Goal: Communication & Community: Answer question/provide support

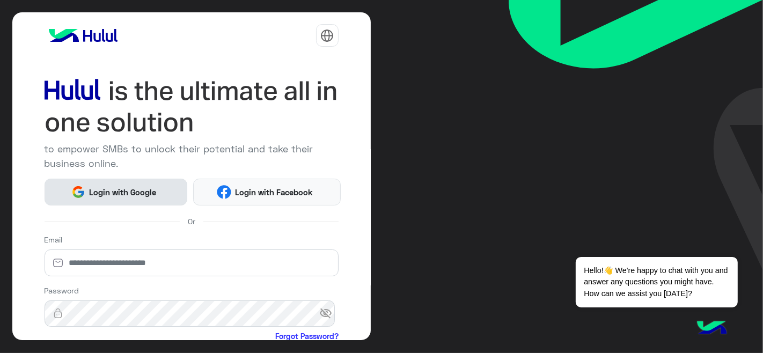
click at [120, 194] on span "Login with Google" at bounding box center [122, 192] width 75 height 12
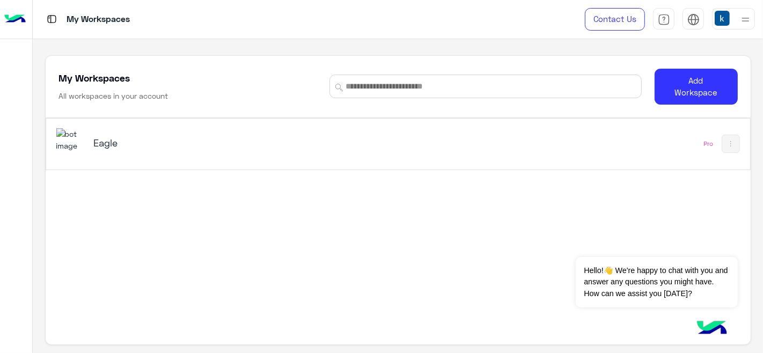
click at [194, 155] on div "Eagle" at bounding box center [261, 143] width 411 height 31
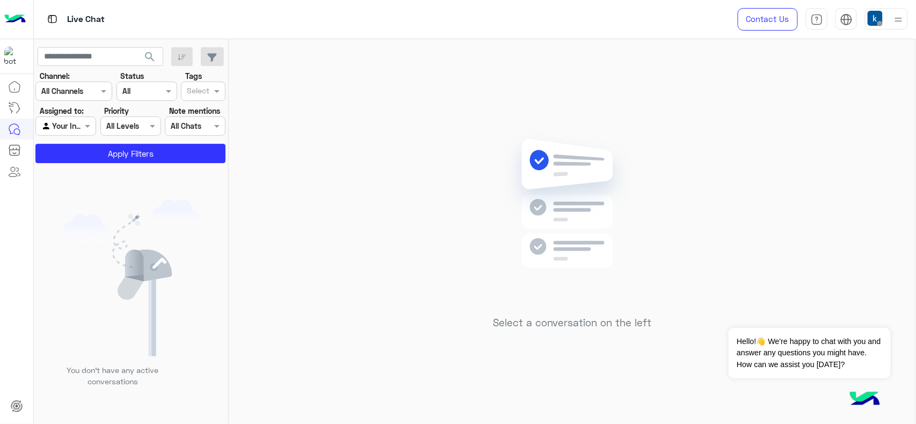
click at [578, 89] on div "Select a conversation on the left" at bounding box center [572, 233] width 687 height 389
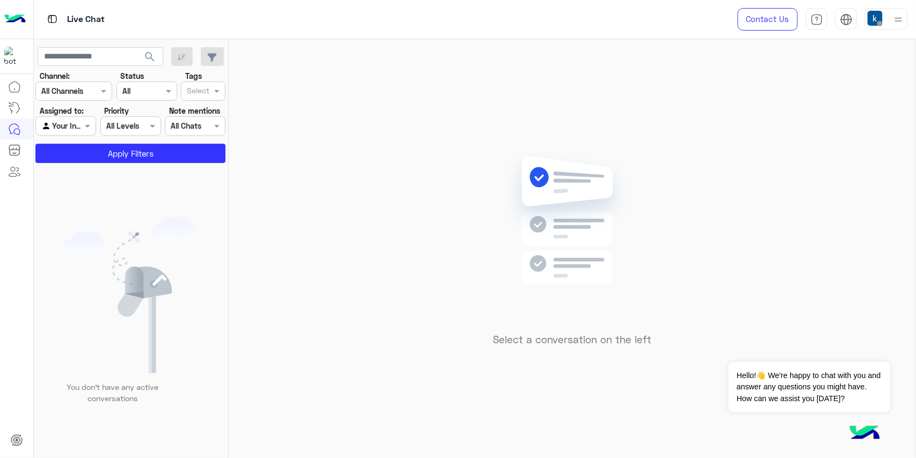
click at [763, 17] on img at bounding box center [898, 19] width 13 height 13
click at [507, 194] on img at bounding box center [571, 237] width 155 height 178
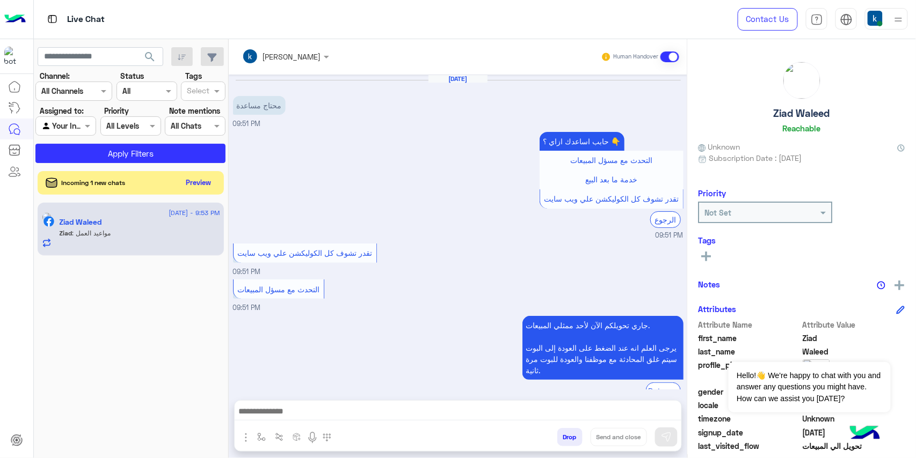
scroll to position [98, 0]
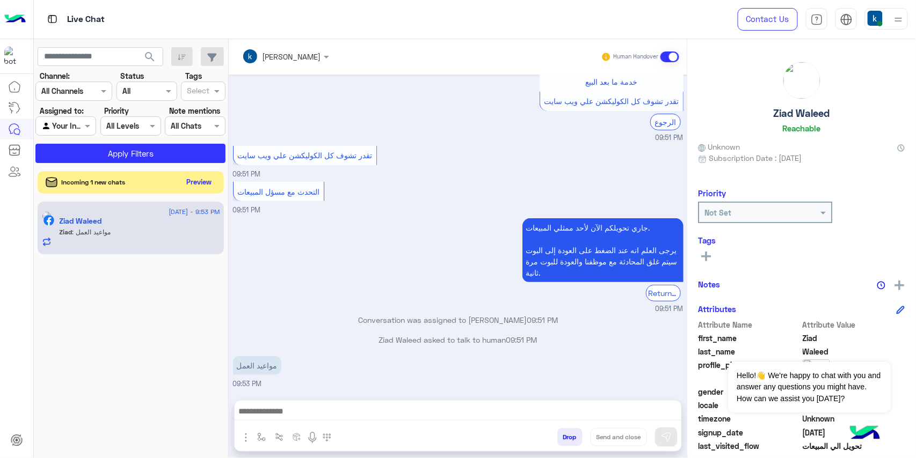
click at [200, 177] on button "Preview" at bounding box center [199, 182] width 33 height 14
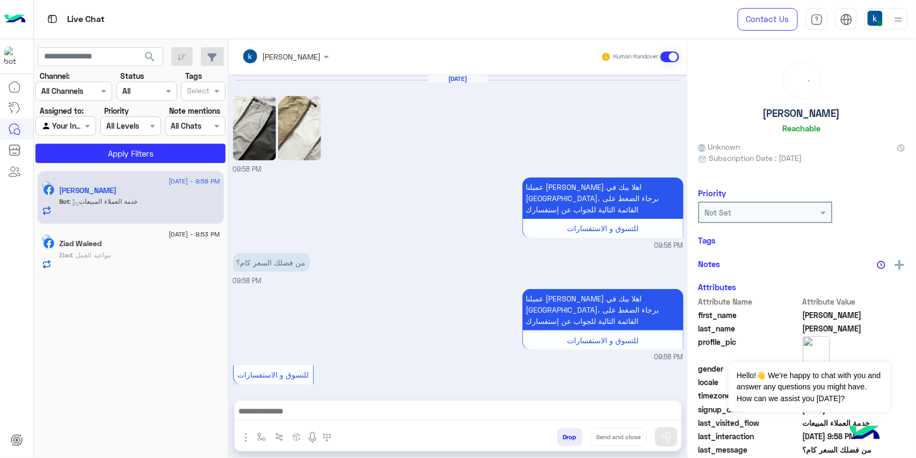
scroll to position [314, 0]
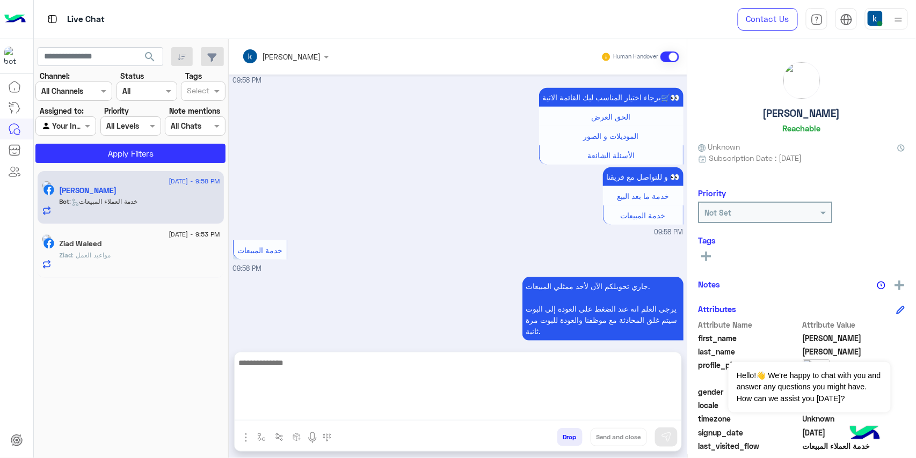
click at [363, 353] on textarea at bounding box center [458, 388] width 447 height 64
paste textarea "**********"
type textarea "**********"
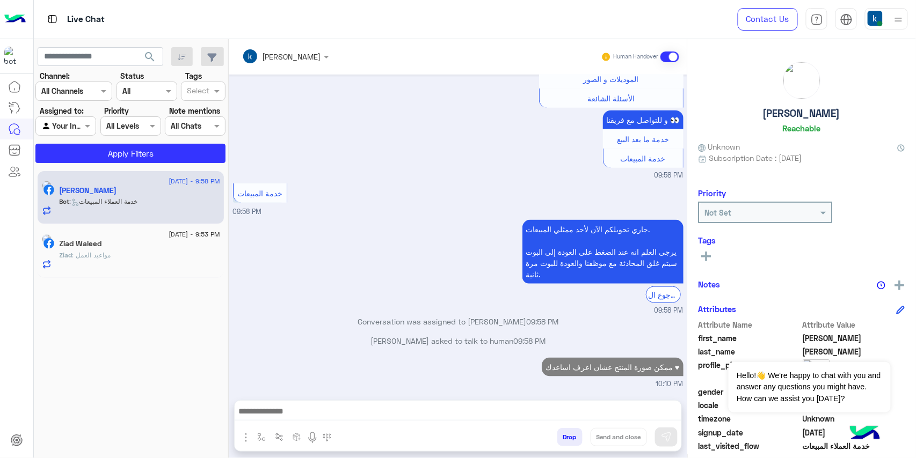
click at [170, 233] on span "21 August - 9:53 PM" at bounding box center [194, 235] width 51 height 10
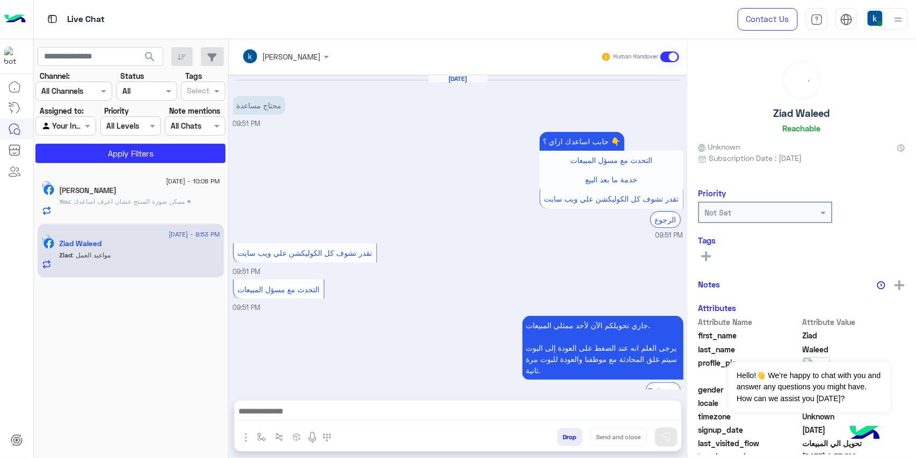
scroll to position [98, 0]
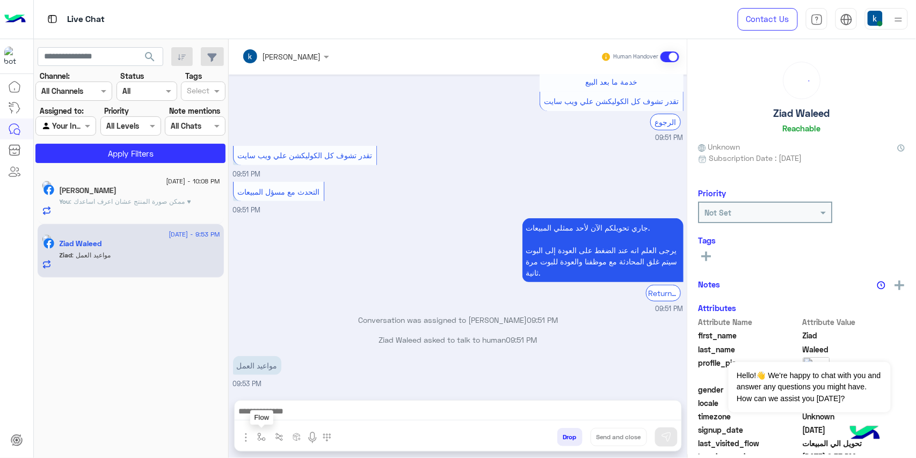
click at [261, 353] on img "button" at bounding box center [261, 437] width 9 height 9
click at [274, 353] on input "text" at bounding box center [281, 414] width 44 height 12
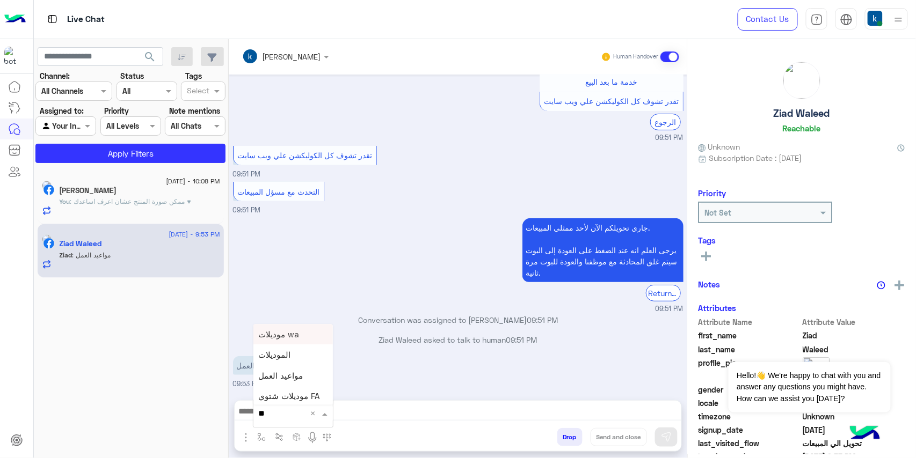
type input "***"
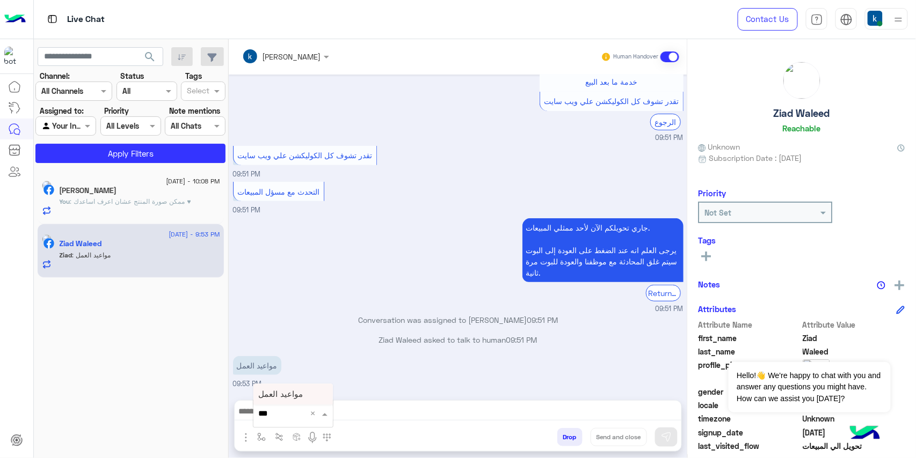
click at [284, 353] on div "مواعيد العمل" at bounding box center [292, 394] width 79 height 21
type textarea "**********"
click at [613, 353] on button "Send and close" at bounding box center [619, 437] width 56 height 18
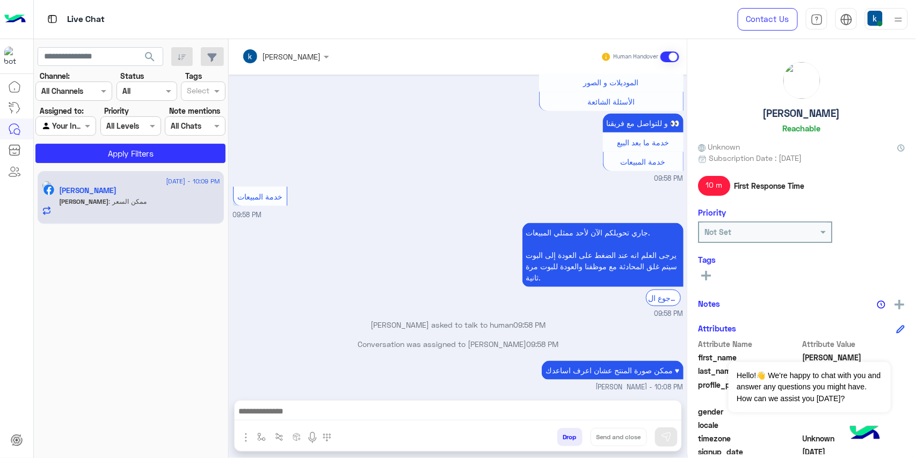
scroll to position [555, 0]
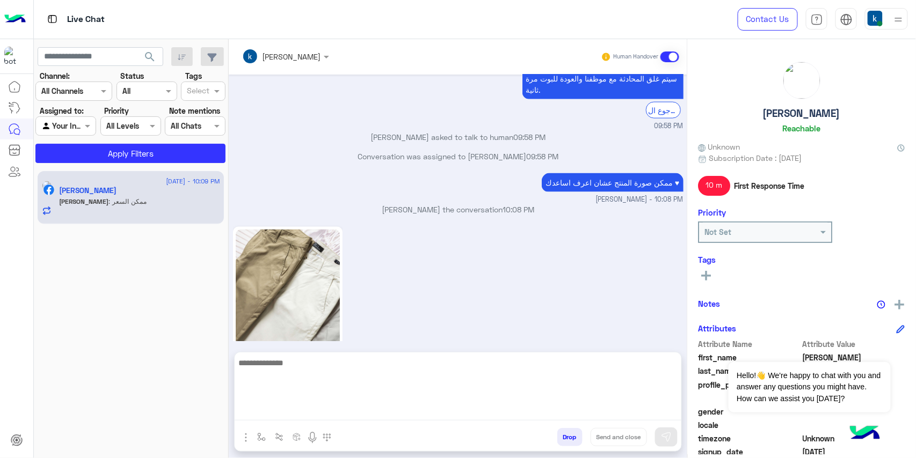
click at [311, 353] on textarea at bounding box center [458, 388] width 447 height 64
paste textarea "**********"
type textarea "**********"
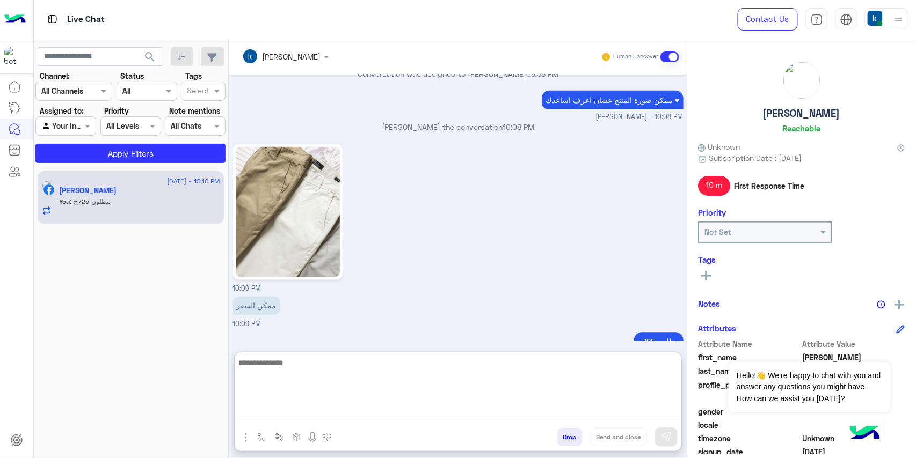
scroll to position [638, 0]
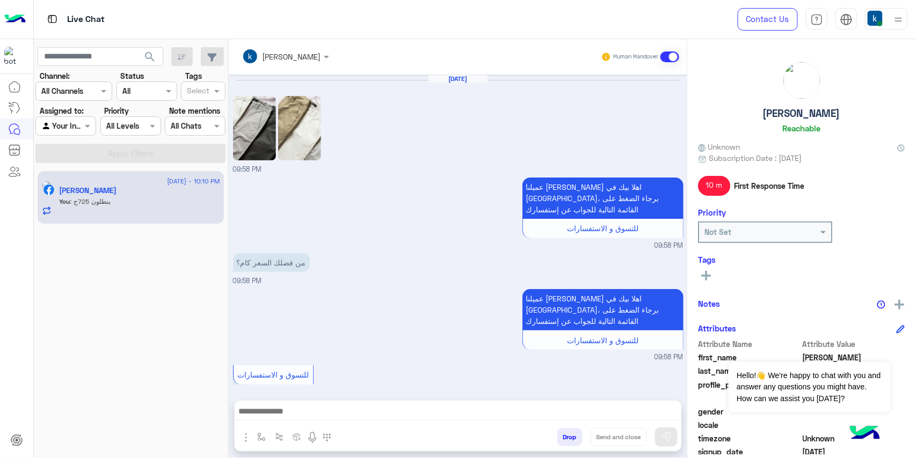
scroll to position [589, 0]
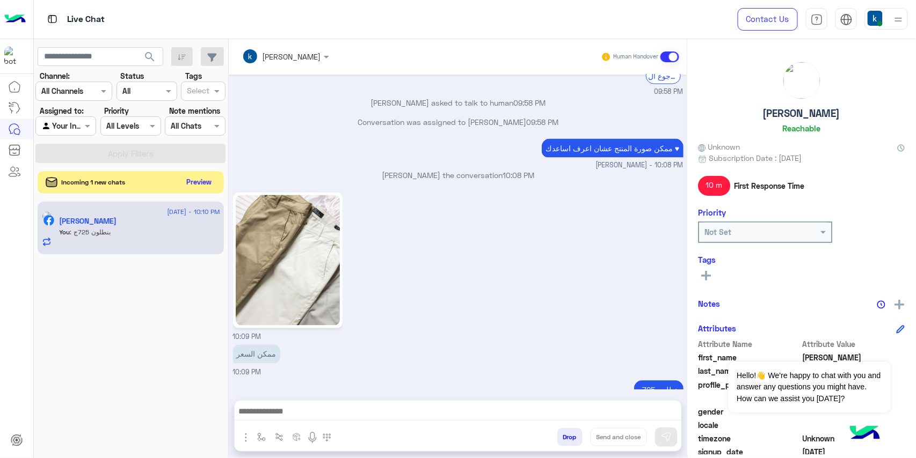
click at [202, 179] on button "Preview" at bounding box center [199, 182] width 33 height 14
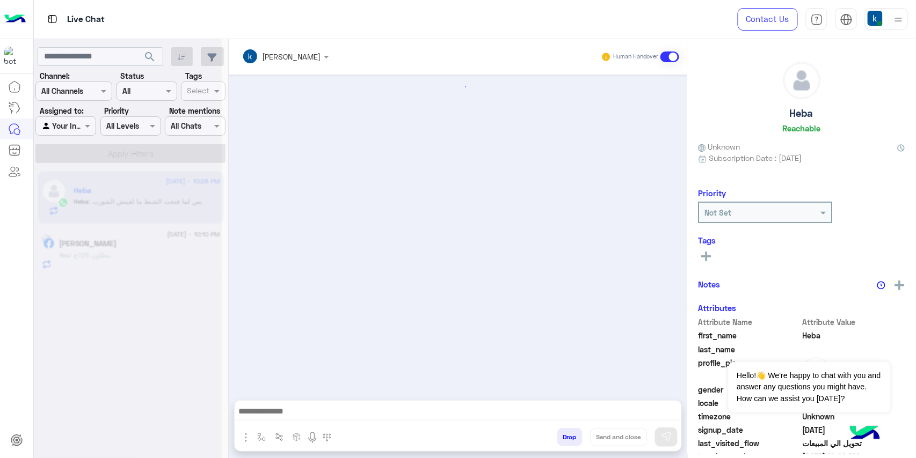
scroll to position [286, 0]
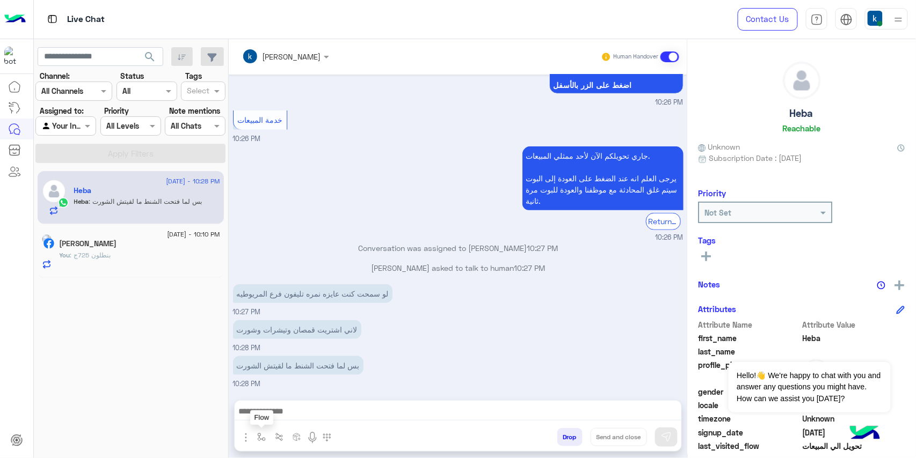
drag, startPoint x: 259, startPoint y: 439, endPoint x: 265, endPoint y: 428, distance: 12.5
click at [259, 438] on img "button" at bounding box center [261, 437] width 9 height 9
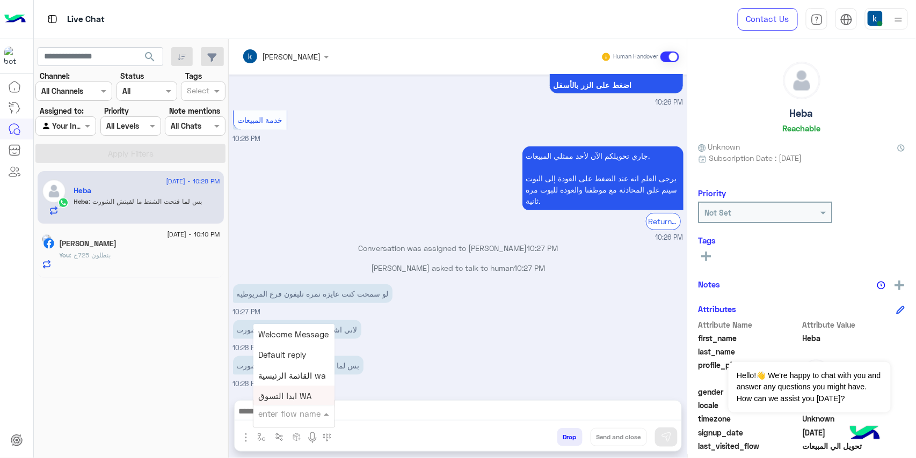
click at [289, 404] on ng-select "enter flow name Welcome Message Default reply القائمة الرئيسية wa ابدا التسوق W…" at bounding box center [293, 413] width 81 height 19
type input "***"
click at [304, 385] on div "ارقام الفروع" at bounding box center [292, 394] width 79 height 21
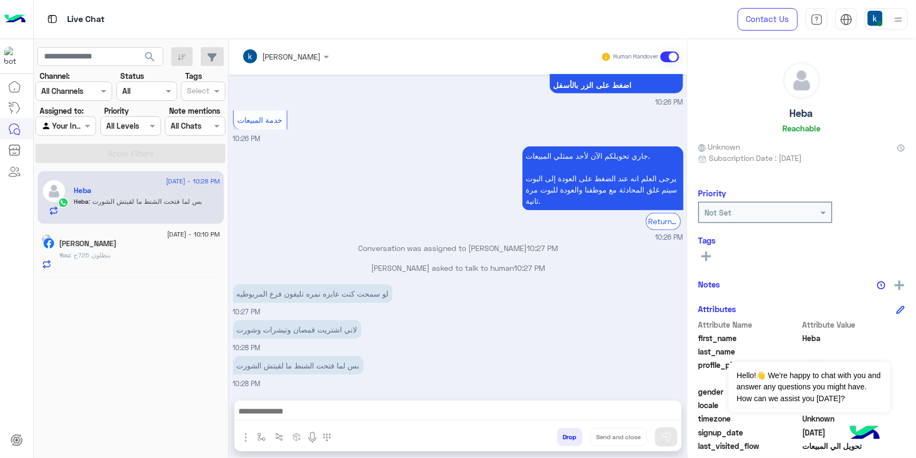
type textarea "**********"
click at [661, 436] on img at bounding box center [666, 437] width 11 height 11
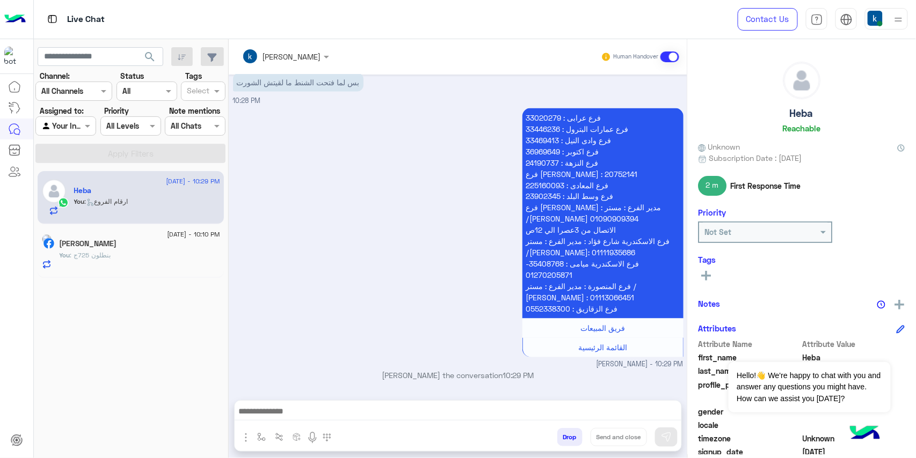
click at [569, 437] on button "Drop" at bounding box center [569, 437] width 25 height 18
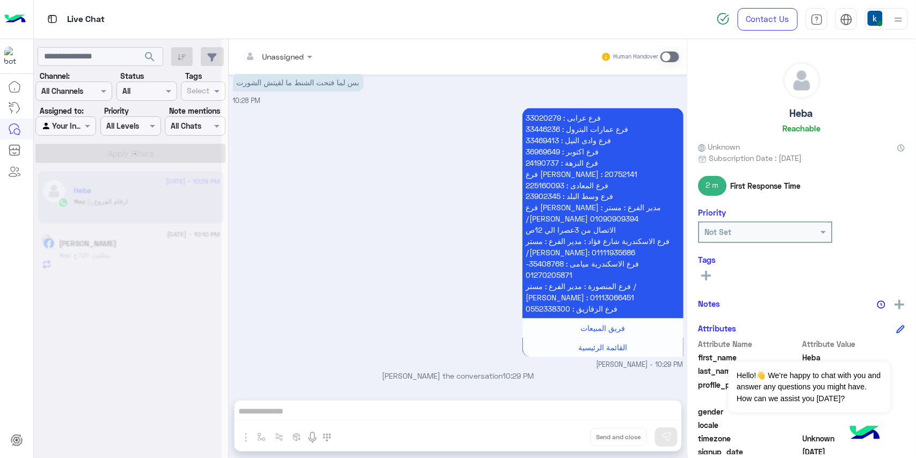
scroll to position [589, 0]
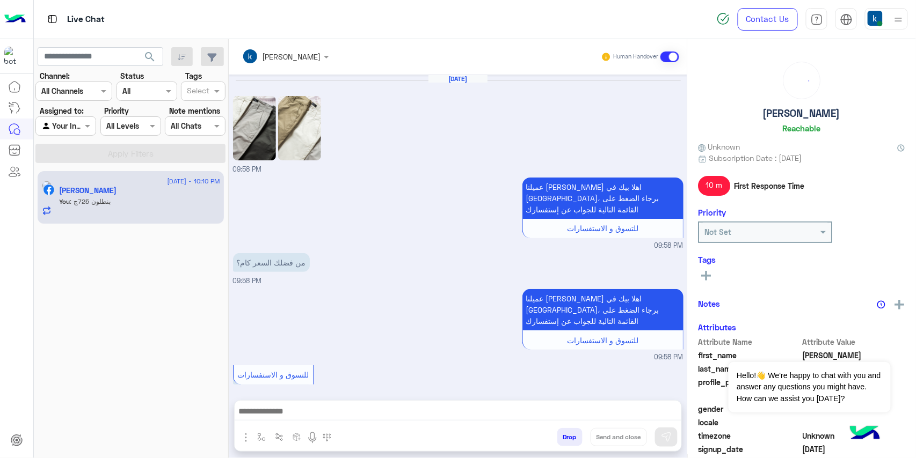
scroll to position [589, 0]
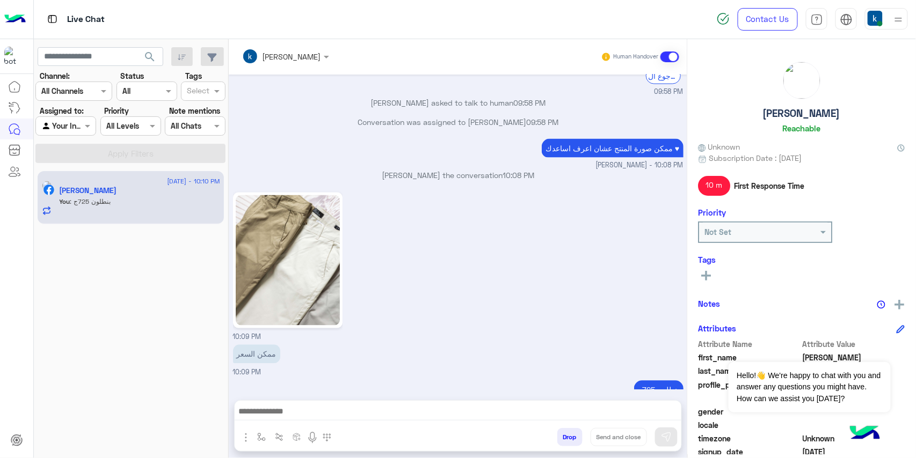
click at [391, 208] on div "10:09 PM" at bounding box center [458, 266] width 450 height 153
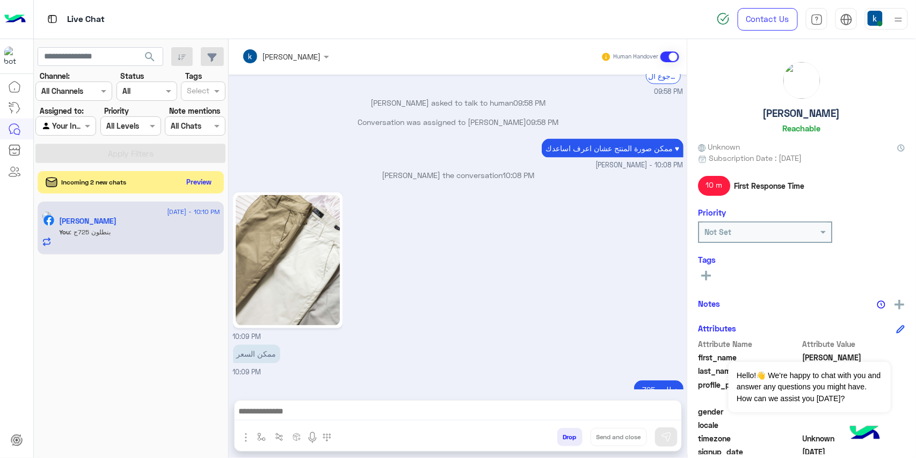
click at [204, 176] on button "Preview" at bounding box center [199, 182] width 33 height 14
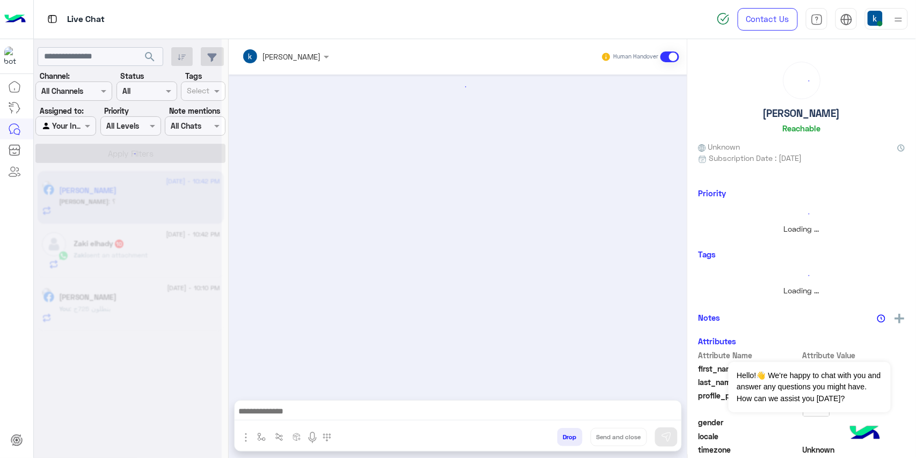
scroll to position [817, 0]
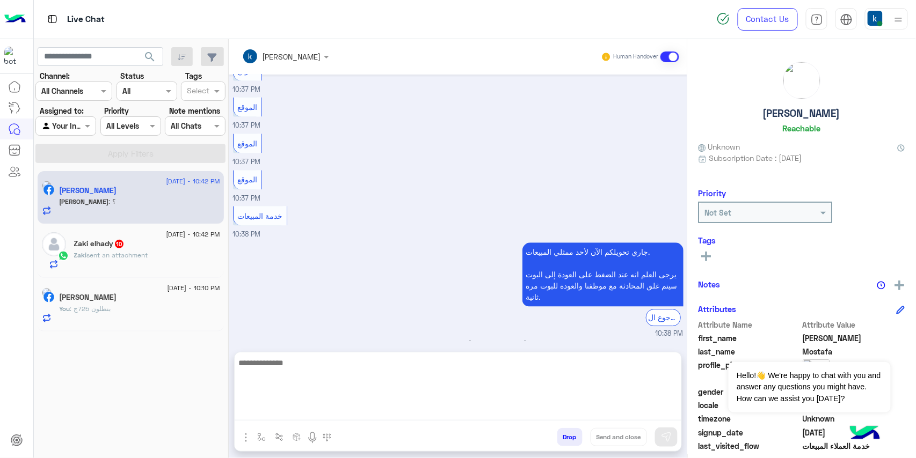
click at [350, 405] on textarea at bounding box center [458, 388] width 447 height 64
paste textarea "**********"
type textarea "**********"
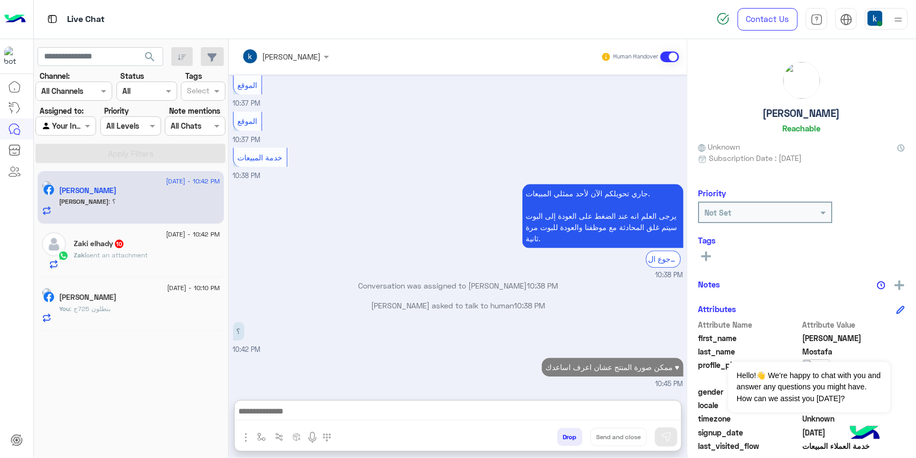
click at [139, 264] on div "Zaki sent an attachment" at bounding box center [147, 260] width 146 height 19
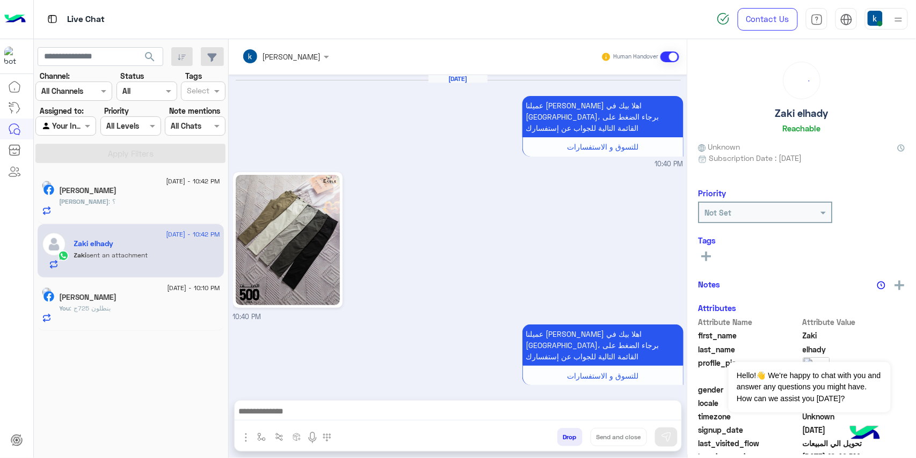
scroll to position [1228, 0]
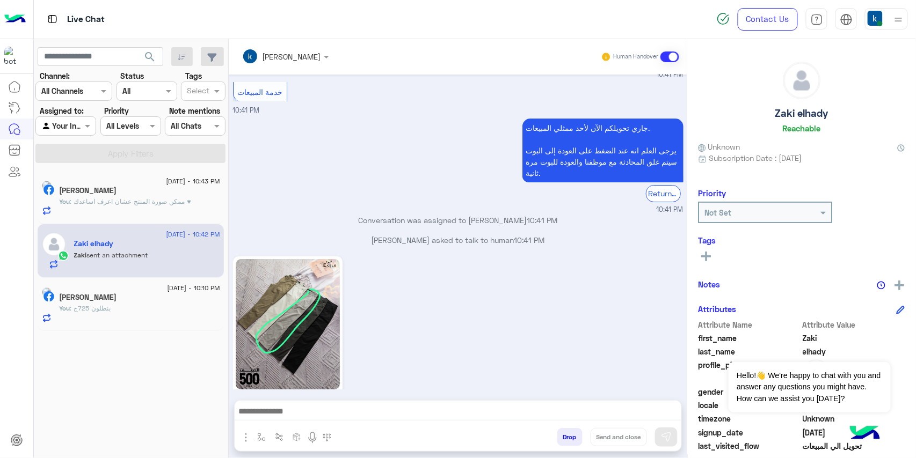
click at [278, 259] on img at bounding box center [288, 324] width 104 height 130
click at [178, 210] on p "Mohamed : التيشيرت .. الخامة والسعر وكود المنتج وجدول المقاسات تفصيلي" at bounding box center [140, 207] width 161 height 19
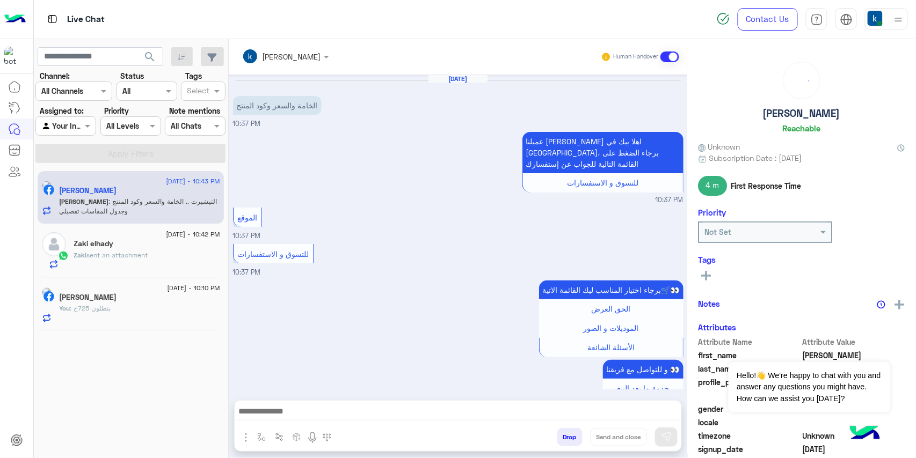
scroll to position [780, 0]
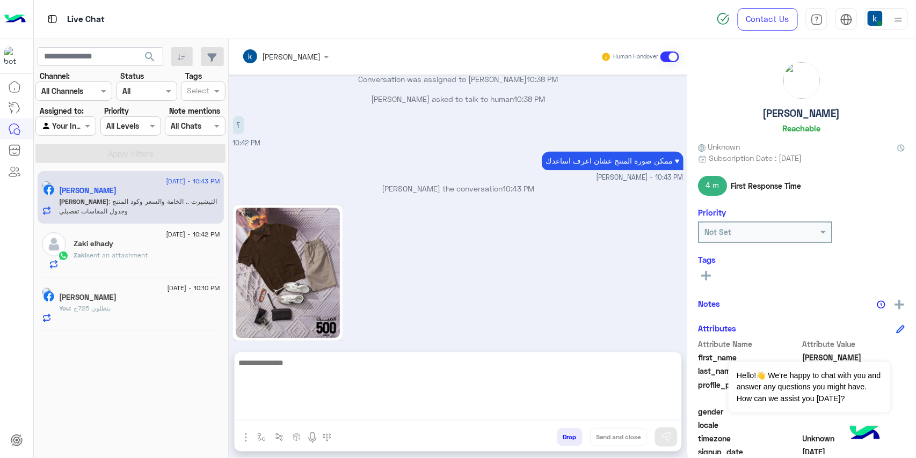
click at [309, 410] on textarea at bounding box center [458, 388] width 447 height 64
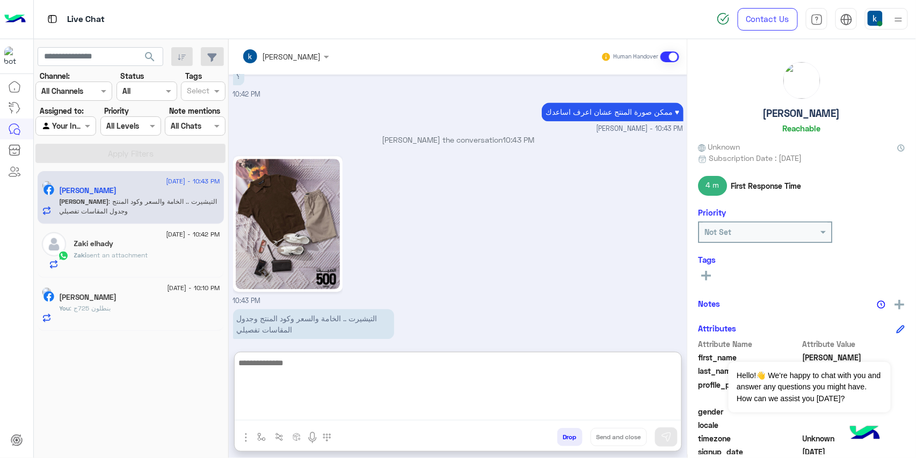
click at [348, 404] on textarea at bounding box center [458, 388] width 447 height 64
paste textarea "**********"
type textarea "**********"
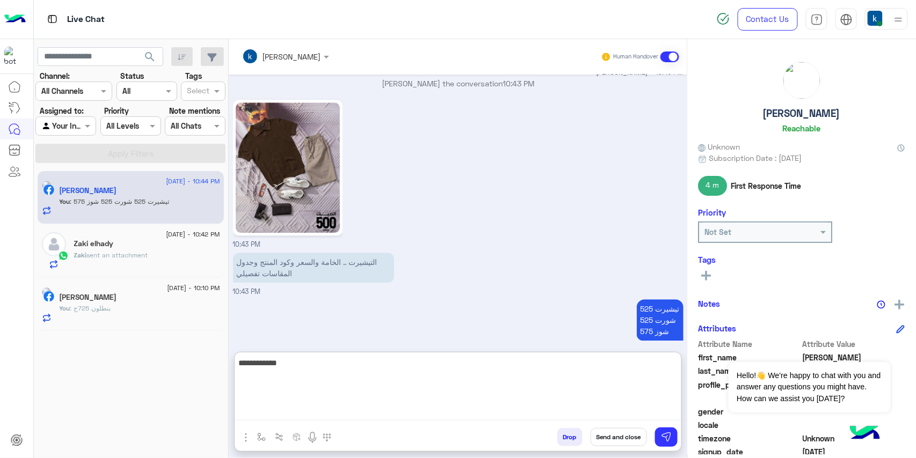
type textarea "**********"
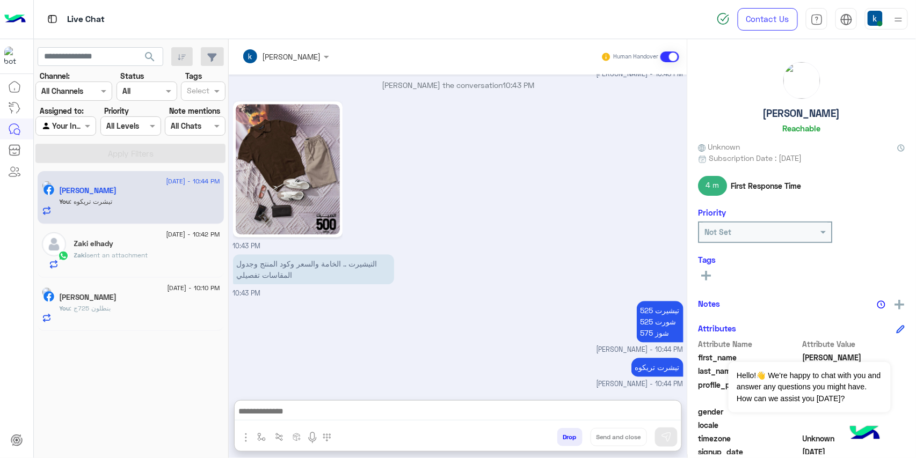
click at [174, 258] on div "Zaki sent an attachment" at bounding box center [147, 260] width 146 height 19
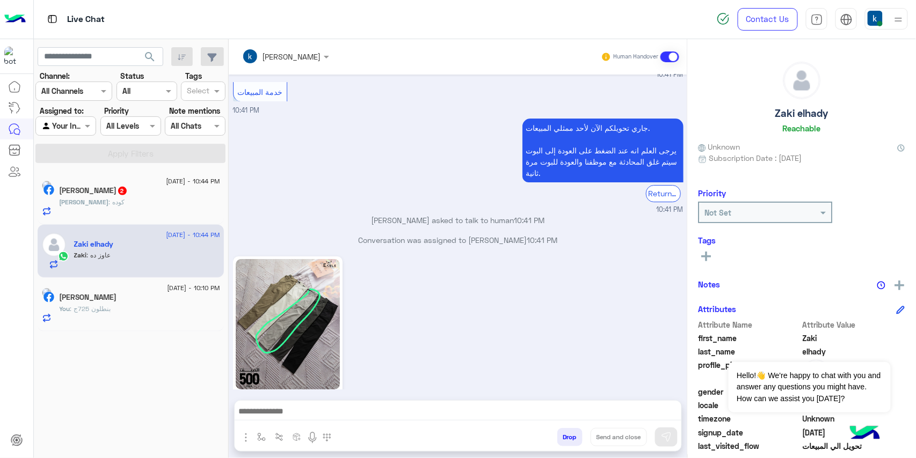
scroll to position [1264, 0]
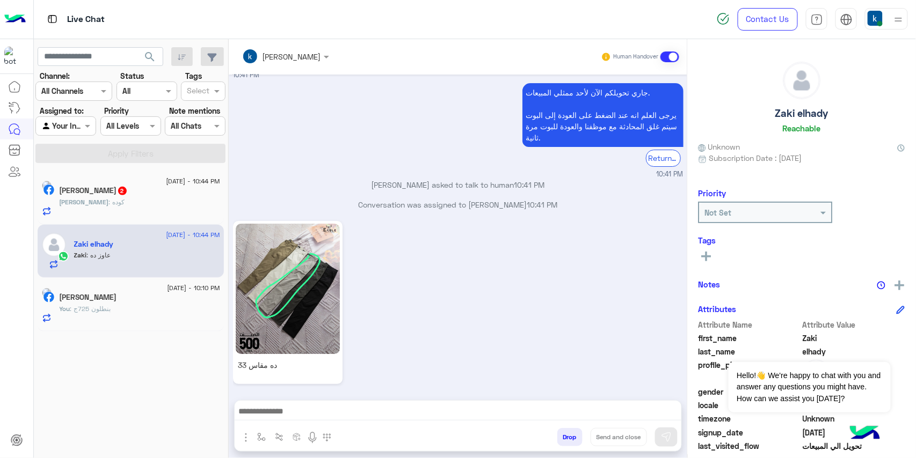
click at [115, 192] on h5 "Mohamed Mostafa 2" at bounding box center [94, 190] width 68 height 9
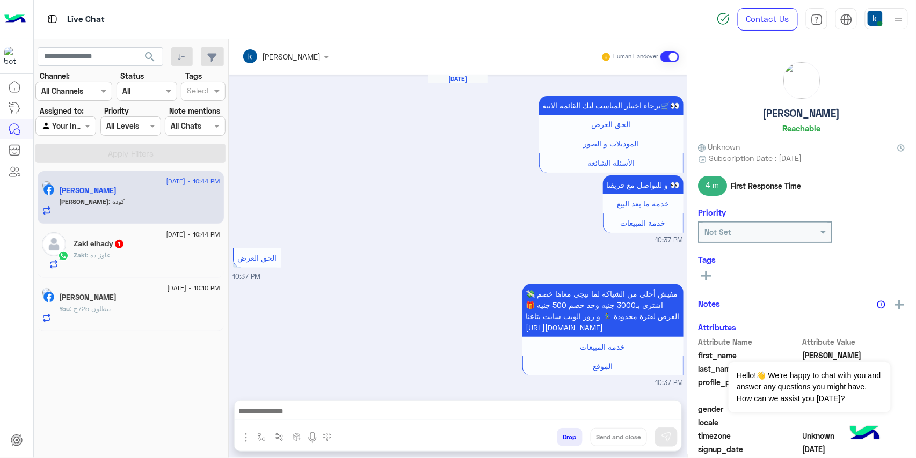
scroll to position [769, 0]
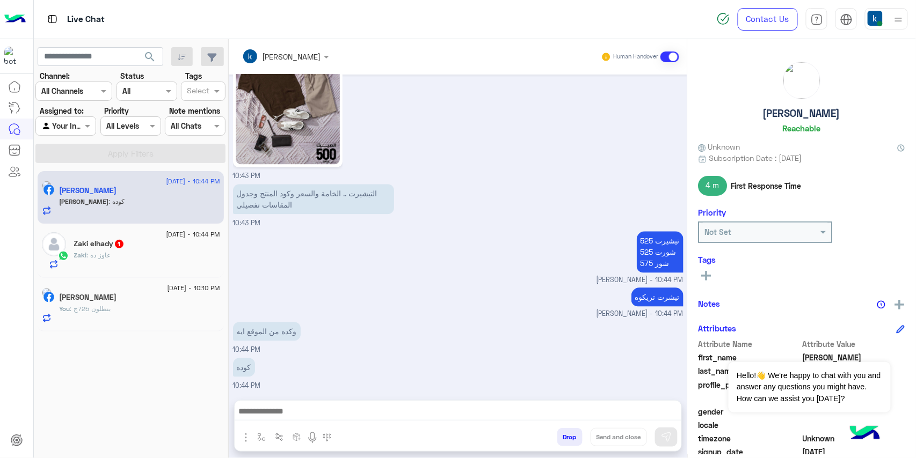
click at [104, 254] on span ": عاوز ده" at bounding box center [99, 255] width 24 height 8
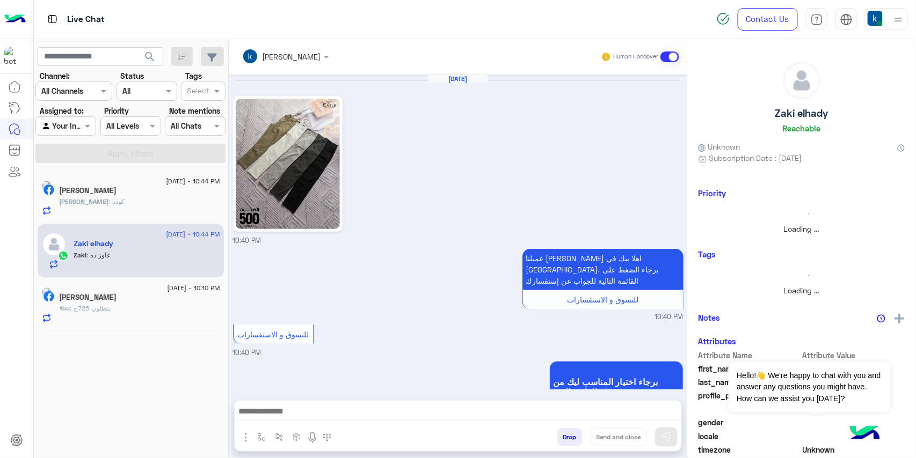
scroll to position [1199, 0]
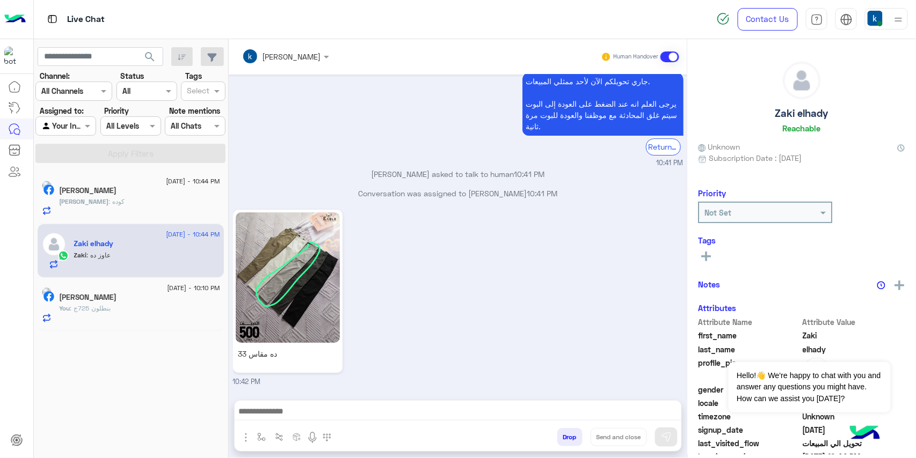
click at [123, 212] on div "Mohamed : كوده" at bounding box center [140, 206] width 161 height 19
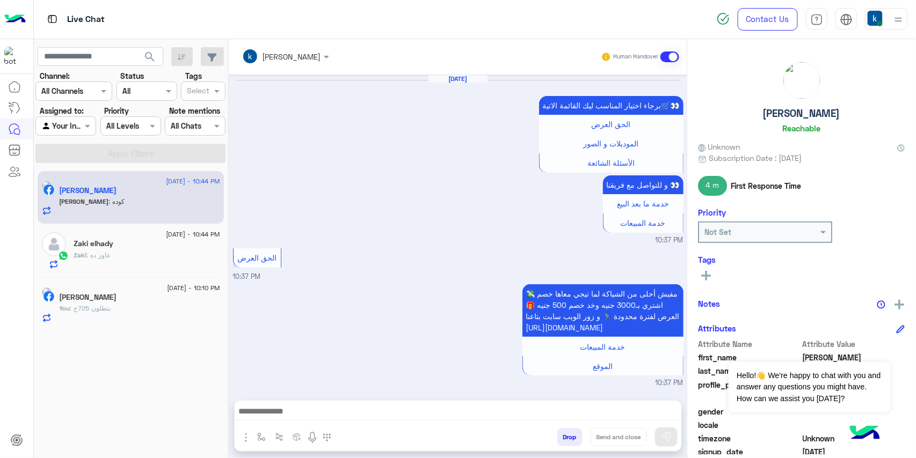
scroll to position [769, 0]
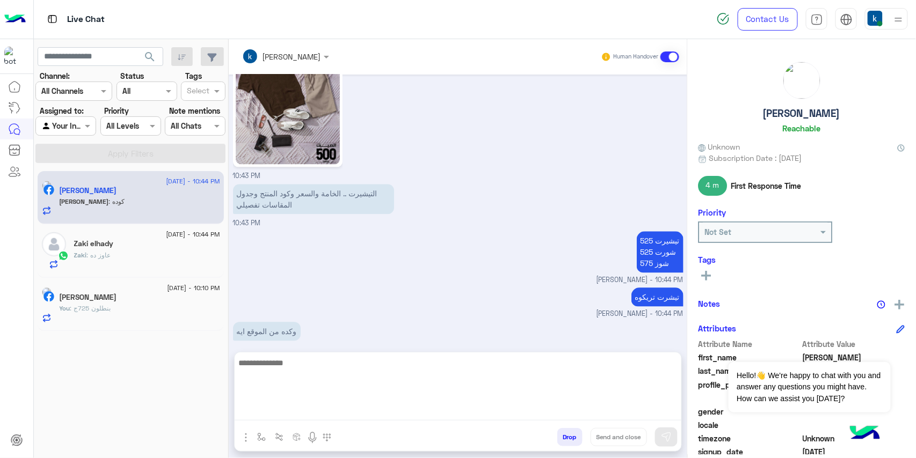
click at [317, 410] on textarea at bounding box center [458, 388] width 447 height 64
type textarea "*****"
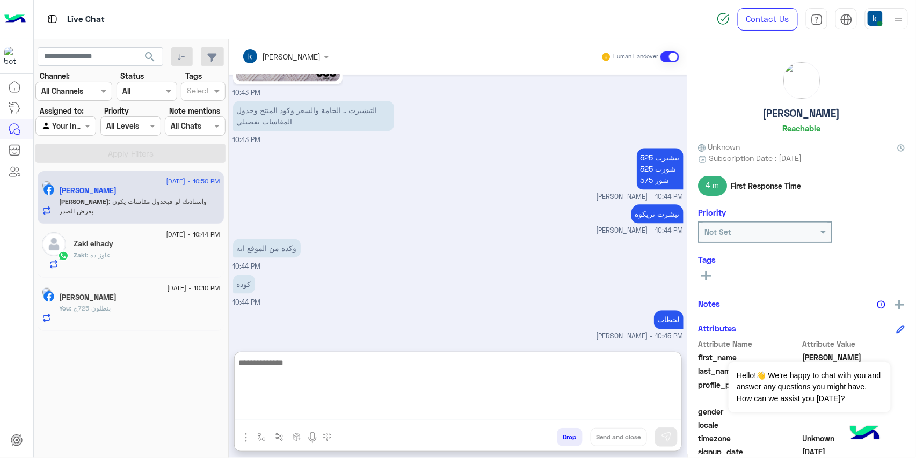
scroll to position [888, 0]
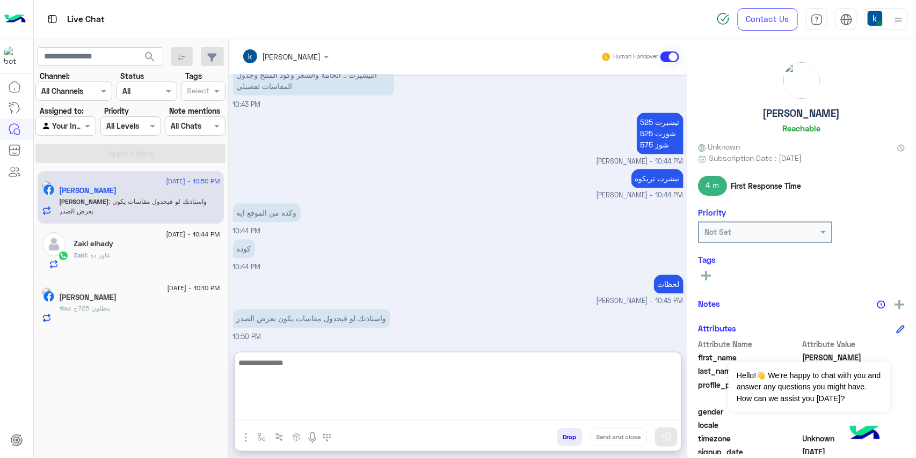
click at [354, 377] on textarea at bounding box center [458, 388] width 447 height 64
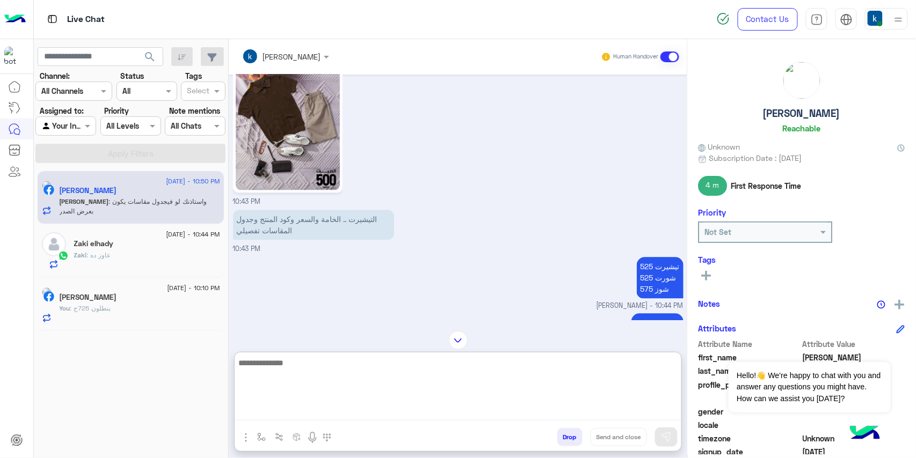
scroll to position [602, 0]
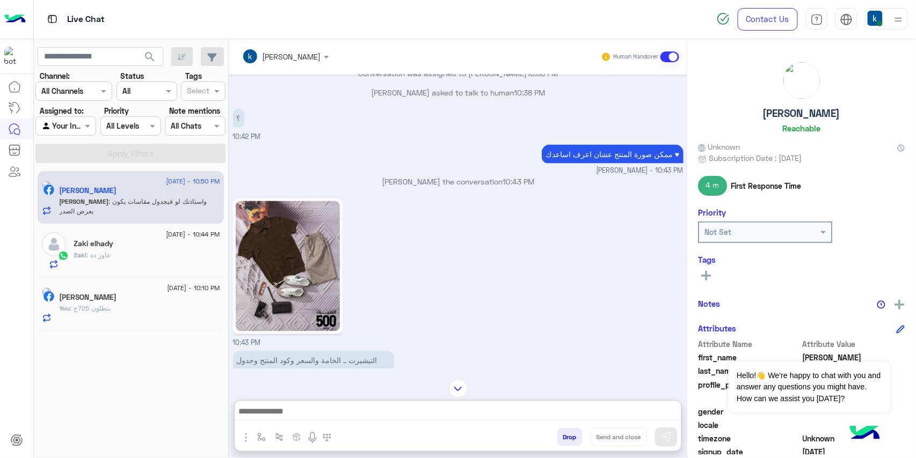
click at [245, 437] on img "button" at bounding box center [245, 438] width 13 height 13
click at [252, 421] on button "Images" at bounding box center [265, 414] width 53 height 21
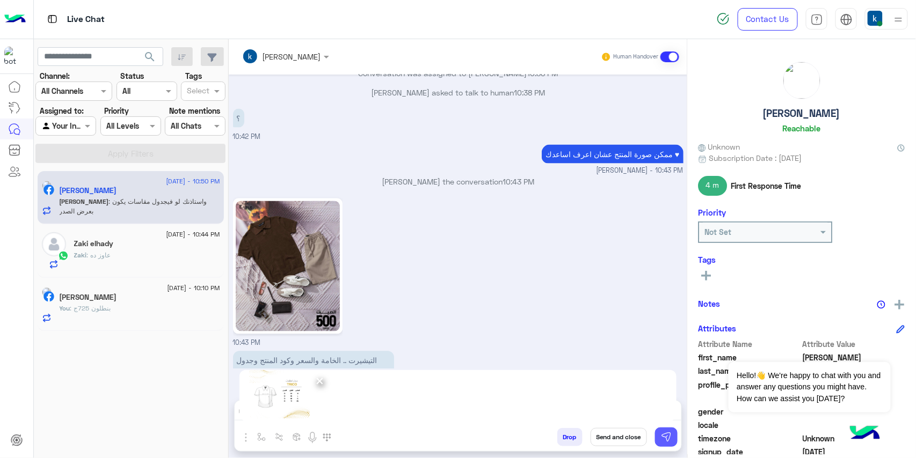
click at [670, 436] on img at bounding box center [666, 437] width 11 height 11
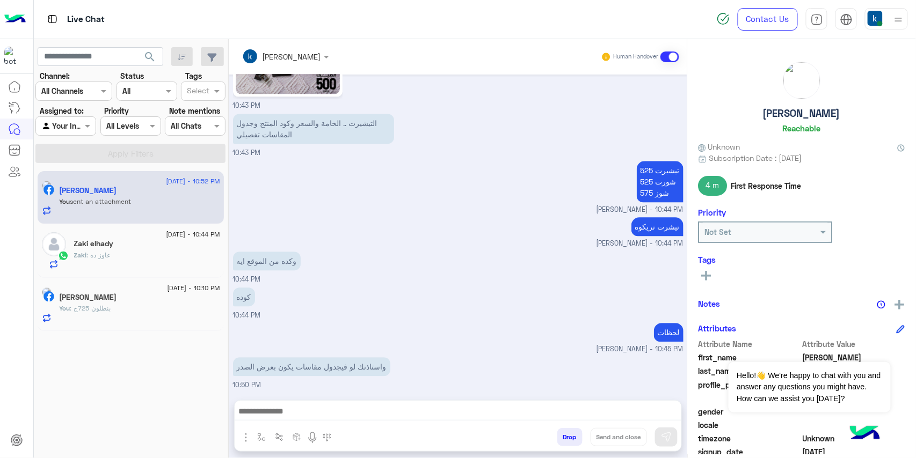
scroll to position [986, 0]
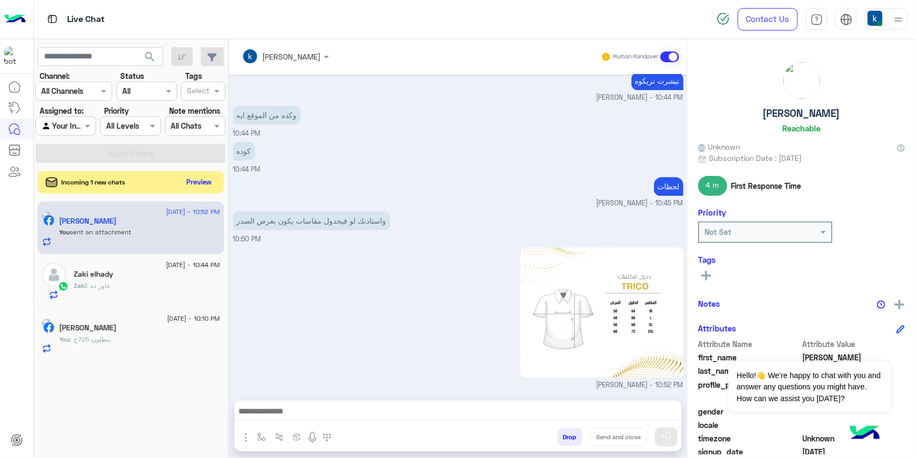
click at [210, 181] on button "Preview" at bounding box center [199, 182] width 33 height 14
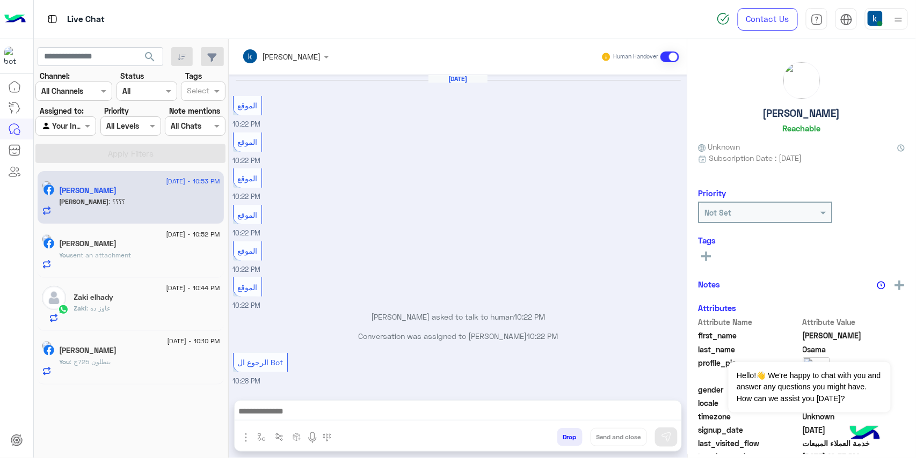
scroll to position [659, 0]
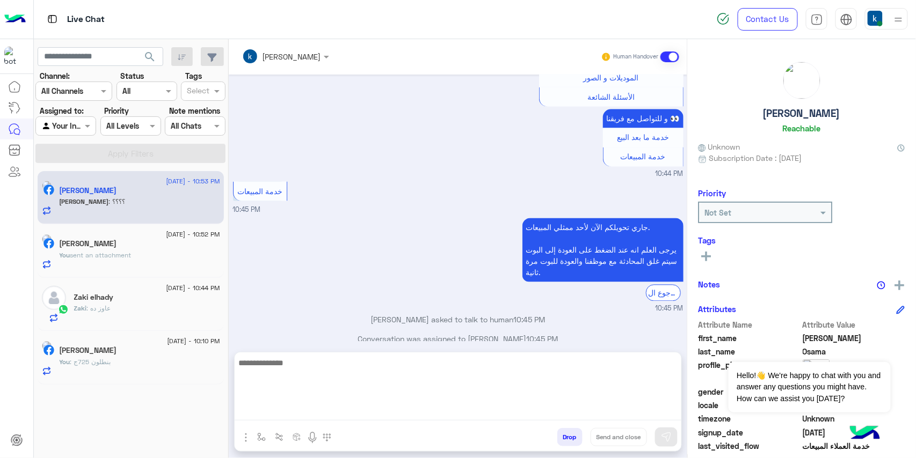
click at [301, 409] on textarea at bounding box center [458, 388] width 447 height 64
paste textarea "**********"
type textarea "**********"
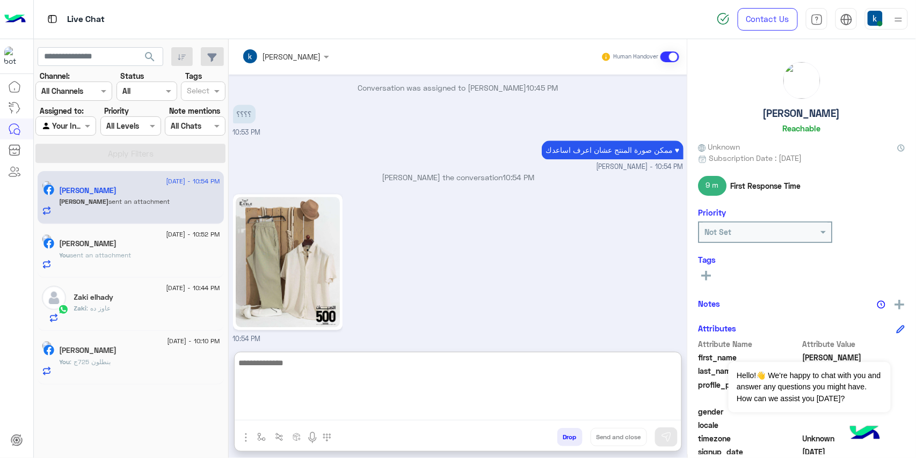
scroll to position [915, 0]
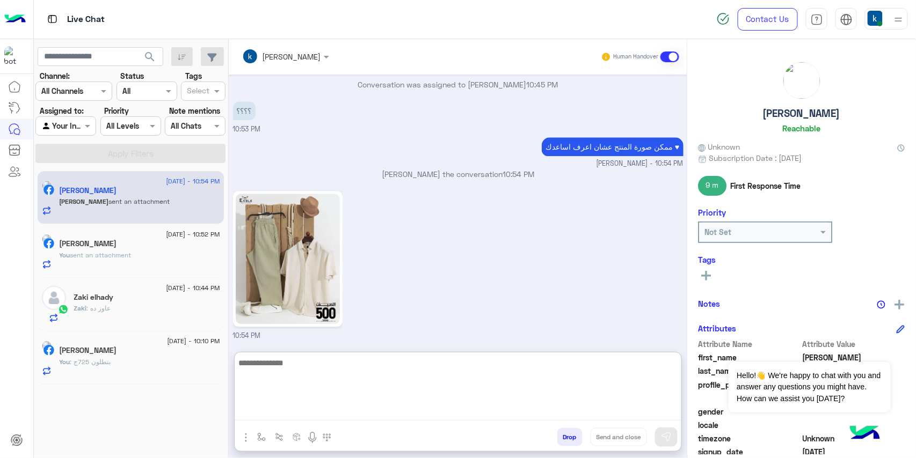
paste textarea "**********"
click at [312, 378] on textarea at bounding box center [458, 388] width 447 height 64
type textarea "**********"
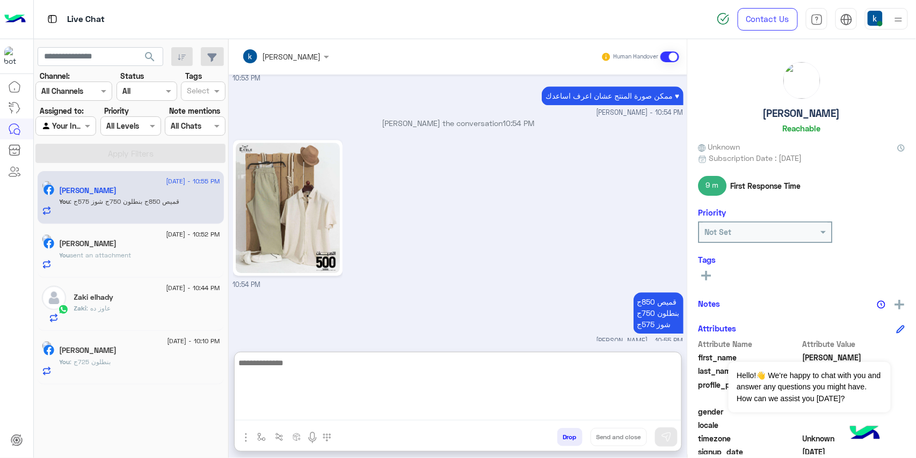
scroll to position [971, 0]
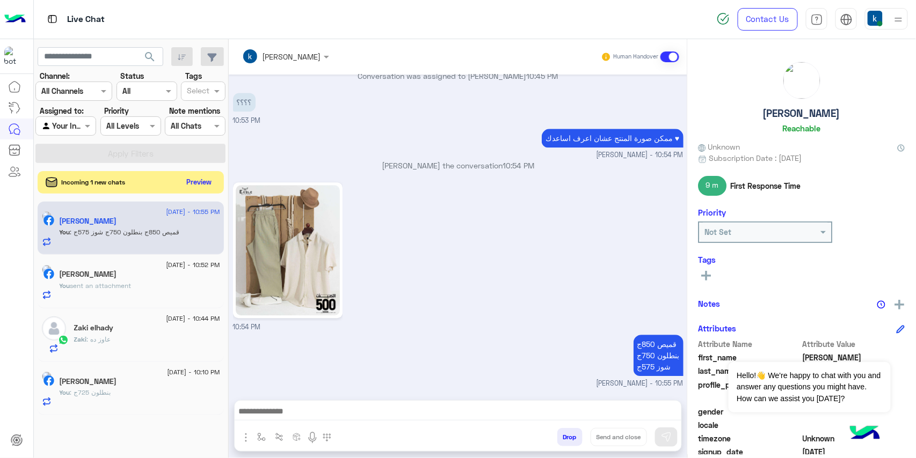
click at [207, 179] on button "Preview" at bounding box center [199, 182] width 33 height 14
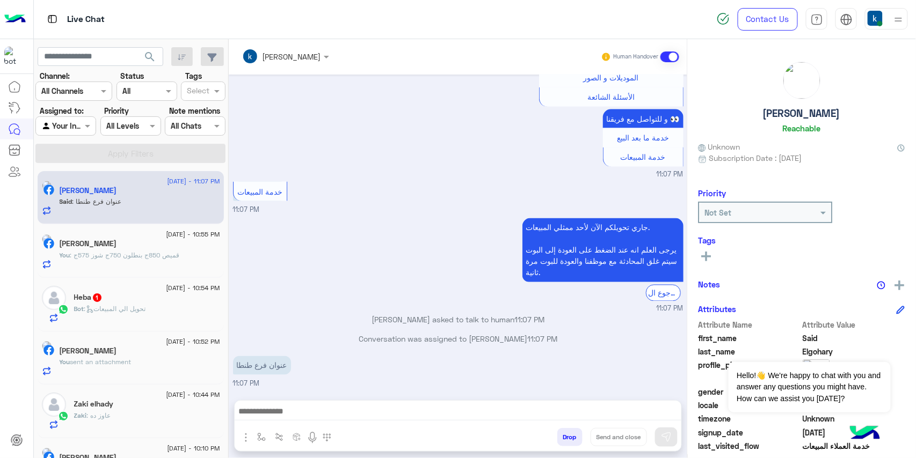
scroll to position [530, 0]
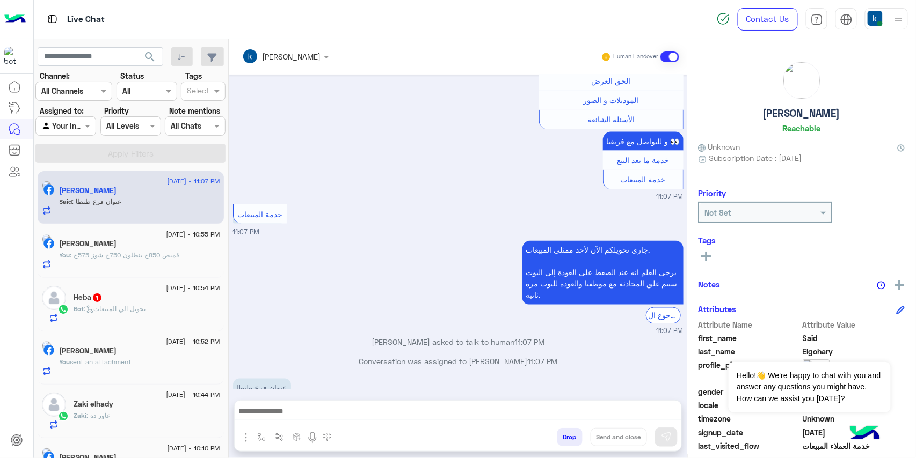
click at [267, 432] on button "button" at bounding box center [262, 437] width 18 height 18
click at [278, 413] on input "text" at bounding box center [281, 414] width 44 height 12
type input "**"
click at [300, 358] on span "عناوين الفروع" at bounding box center [282, 356] width 47 height 10
type textarea "**********"
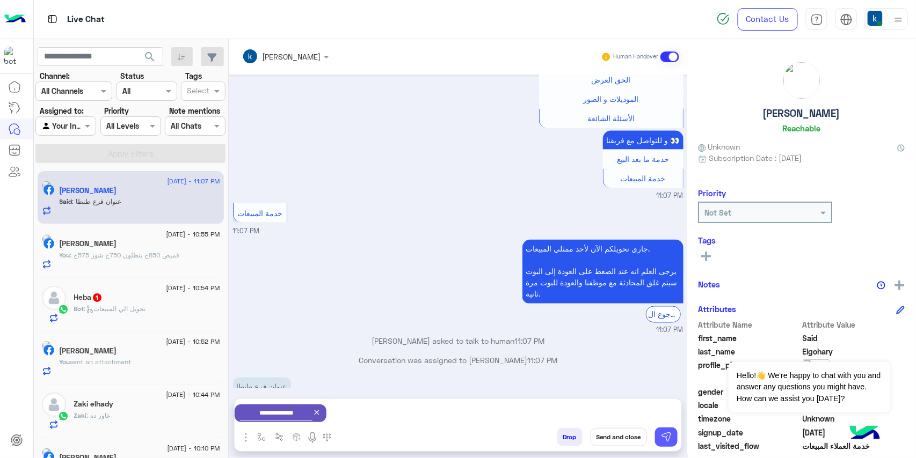
click at [668, 431] on button at bounding box center [666, 437] width 23 height 19
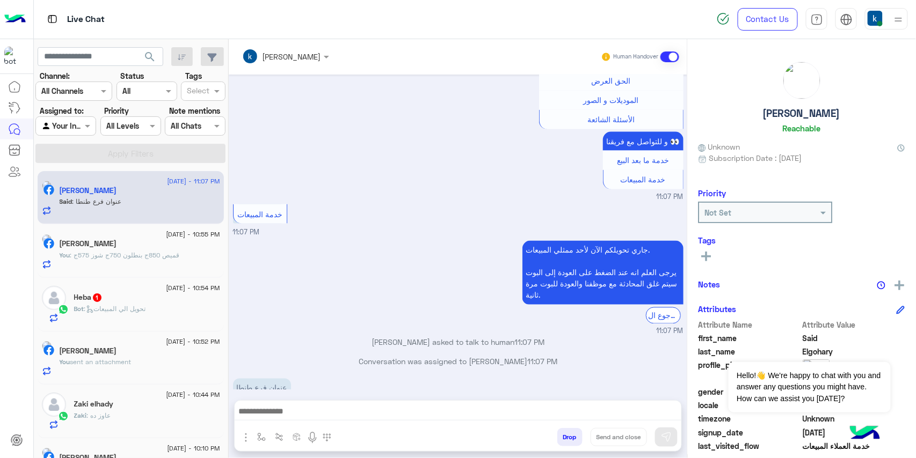
click at [65, 295] on div at bounding box center [54, 298] width 24 height 24
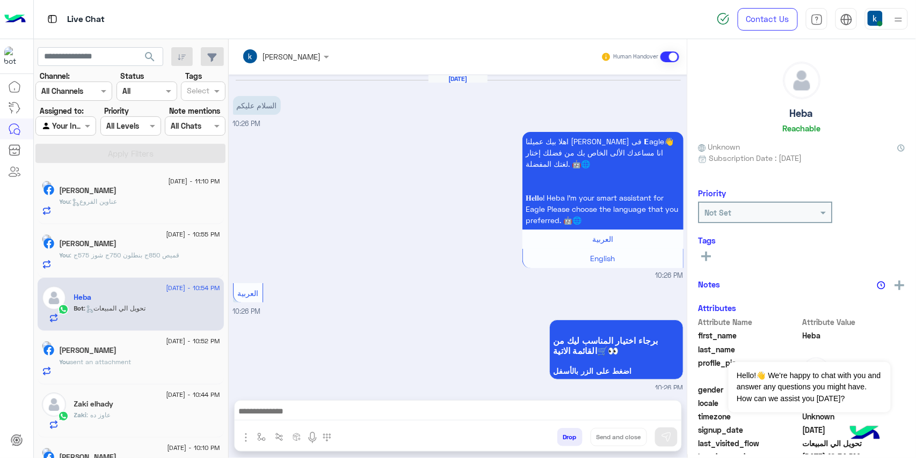
scroll to position [763, 0]
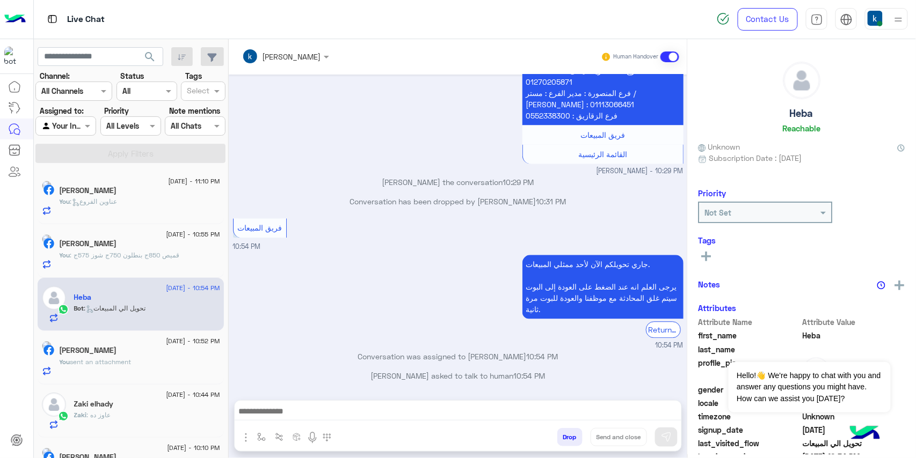
click at [325, 387] on div "Heba asked to talk to human 10:54 PM" at bounding box center [458, 379] width 450 height 19
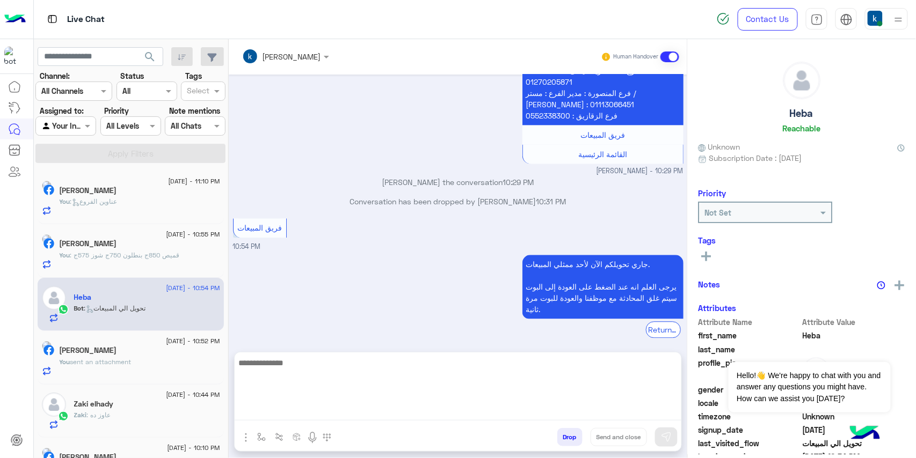
click at [325, 404] on textarea at bounding box center [458, 388] width 447 height 64
paste textarea "**********"
type textarea "**********"
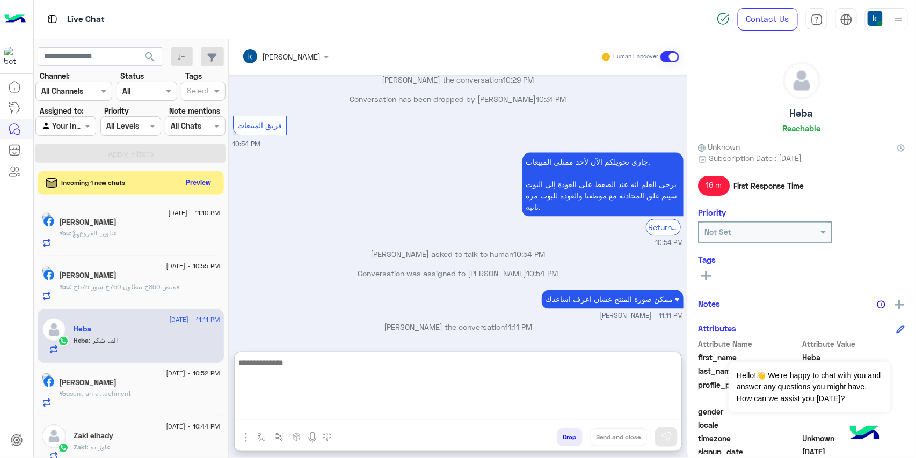
scroll to position [949, 0]
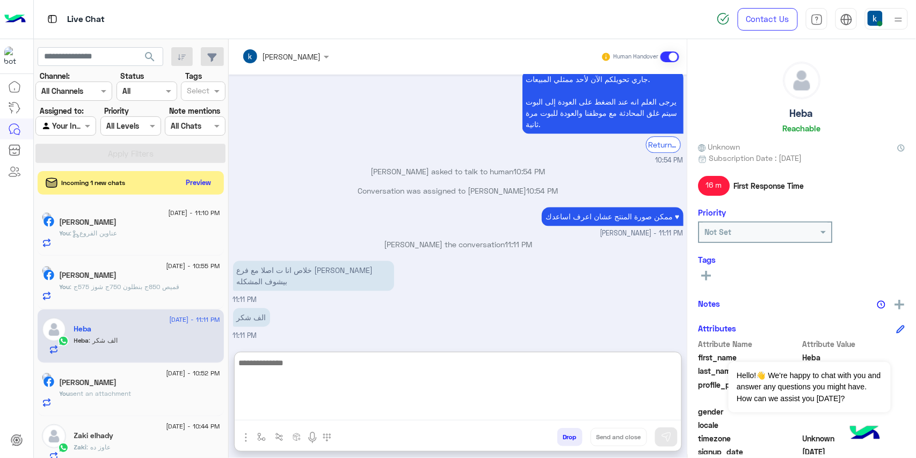
click at [322, 377] on textarea at bounding box center [458, 388] width 447 height 64
type textarea "*****"
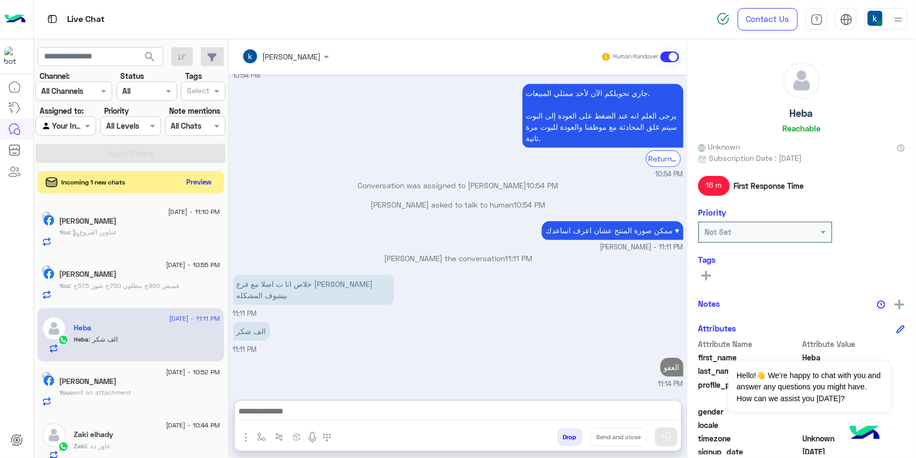
click at [192, 185] on button "Preview" at bounding box center [199, 182] width 33 height 14
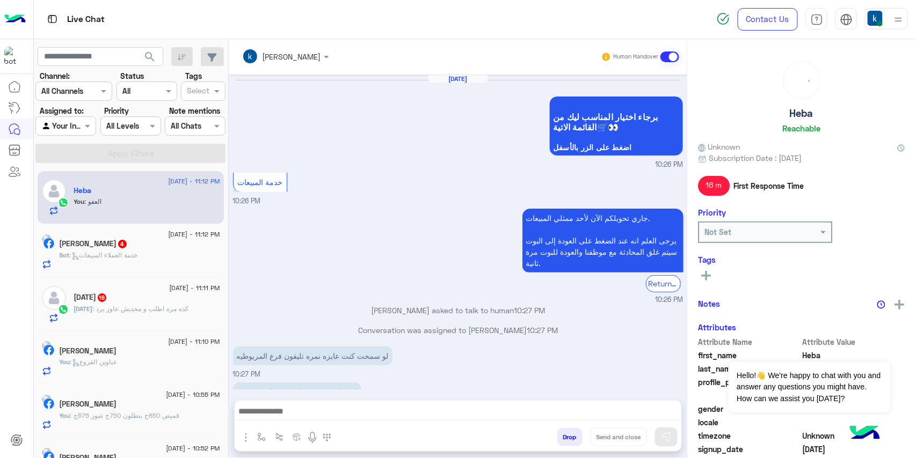
scroll to position [711, 0]
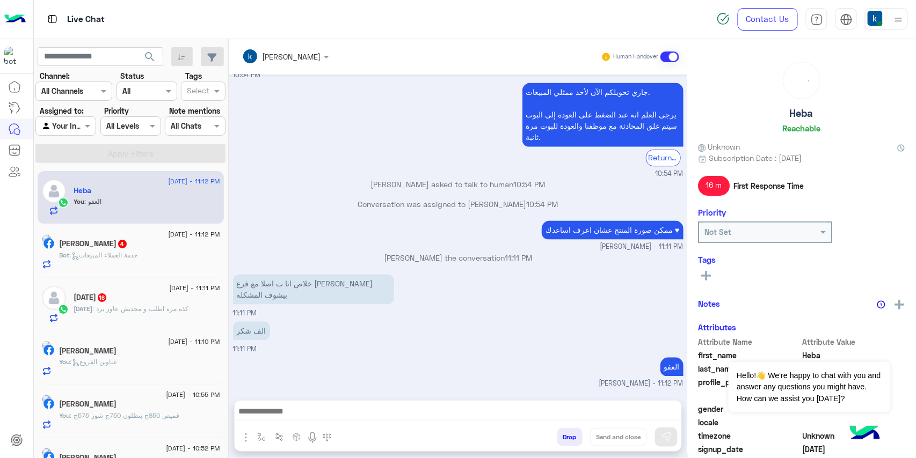
click at [179, 250] on div "Ahmed Adel 4" at bounding box center [140, 244] width 161 height 11
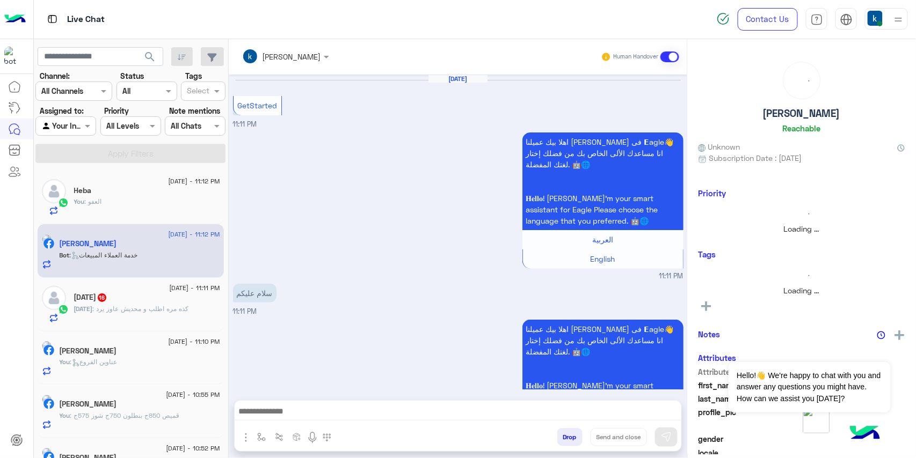
scroll to position [423, 0]
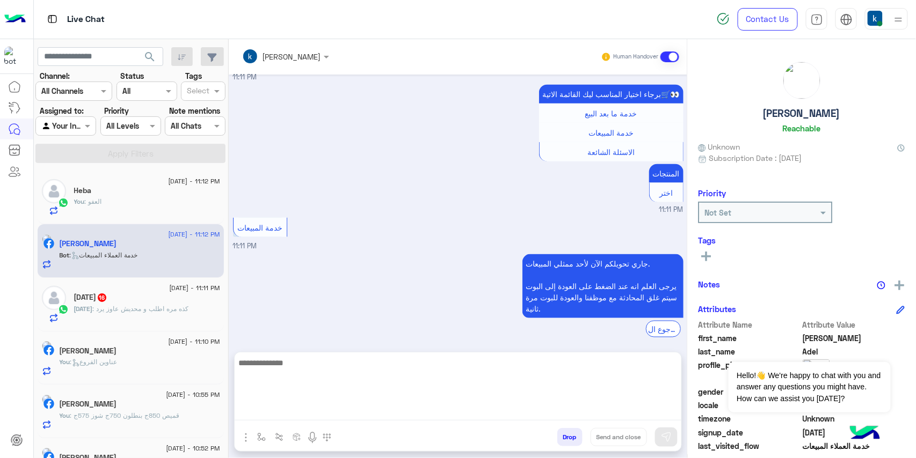
click at [316, 417] on textarea at bounding box center [458, 388] width 447 height 64
paste textarea "**********"
type textarea "**********"
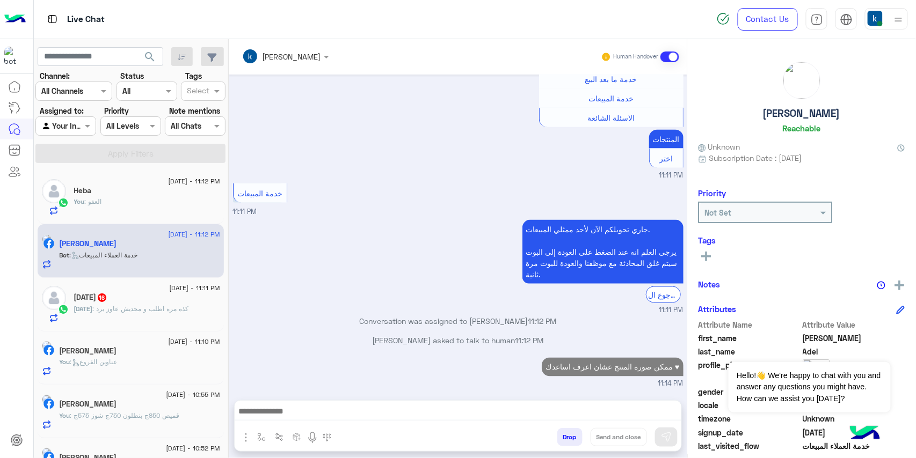
click at [158, 310] on span ": كذه مره اطلب و محديش عاوز يرد" at bounding box center [141, 309] width 96 height 8
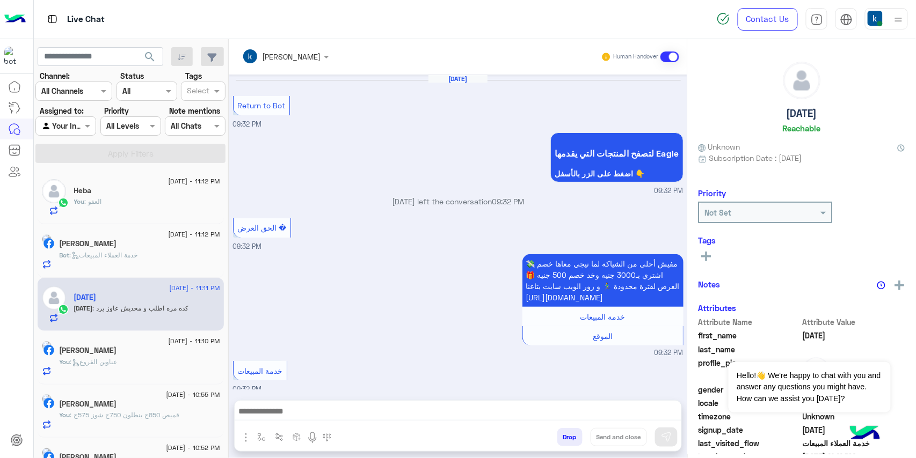
scroll to position [675, 0]
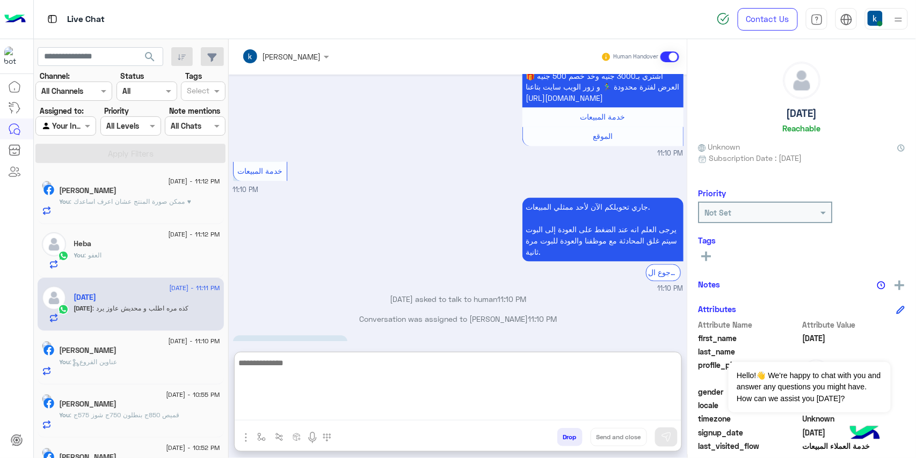
click at [295, 411] on textarea at bounding box center [458, 388] width 447 height 64
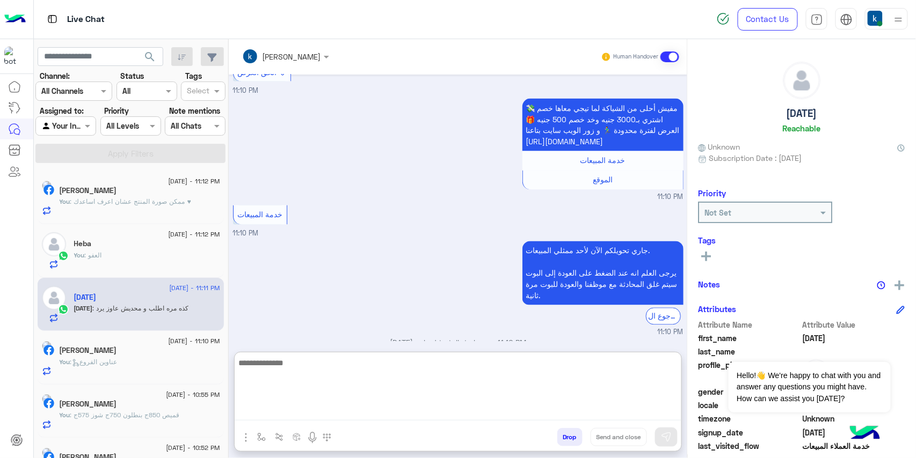
scroll to position [724, 0]
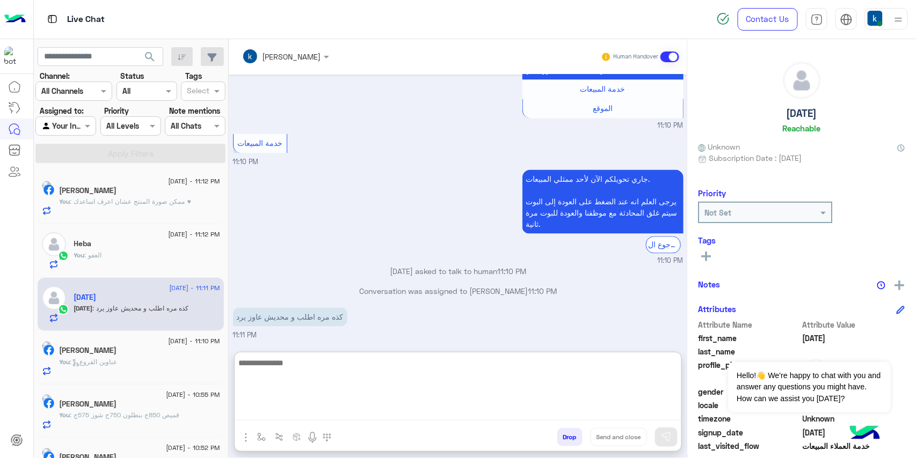
click at [331, 382] on textarea at bounding box center [458, 388] width 447 height 64
paste textarea "**********"
type textarea "**********"
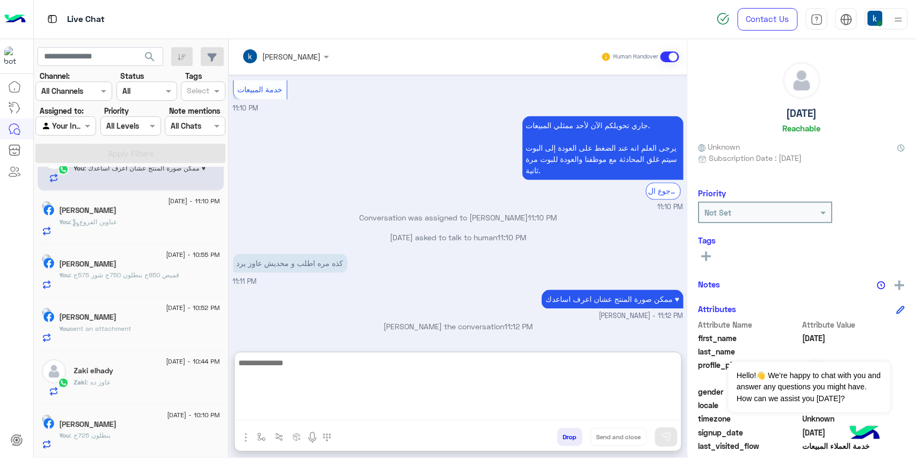
scroll to position [778, 0]
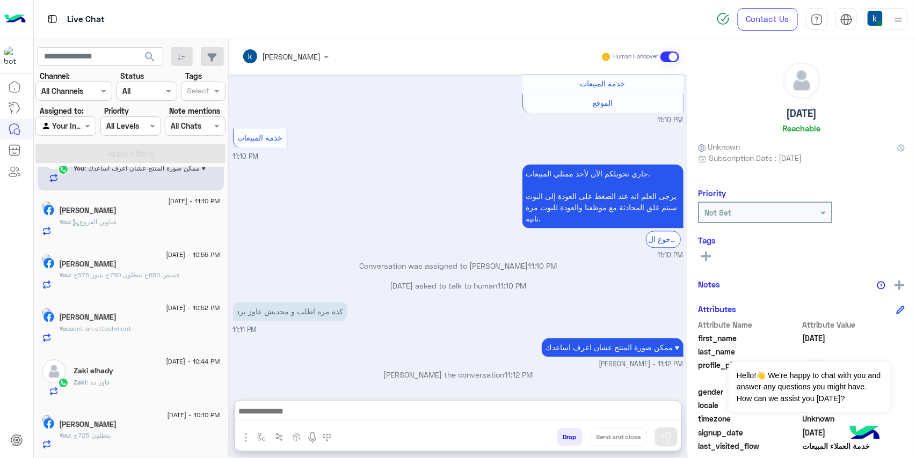
click at [117, 424] on h5 "Mahmoud Abd Elrahim" at bounding box center [88, 424] width 57 height 9
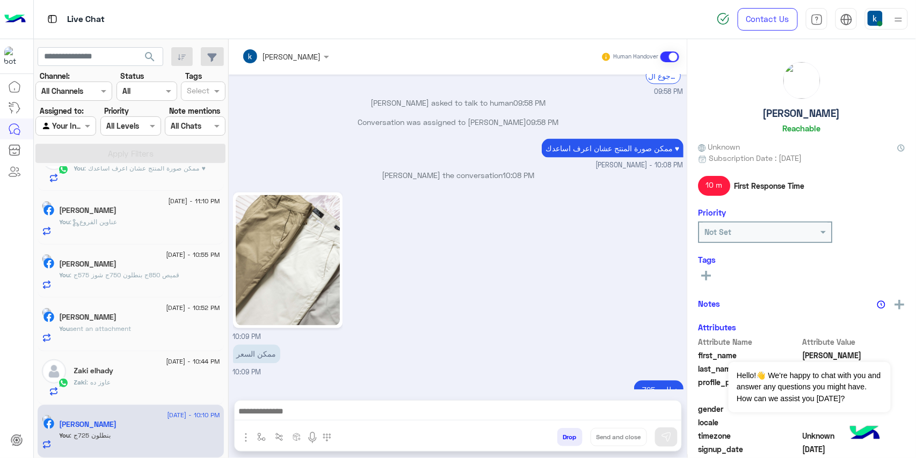
click at [565, 432] on button "Drop" at bounding box center [569, 437] width 25 height 18
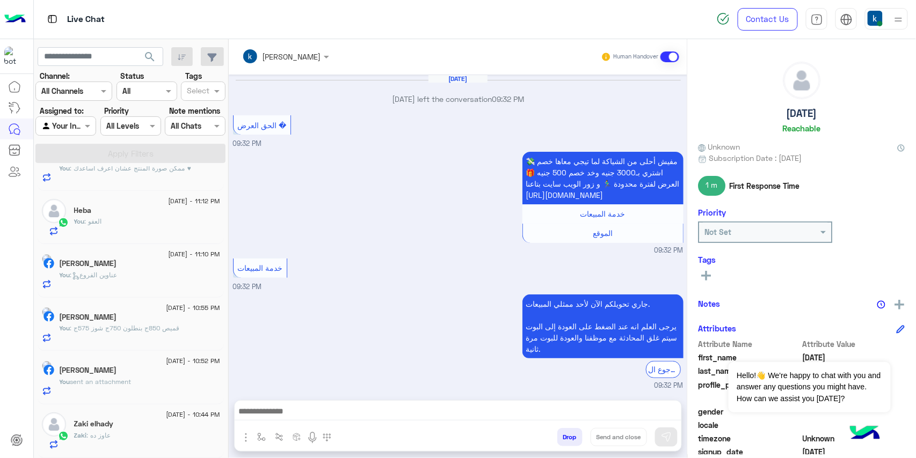
scroll to position [615, 0]
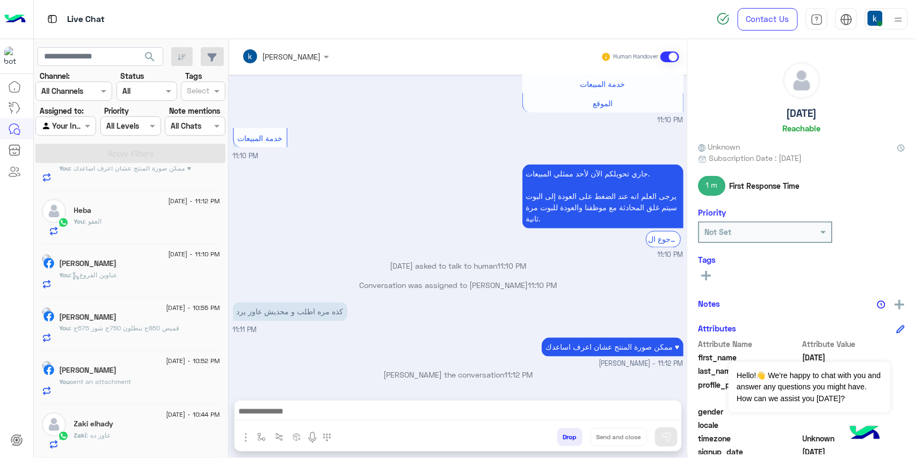
click at [128, 426] on div "Zaki elhady" at bounding box center [147, 425] width 146 height 11
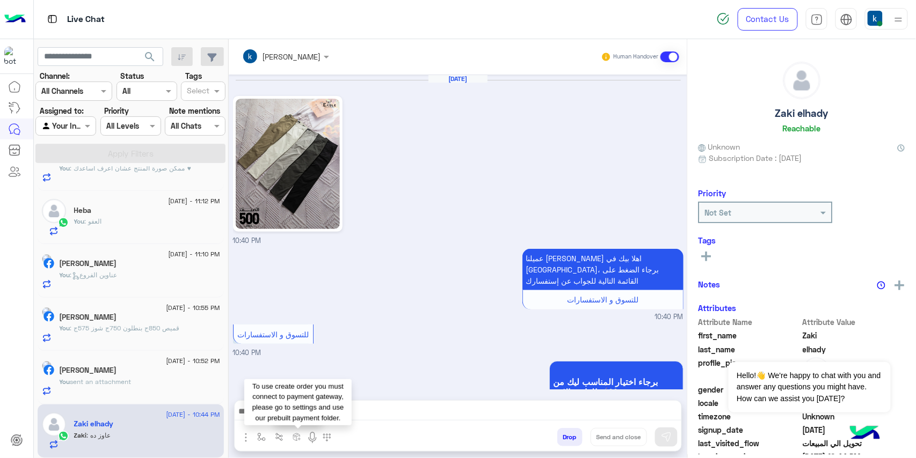
scroll to position [1199, 0]
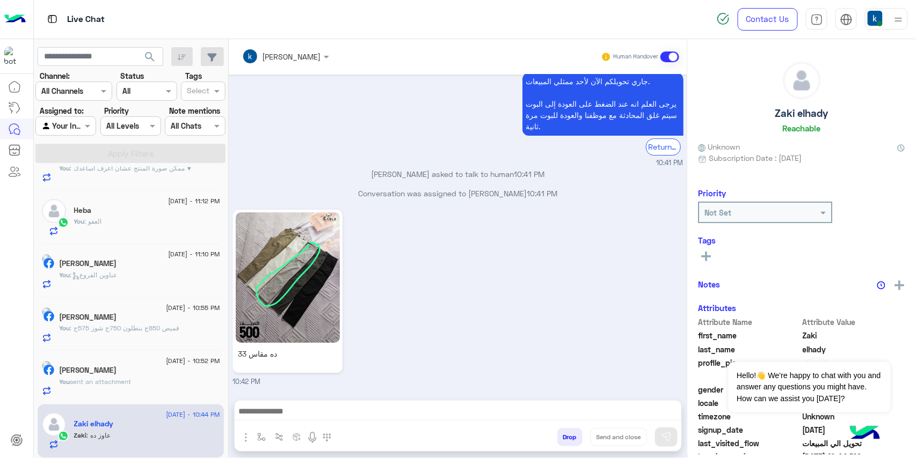
click at [92, 388] on div "You sent an attachment" at bounding box center [140, 386] width 161 height 19
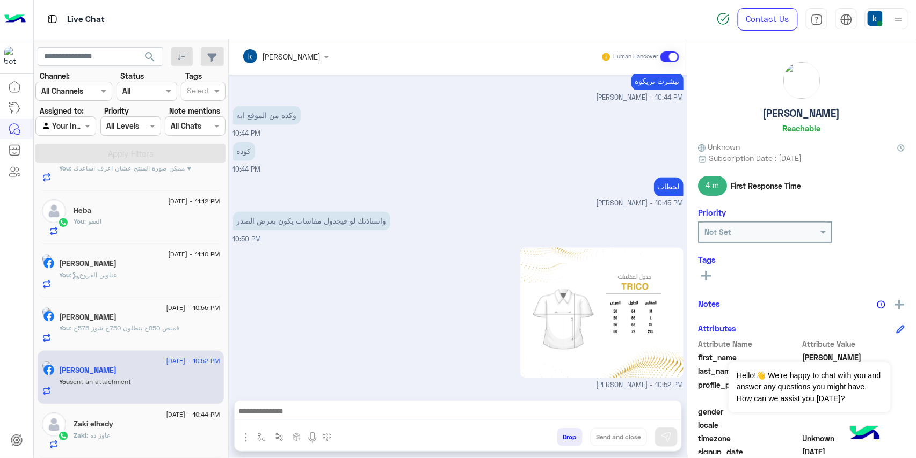
click at [560, 434] on button "Drop" at bounding box center [569, 437] width 25 height 18
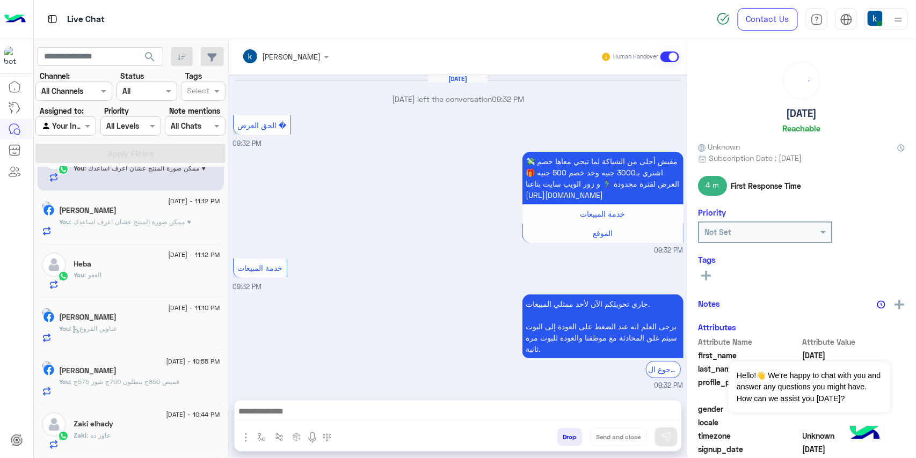
scroll to position [615, 0]
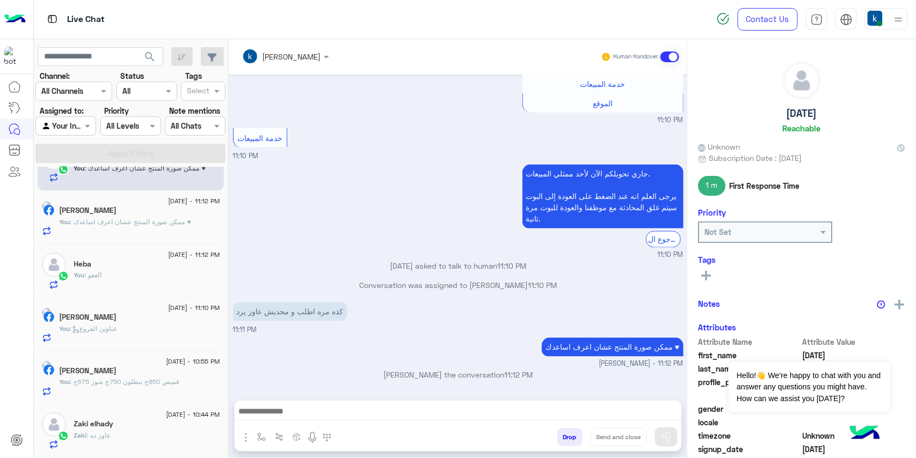
click at [141, 363] on div "21 August - 10:55 PM" at bounding box center [140, 363] width 161 height 7
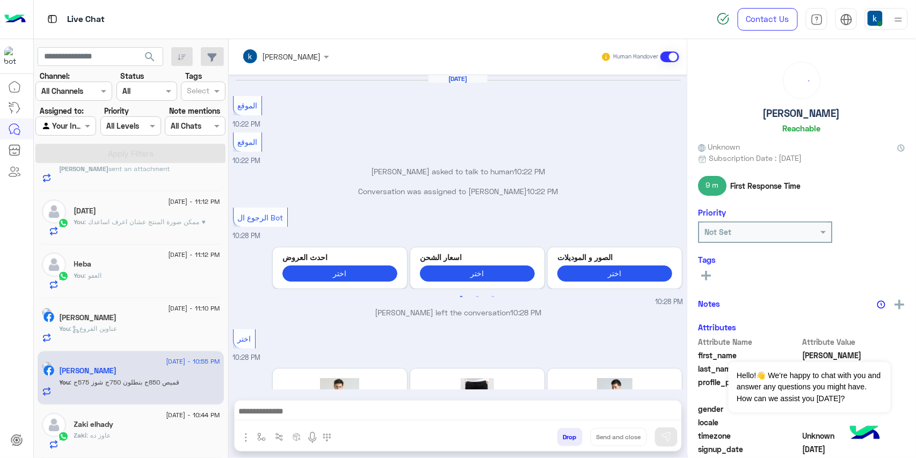
scroll to position [778, 0]
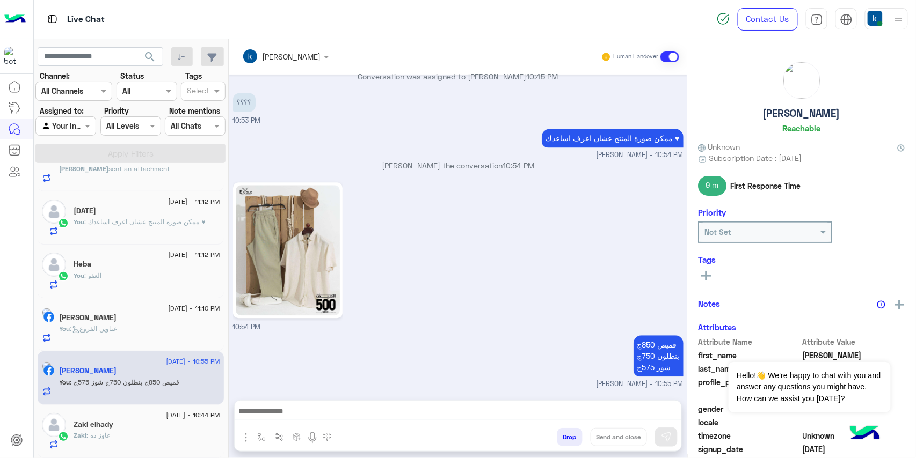
click at [559, 433] on button "Drop" at bounding box center [569, 437] width 25 height 18
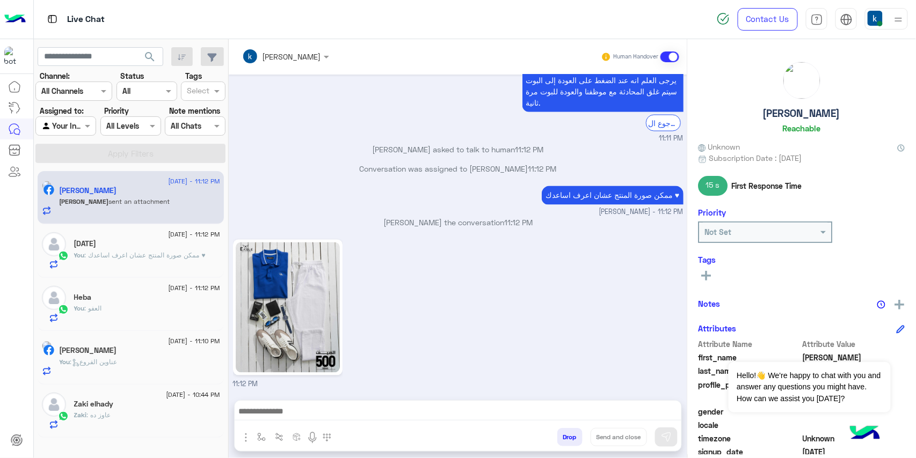
click at [118, 362] on span ": عناوين الفروع" at bounding box center [93, 362] width 47 height 8
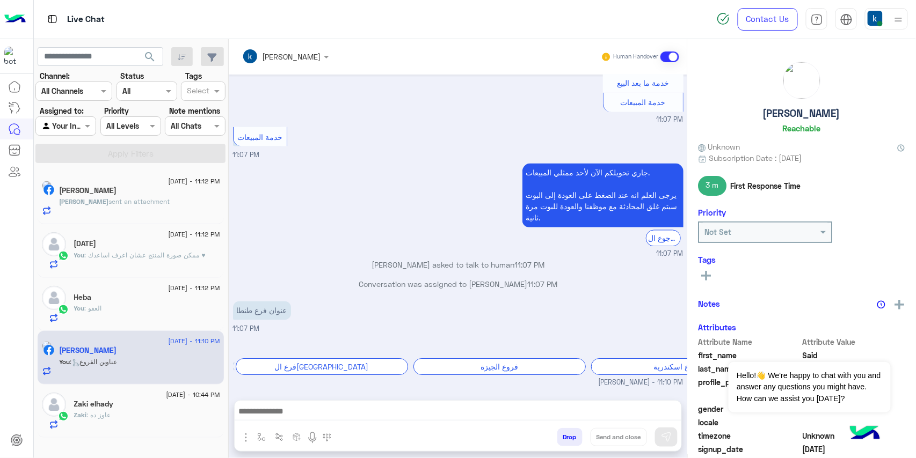
click at [567, 439] on button "Drop" at bounding box center [569, 437] width 25 height 18
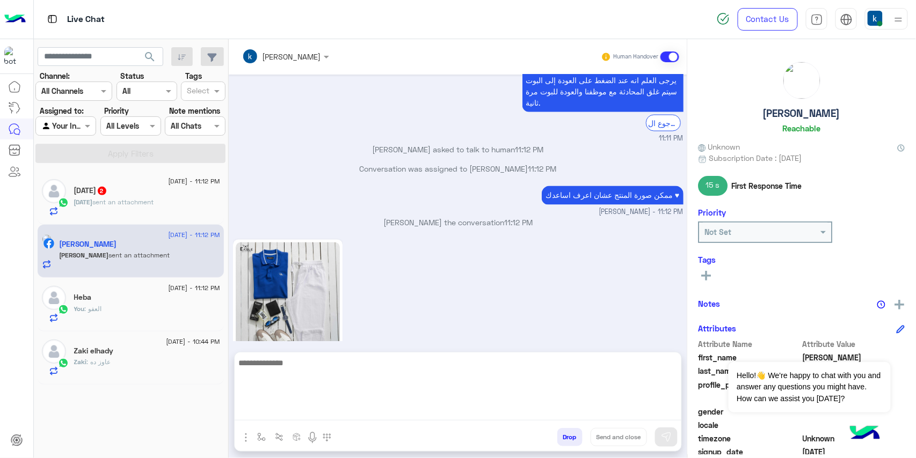
click at [331, 416] on textarea at bounding box center [458, 388] width 447 height 64
paste textarea "**********"
type textarea "**********"
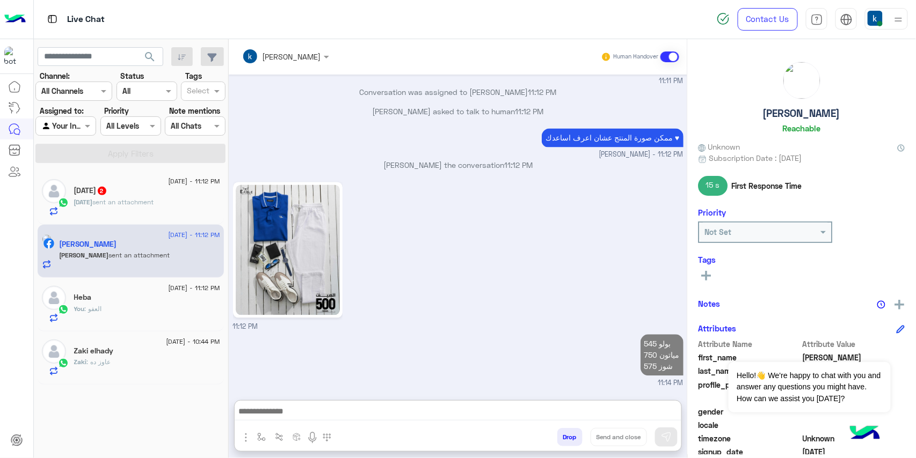
click at [137, 190] on div "Ramadan 2" at bounding box center [147, 191] width 146 height 11
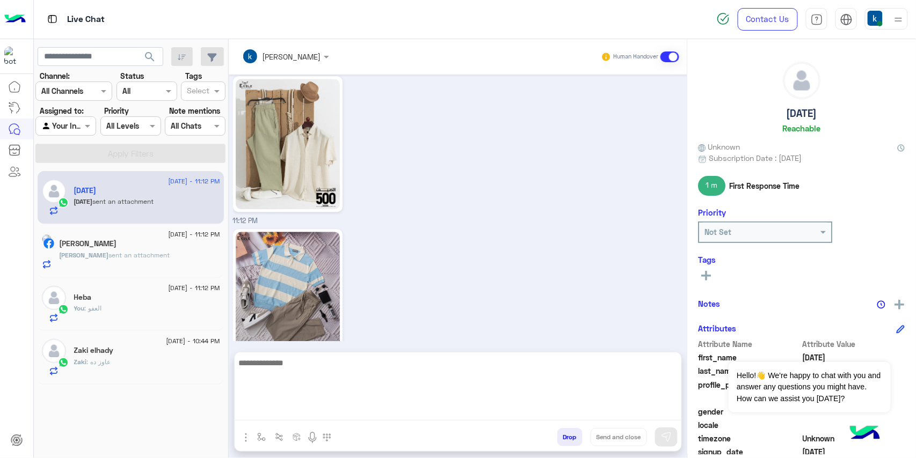
click at [303, 407] on textarea at bounding box center [458, 388] width 447 height 64
paste textarea "**********"
type textarea "**********"
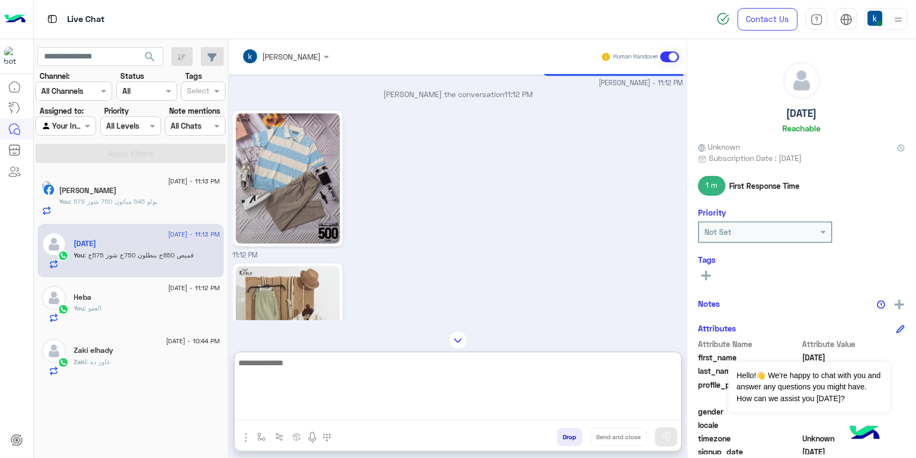
click at [320, 402] on textarea at bounding box center [458, 388] width 447 height 64
paste textarea "**********"
type textarea "**********"
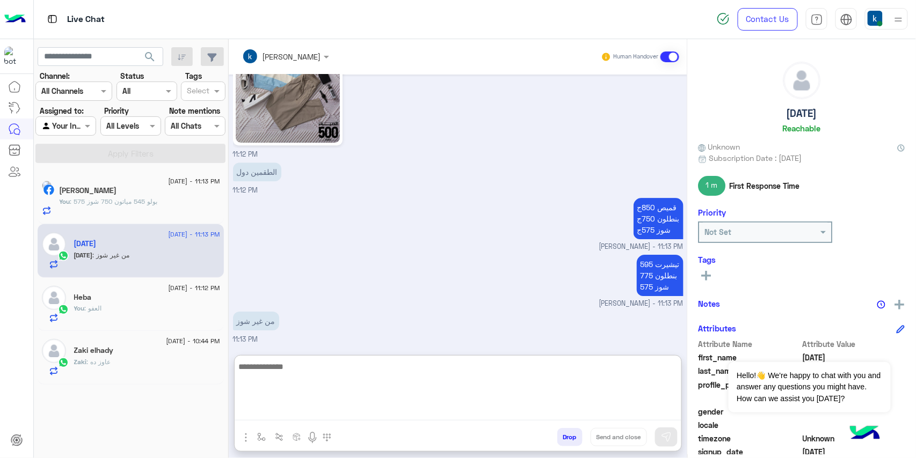
scroll to position [1098, 0]
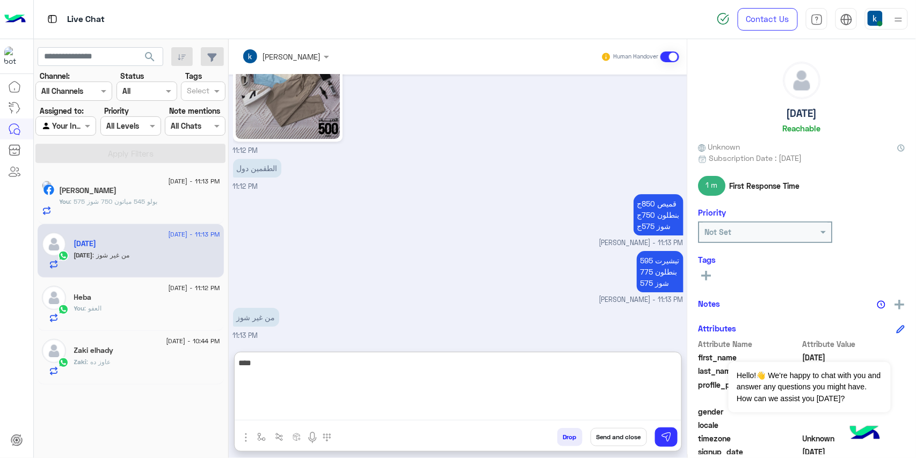
type textarea "****"
type textarea "**********"
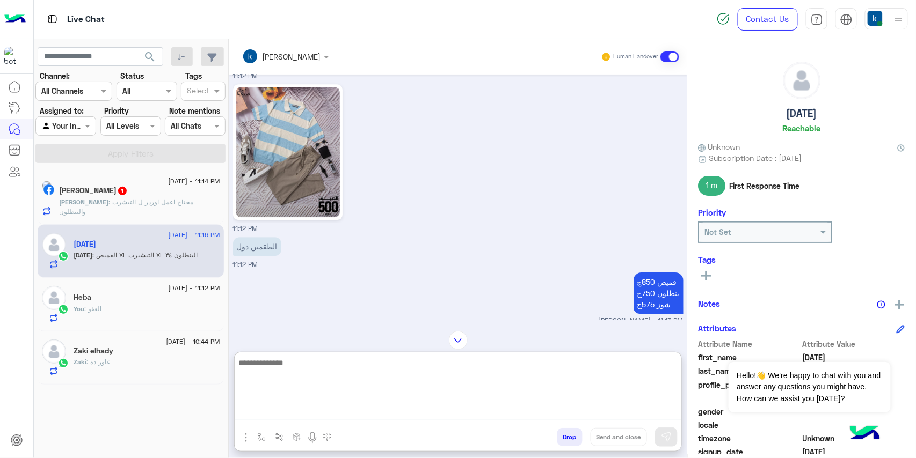
scroll to position [1012, 0]
click at [411, 187] on div "11:12 PM" at bounding box center [458, 156] width 450 height 153
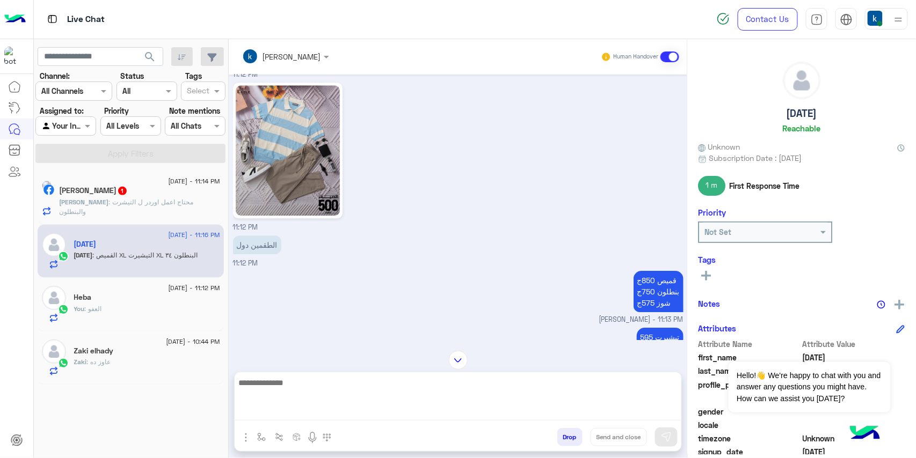
click at [411, 187] on div "11:12 PM" at bounding box center [458, 156] width 450 height 153
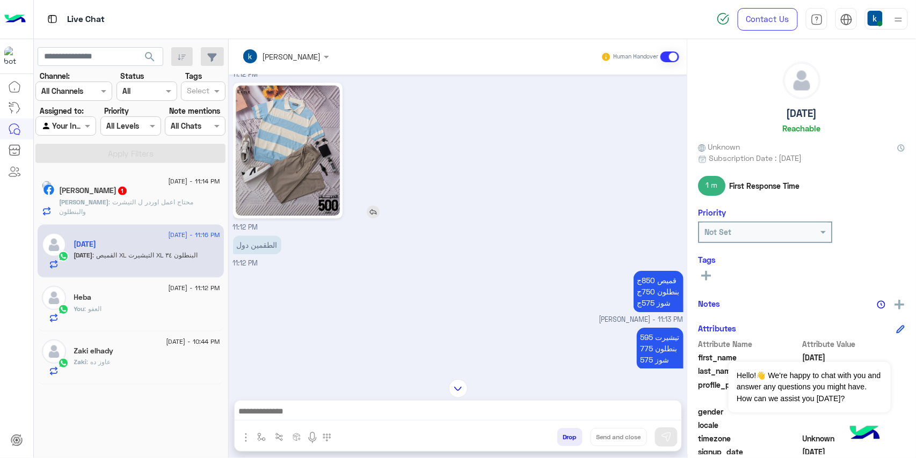
click at [376, 218] on img at bounding box center [373, 212] width 13 height 13
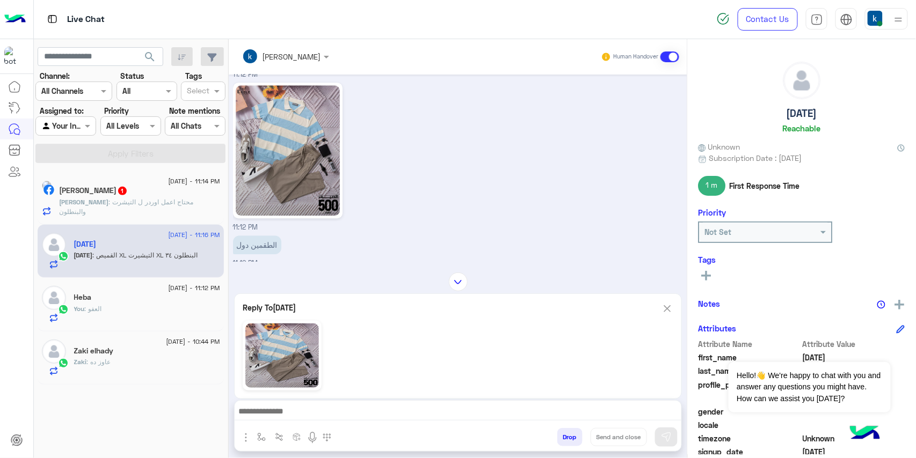
drag, startPoint x: 319, startPoint y: 421, endPoint x: 316, endPoint y: 411, distance: 10.5
click at [319, 420] on div at bounding box center [458, 414] width 447 height 27
click at [316, 411] on textarea at bounding box center [458, 413] width 447 height 16
paste textarea "**********"
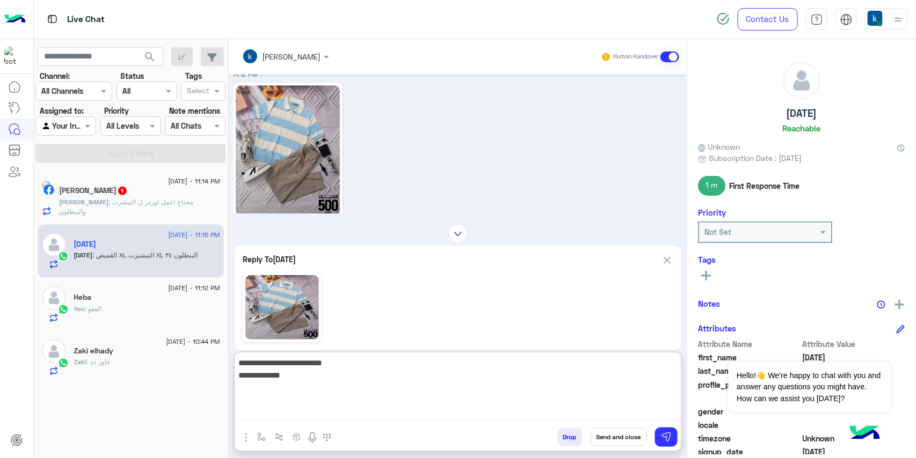
type textarea "**********"
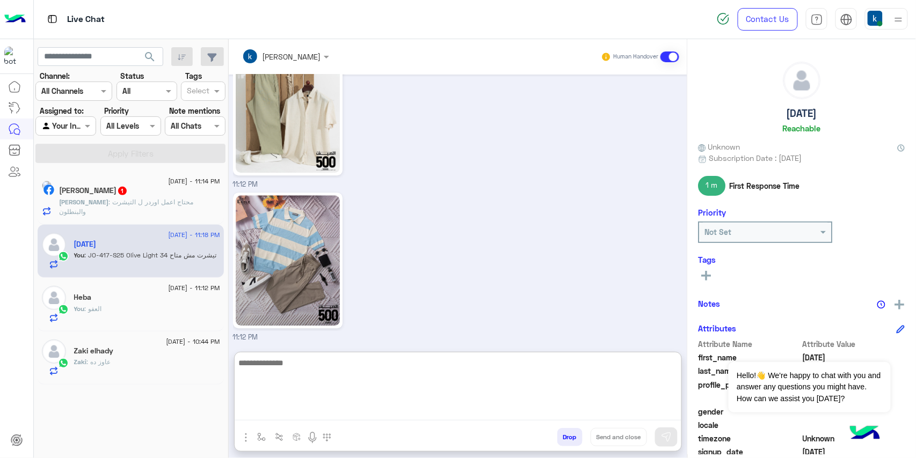
scroll to position [1474, 0]
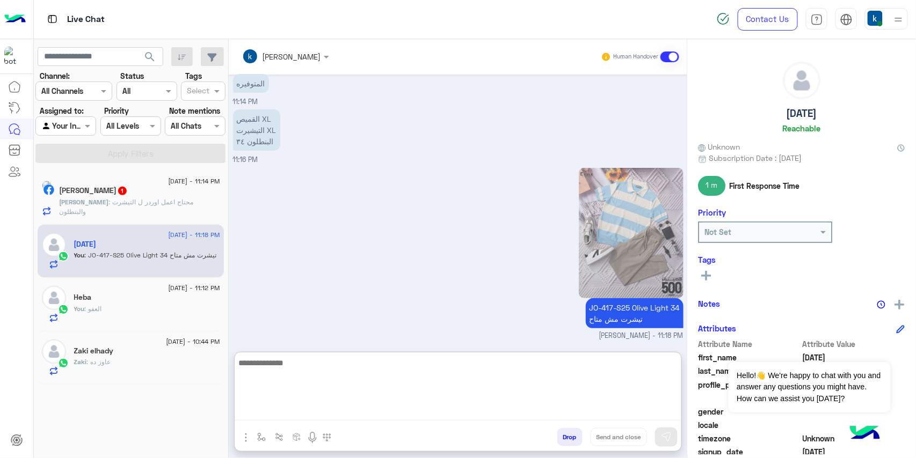
click at [140, 207] on p "Ahmed : محتاج اعمل اوردر ل التيشرت والبنطلون" at bounding box center [140, 207] width 161 height 19
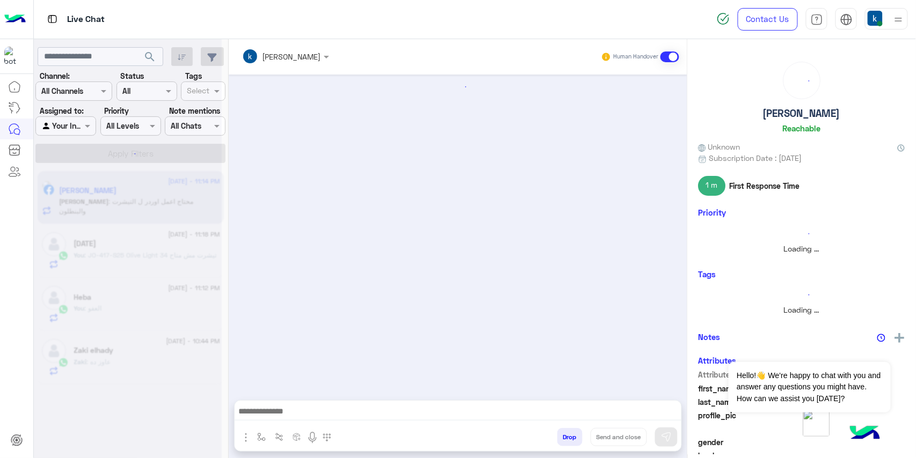
scroll to position [722, 0]
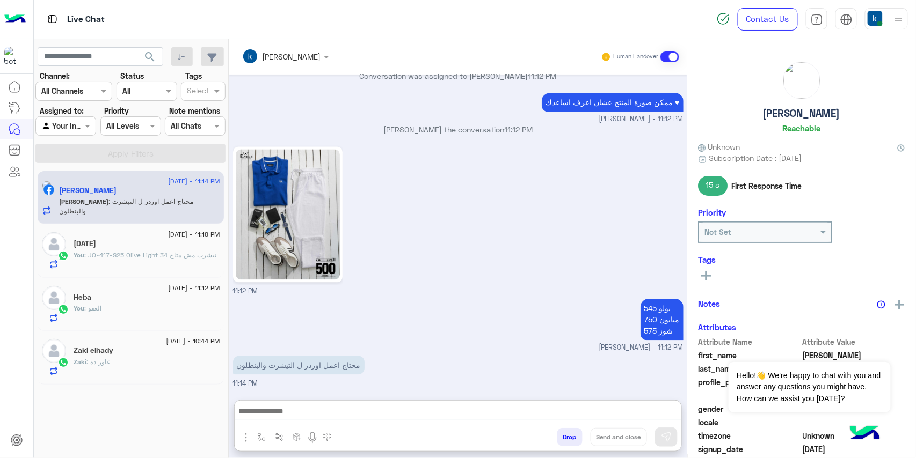
click at [291, 409] on textarea at bounding box center [458, 413] width 447 height 16
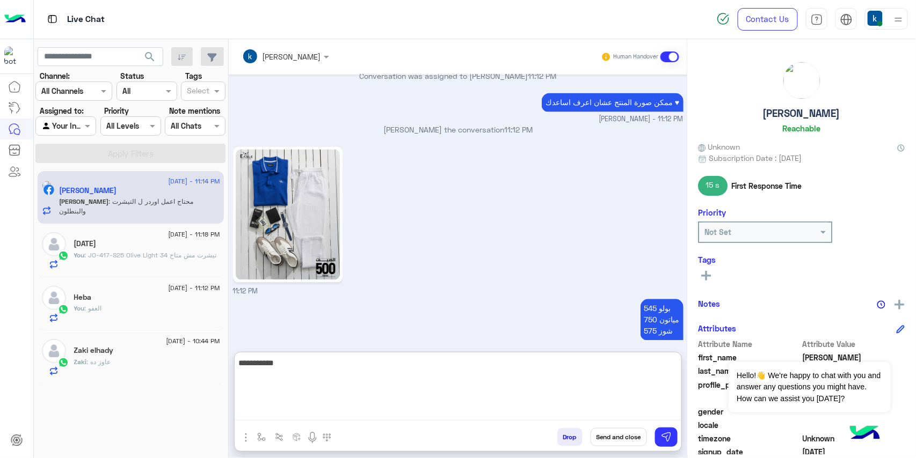
type textarea "**********"
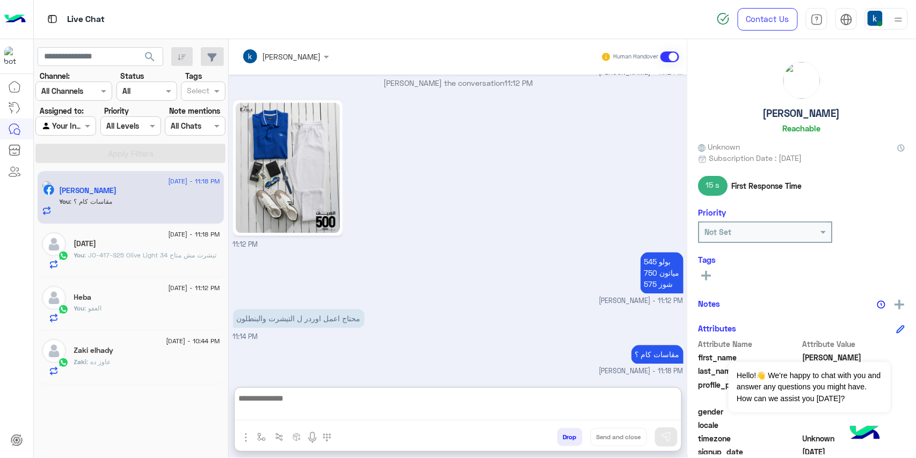
scroll to position [804, 0]
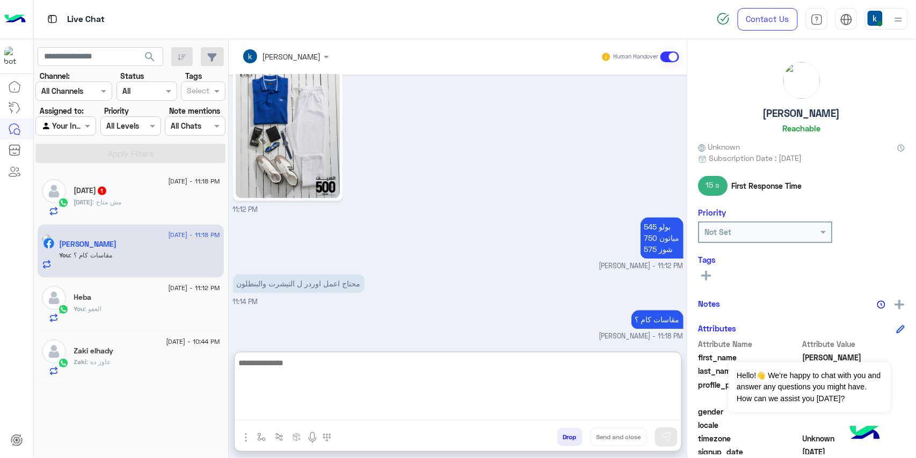
click at [166, 196] on div "Ramadan 1" at bounding box center [147, 191] width 146 height 11
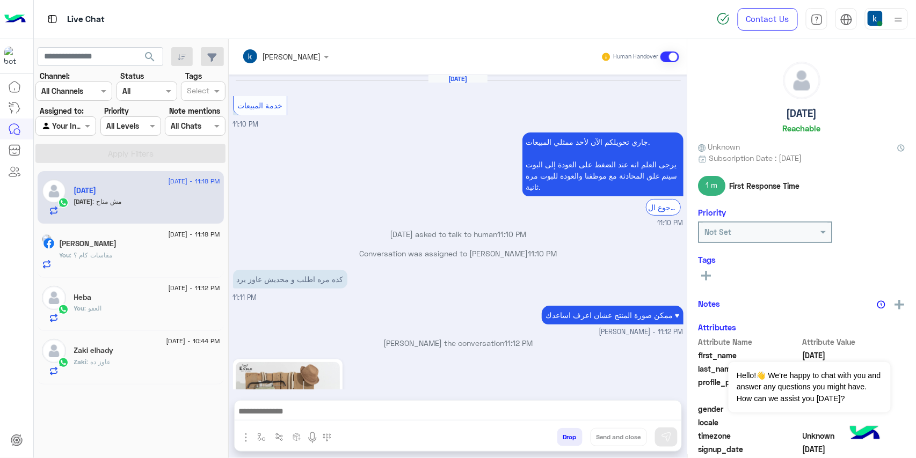
scroll to position [869, 0]
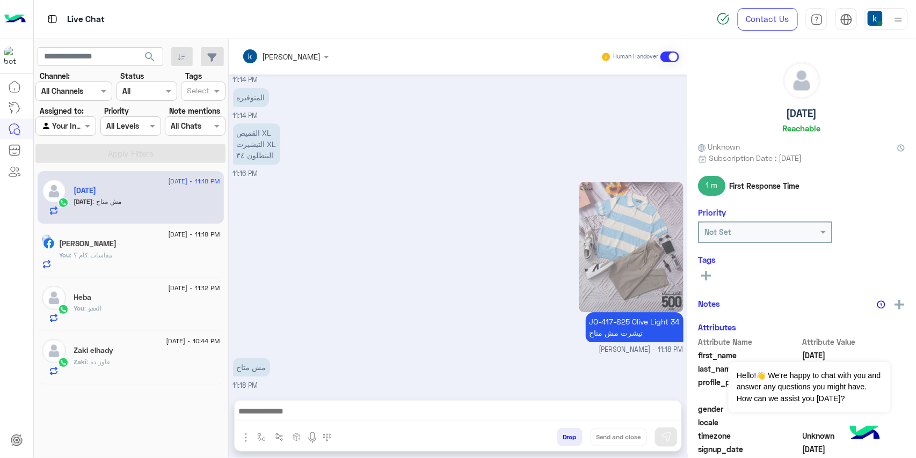
click at [319, 405] on textarea at bounding box center [458, 413] width 447 height 16
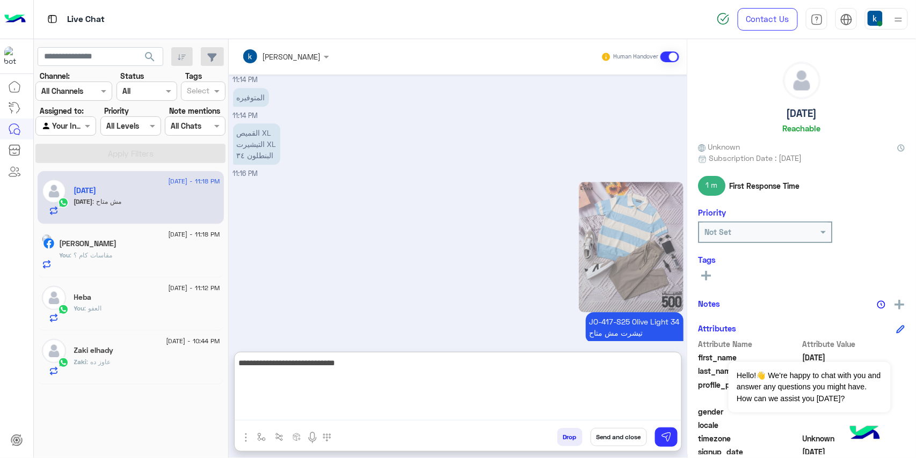
type textarea "**********"
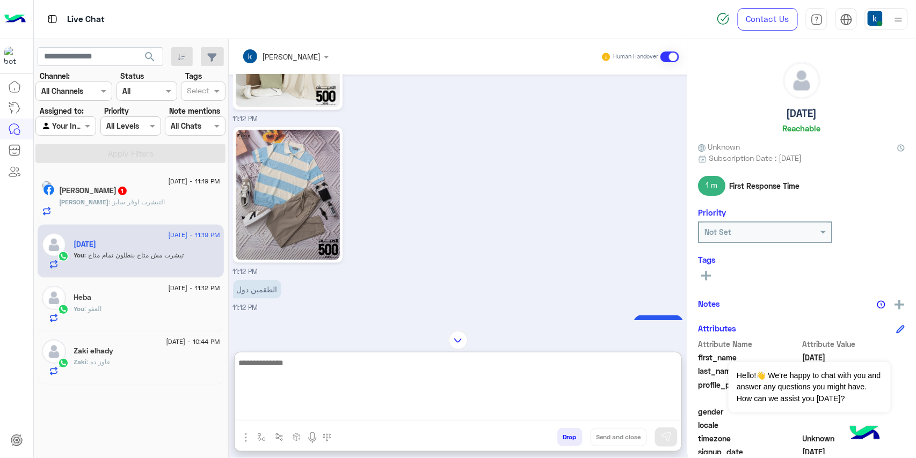
scroll to position [220, 0]
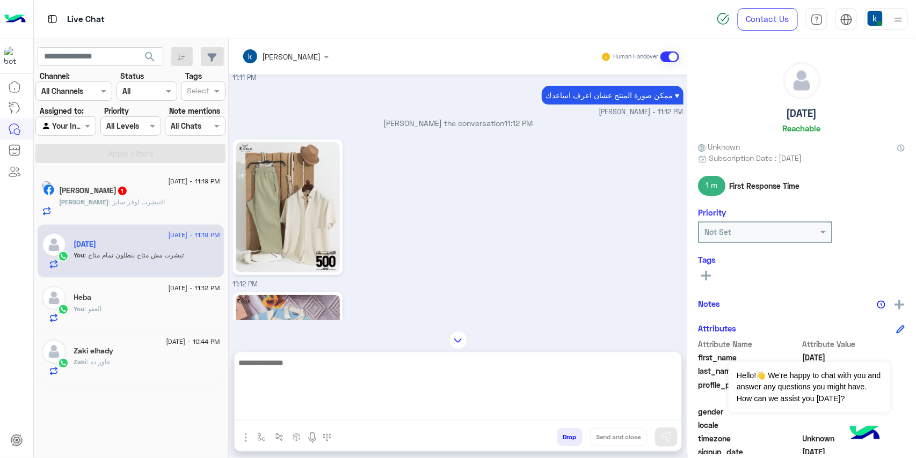
click at [142, 199] on span ": التيشرت اوڤر سايز" at bounding box center [137, 202] width 56 height 8
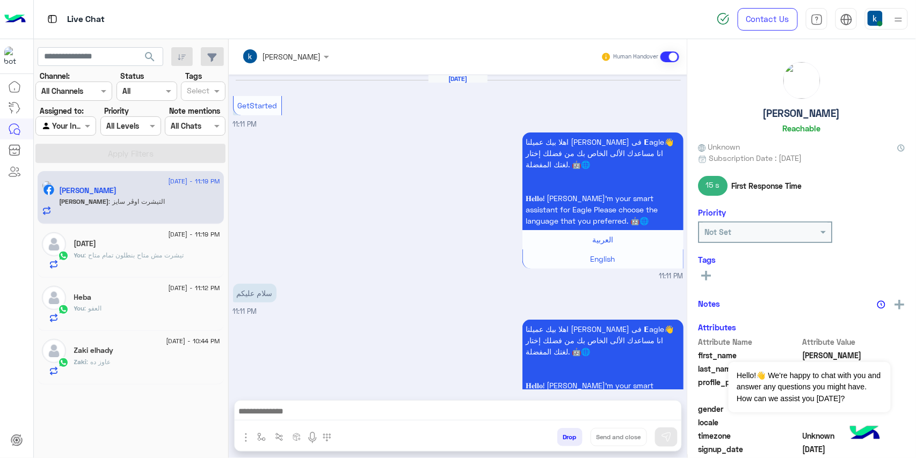
scroll to position [791, 0]
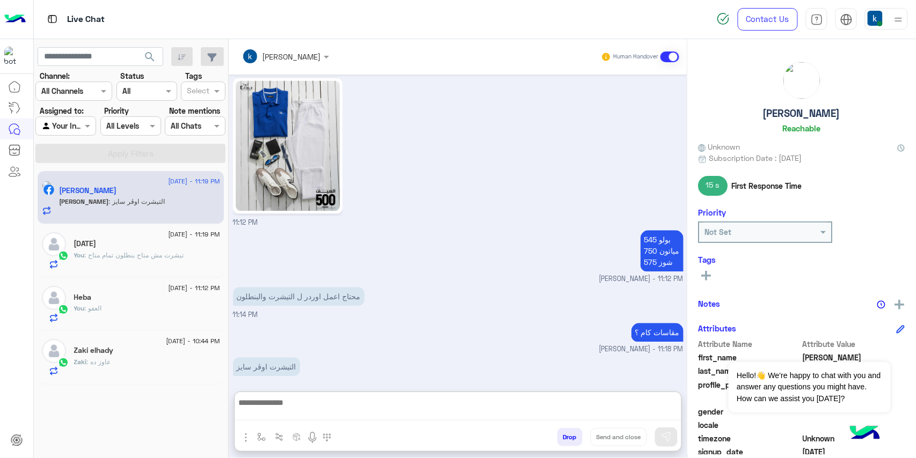
click at [259, 412] on textarea at bounding box center [458, 408] width 447 height 25
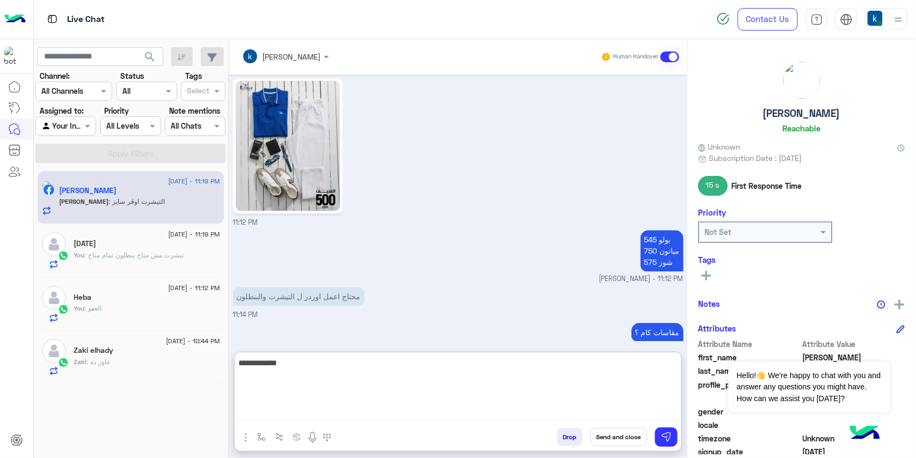
type textarea "**********"
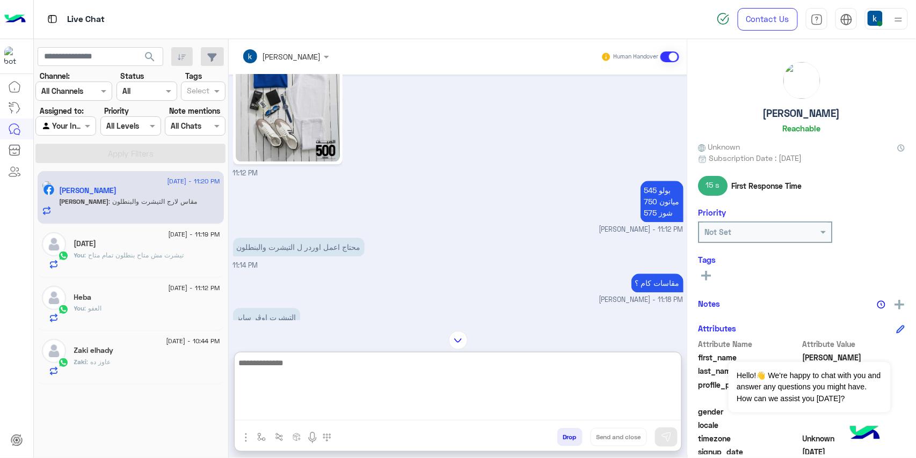
scroll to position [731, 0]
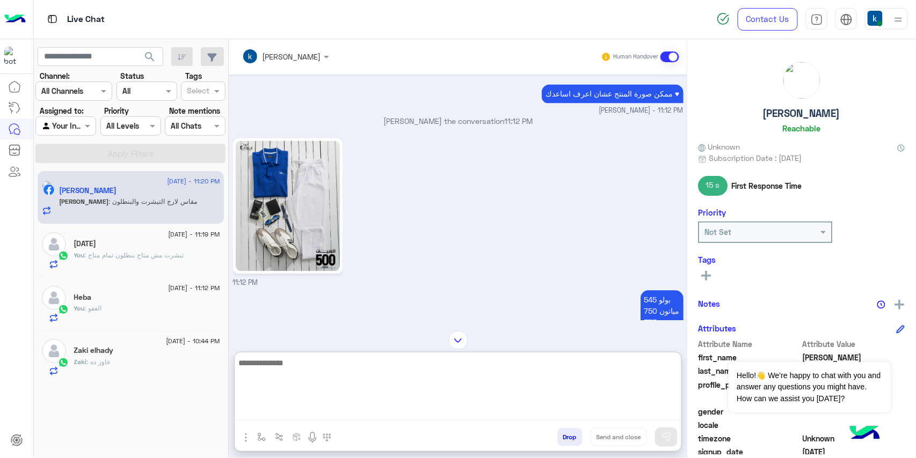
click at [384, 388] on textarea at bounding box center [458, 388] width 447 height 64
type textarea "*"
type textarea "**********"
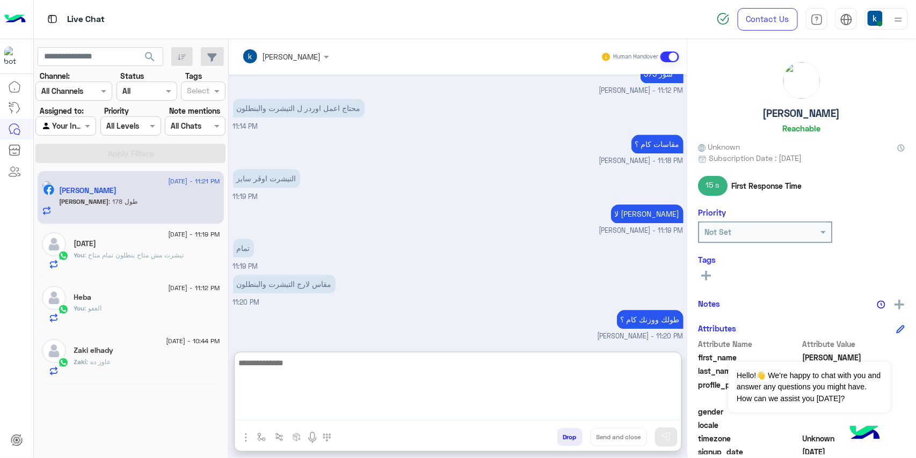
scroll to position [1016, 0]
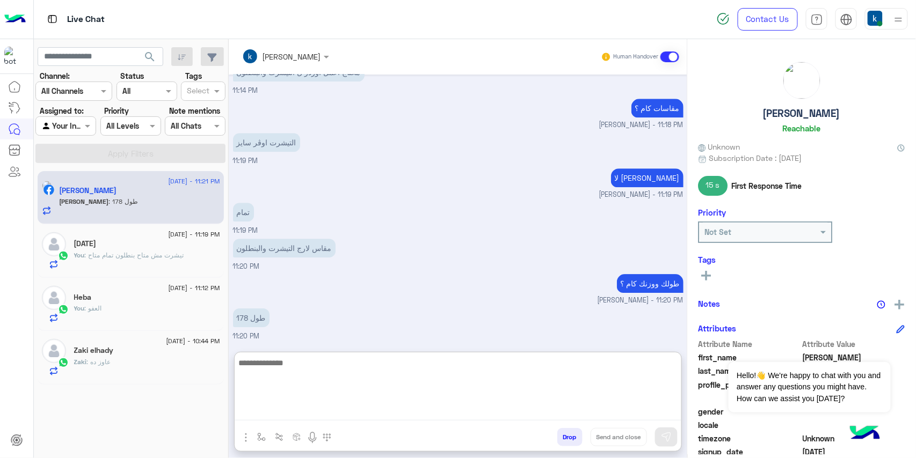
click at [287, 368] on textarea at bounding box center [458, 388] width 447 height 64
type textarea "****"
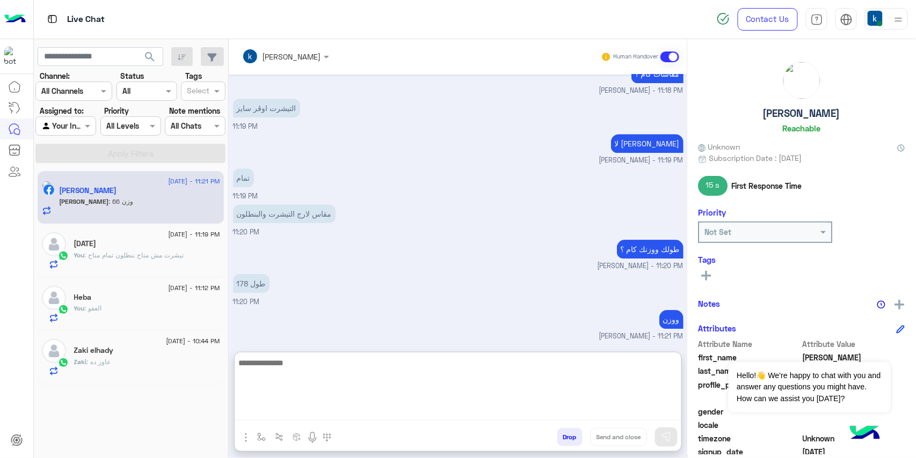
scroll to position [1085, 0]
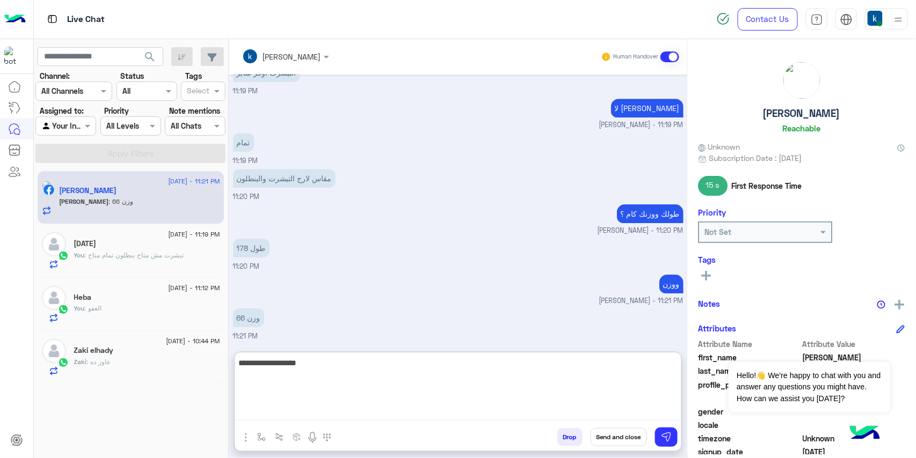
type textarea "**********"
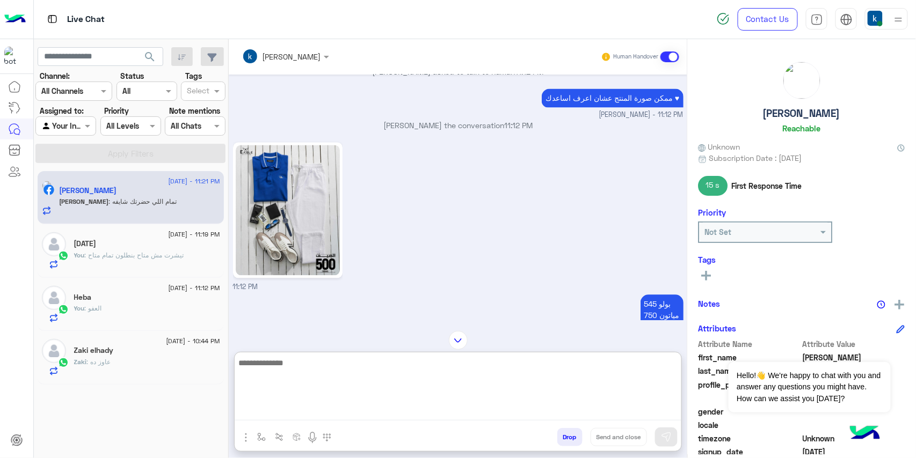
scroll to position [726, 0]
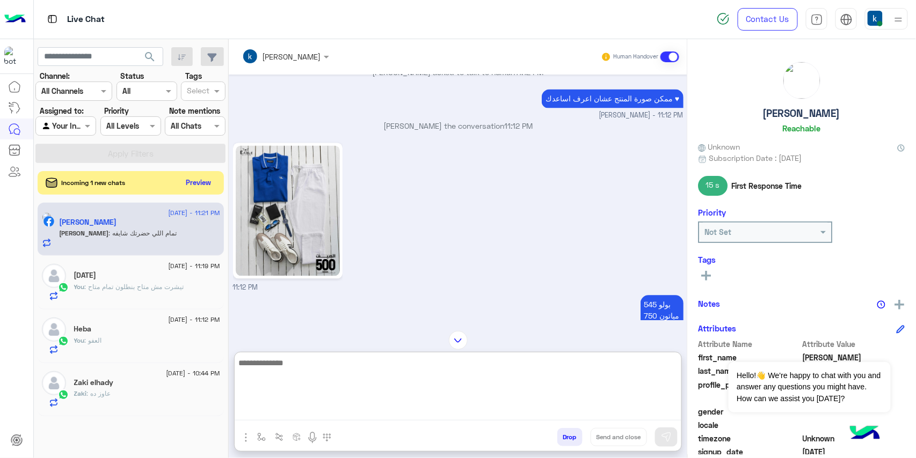
paste textarea "**********"
type textarea "**********"
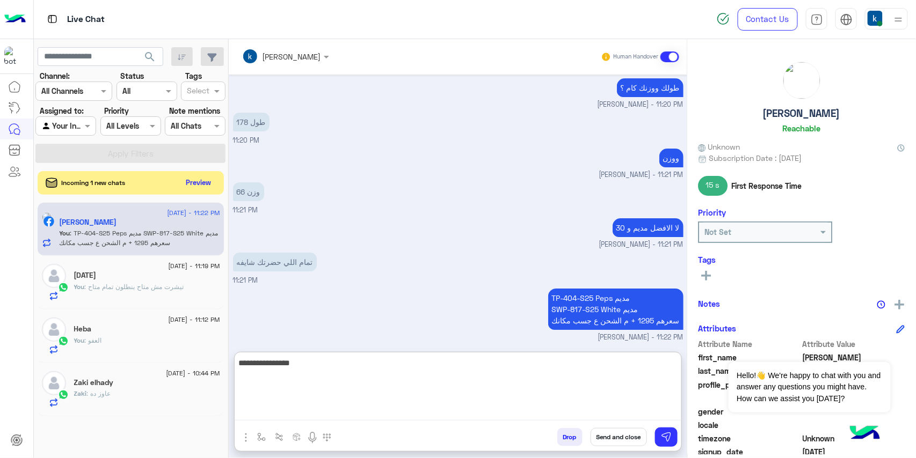
type textarea "**********"
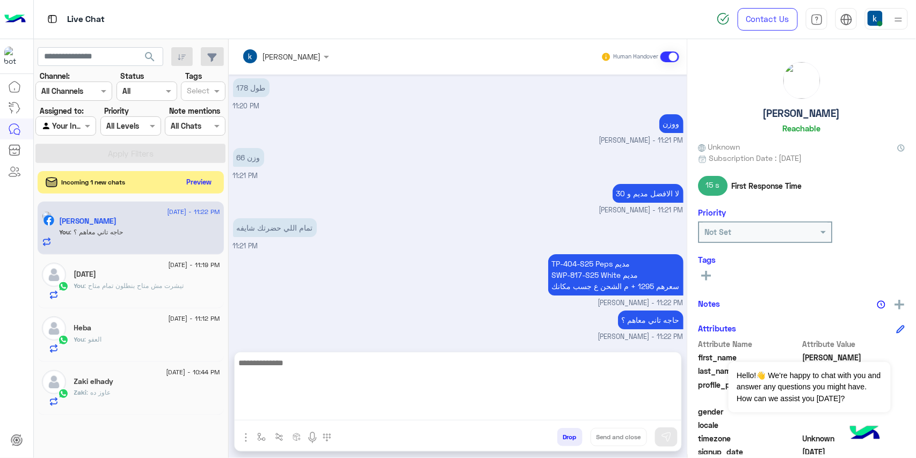
click at [208, 183] on button "Preview" at bounding box center [199, 182] width 33 height 14
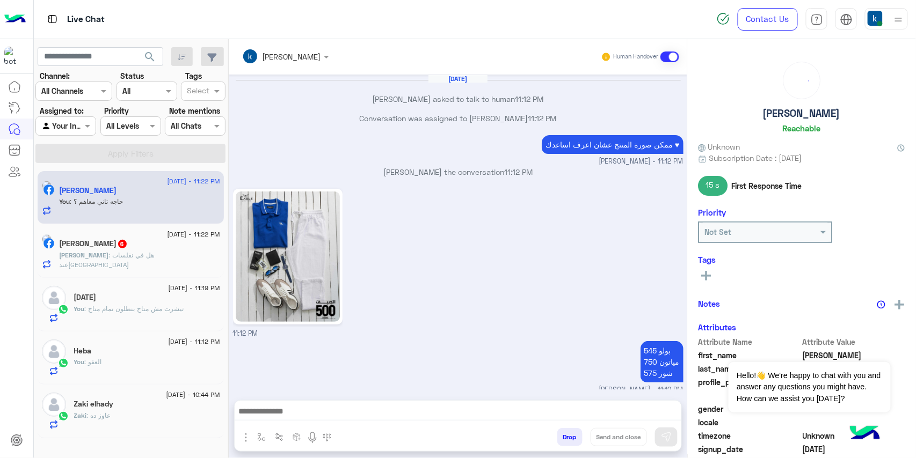
scroll to position [518, 0]
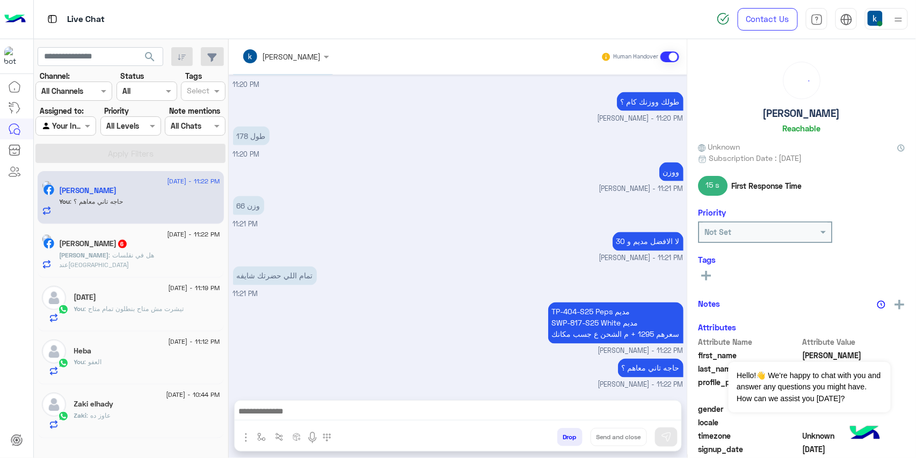
click at [162, 244] on div "عمرو خالد 6" at bounding box center [140, 244] width 161 height 11
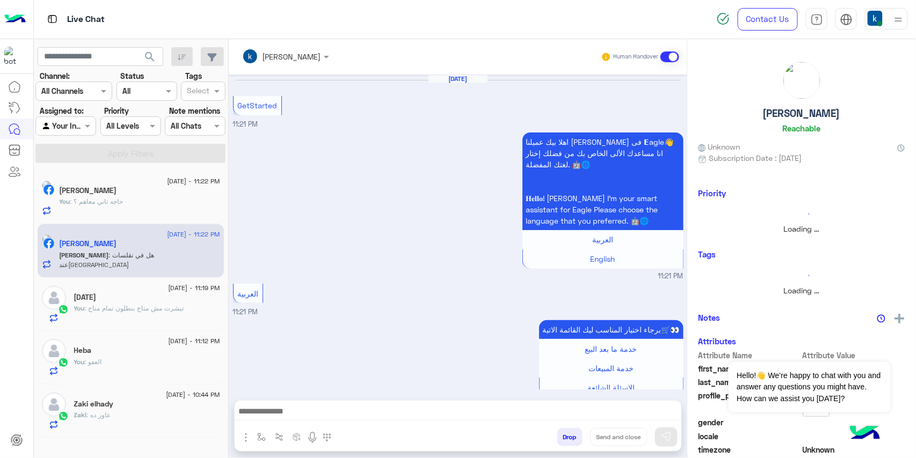
scroll to position [422, 0]
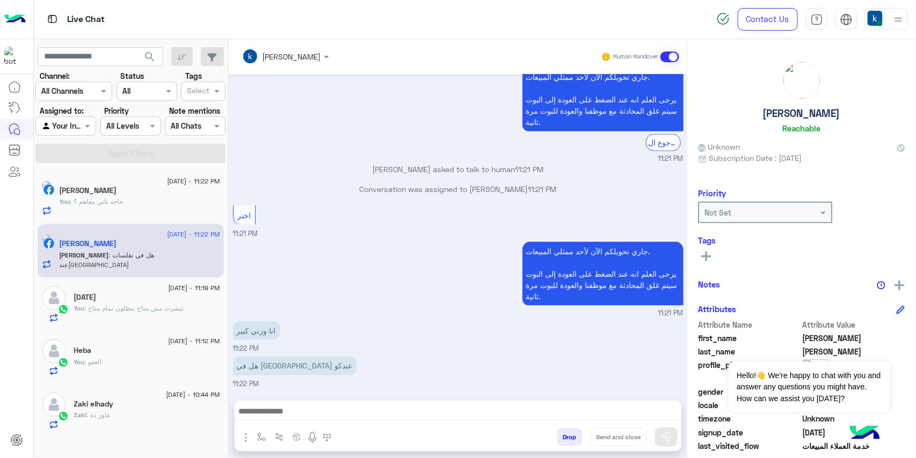
click at [304, 403] on div at bounding box center [458, 414] width 447 height 27
click at [295, 413] on textarea at bounding box center [458, 413] width 447 height 16
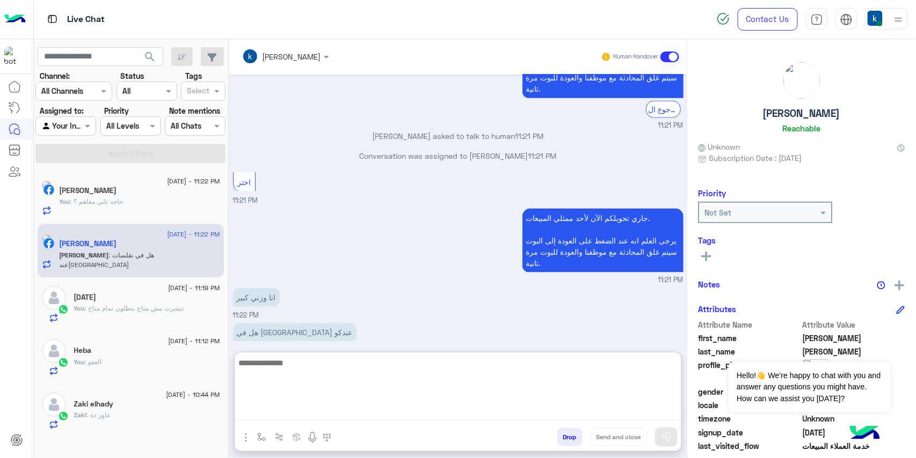
scroll to position [471, 0]
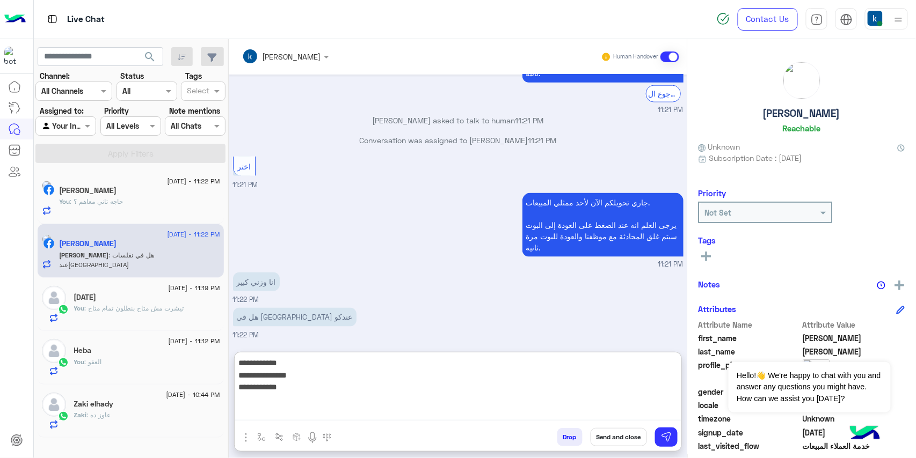
type textarea "**********"
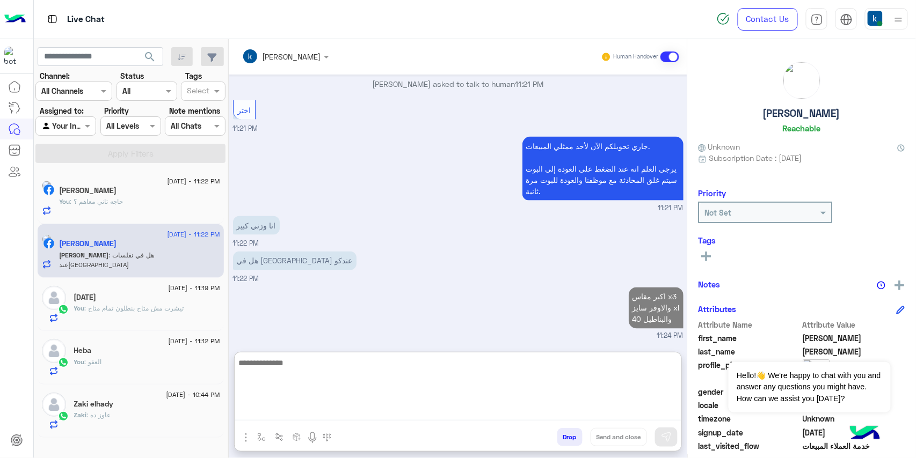
scroll to position [548, 0]
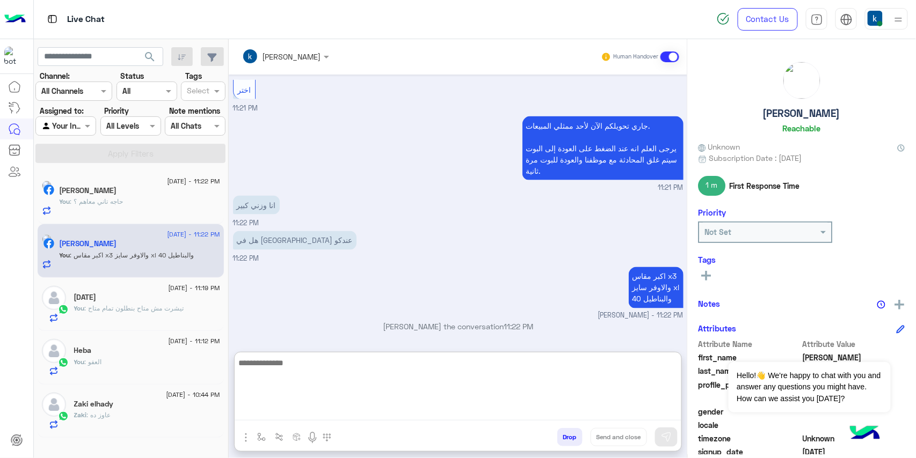
click at [116, 194] on div "Ahmed Adel" at bounding box center [140, 191] width 161 height 11
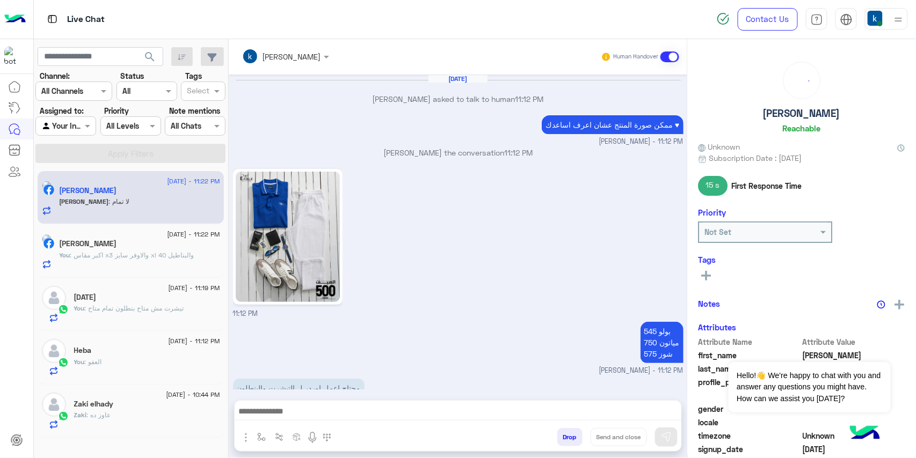
scroll to position [534, 0]
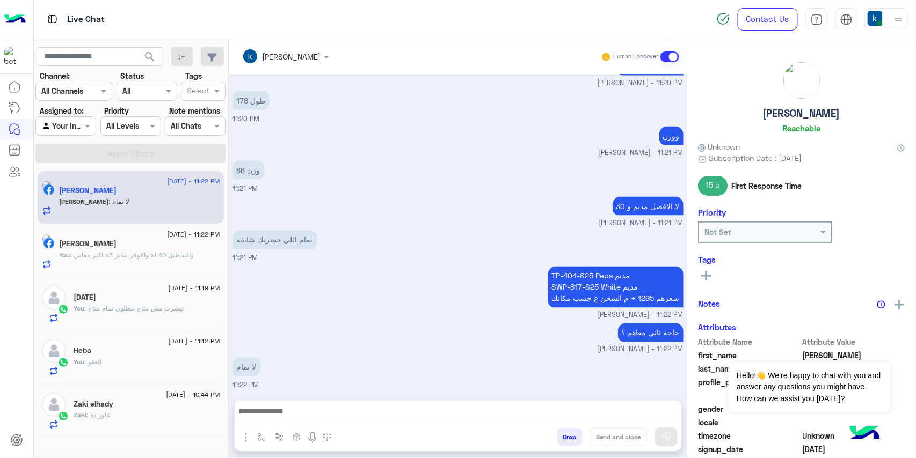
click at [118, 374] on div "You : العفو" at bounding box center [147, 367] width 146 height 19
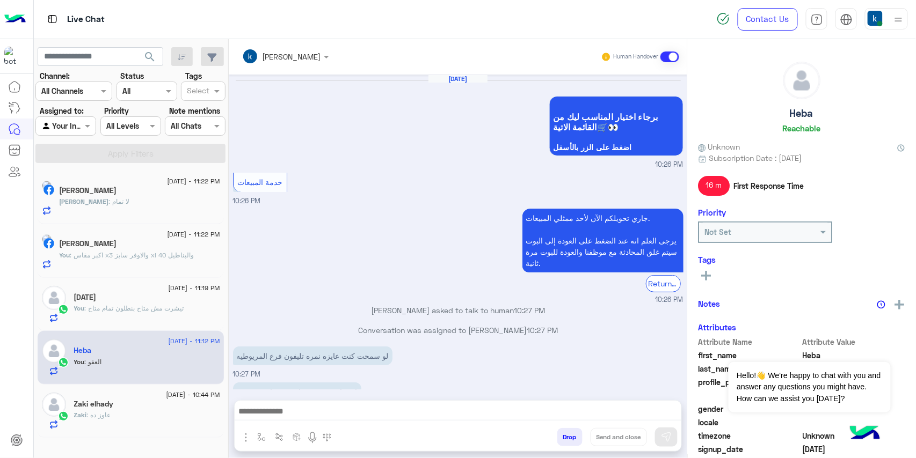
scroll to position [711, 0]
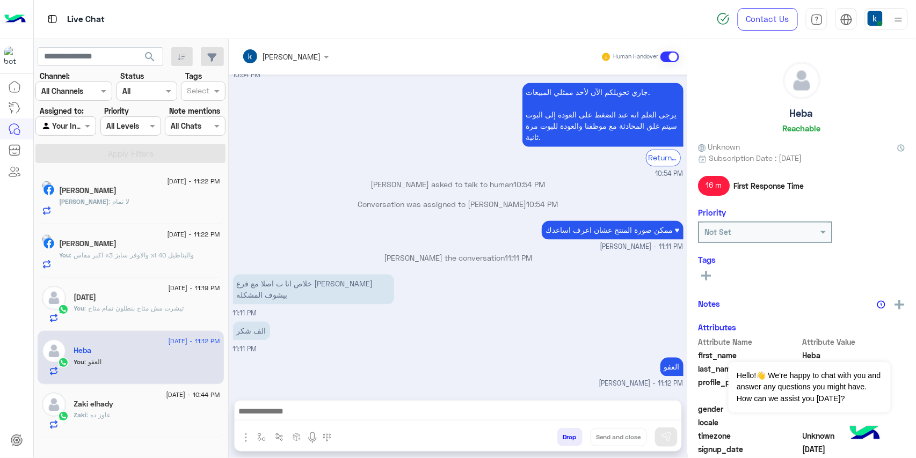
click at [558, 429] on button "Drop" at bounding box center [569, 437] width 25 height 18
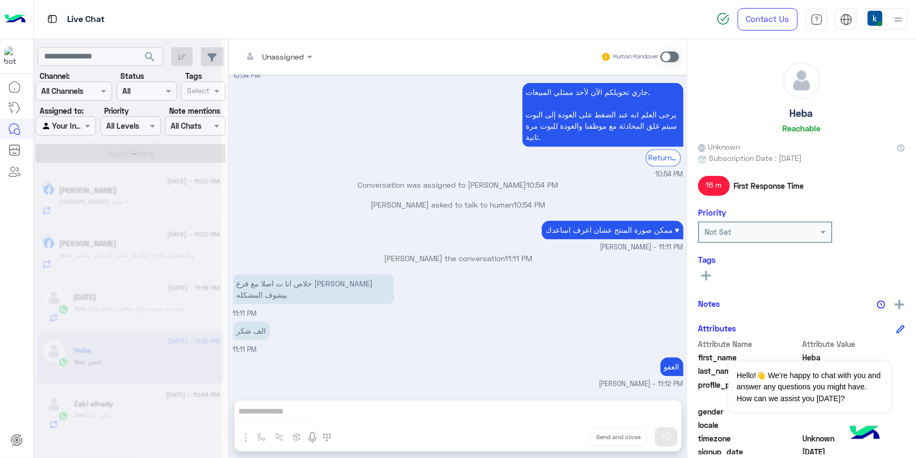
scroll to position [731, 0]
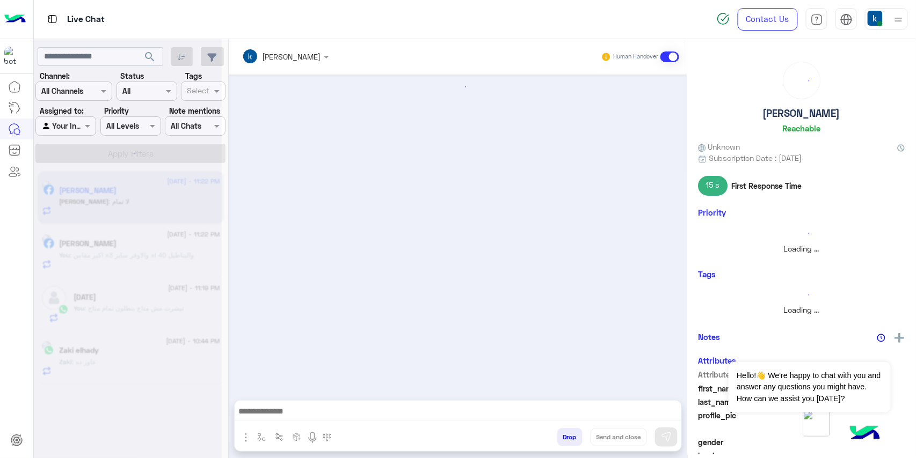
scroll to position [534, 0]
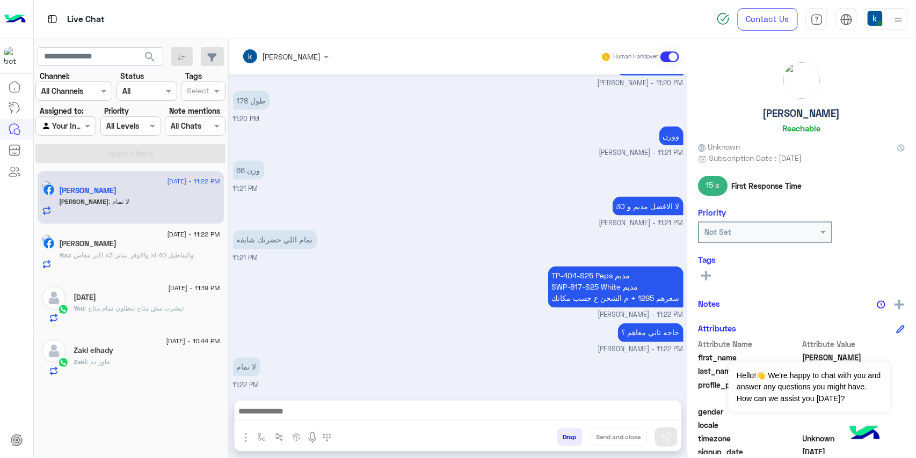
click at [327, 411] on textarea at bounding box center [458, 413] width 447 height 16
paste textarea "**********"
type textarea "**********"
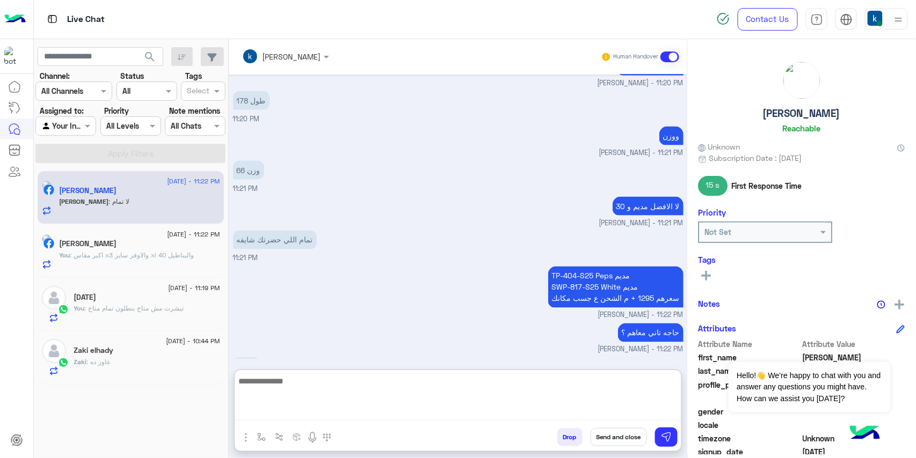
scroll to position [735, 0]
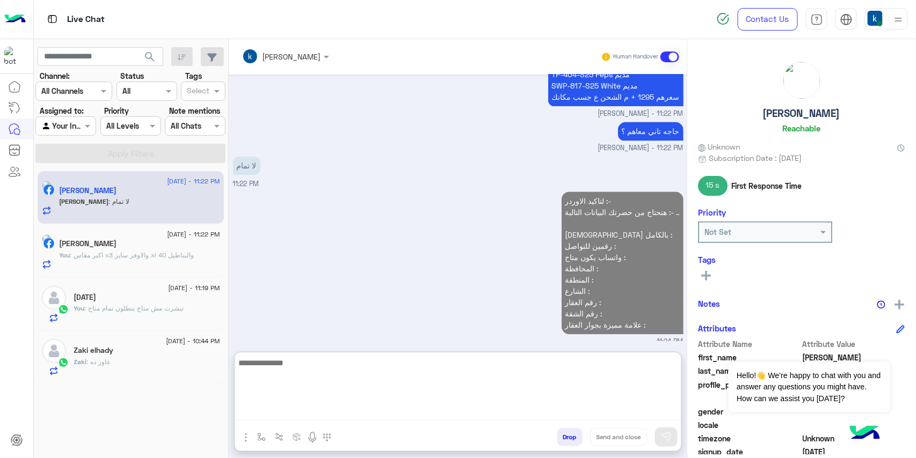
click at [126, 350] on div "Zaki elhady" at bounding box center [147, 351] width 146 height 11
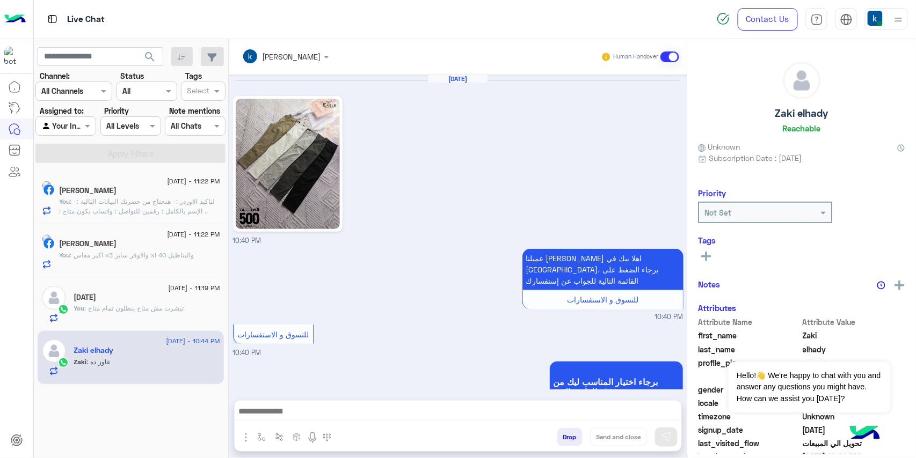
scroll to position [1199, 0]
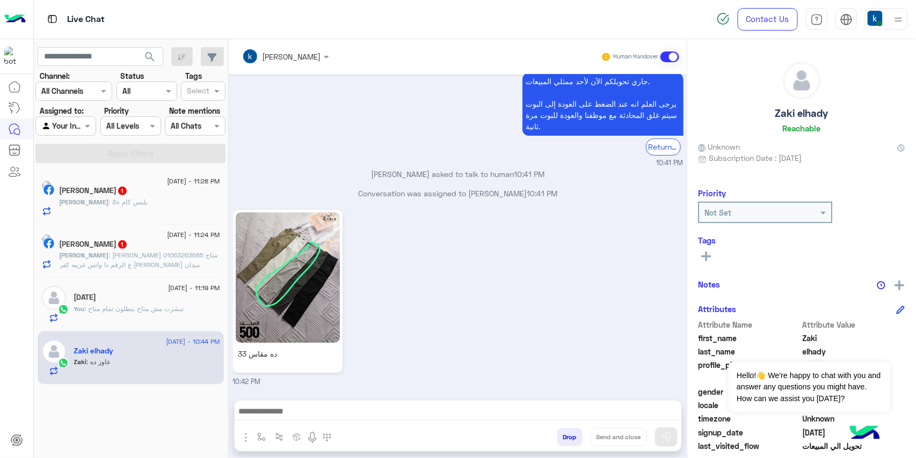
click at [153, 254] on span ": محمد وليد محمد 01063263685 متاح ع الرقم دا واتس غربيه كفر الزيات ميدان اوسكار…" at bounding box center [139, 264] width 158 height 27
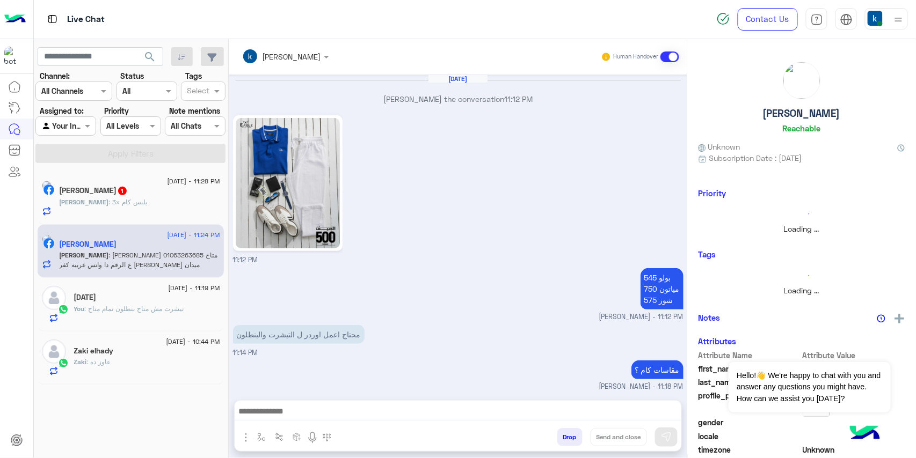
scroll to position [730, 0]
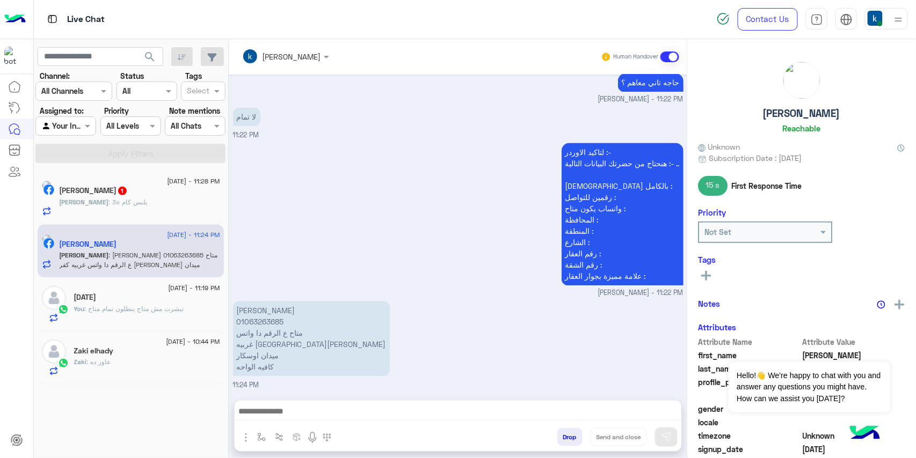
click at [158, 205] on div "عمرو : 3x يلبس كام" at bounding box center [140, 207] width 161 height 19
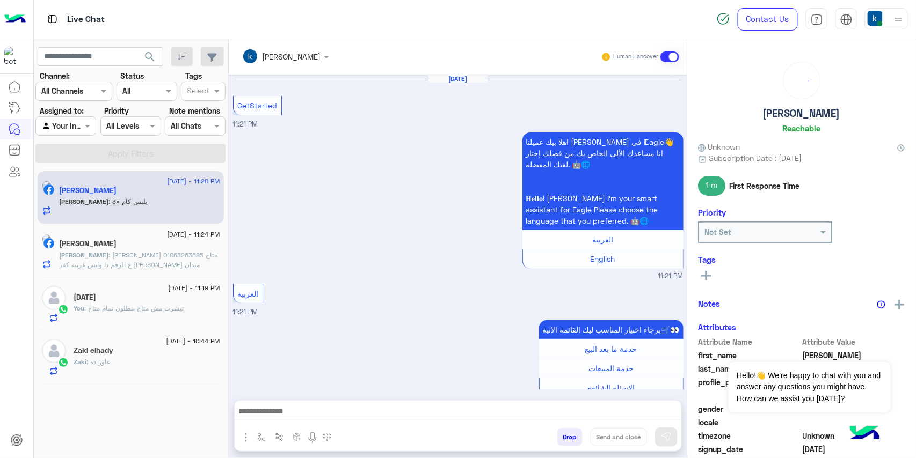
scroll to position [535, 0]
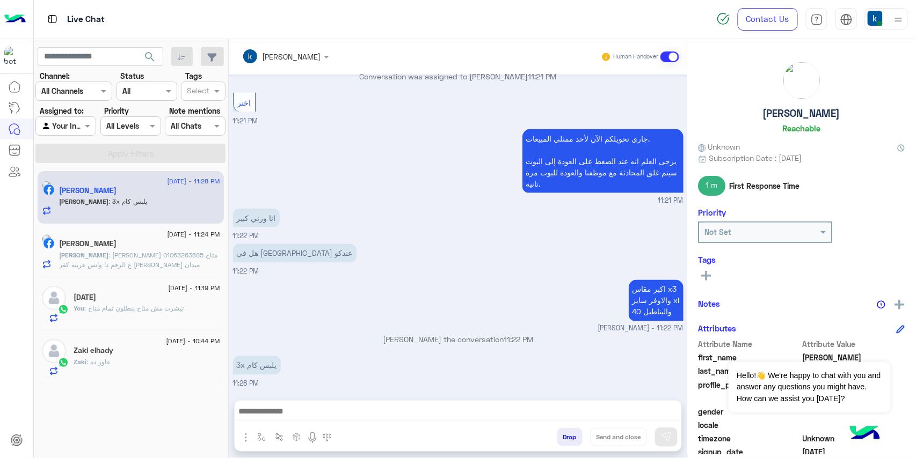
click at [286, 415] on textarea at bounding box center [458, 413] width 447 height 16
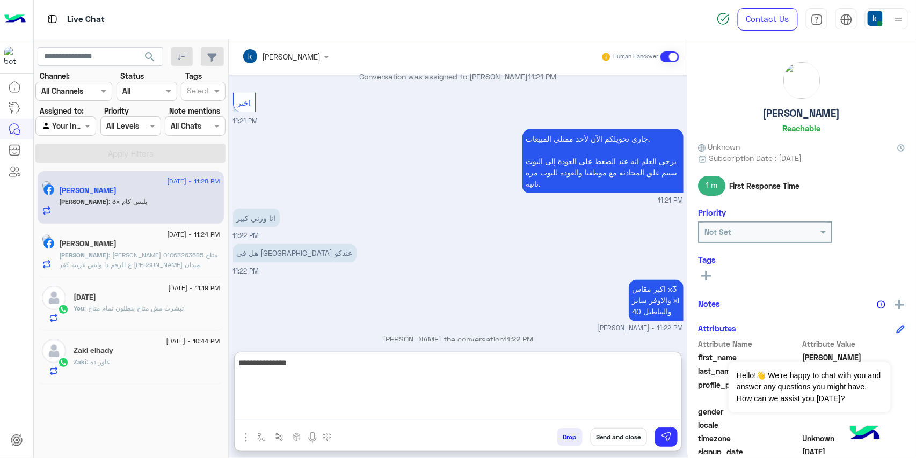
type textarea "**********"
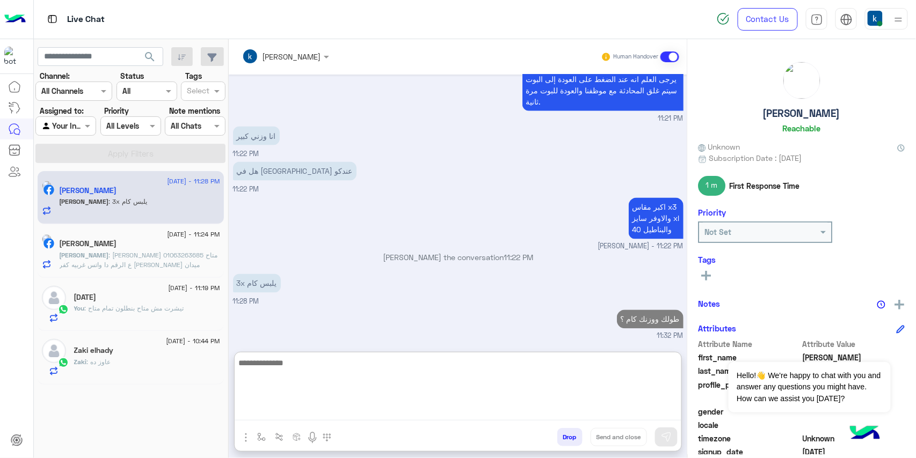
click at [150, 258] on span ": محمد وليد محمد 01063263685 متاح ع الرقم دا واتس غربيه كفر الزيات ميدان اوسكار…" at bounding box center [139, 264] width 158 height 27
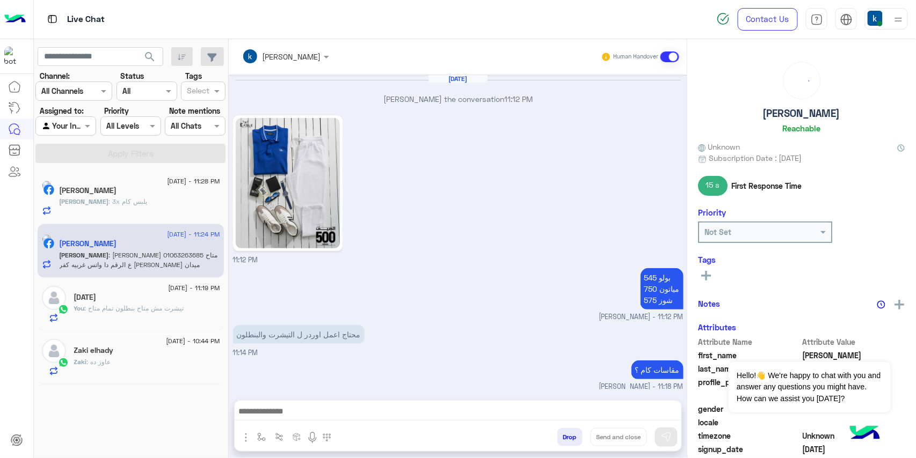
scroll to position [730, 0]
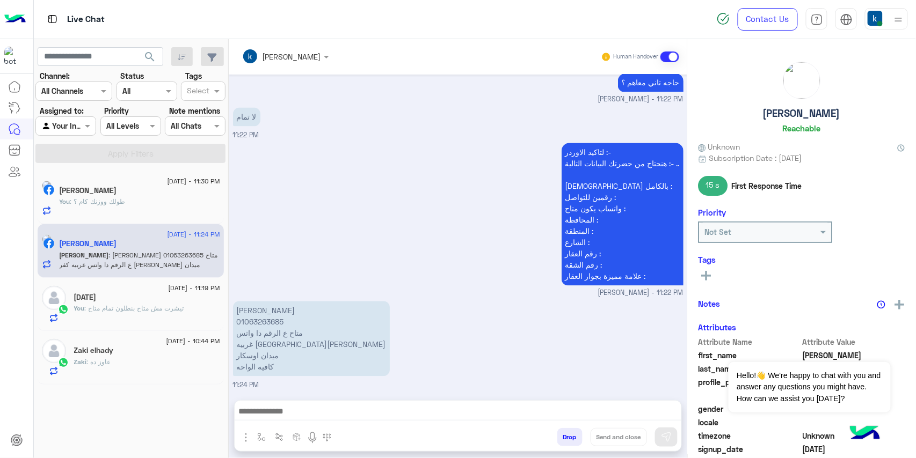
click at [253, 309] on p "محمد وليد محمد 01063263685 متاح ع الرقم دا واتس غربيه كفر الزيات ميدان اوسكار ك…" at bounding box center [311, 339] width 157 height 75
copy p "محمد وليد محمد"
click at [257, 341] on p "محمد وليد محمد 01063263685 متاح ع الرقم دا واتس غربيه كفر الزيات ميدان اوسكار ك…" at bounding box center [311, 339] width 157 height 75
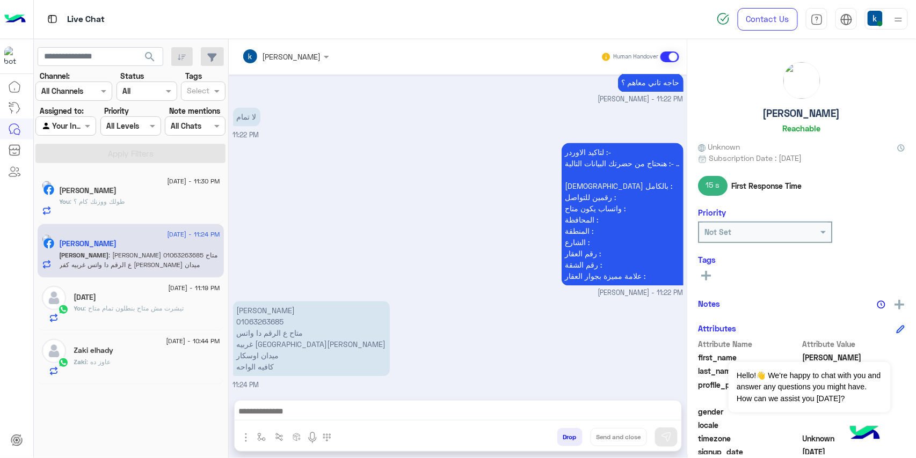
click at [257, 341] on p "محمد وليد محمد 01063263685 متاح ع الرقم دا واتس غربيه كفر الزيات ميدان اوسكار ك…" at bounding box center [311, 339] width 157 height 75
copy p "غربيه كفر الزيات"
click at [260, 354] on p "محمد وليد محمد 01063263685 متاح ع الرقم دا واتس غربيه كفر الزيات ميدان اوسكار ك…" at bounding box center [311, 339] width 157 height 75
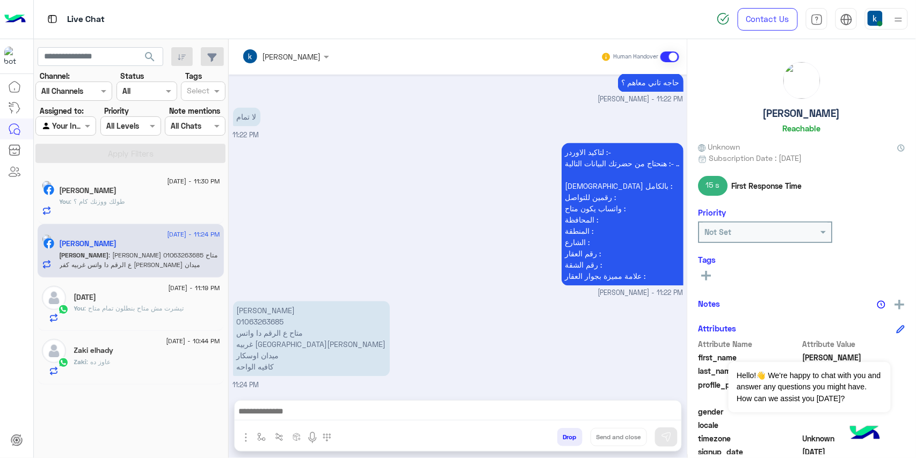
click at [260, 354] on p "محمد وليد محمد 01063263685 متاح ع الرقم دا واتس غربيه كفر الزيات ميدان اوسكار ك…" at bounding box center [311, 339] width 157 height 75
copy p "ميدان اوسكار"
click at [266, 368] on p "محمد وليد محمد 01063263685 متاح ع الرقم دا واتس غربيه كفر الزيات ميدان اوسكار ك…" at bounding box center [311, 339] width 157 height 75
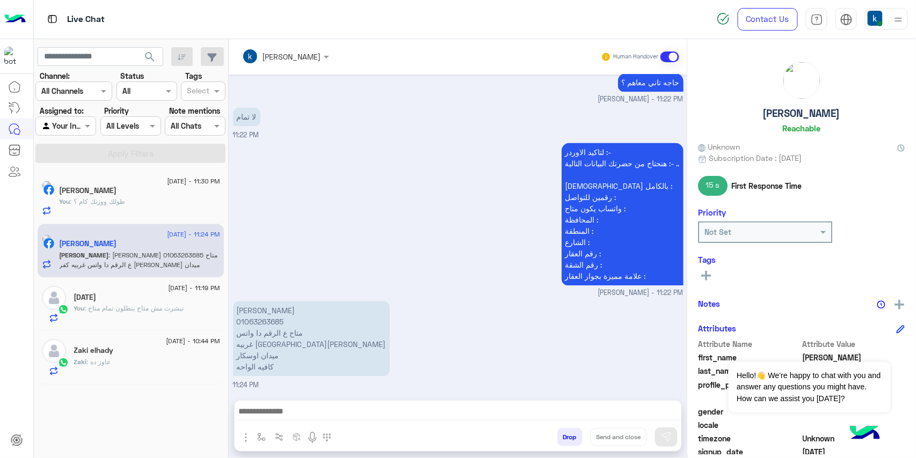
copy app-message "كافيه الواحه"
click at [267, 322] on p "محمد وليد محمد 01063263685 متاح ع الرقم دا واتس غربيه كفر الزيات ميدان اوسكار ك…" at bounding box center [311, 339] width 157 height 75
copy p "01063263685"
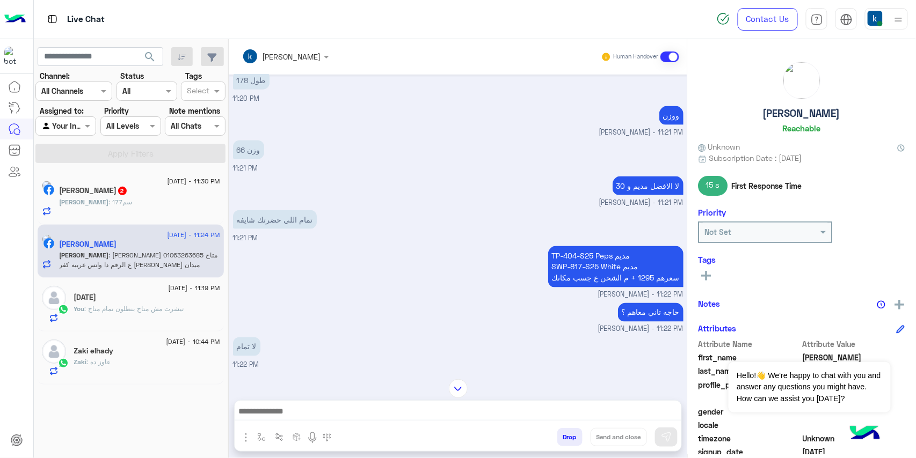
scroll to position [443, 0]
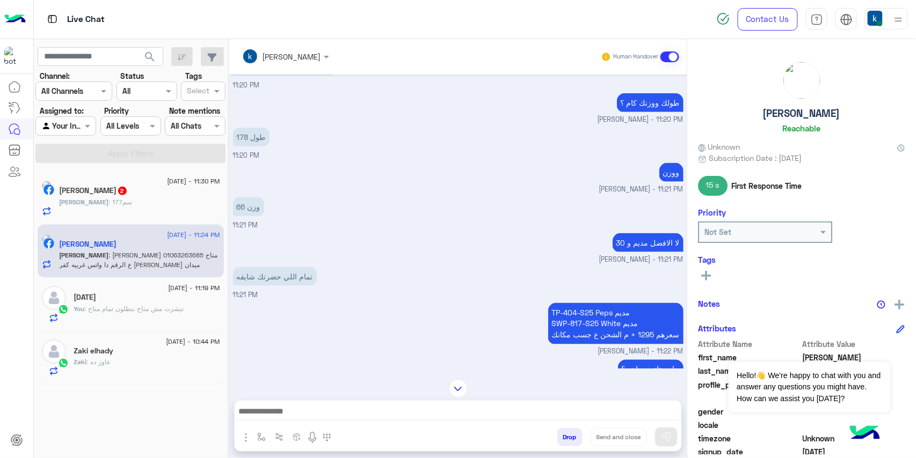
click at [550, 310] on p "TP-404-S25 Peps مديم SWP-817-S25 White مديم سعرهم 1295 + م الشحن ع جسب مكانك" at bounding box center [615, 323] width 135 height 41
drag, startPoint x: 550, startPoint y: 310, endPoint x: 597, endPoint y: 310, distance: 46.7
click at [597, 310] on p "TP-404-S25 Peps مديم SWP-817-S25 White مديم سعرهم 1295 + م الشحن ع جسب مكانك" at bounding box center [615, 323] width 135 height 41
copy p "TP-404-S25 Peps"
click at [553, 321] on p "TP-404-S25 Peps مديم SWP-817-S25 White مديم سعرهم 1295 + م الشحن ع جسب مكانك" at bounding box center [615, 323] width 135 height 41
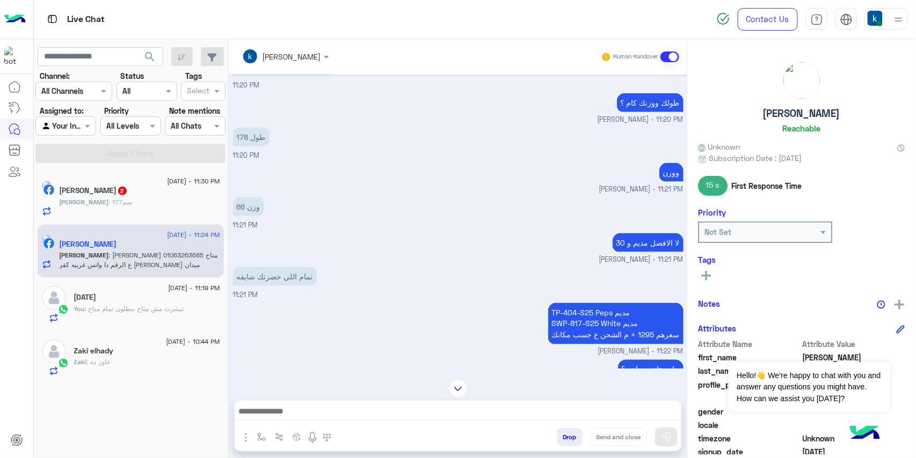
drag, startPoint x: 553, startPoint y: 321, endPoint x: 606, endPoint y: 324, distance: 53.2
click at [606, 324] on p "TP-404-S25 Peps مديم SWP-817-S25 White مديم سعرهم 1295 + م الشحن ع جسب مكانك" at bounding box center [615, 323] width 135 height 41
copy p "SWP-817-S25 White"
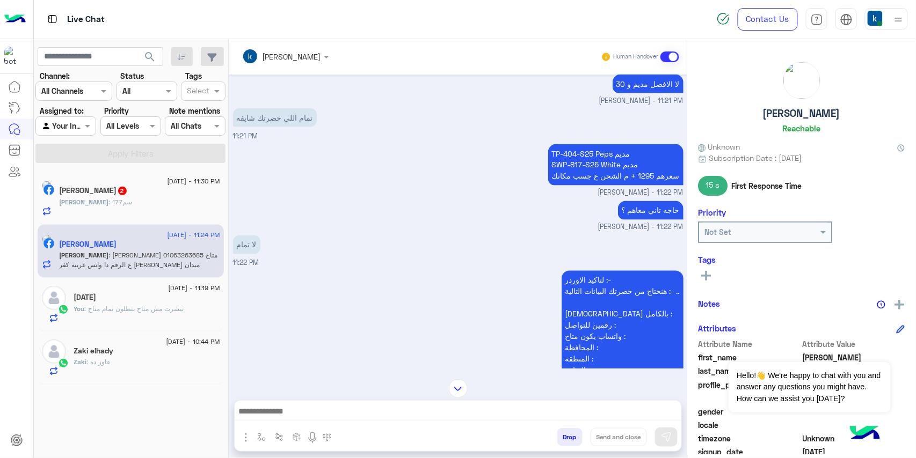
scroll to position [730, 0]
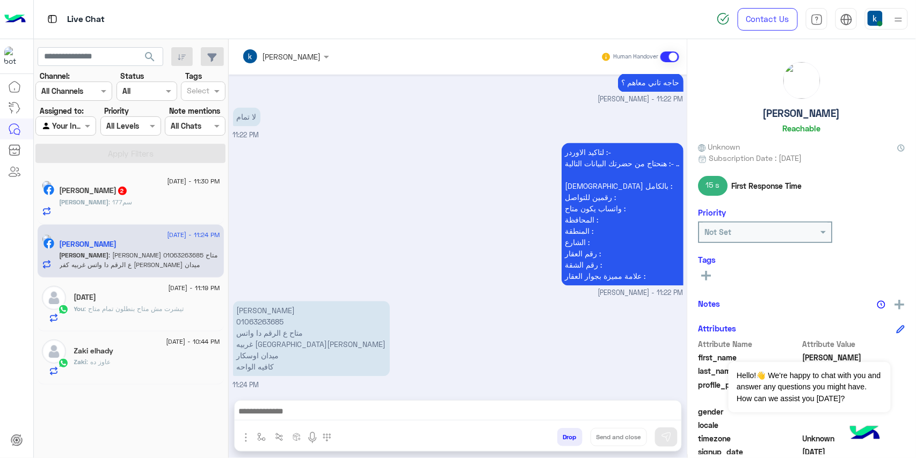
drag, startPoint x: 326, startPoint y: 398, endPoint x: 333, endPoint y: 414, distance: 17.8
click at [327, 398] on div "khaled mohamed Human Handover Aug 21, 2025 khaled mohamed joined the conversati…" at bounding box center [458, 251] width 458 height 424
click at [333, 414] on textarea at bounding box center [458, 413] width 447 height 16
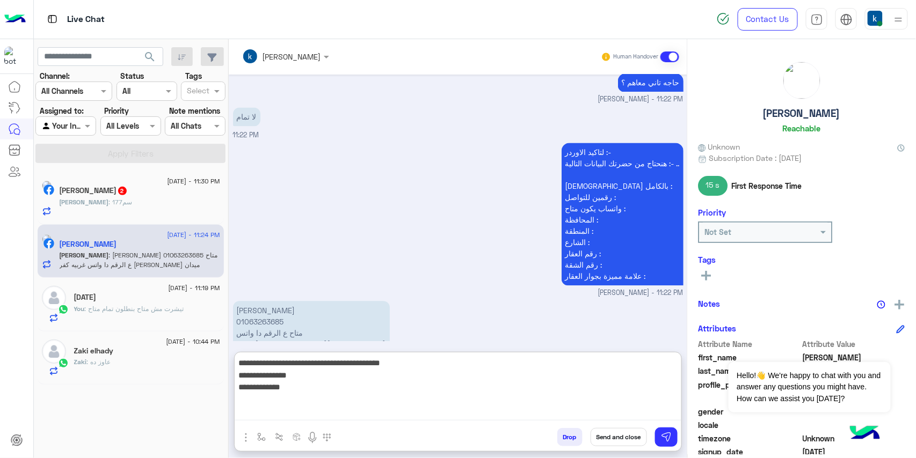
paste textarea "**********"
type textarea "**********"
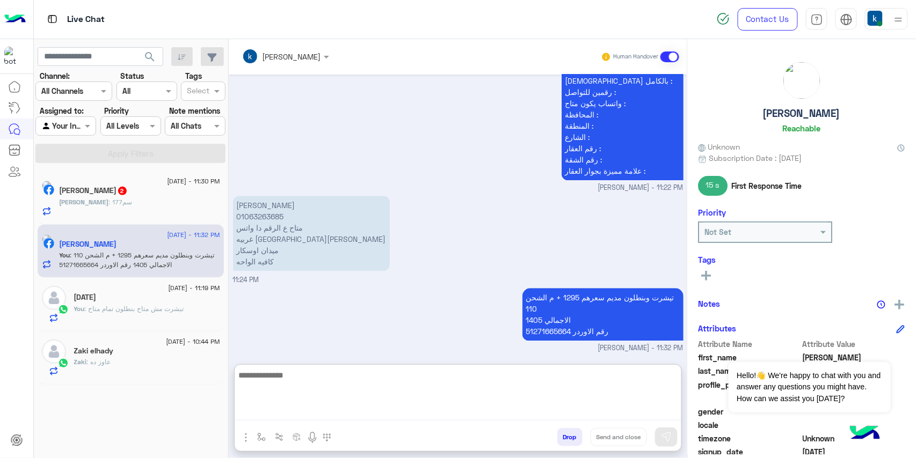
scroll to position [847, 0]
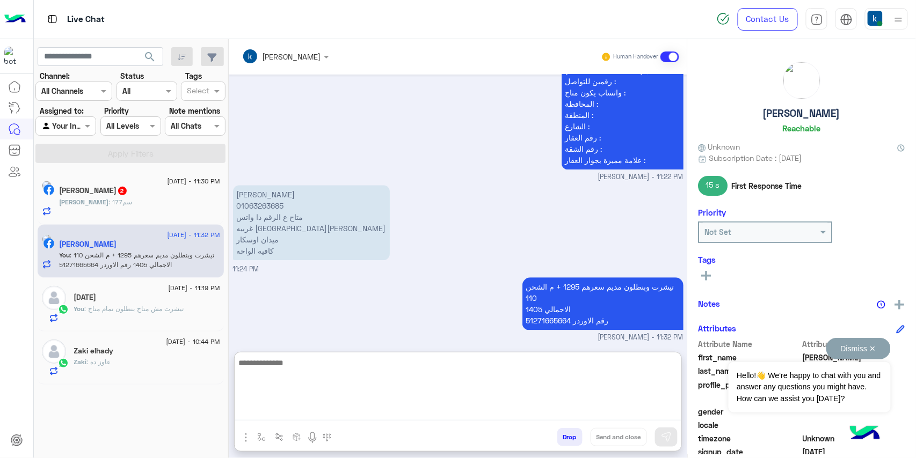
click at [851, 356] on button "Dismiss ✕" at bounding box center [858, 348] width 64 height 21
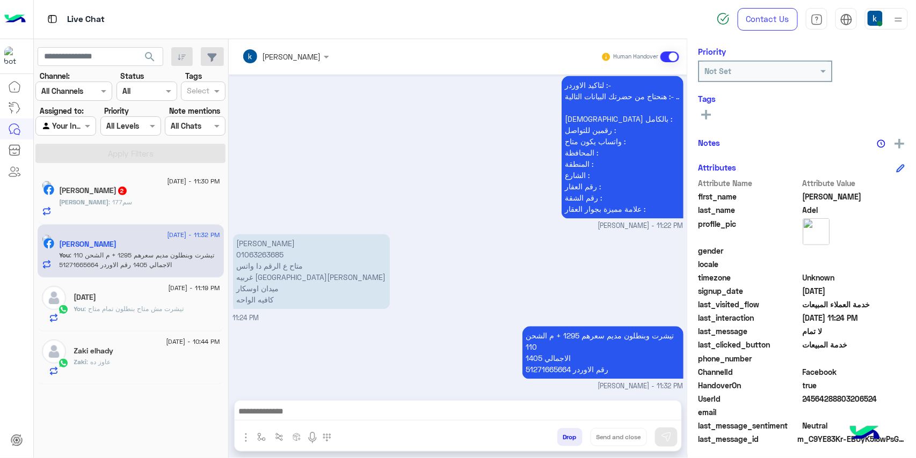
scroll to position [164, 0]
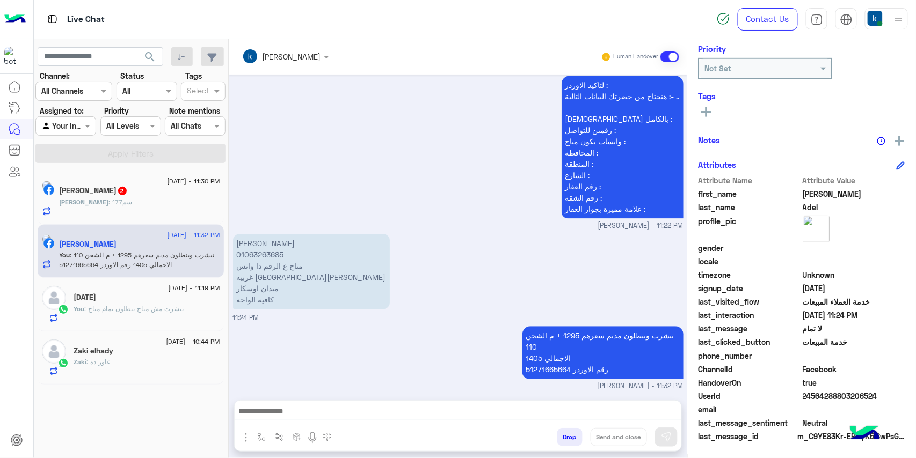
click at [819, 391] on span "24564288803206524" at bounding box center [854, 396] width 103 height 11
copy span "24564288803206524"
click at [567, 333] on p "تيشرت وبنطلون مديم سعرهم 1295 + م الشحن 110 الاجمالي 1405 رقم الاوردر 512716656…" at bounding box center [602, 352] width 161 height 53
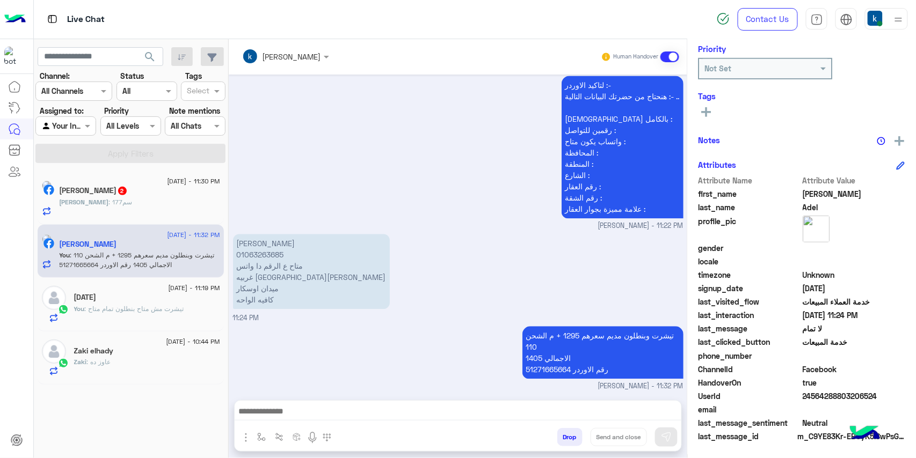
copy p "1295"
click at [147, 191] on div "عمرو خالد 2" at bounding box center [140, 191] width 161 height 11
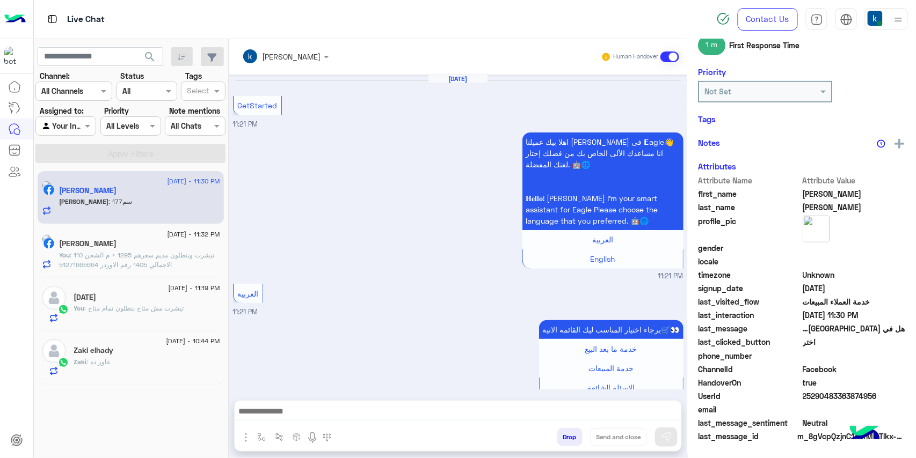
scroll to position [640, 0]
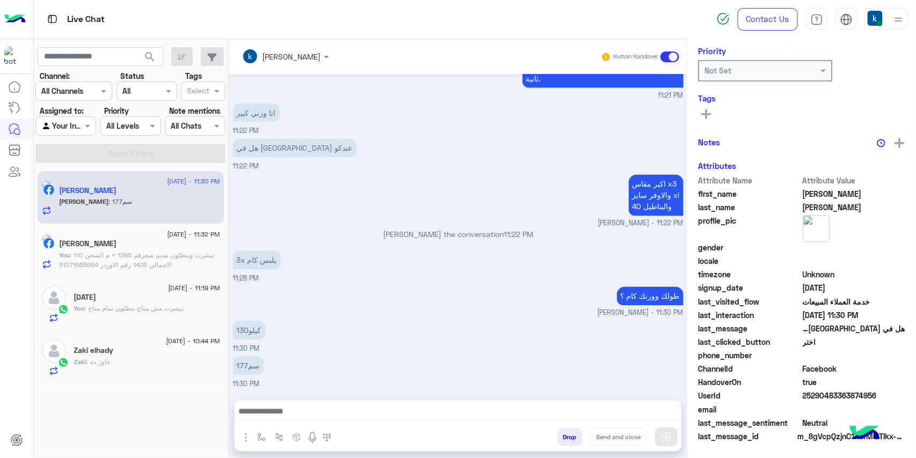
click at [297, 413] on textarea at bounding box center [458, 413] width 447 height 16
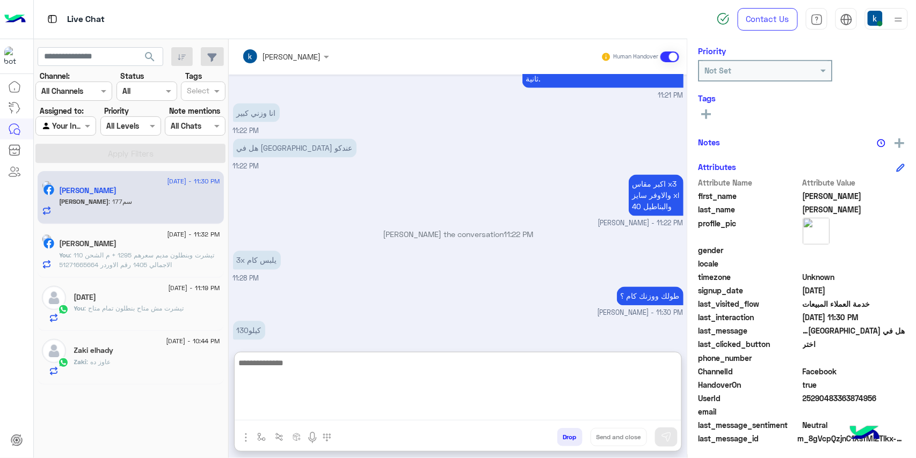
scroll to position [164, 0]
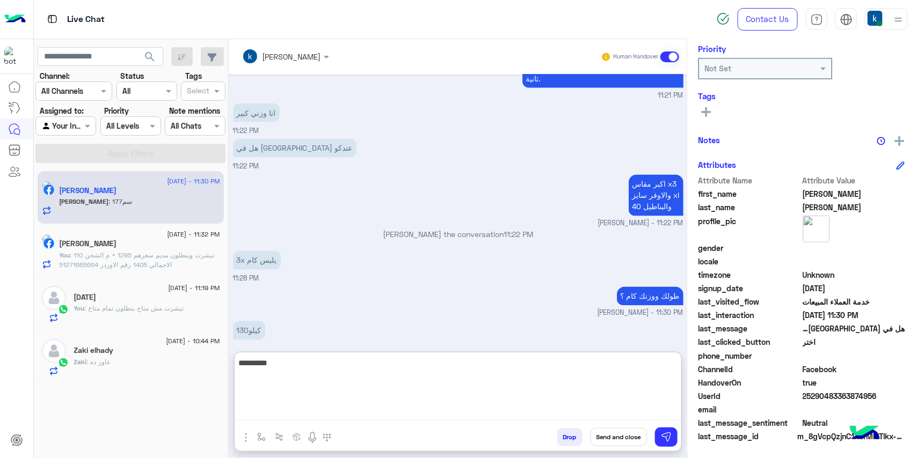
type textarea "*********"
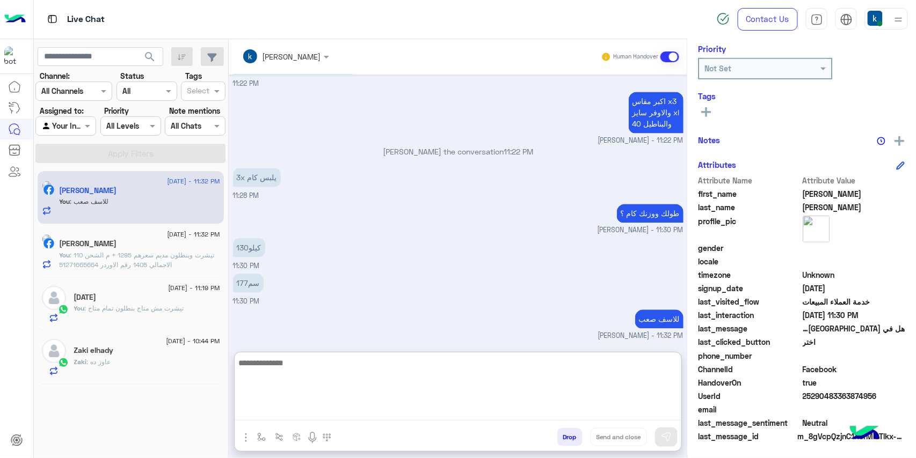
click at [142, 261] on span ": تيشرت وبنطلون مديم سعرهم 1295 + م الشحن 110 الاجمالي 1405 رقم الاوردر 5127166…" at bounding box center [137, 260] width 155 height 18
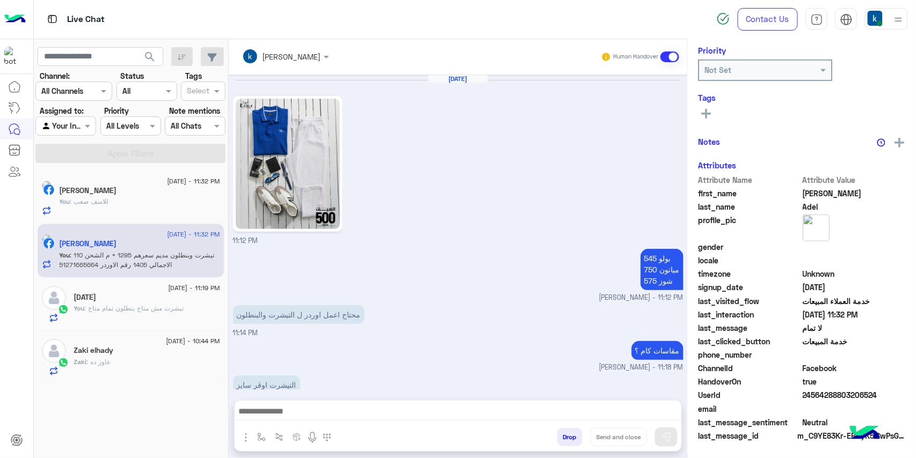
scroll to position [162, 0]
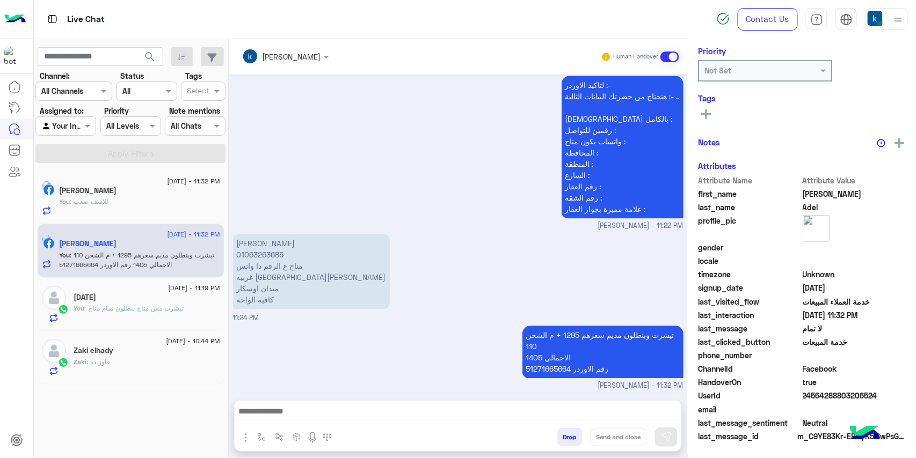
click at [318, 97] on div "لتاكيد الاوردر :- هنحتاج من حضرتك البيانات التالية :- .. الإسم بالكامل : رقمين …" at bounding box center [458, 152] width 450 height 158
click at [138, 176] on div "21 August - 11:33 PM عمرو خالد 2 عمرو : قبل كده ولبسني" at bounding box center [131, 198] width 186 height 54
click at [140, 183] on div "21 August - 11:33 PM" at bounding box center [140, 182] width 161 height 7
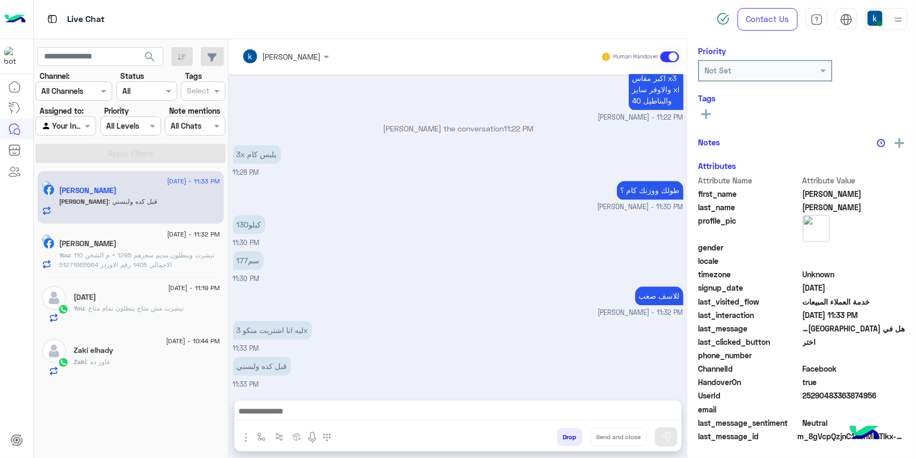
scroll to position [164, 0]
click at [323, 410] on textarea at bounding box center [458, 410] width 447 height 20
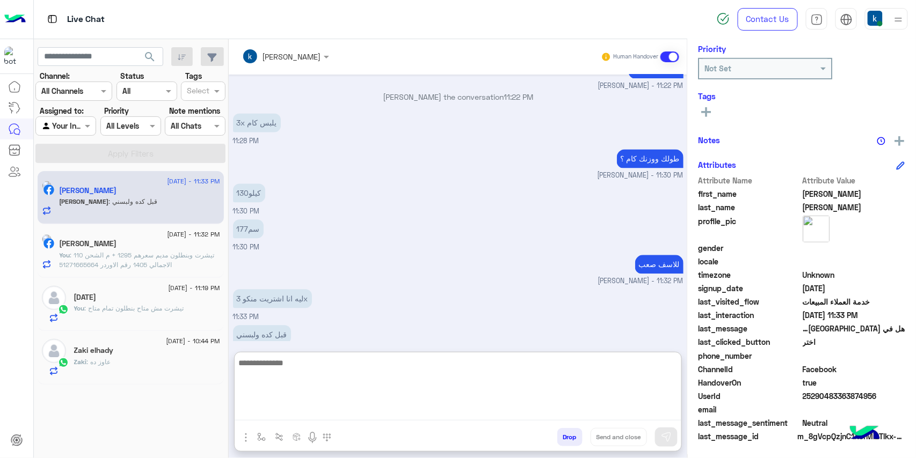
scroll to position [758, 0]
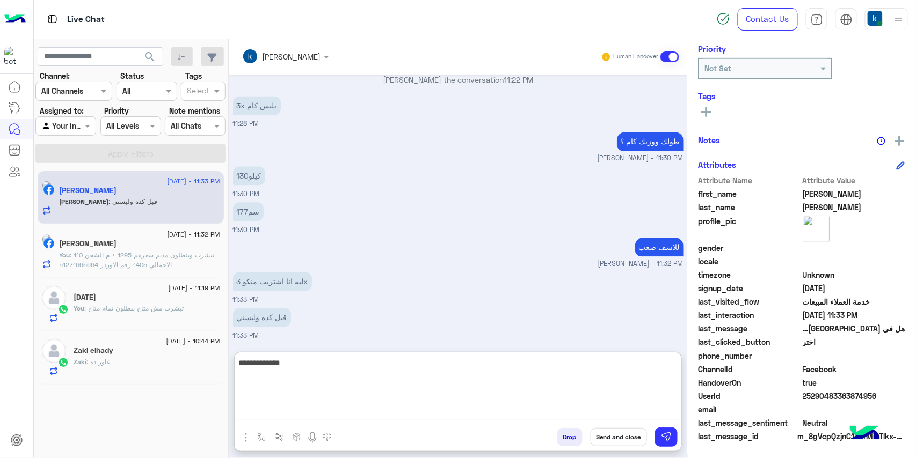
type textarea "**********"
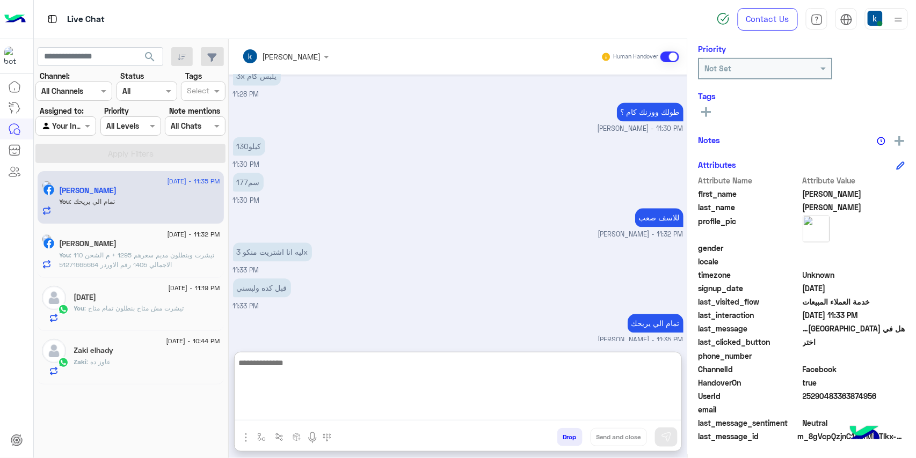
scroll to position [791, 0]
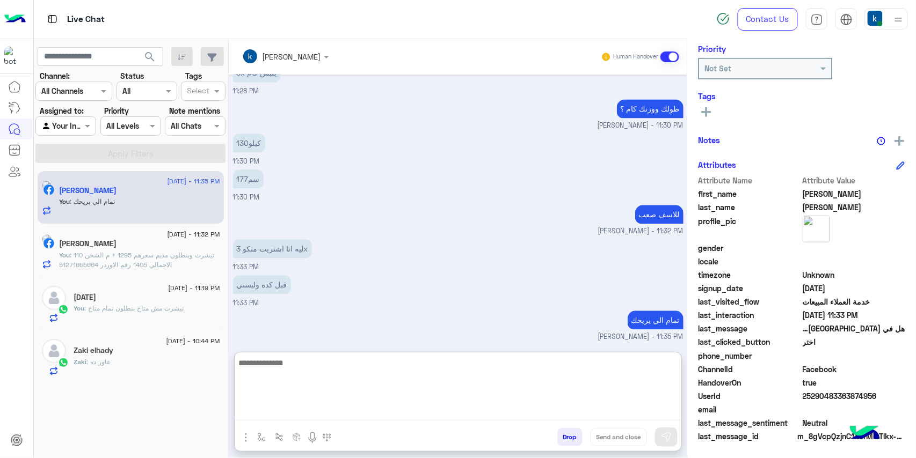
click at [130, 345] on div "21 August - 10:44 PM" at bounding box center [147, 342] width 146 height 7
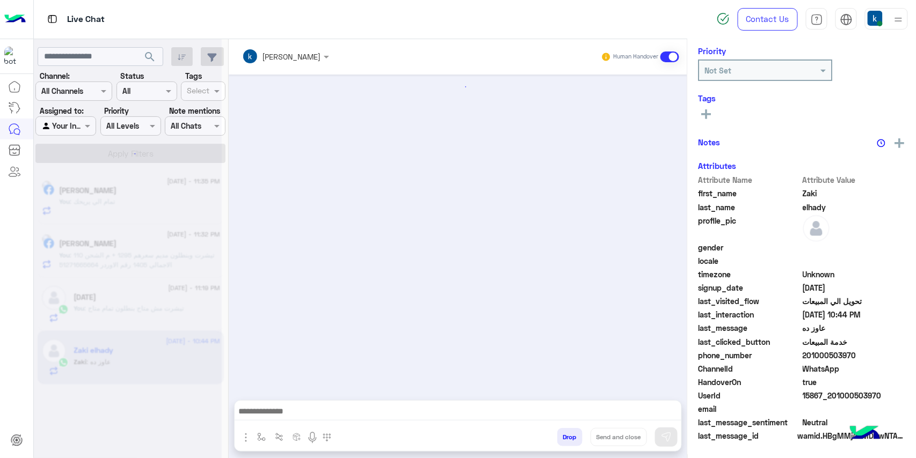
scroll to position [1199, 0]
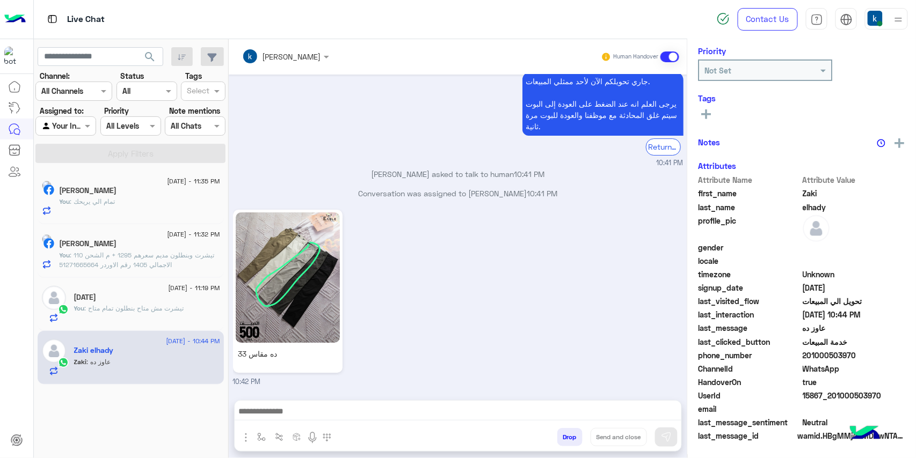
click at [157, 200] on div "You : تمام الي يريحك" at bounding box center [140, 206] width 161 height 19
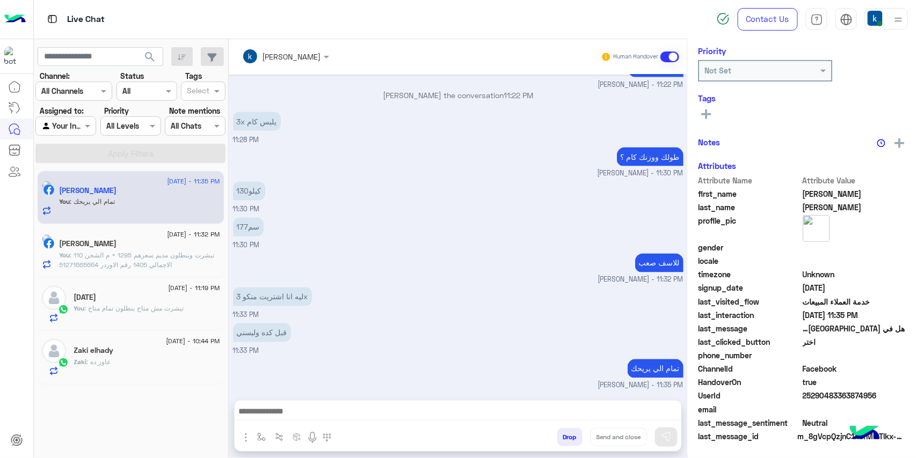
scroll to position [164, 0]
click at [306, 415] on textarea at bounding box center [458, 413] width 447 height 16
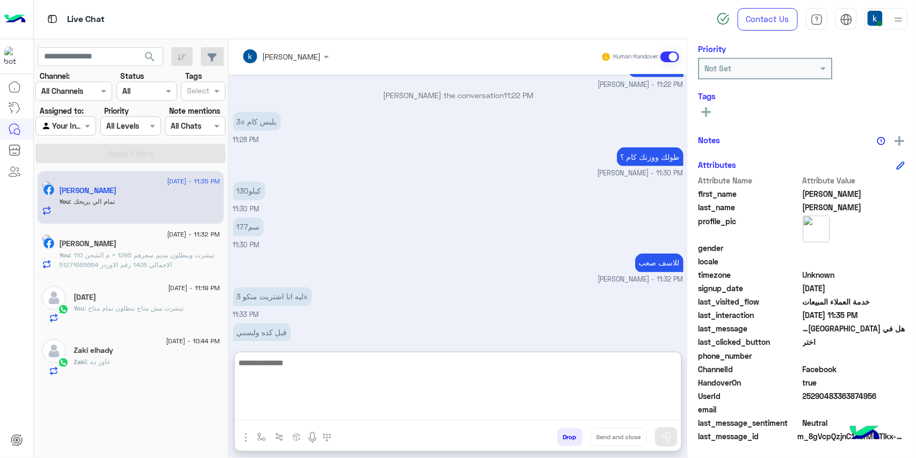
click at [171, 308] on span ": تيشرت مش متاح بنطلون تمام متاح" at bounding box center [134, 308] width 99 height 8
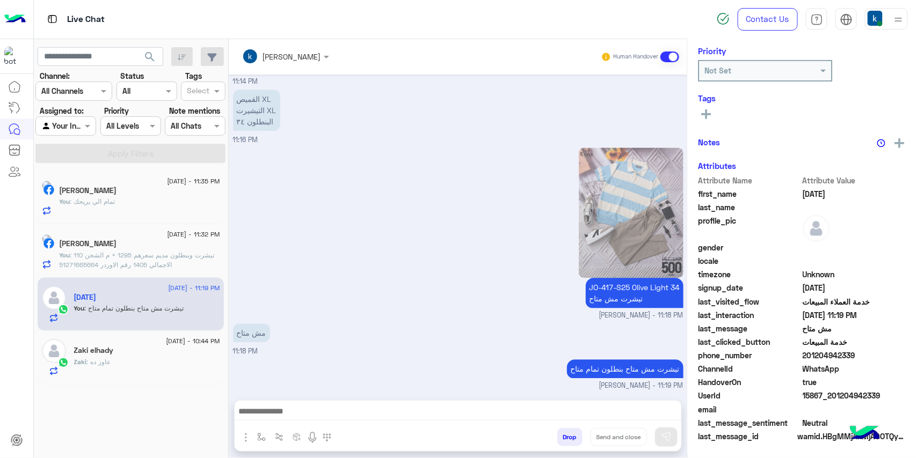
scroll to position [164, 0]
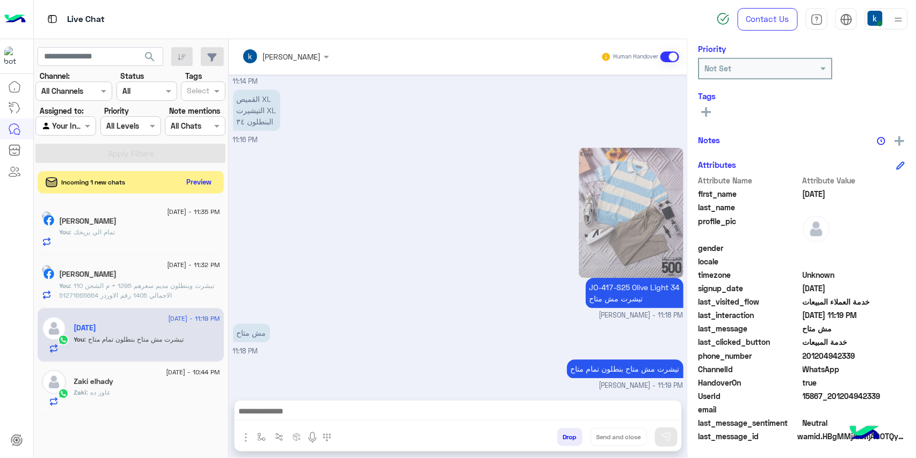
click at [203, 181] on button "Preview" at bounding box center [199, 182] width 33 height 14
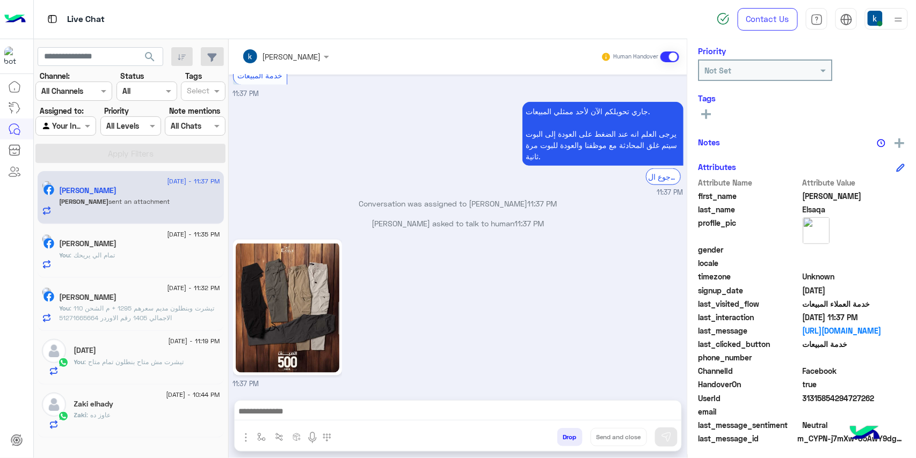
scroll to position [144, 0]
click at [367, 410] on textarea at bounding box center [458, 413] width 447 height 16
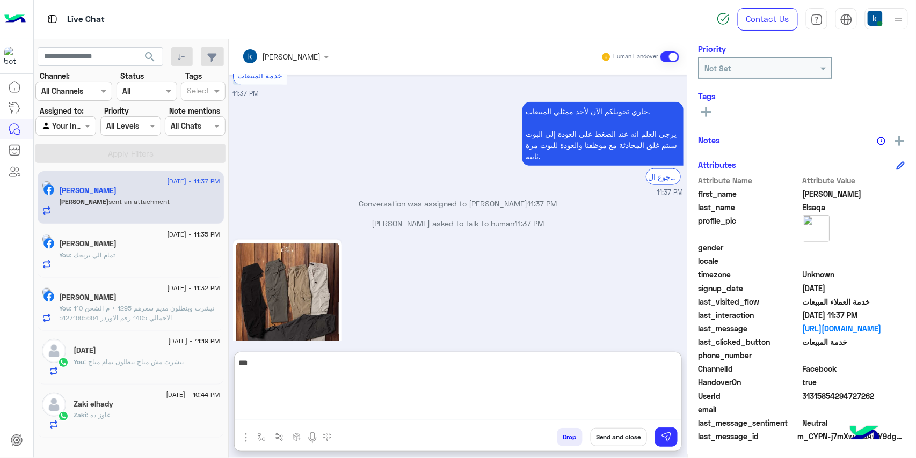
type textarea "****"
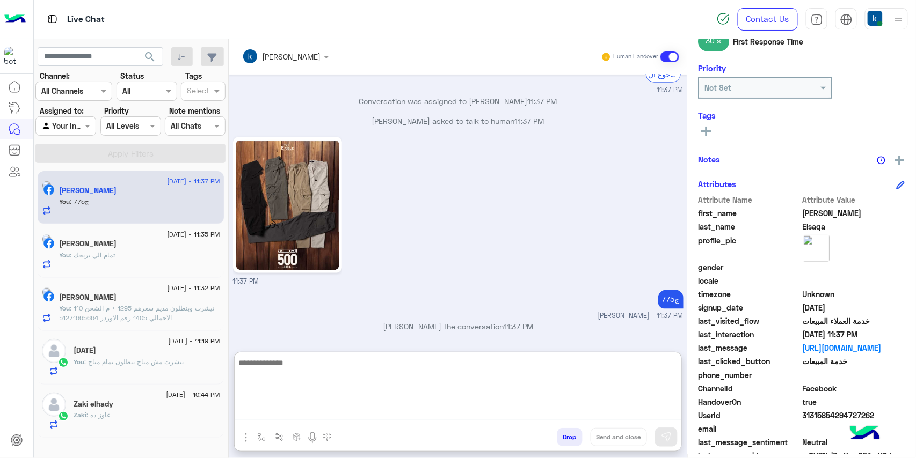
scroll to position [164, 0]
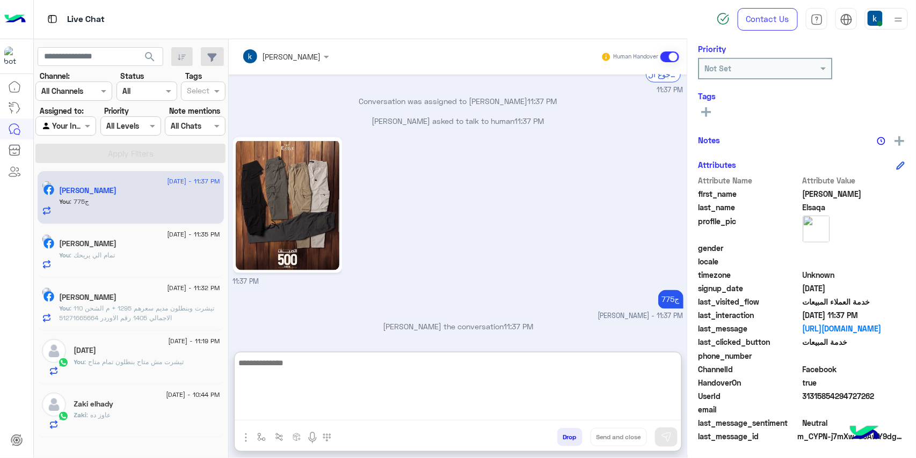
click at [445, 324] on div "Aug 21, 2025 السلام عليكم ورحمة الله وبركاته 11:33 PM اهلا بيك عميلنا العزيز Ib…" at bounding box center [458, 208] width 458 height 267
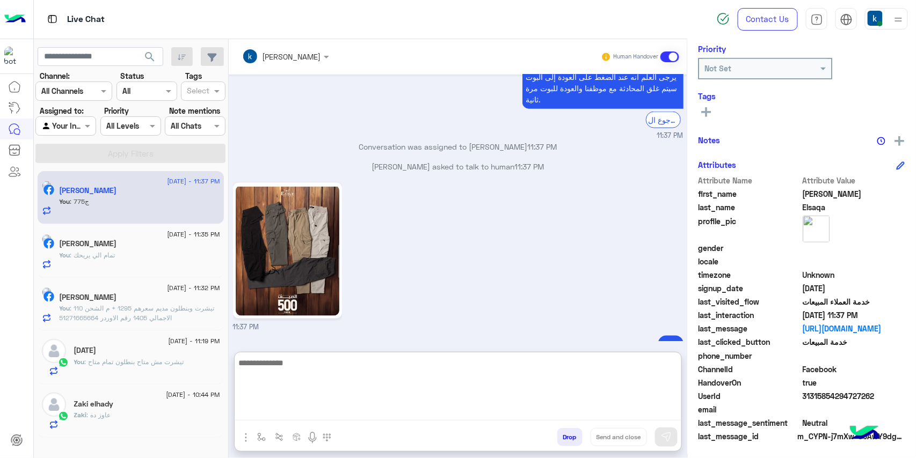
click at [445, 324] on div "Aug 21, 2025 السلام عليكم ورحمة الله وبركاته 11:33 PM اهلا بيك عميلنا العزيز Ib…" at bounding box center [458, 208] width 458 height 267
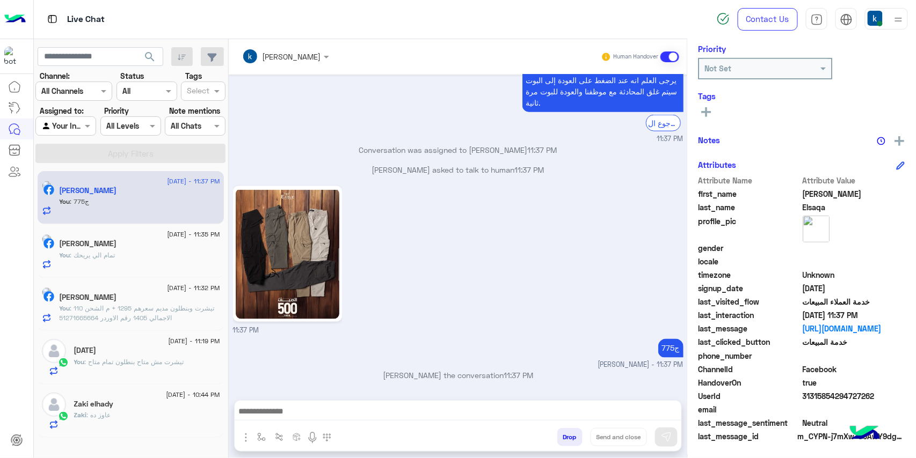
click at [479, 329] on div "11:37 PM" at bounding box center [458, 260] width 450 height 153
click at [458, 376] on p "khaled mohamed joined the conversation 11:37 PM" at bounding box center [458, 375] width 450 height 11
click at [481, 381] on p "khaled mohamed joined the conversation 11:37 PM" at bounding box center [458, 375] width 450 height 11
click at [481, 380] on p "khaled mohamed joined the conversation 11:37 PM" at bounding box center [458, 375] width 450 height 11
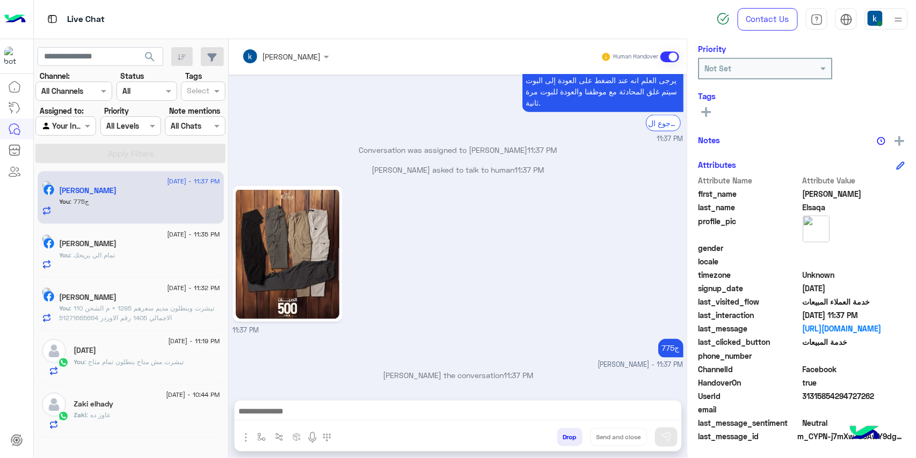
click at [512, 370] on p "khaled mohamed joined the conversation 11:37 PM" at bounding box center [458, 375] width 450 height 11
drag, startPoint x: 521, startPoint y: 374, endPoint x: 516, endPoint y: 379, distance: 6.5
click at [520, 376] on span "11:37 PM" at bounding box center [519, 375] width 30 height 9
drag, startPoint x: 516, startPoint y: 379, endPoint x: 546, endPoint y: 377, distance: 30.1
click at [533, 377] on span "11:37 PM" at bounding box center [519, 375] width 30 height 9
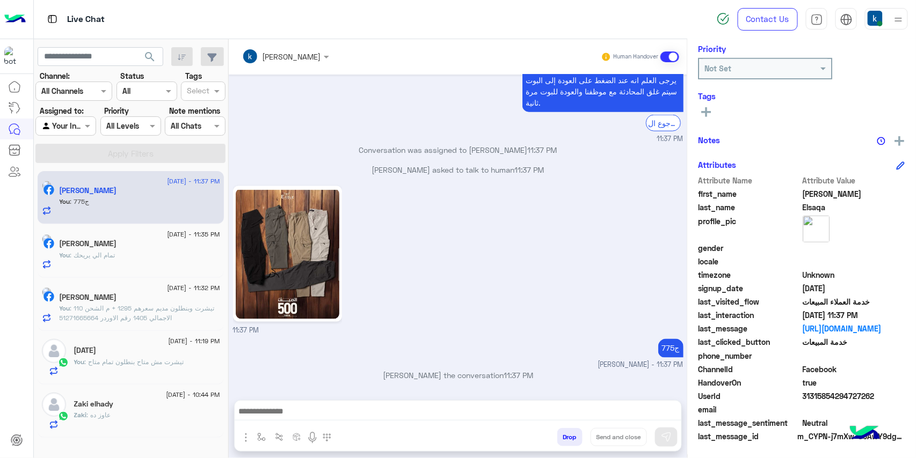
click at [533, 377] on span "11:37 PM" at bounding box center [519, 375] width 30 height 9
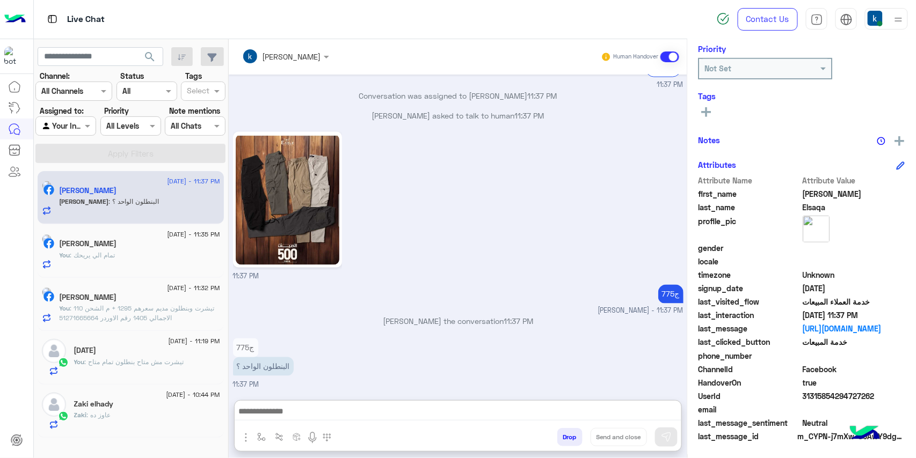
click at [284, 409] on textarea at bounding box center [458, 413] width 447 height 16
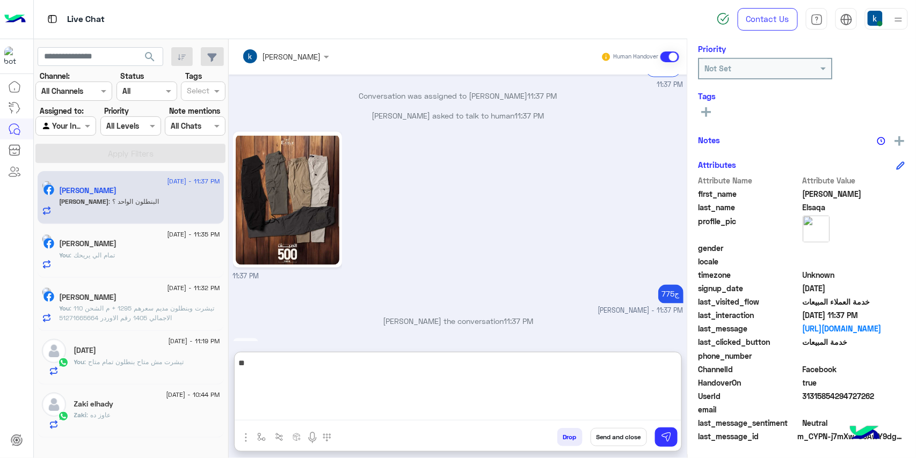
type textarea "**"
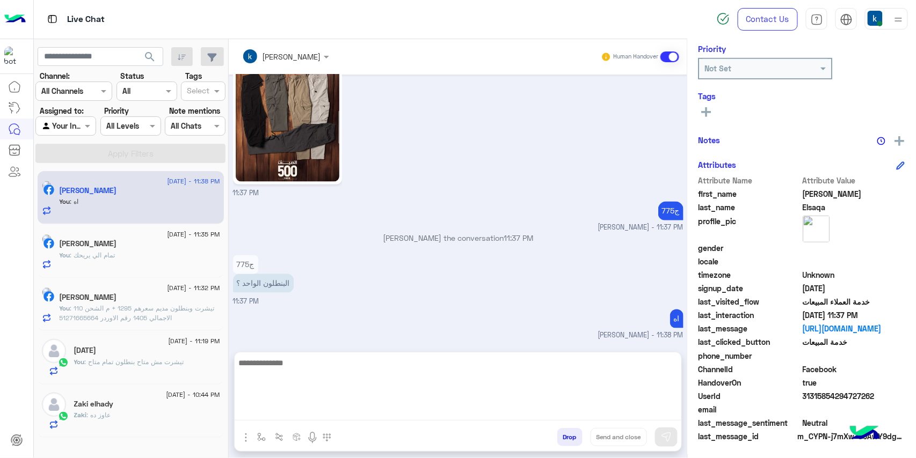
click at [380, 235] on div "Aug 21, 2025 السلام عليكم ورحمة الله وبركاته 11:33 PM اهلا بيك عميلنا العزيز Ib…" at bounding box center [458, 208] width 458 height 267
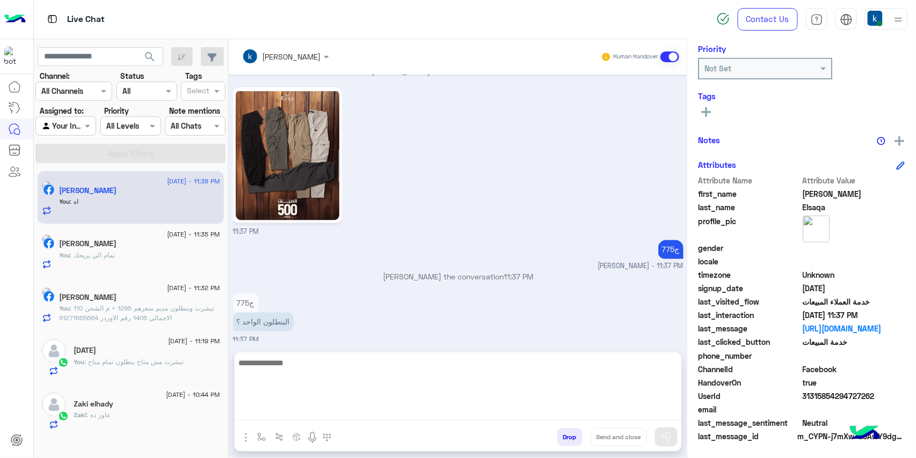
click at [380, 235] on div "Aug 21, 2025 السلام عليكم ورحمة الله وبركاته 11:33 PM اهلا بيك عميلنا العزيز Ib…" at bounding box center [458, 208] width 458 height 267
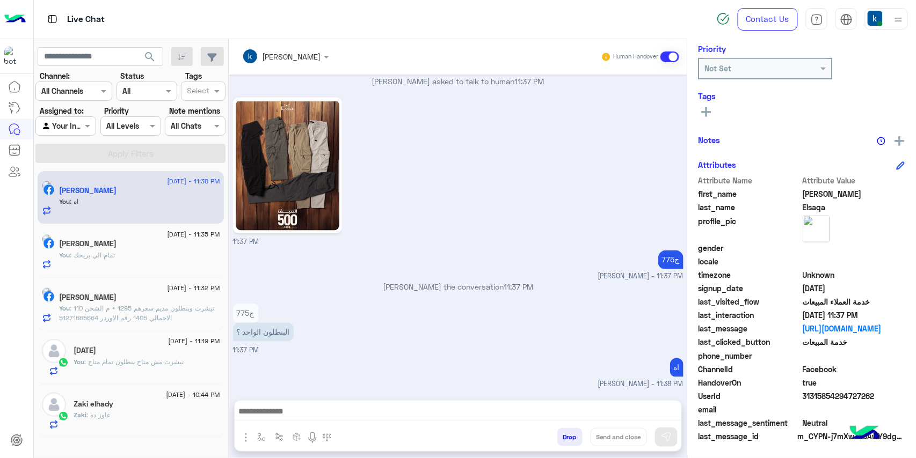
click at [453, 84] on p "Ibrahim Elsaqa asked to talk to human 11:37 PM" at bounding box center [458, 81] width 450 height 11
click at [414, 88] on div "Ibrahim Elsaqa asked to talk to human 11:37 PM" at bounding box center [458, 85] width 450 height 19
click at [404, 82] on p "Ibrahim Elsaqa asked to talk to human 11:37 PM" at bounding box center [458, 81] width 450 height 11
click at [384, 84] on p "Ibrahim Elsaqa asked to talk to human 11:37 PM" at bounding box center [458, 81] width 450 height 11
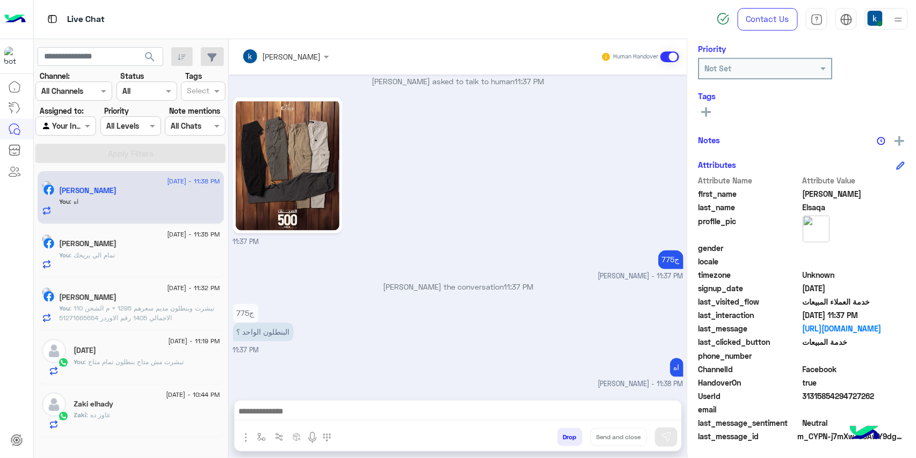
scroll to position [602, 0]
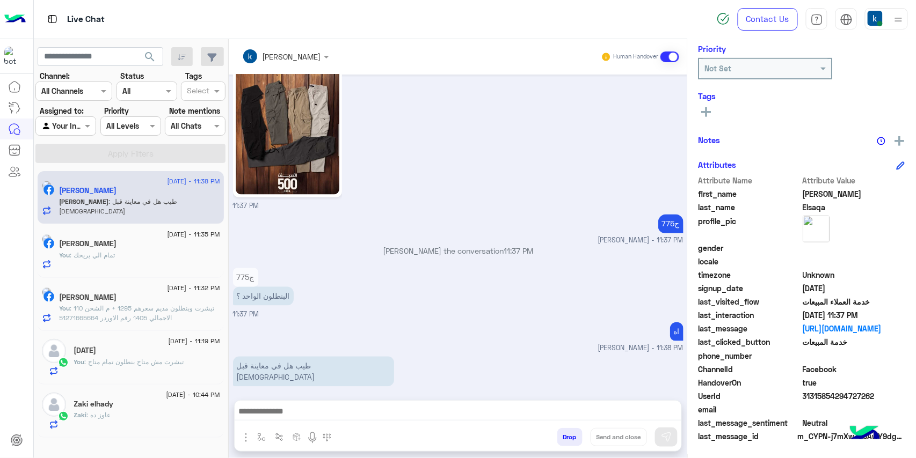
click at [408, 134] on div "11:37 PM" at bounding box center [458, 135] width 450 height 153
click at [329, 417] on textarea at bounding box center [458, 413] width 447 height 16
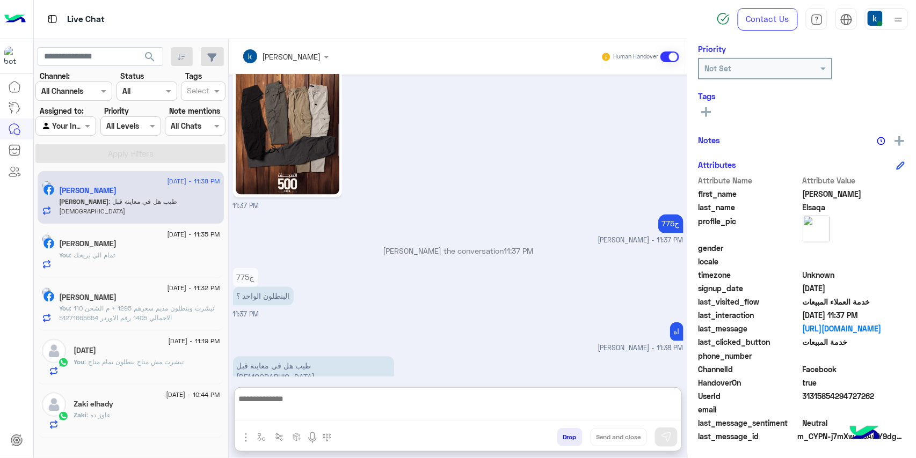
scroll to position [615, 0]
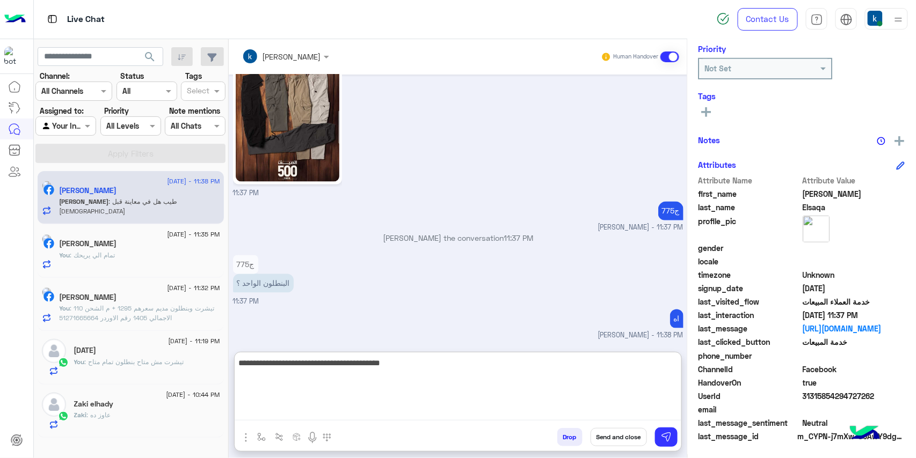
type textarea "**********"
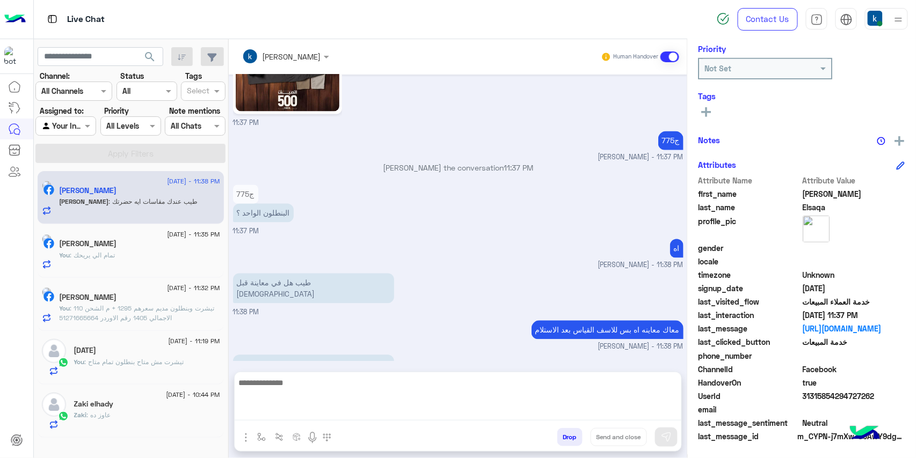
scroll to position [672, 0]
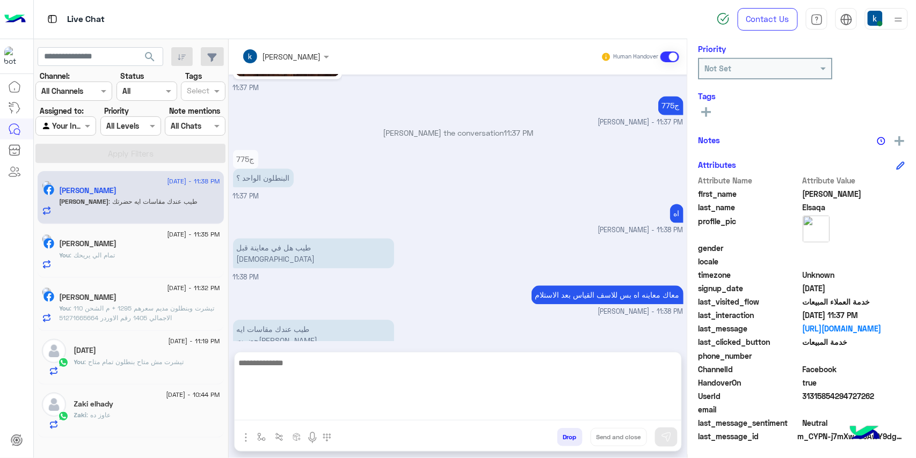
click at [243, 436] on img "button" at bounding box center [245, 438] width 13 height 13
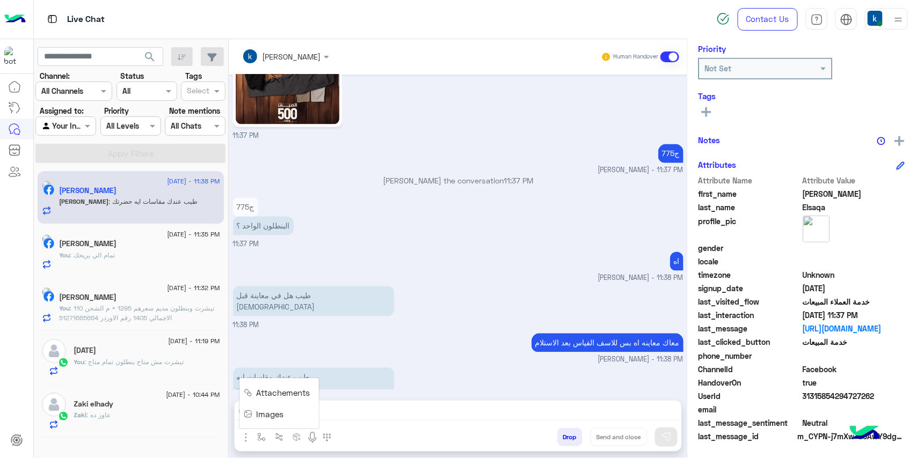
click at [262, 414] on span "Images" at bounding box center [270, 415] width 27 height 12
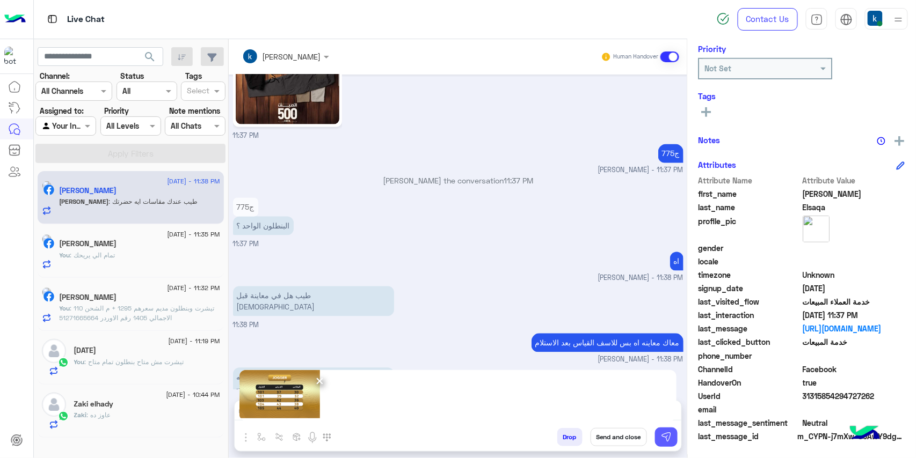
click at [661, 434] on img at bounding box center [666, 437] width 11 height 11
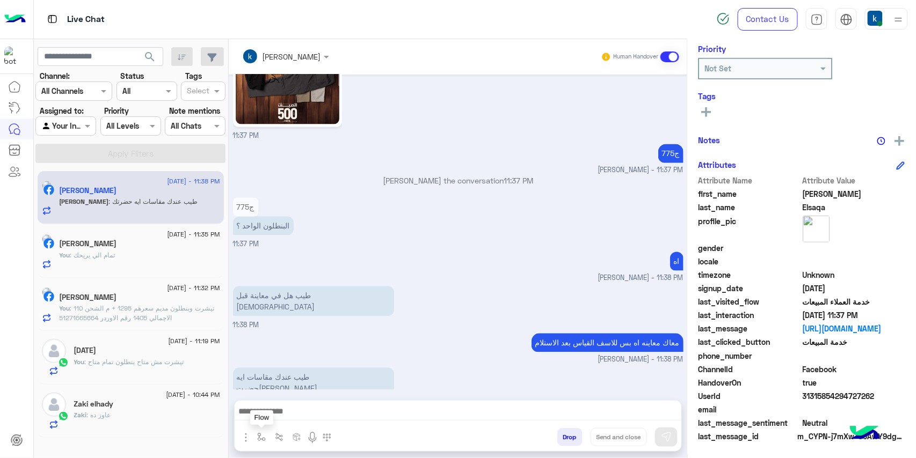
click at [248, 436] on img "button" at bounding box center [245, 438] width 13 height 13
click at [278, 409] on span "Images" at bounding box center [270, 415] width 27 height 12
click at [446, 308] on div "طيب هل في معاينة قبل الاستلام 11:38 PM" at bounding box center [458, 307] width 450 height 47
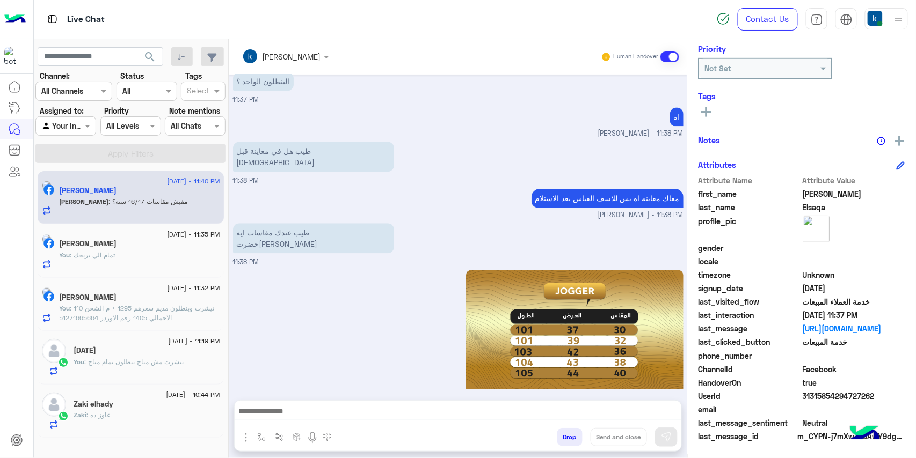
scroll to position [853, 0]
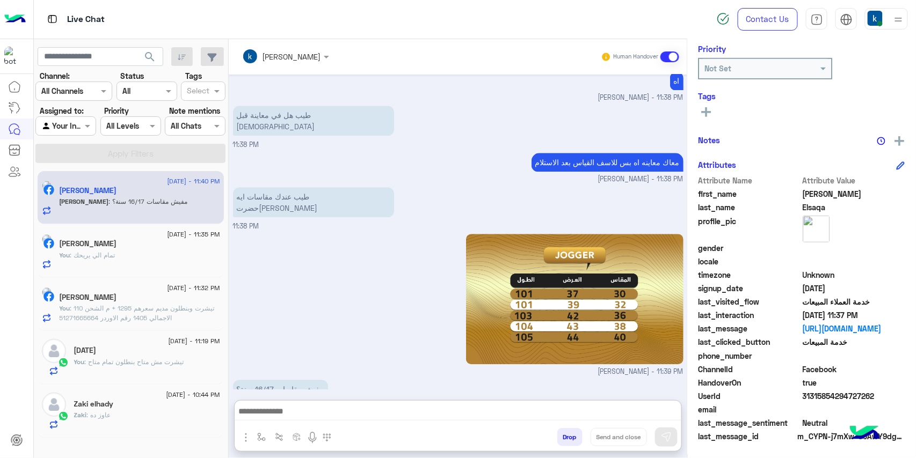
click at [290, 410] on textarea at bounding box center [458, 413] width 447 height 16
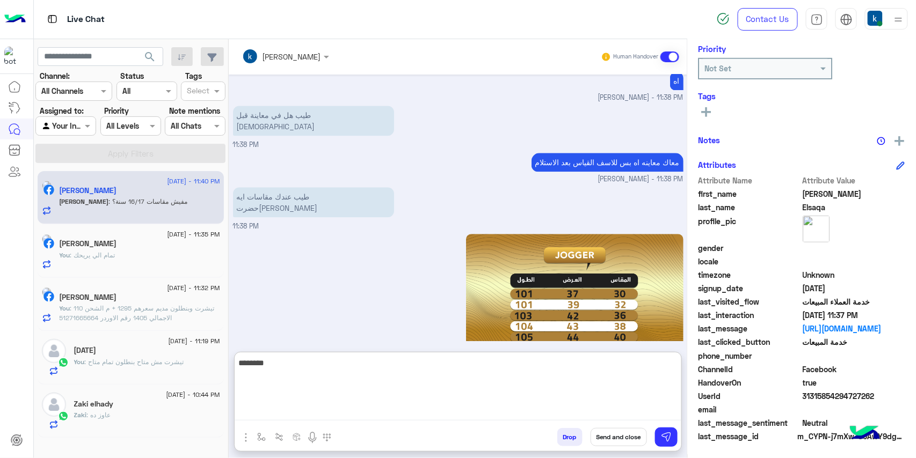
type textarea "********"
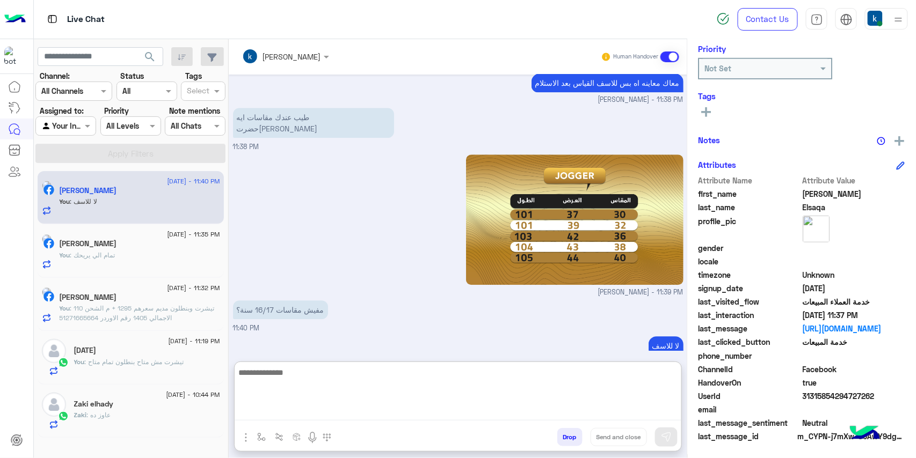
scroll to position [936, 0]
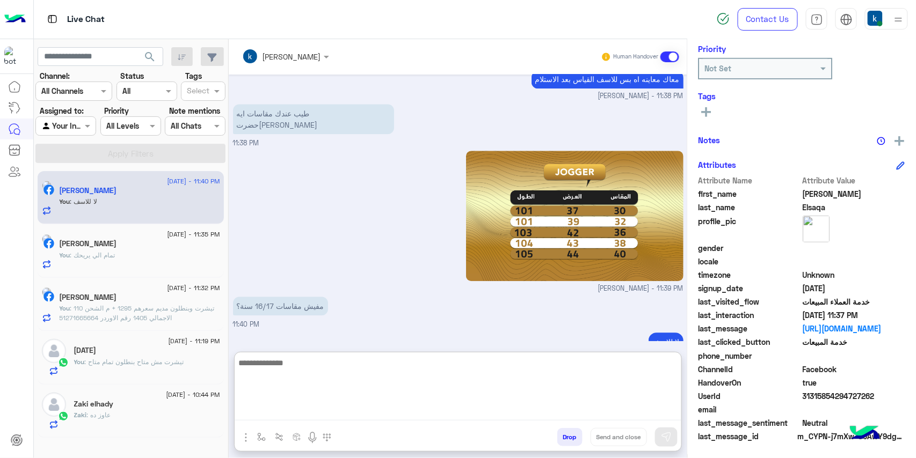
click at [170, 309] on span ": تيشرت وبنطلون مديم سعرهم 1295 + م الشحن 110 الاجمالي 1405 رقم الاوردر 5127166…" at bounding box center [137, 313] width 155 height 18
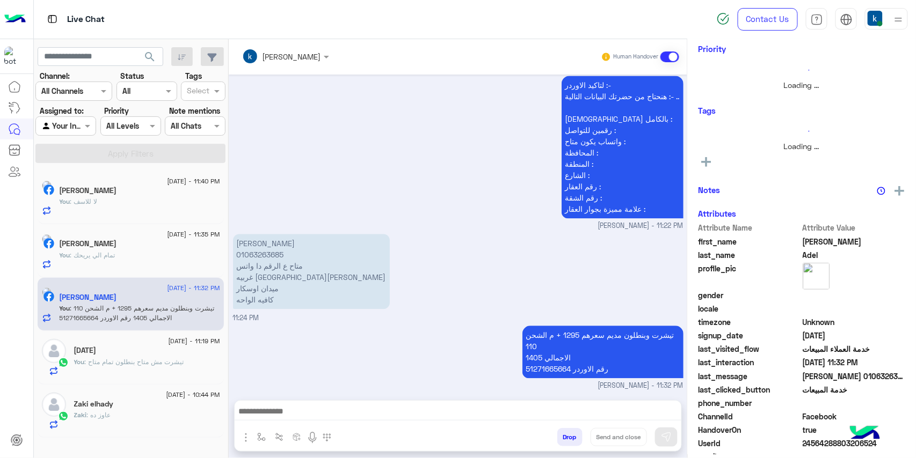
scroll to position [162, 0]
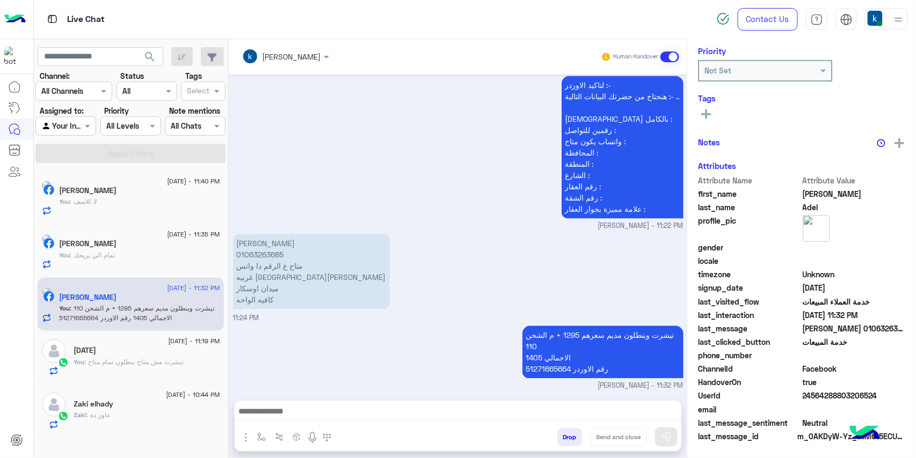
click at [564, 433] on button "Drop" at bounding box center [569, 437] width 25 height 18
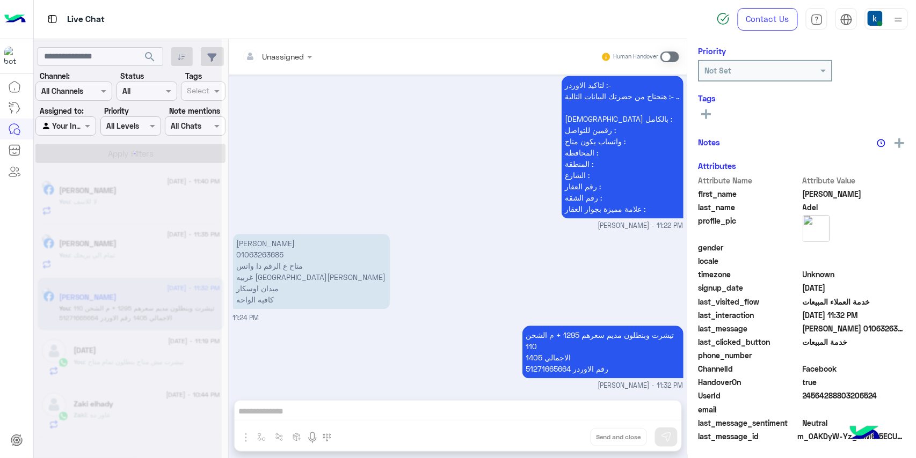
scroll to position [798, 0]
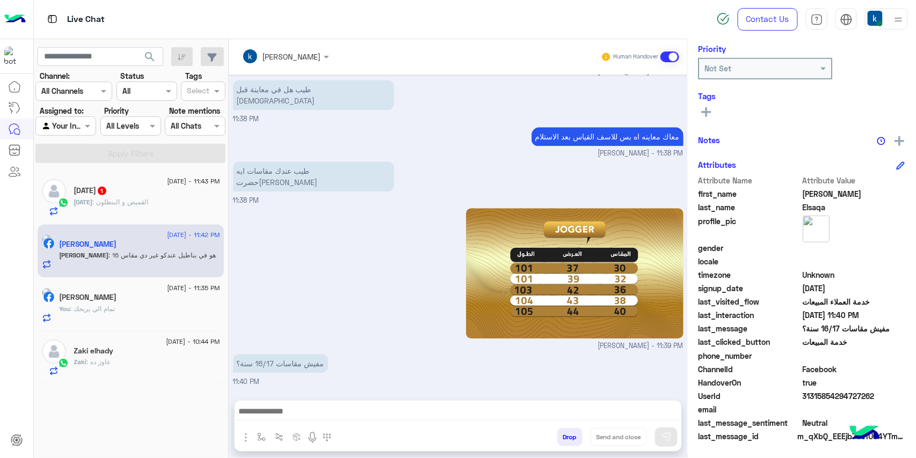
scroll to position [601, 0]
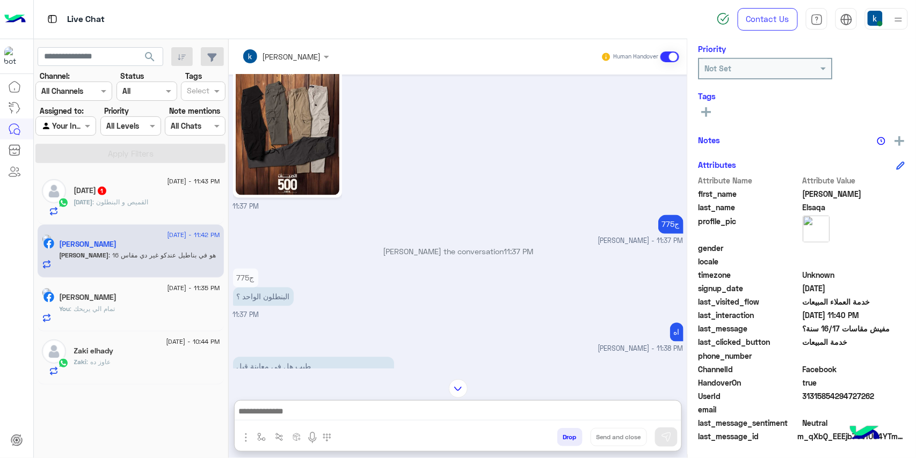
click at [308, 407] on textarea at bounding box center [458, 413] width 447 height 16
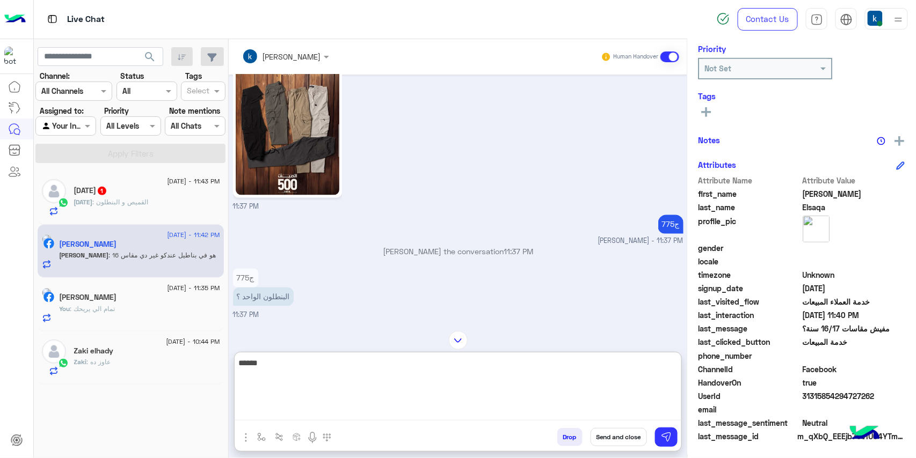
type textarea "*******"
paste textarea "**********"
type textarea "**********"
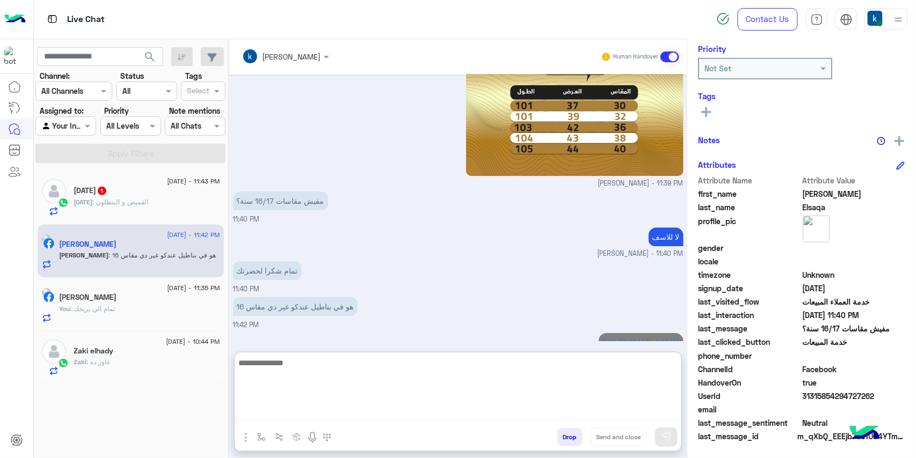
click at [159, 204] on div "Ramadan : القميص و البنطلون" at bounding box center [147, 207] width 146 height 19
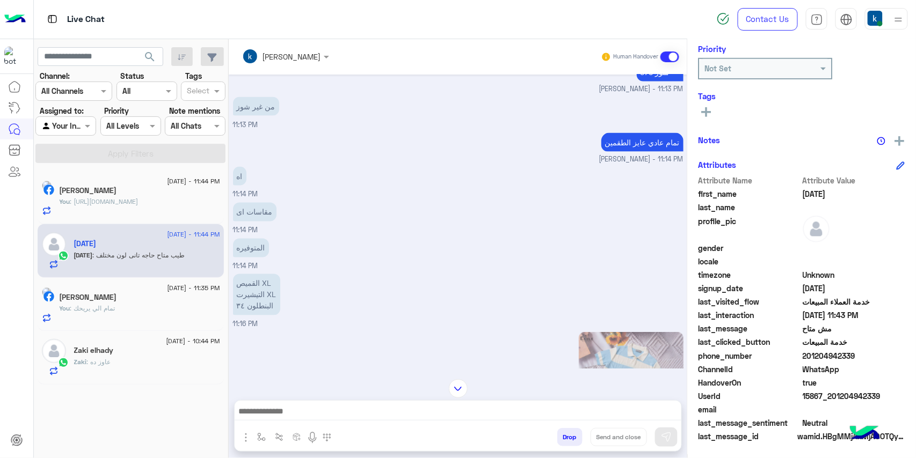
scroll to position [869, 0]
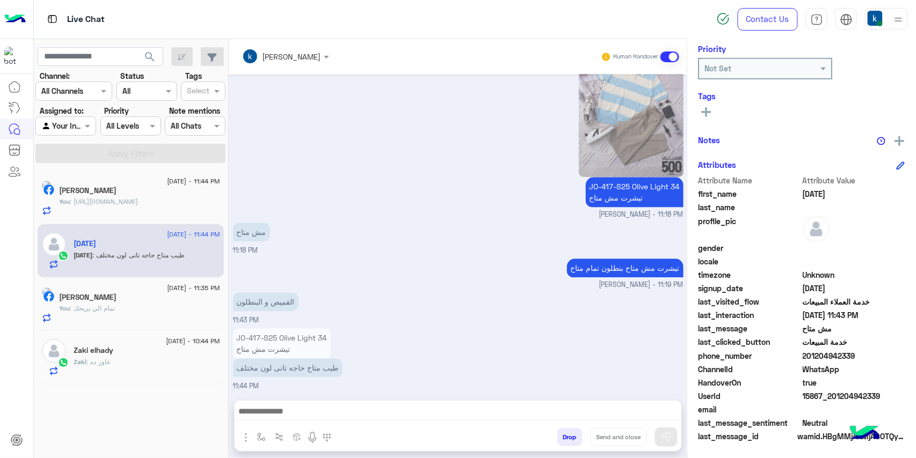
click at [329, 410] on textarea at bounding box center [458, 413] width 447 height 16
paste textarea "**********"
type textarea "**********"
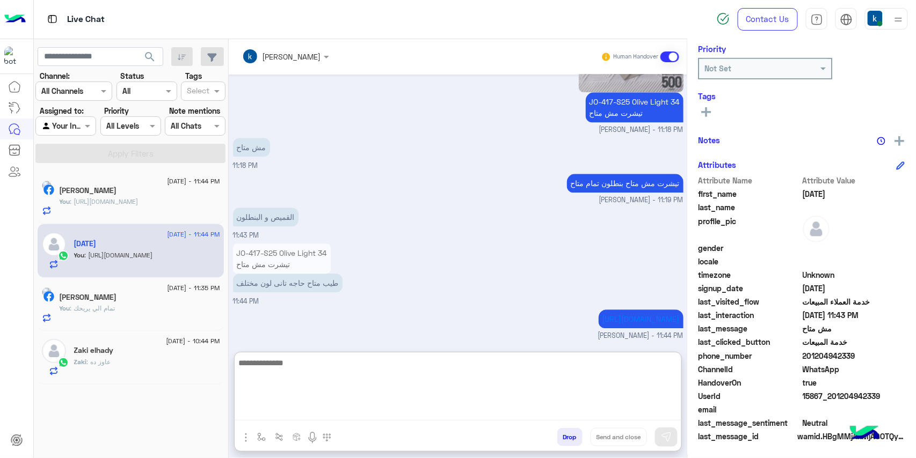
scroll to position [1018, 0]
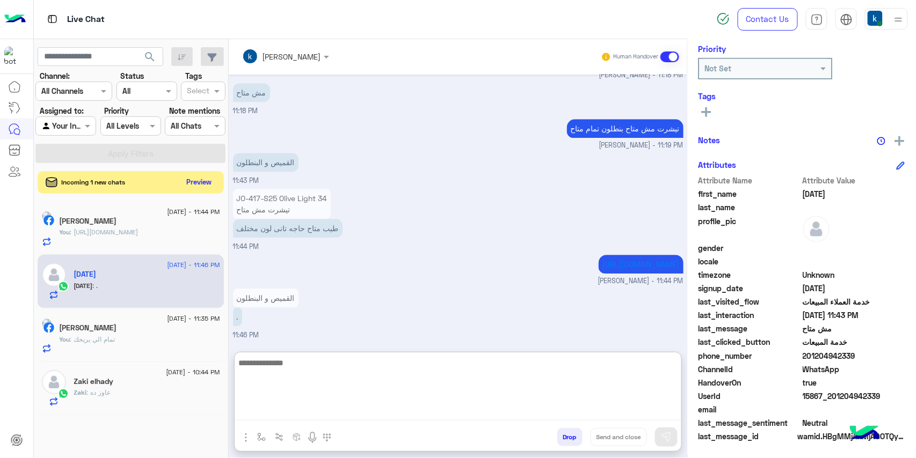
click at [192, 181] on button "Preview" at bounding box center [199, 182] width 33 height 14
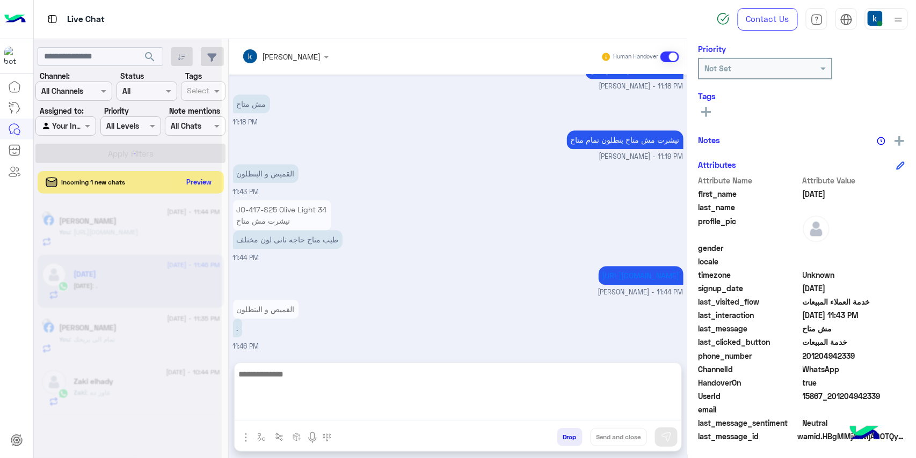
scroll to position [969, 0]
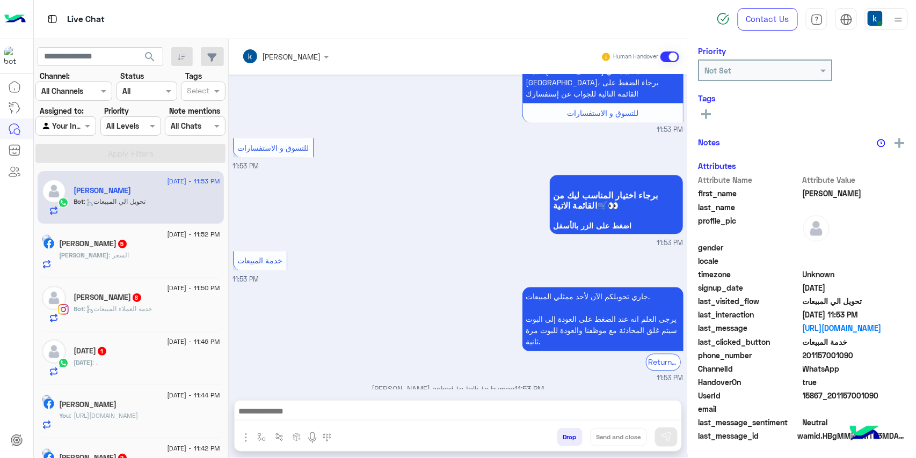
scroll to position [144, 0]
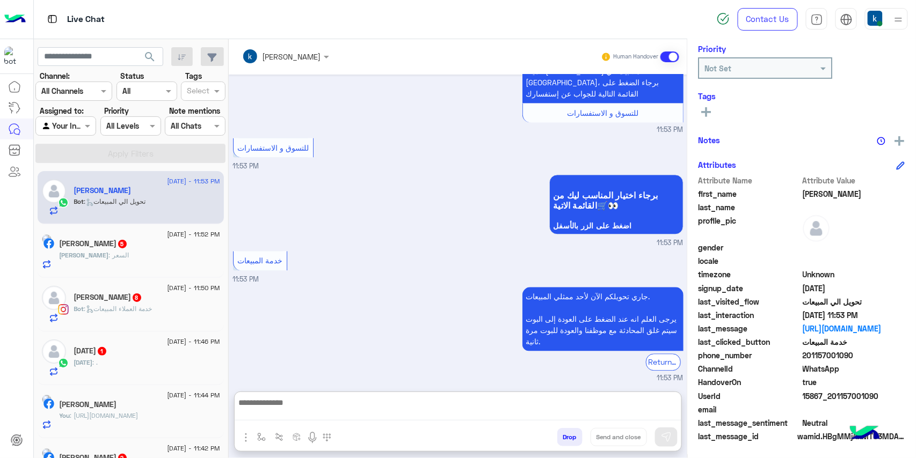
click at [295, 414] on textarea at bounding box center [458, 408] width 447 height 25
paste textarea "**********"
type textarea "**********"
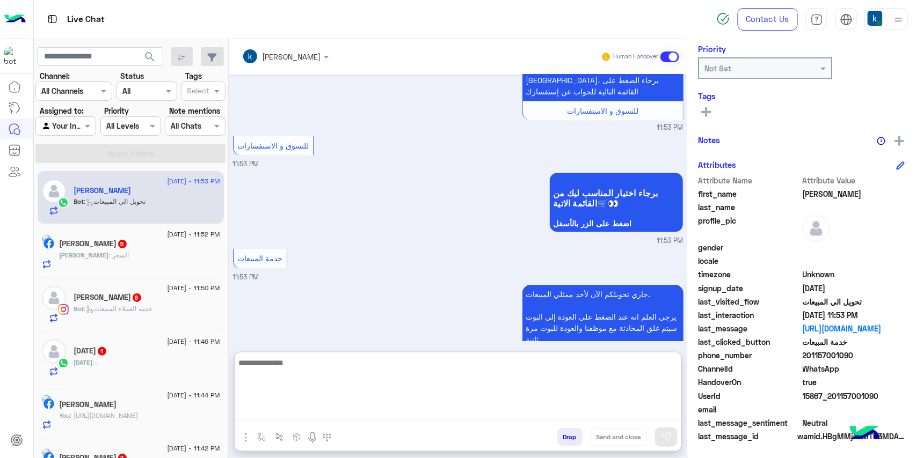
scroll to position [824, 0]
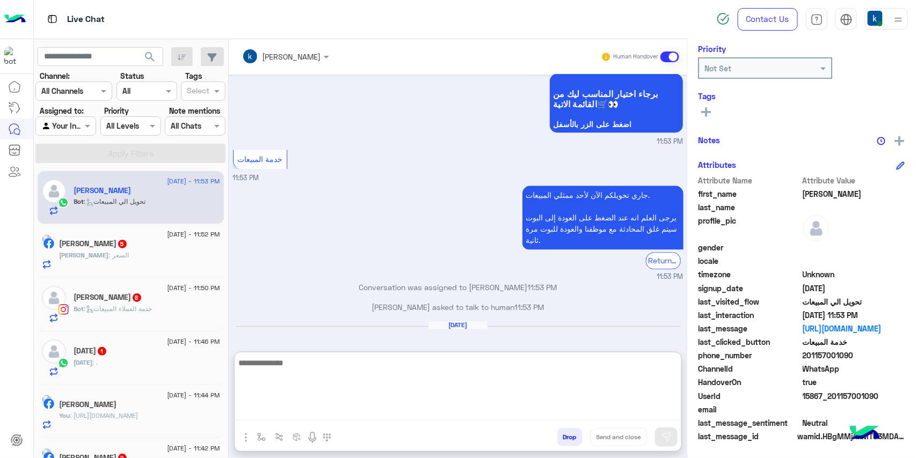
click at [127, 247] on span "5" at bounding box center [122, 244] width 9 height 9
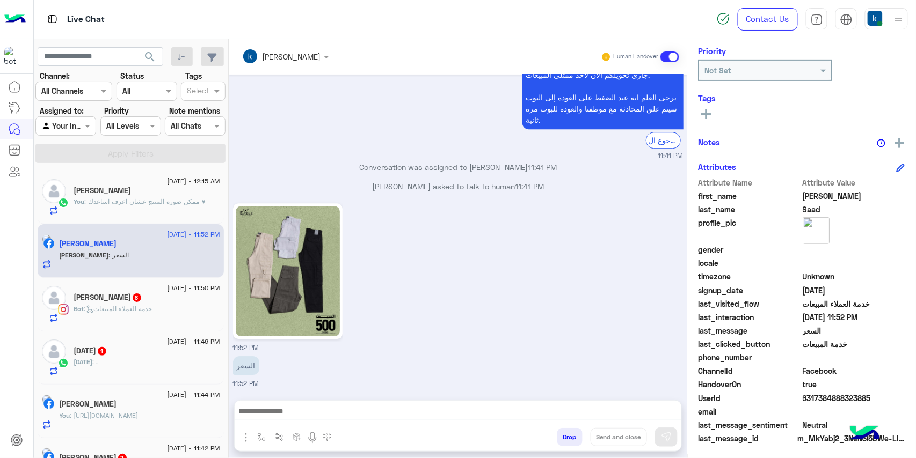
scroll to position [144, 0]
click at [142, 301] on span "8" at bounding box center [137, 297] width 11 height 9
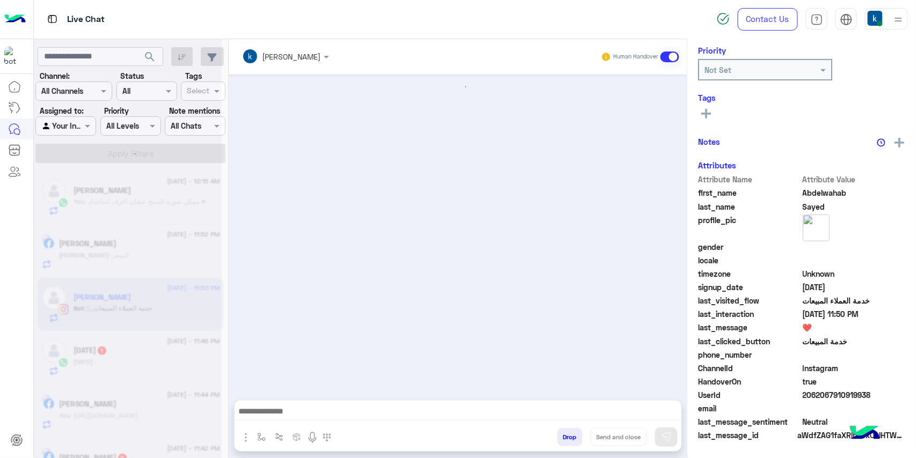
scroll to position [142, 0]
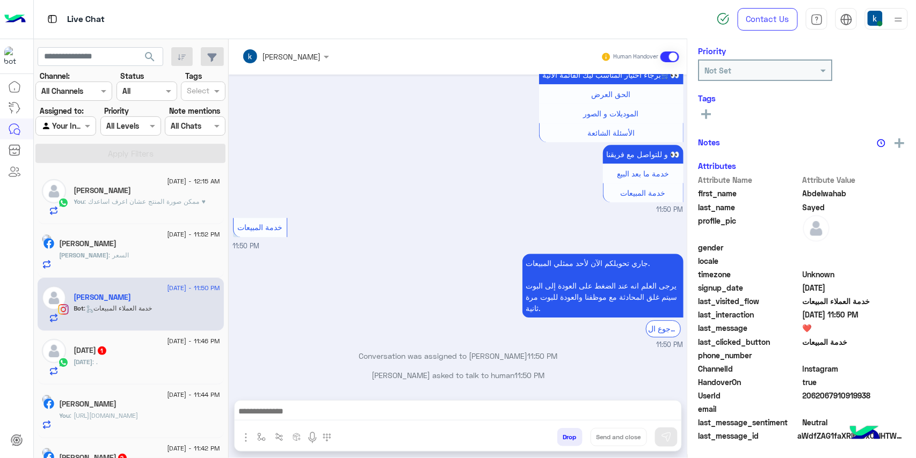
click at [293, 413] on textarea at bounding box center [458, 413] width 447 height 16
paste textarea "**********"
type textarea "**********"
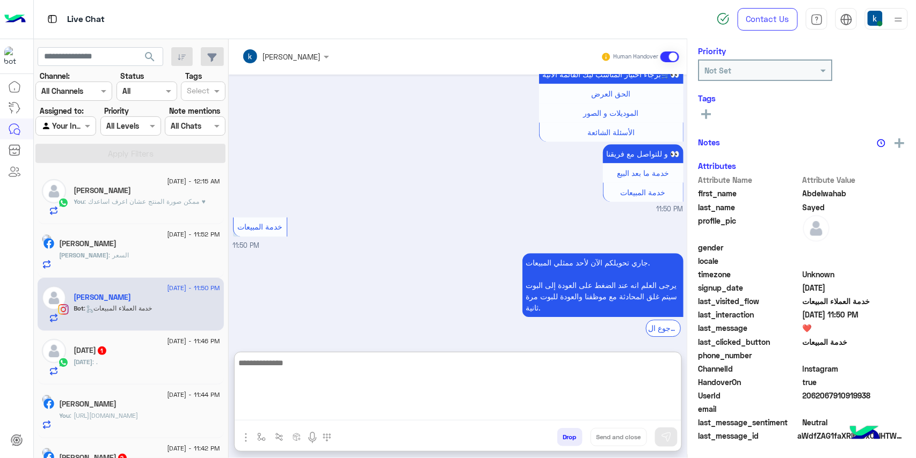
scroll to position [1070, 0]
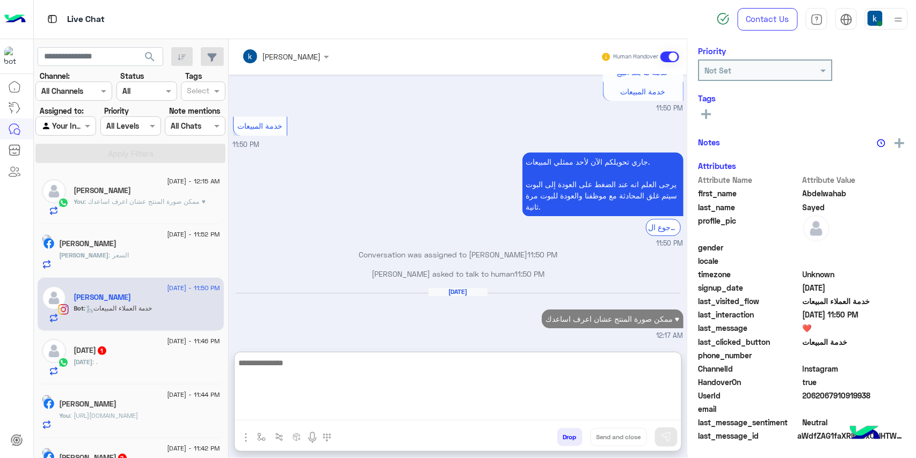
click at [134, 366] on div "Ramadan : ." at bounding box center [147, 367] width 146 height 19
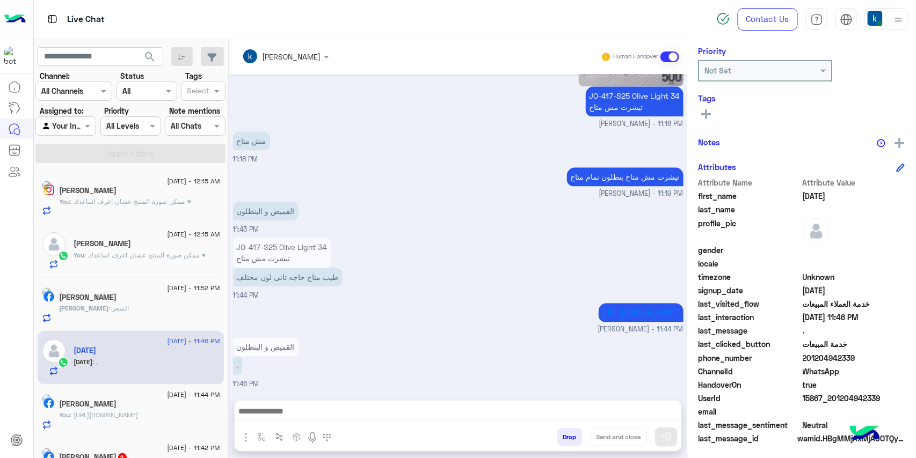
scroll to position [164, 0]
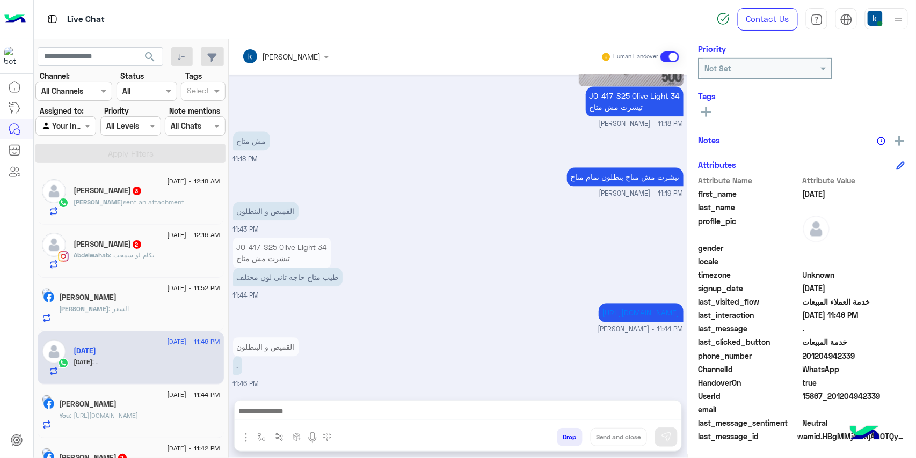
click at [157, 252] on div "Abdelwahab : بكام لو سمحت" at bounding box center [147, 260] width 146 height 19
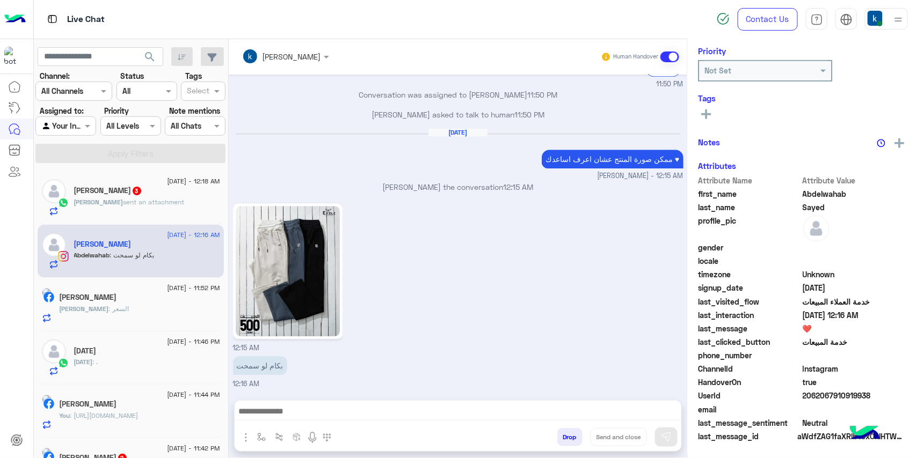
scroll to position [164, 0]
click at [333, 415] on textarea at bounding box center [458, 413] width 447 height 16
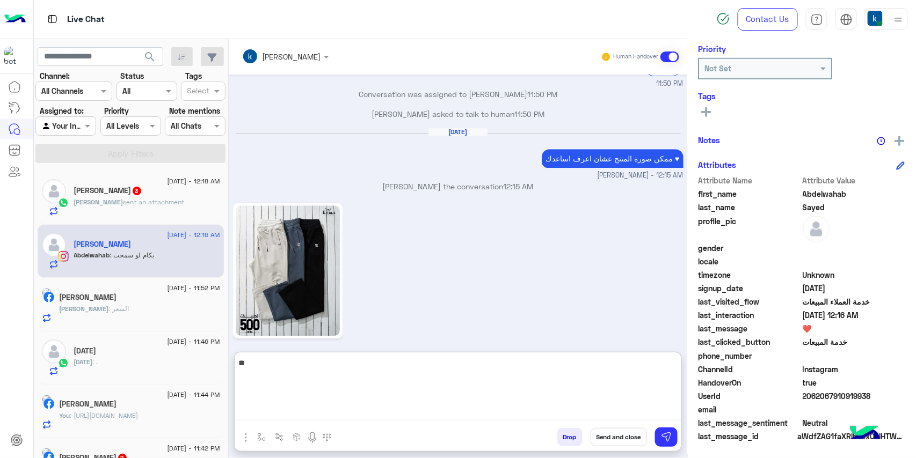
type textarea "***"
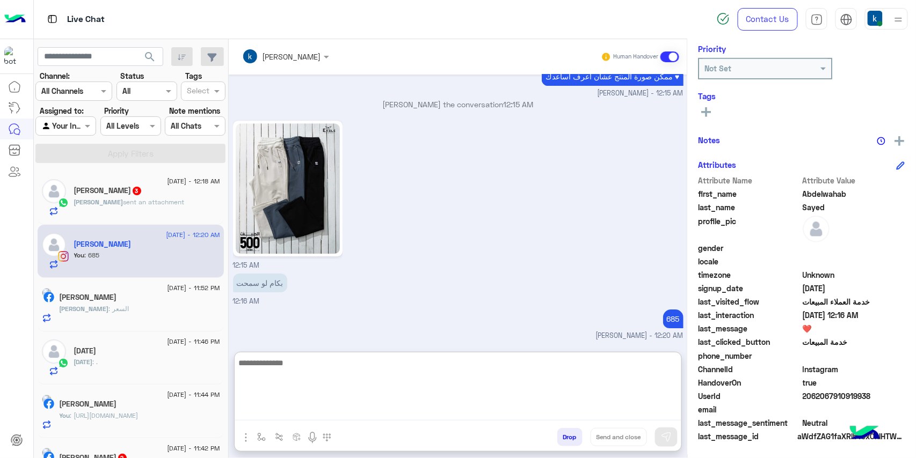
click at [121, 184] on div "22 August - 12:18 AM" at bounding box center [147, 182] width 146 height 7
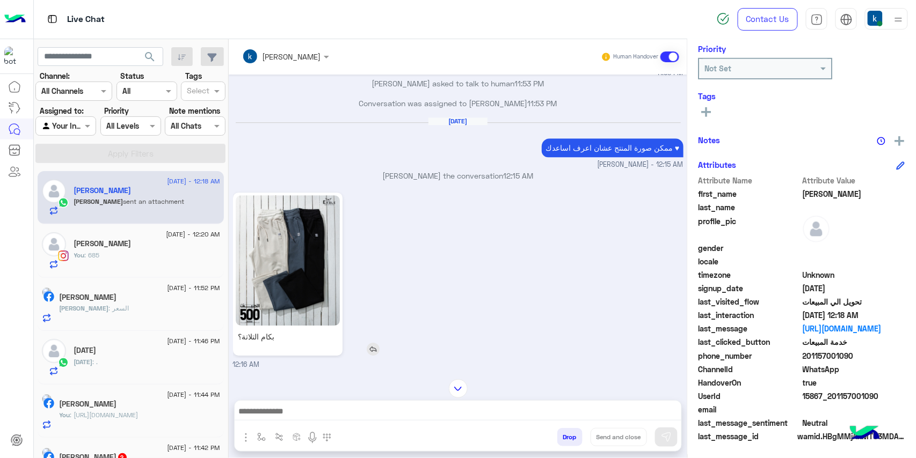
scroll to position [1126, 0]
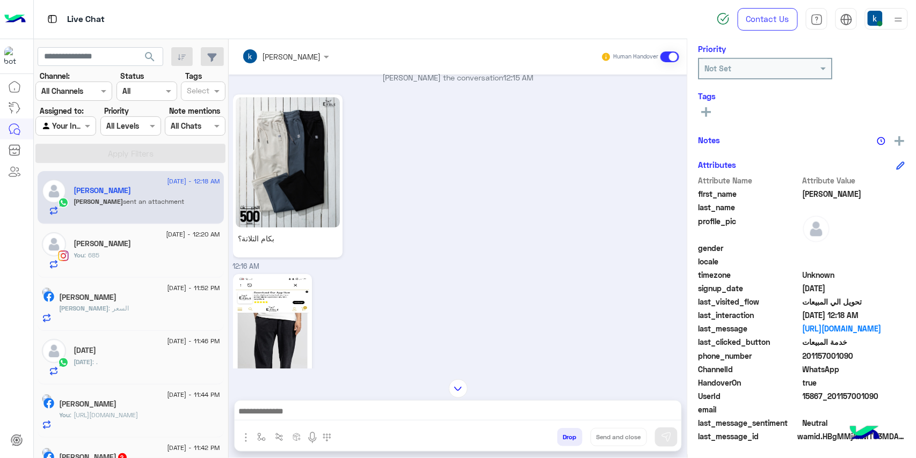
click at [303, 414] on textarea at bounding box center [458, 413] width 447 height 16
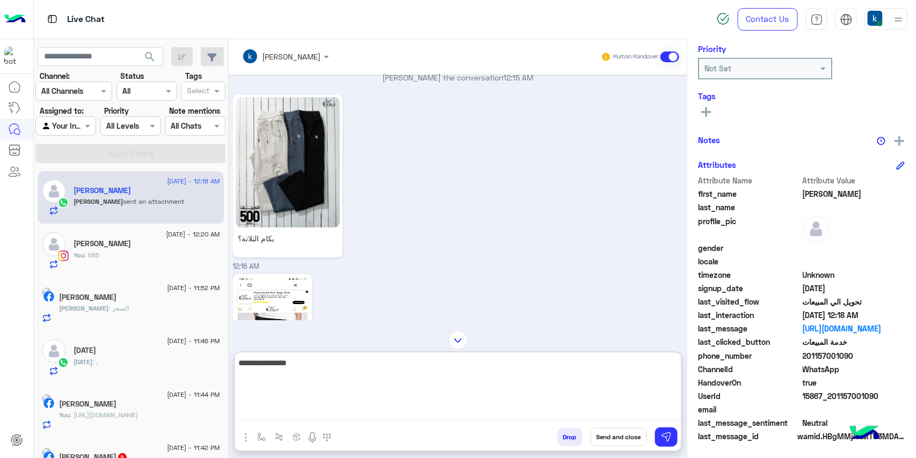
type textarea "**********"
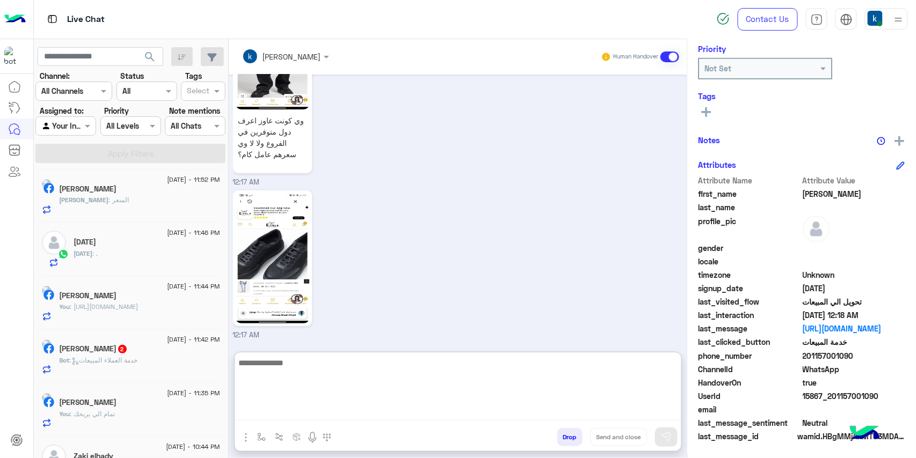
scroll to position [142, 0]
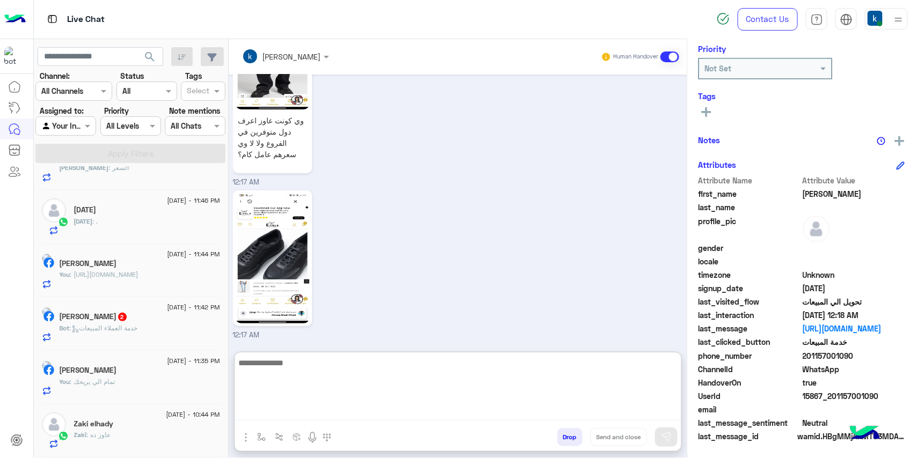
click at [132, 340] on div "Bot : خدمة العملاء المبيعات" at bounding box center [140, 333] width 161 height 19
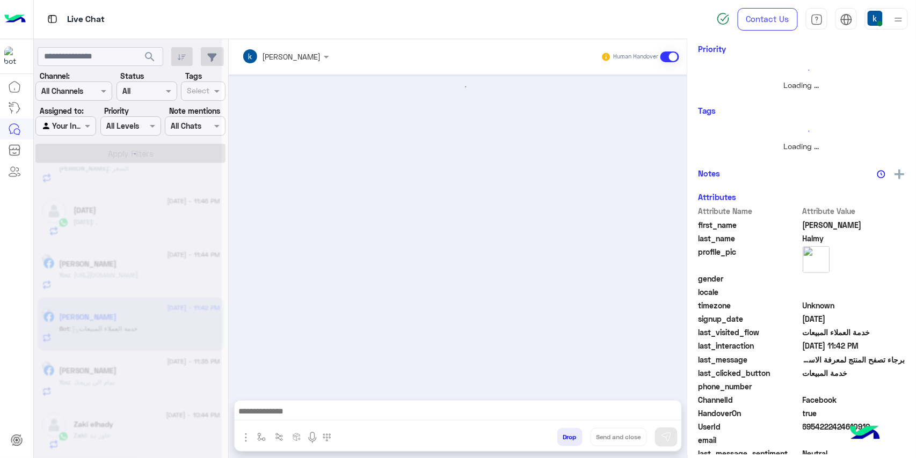
scroll to position [142, 0]
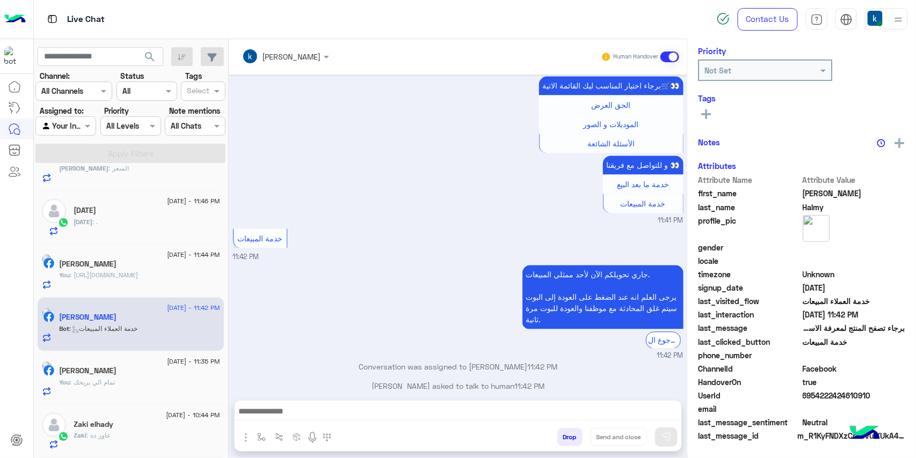
click at [300, 409] on textarea at bounding box center [458, 413] width 447 height 16
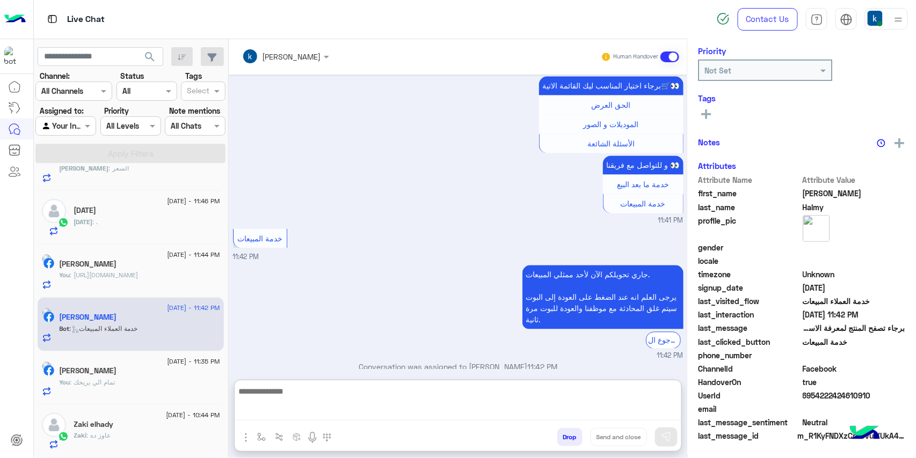
paste textarea "**********"
type textarea "**********"
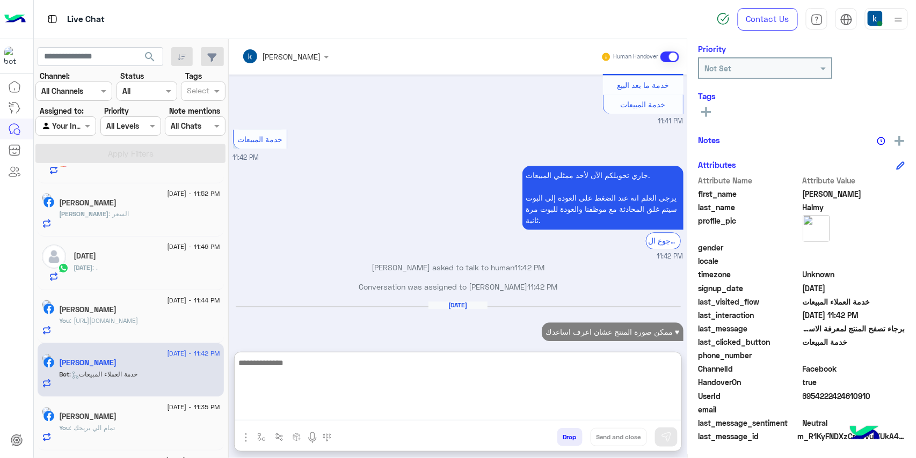
scroll to position [70, 0]
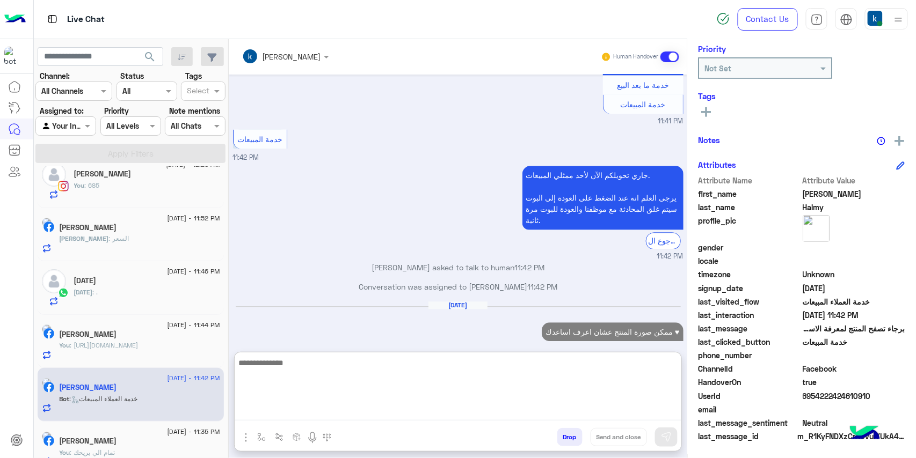
click at [119, 290] on div "Ramadan : ." at bounding box center [147, 297] width 146 height 19
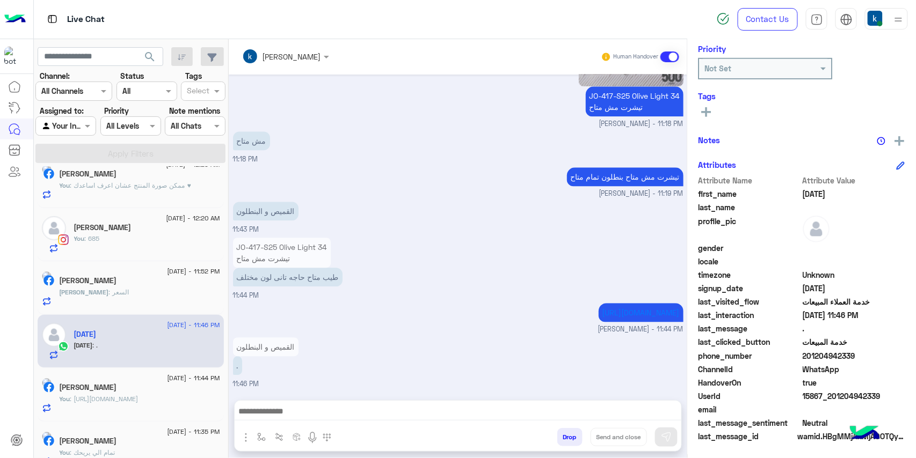
scroll to position [894, 0]
click at [306, 409] on textarea at bounding box center [458, 413] width 447 height 16
paste textarea "**********"
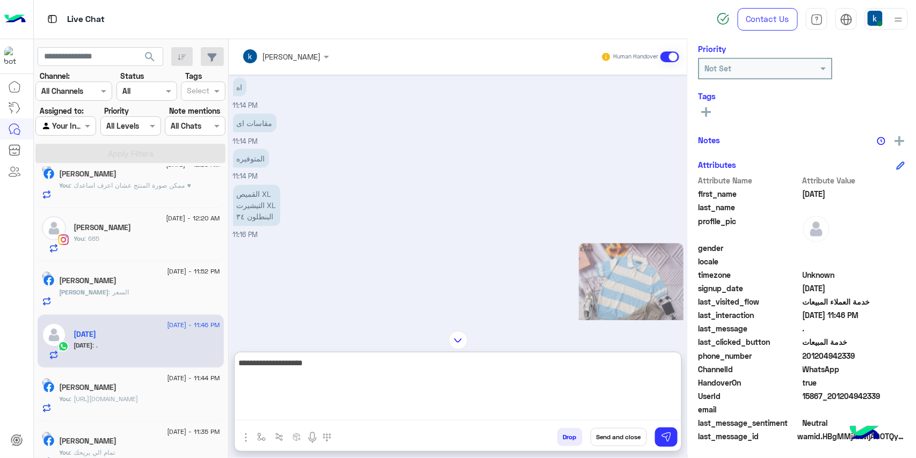
scroll to position [536, 0]
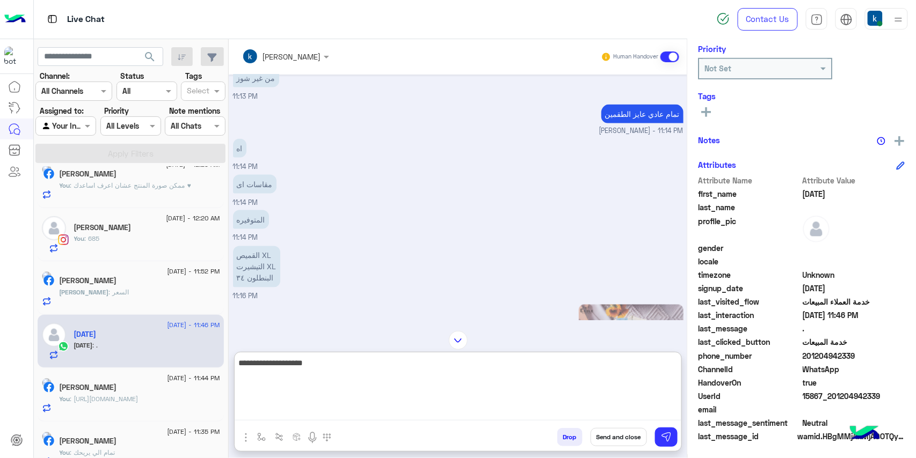
paste textarea "**********"
type textarea "**********"
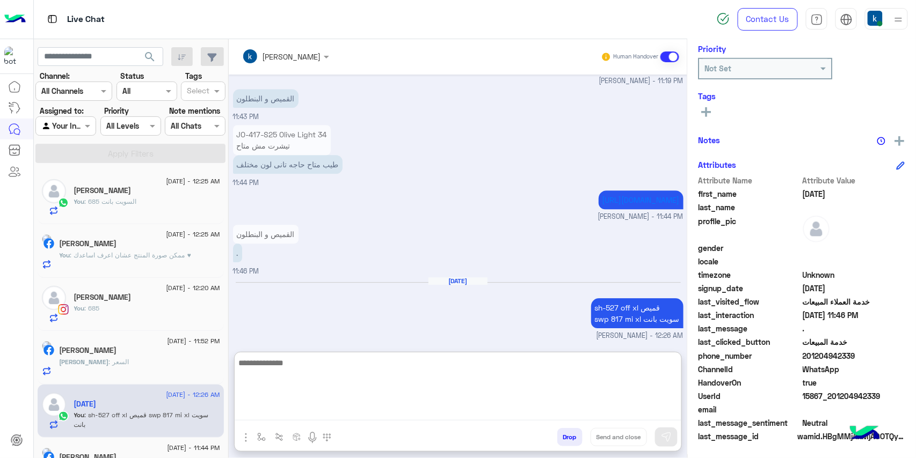
scroll to position [142, 0]
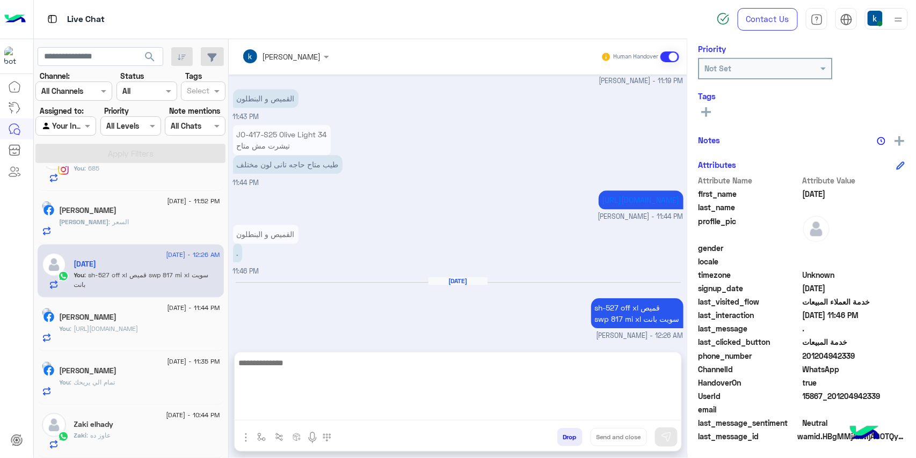
click at [134, 444] on div "Zaki : عاوز ده" at bounding box center [147, 440] width 146 height 19
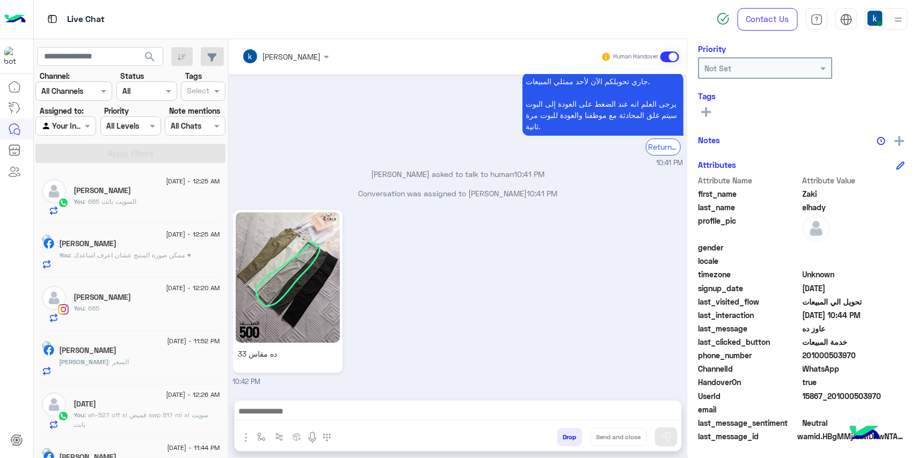
click at [144, 355] on div "Mohamed Saad" at bounding box center [140, 351] width 161 height 11
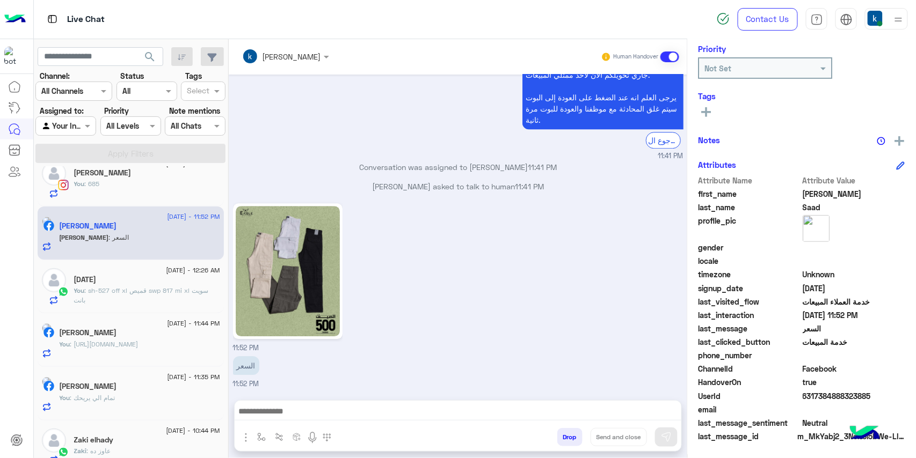
scroll to position [142, 0]
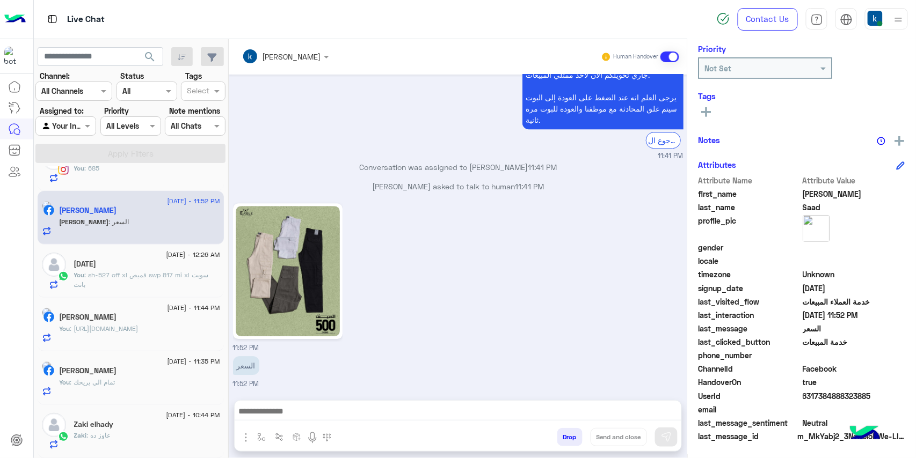
click at [125, 430] on div "Zaki elhady" at bounding box center [147, 425] width 146 height 11
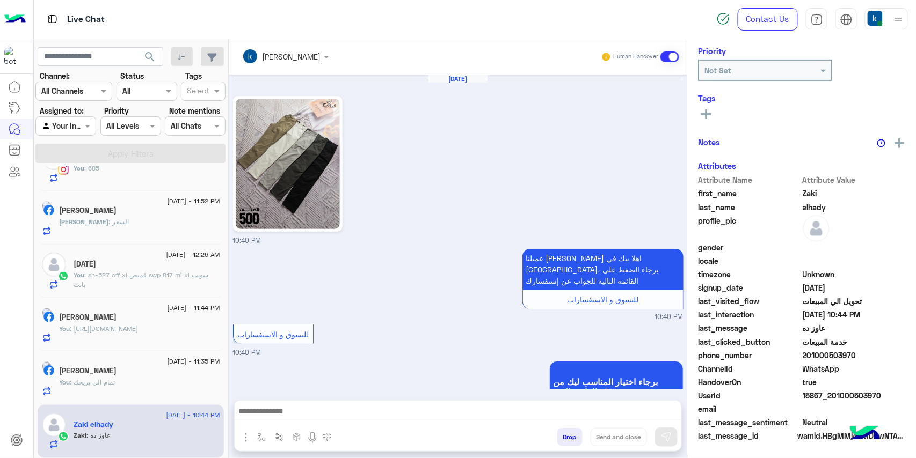
scroll to position [1199, 0]
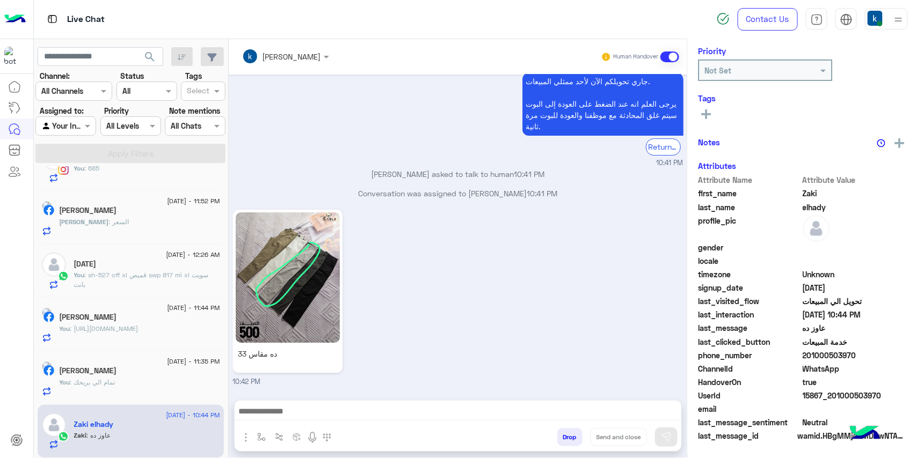
click at [312, 410] on textarea at bounding box center [458, 413] width 447 height 16
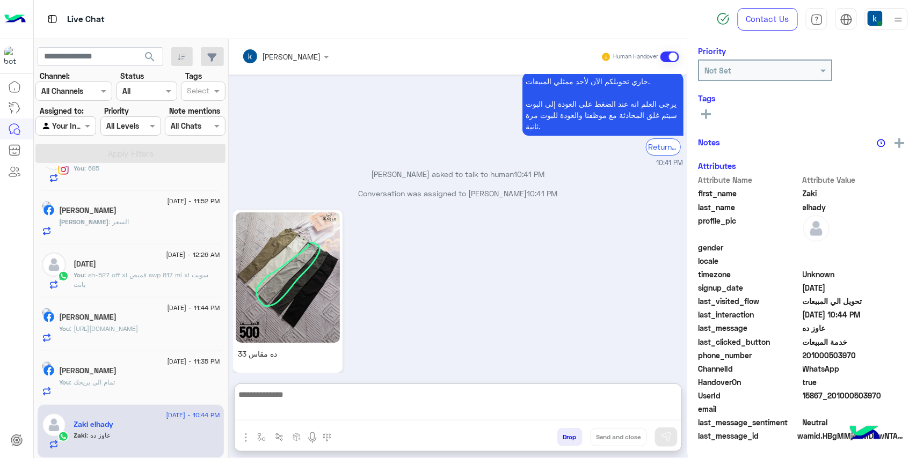
click at [312, 410] on textarea at bounding box center [458, 404] width 447 height 33
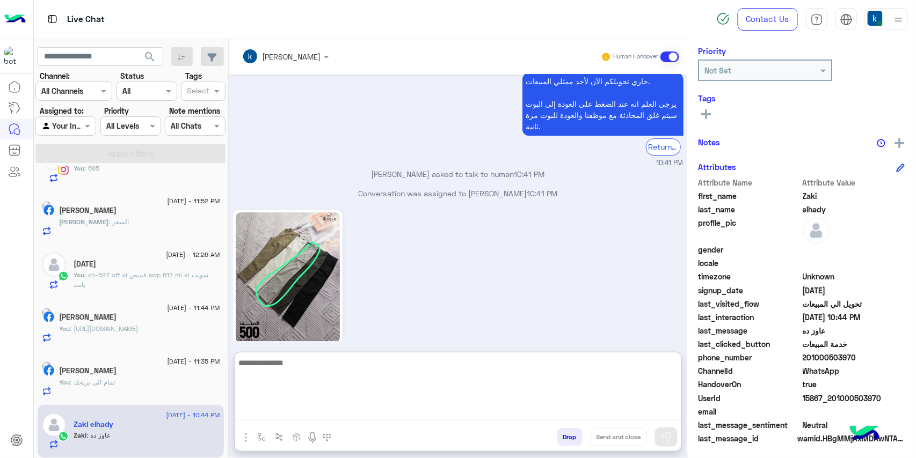
scroll to position [144, 0]
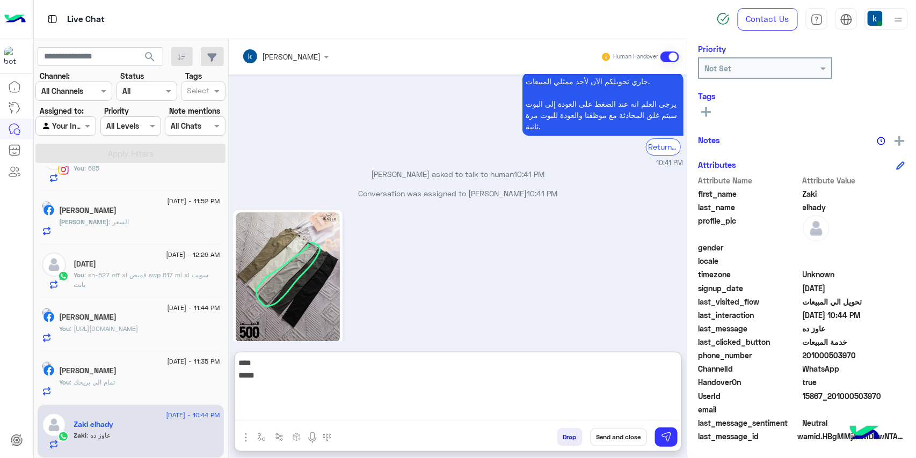
type textarea "**** ******"
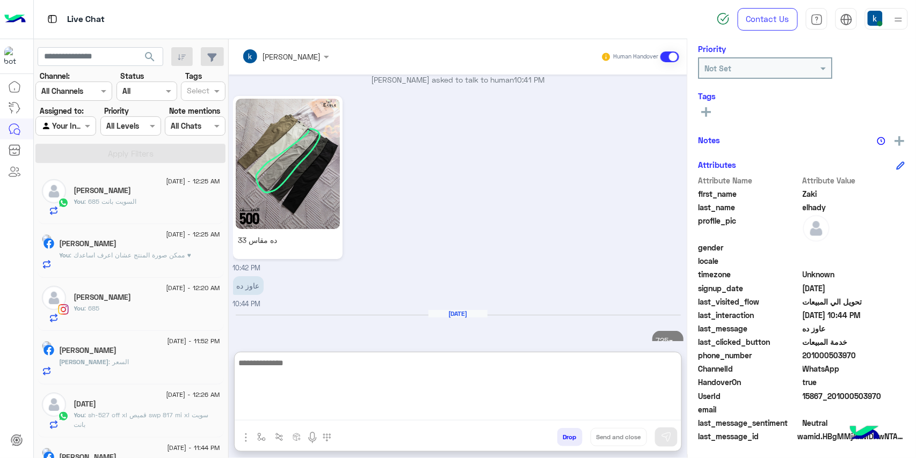
scroll to position [71, 0]
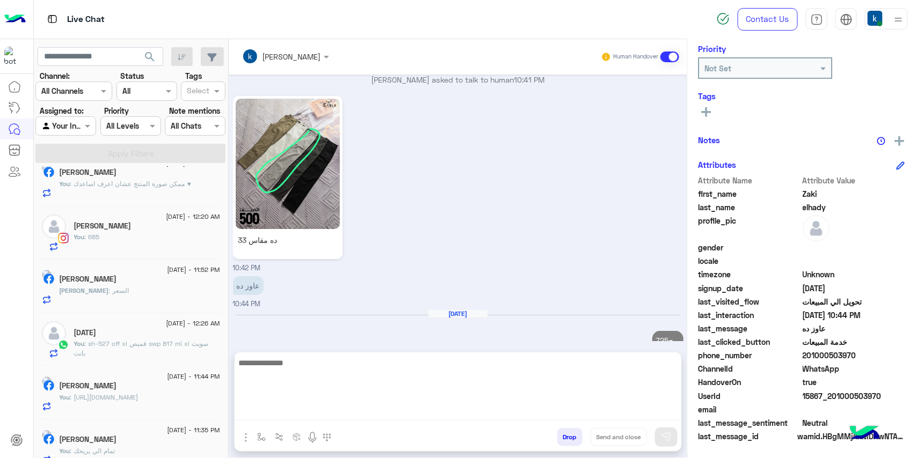
click at [129, 293] on div "Mohamed : السعر" at bounding box center [140, 295] width 161 height 19
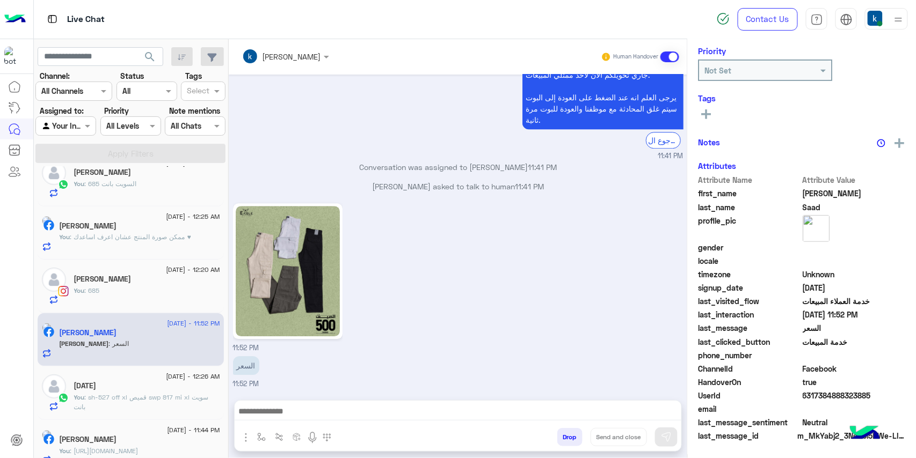
scroll to position [144, 0]
click at [286, 413] on textarea at bounding box center [458, 413] width 447 height 16
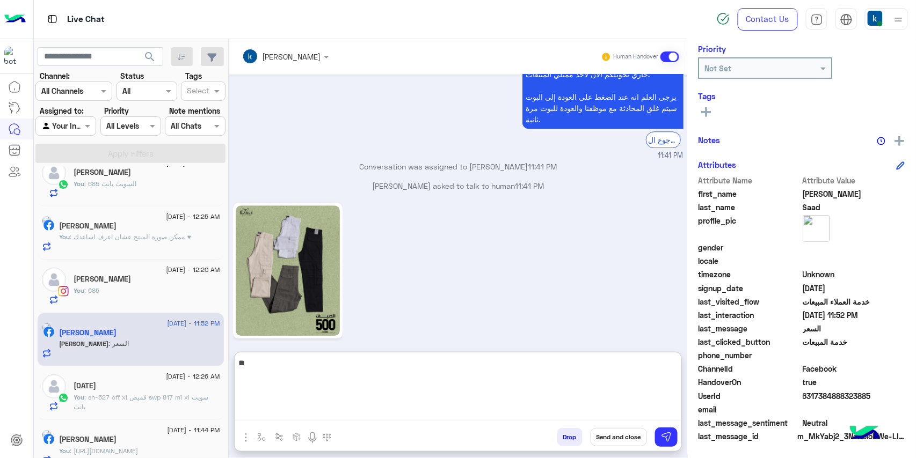
type textarea "***"
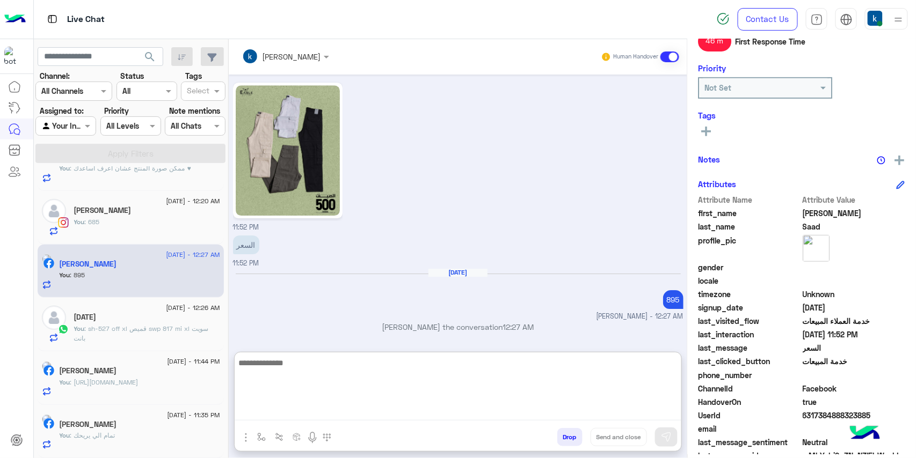
scroll to position [164, 0]
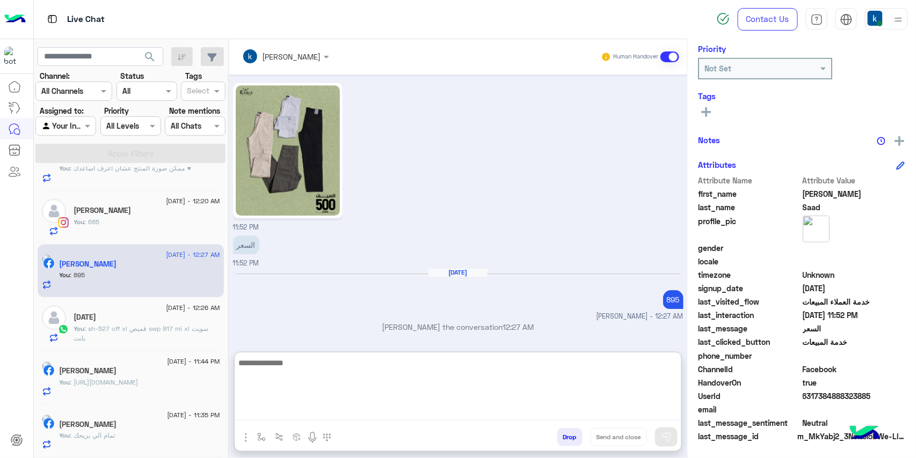
click at [115, 434] on span ": تمام الي يريحك" at bounding box center [92, 436] width 45 height 8
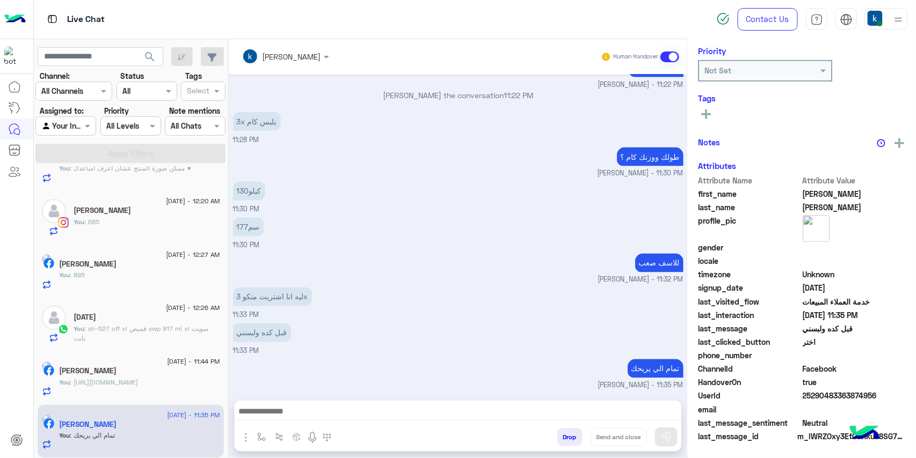
click at [563, 440] on button "Drop" at bounding box center [569, 437] width 25 height 18
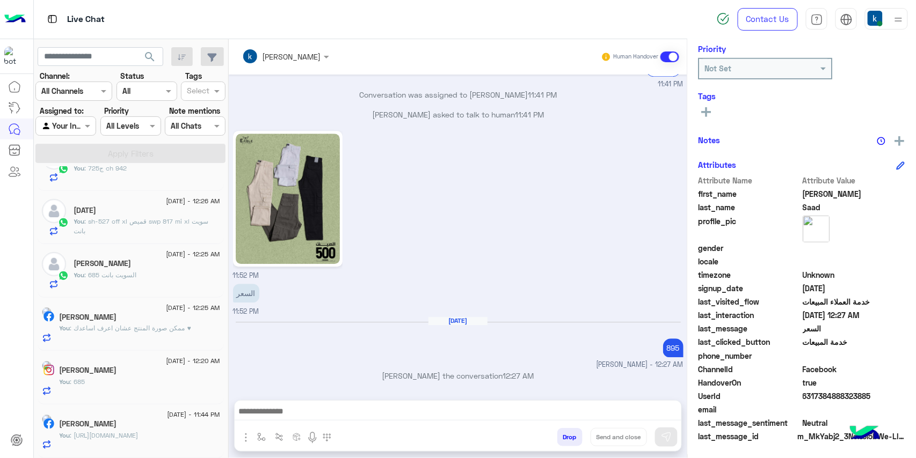
click at [117, 436] on span ": https://eagle.com.eg/collections/pant" at bounding box center [104, 436] width 68 height 8
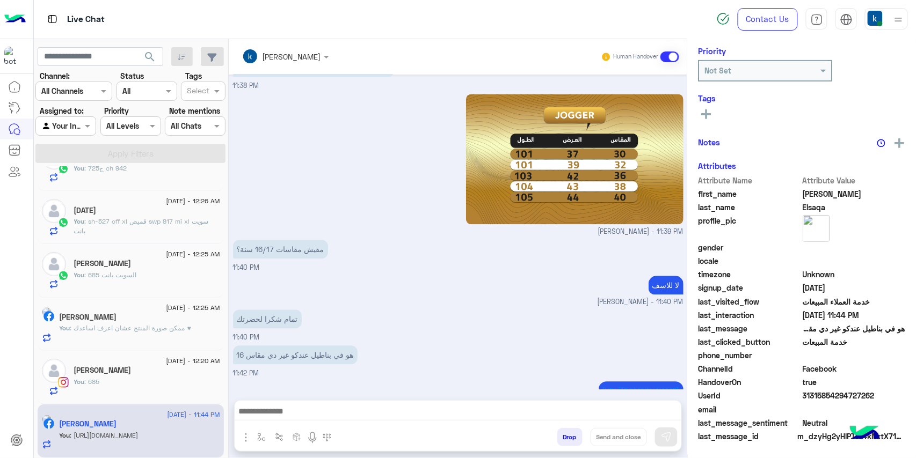
click at [557, 434] on button "Drop" at bounding box center [569, 437] width 25 height 18
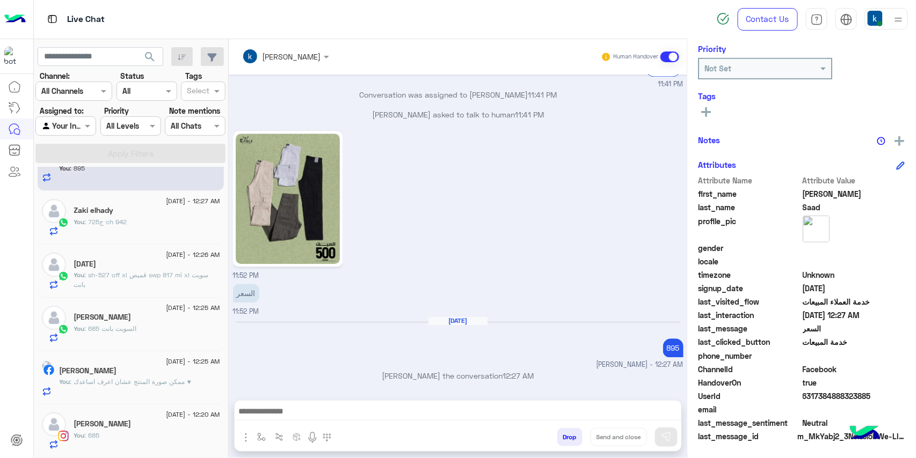
click at [125, 432] on div "You : 685" at bounding box center [147, 440] width 146 height 19
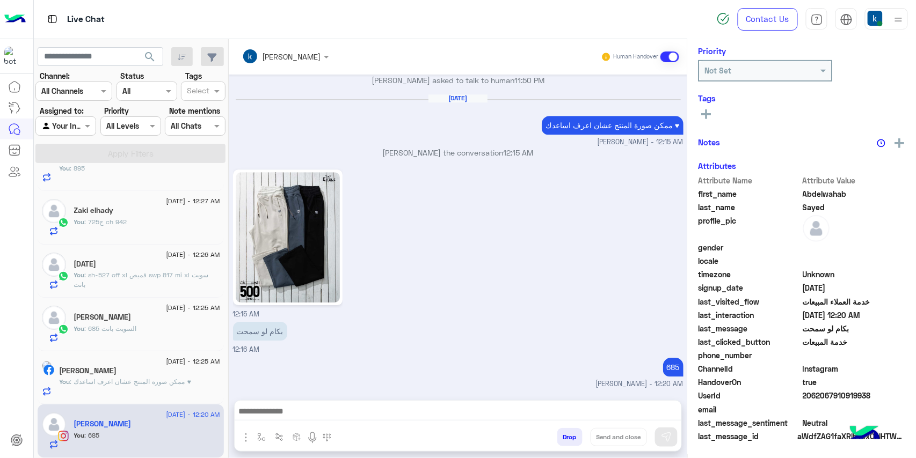
click at [117, 374] on h5 "Mohamed Halmy" at bounding box center [88, 371] width 57 height 9
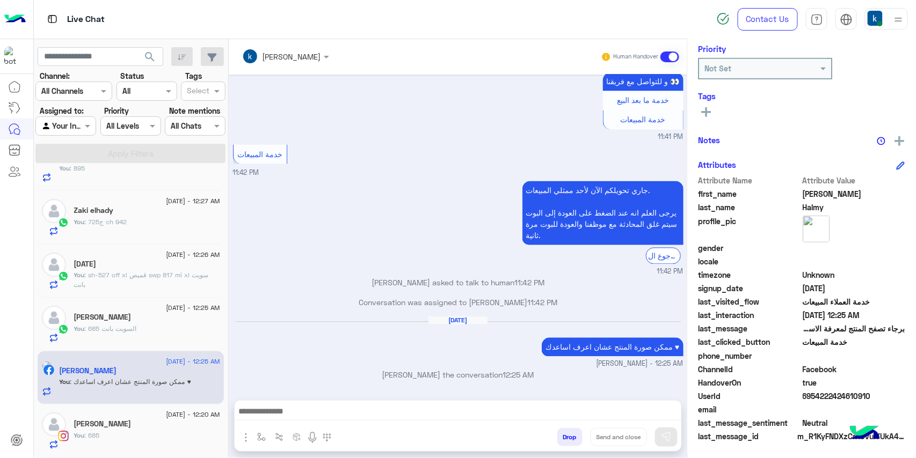
click at [567, 438] on button "Drop" at bounding box center [569, 437] width 25 height 18
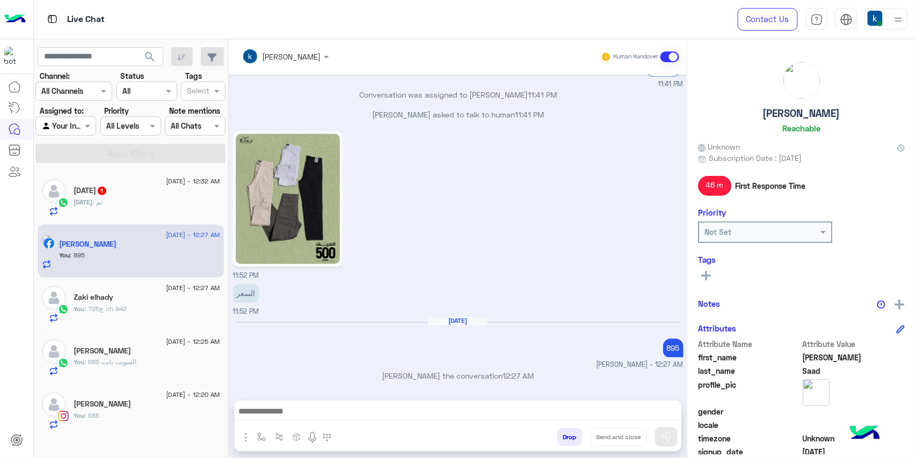
click at [137, 196] on div "Ramadan 1" at bounding box center [147, 191] width 146 height 11
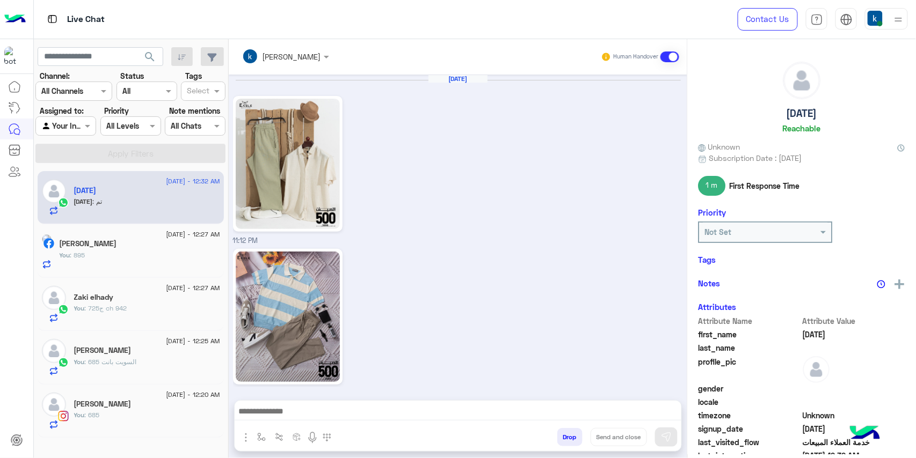
scroll to position [941, 0]
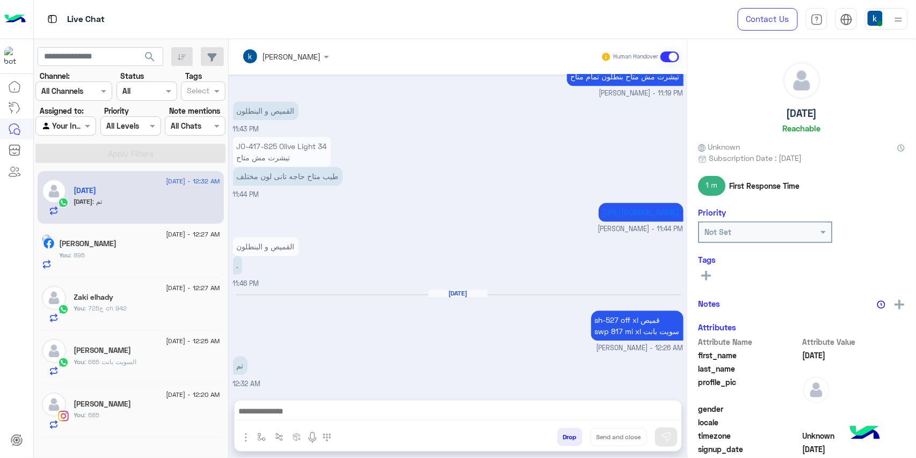
click at [376, 187] on div "JO-417-S25 Olive Light 34 تيشرت مش متاح طيب متاح حاجه تانى لون مختلف 11:44 PM" at bounding box center [458, 167] width 450 height 66
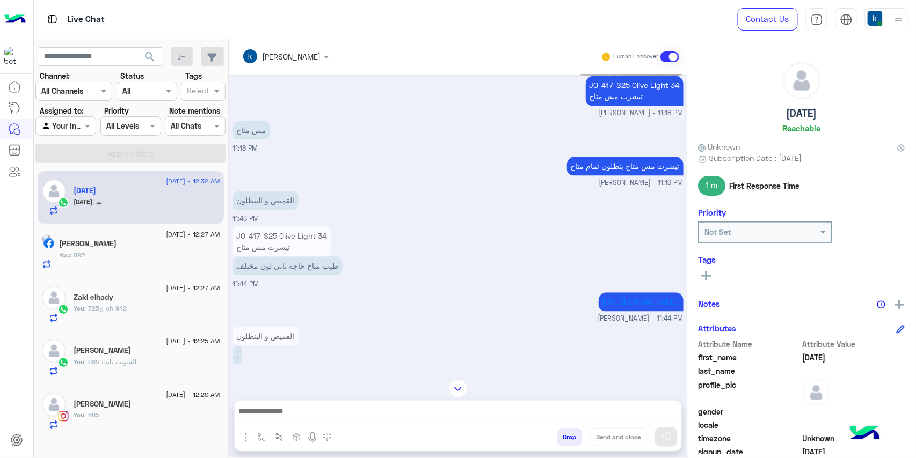
scroll to position [726, 0]
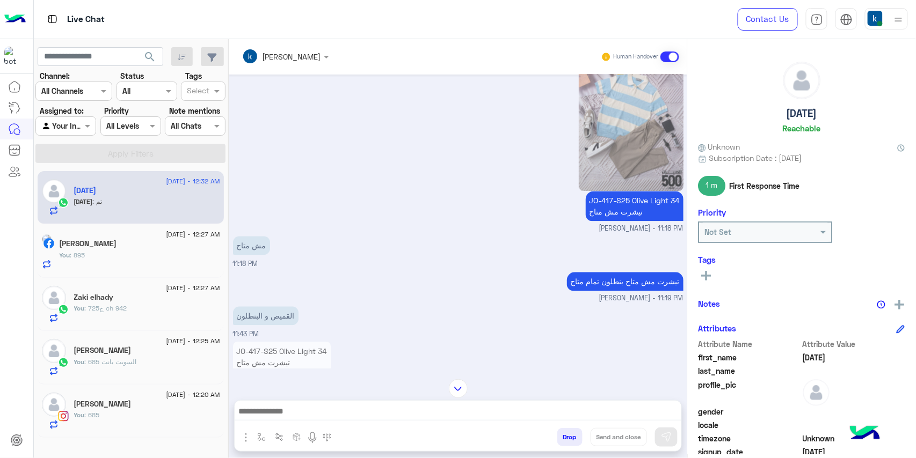
click at [305, 421] on div at bounding box center [458, 414] width 447 height 27
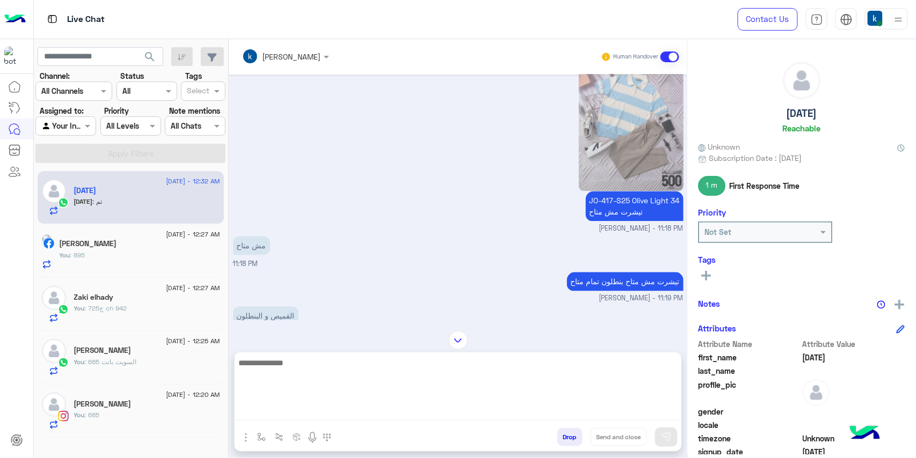
click at [308, 418] on textarea at bounding box center [458, 388] width 447 height 64
type textarea "**********"
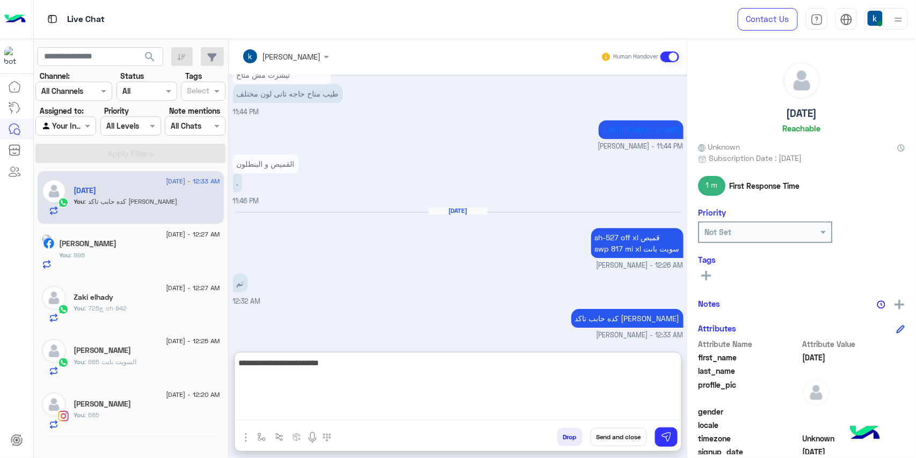
type textarea "**********"
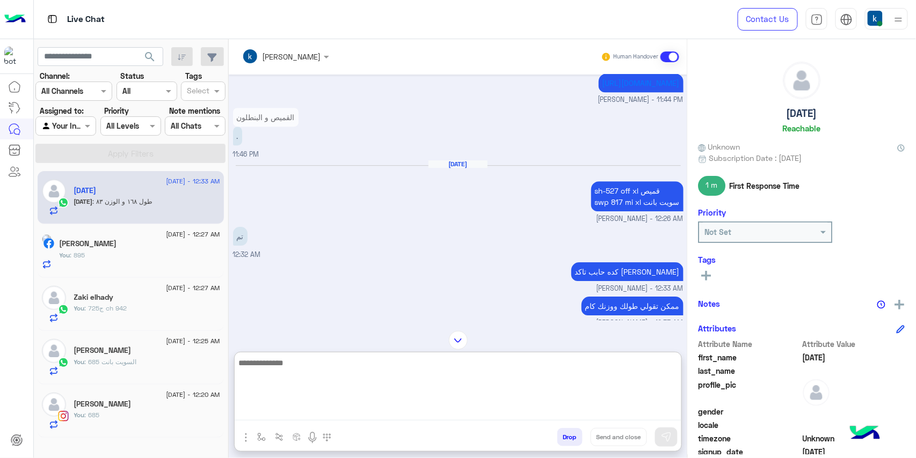
scroll to position [1124, 0]
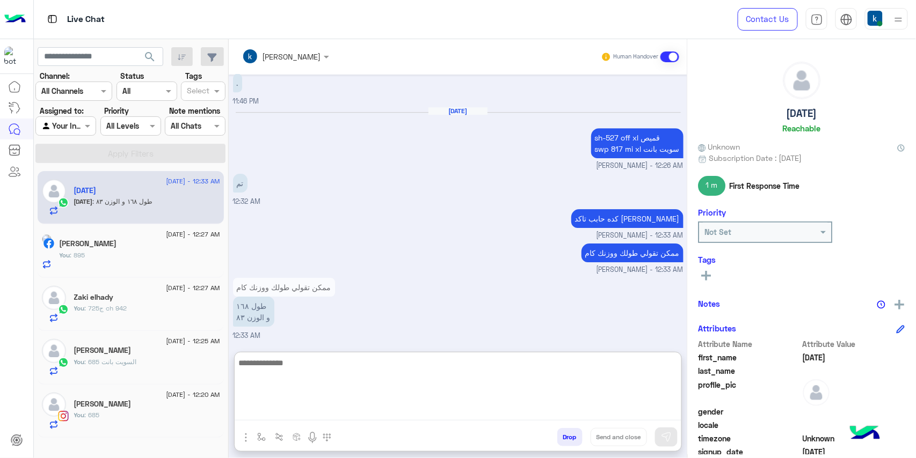
click at [323, 356] on textarea at bounding box center [458, 388] width 447 height 64
type textarea "****"
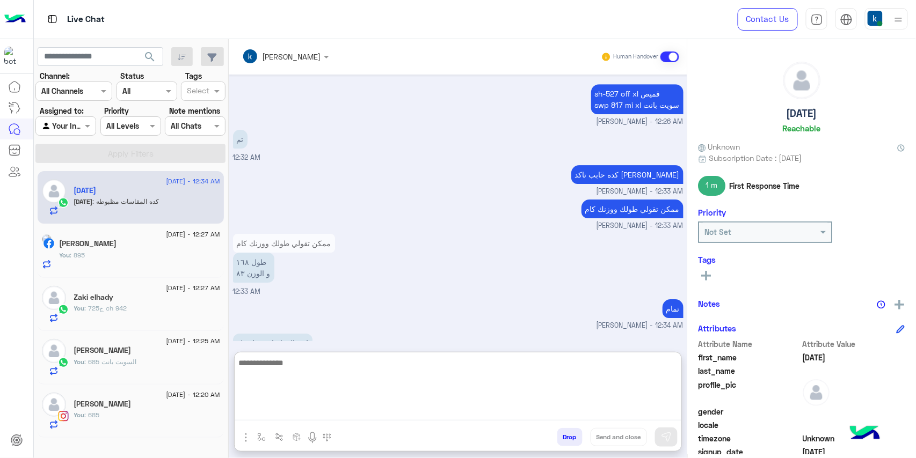
scroll to position [1193, 0]
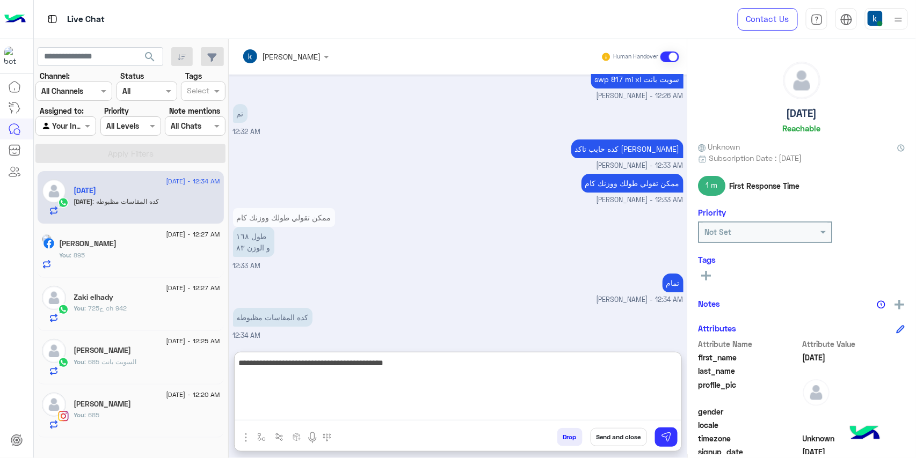
type textarea "**********"
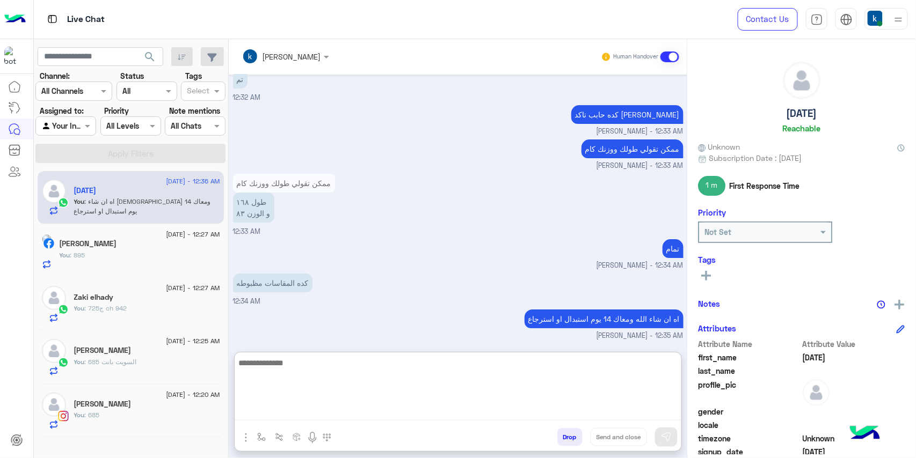
scroll to position [1263, 0]
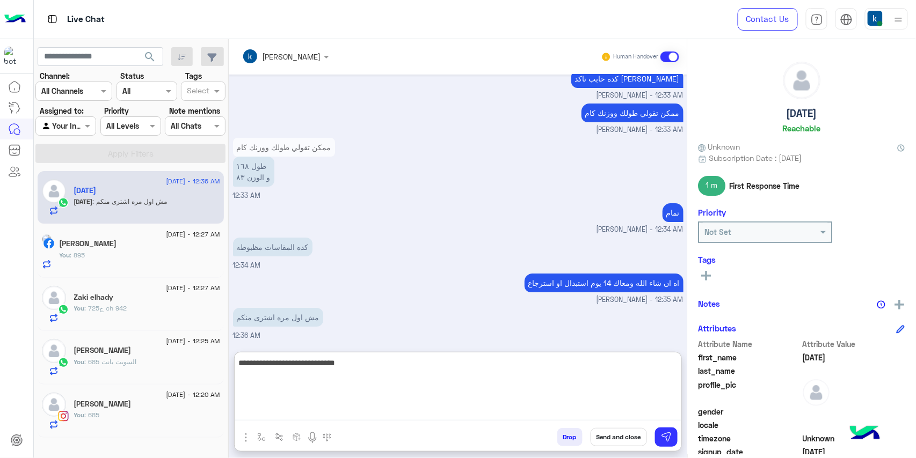
type textarea "**********"
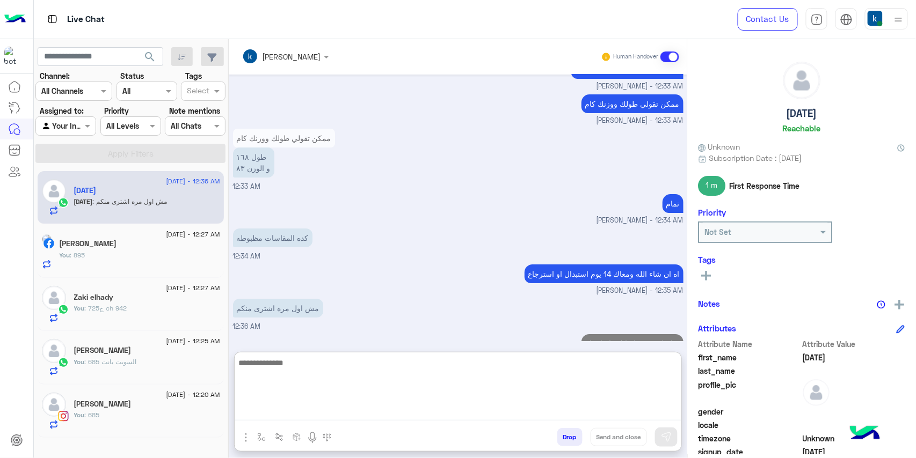
scroll to position [1298, 0]
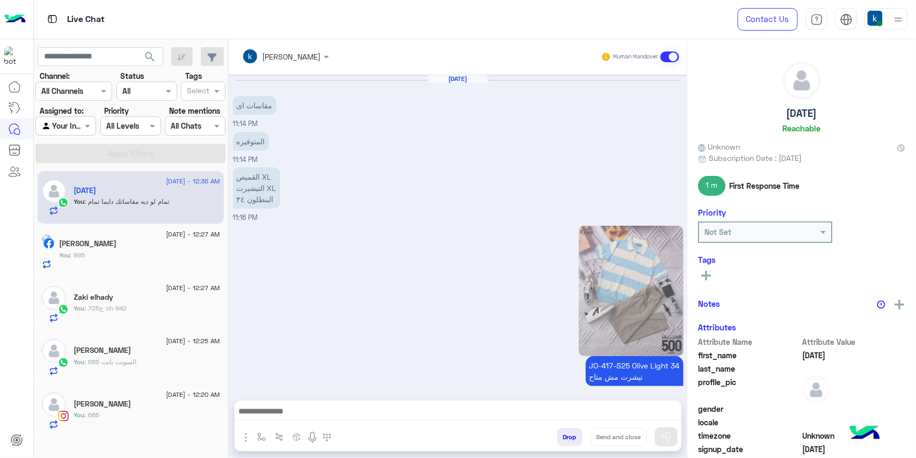
scroll to position [688, 0]
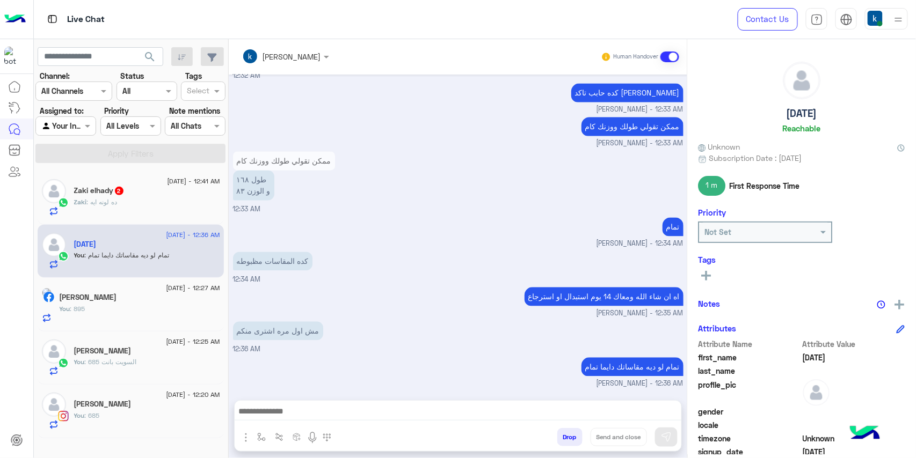
click at [127, 200] on div "Zaki : ده لونه ايه" at bounding box center [147, 207] width 146 height 19
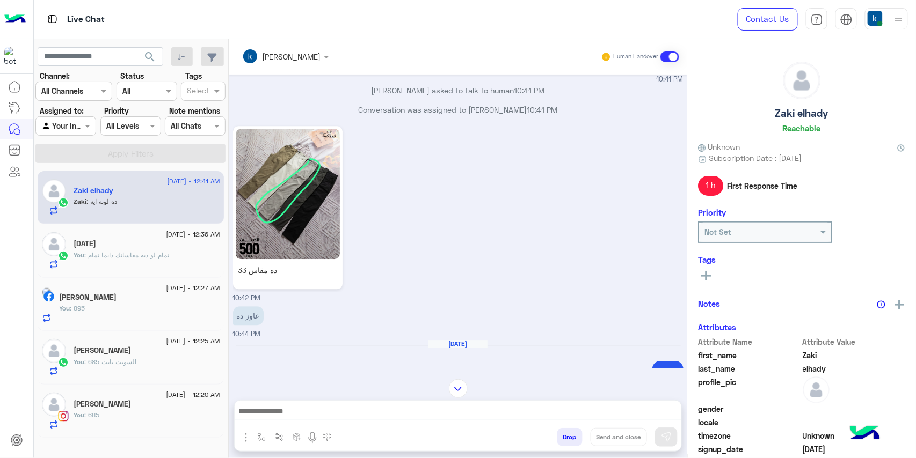
scroll to position [881, 0]
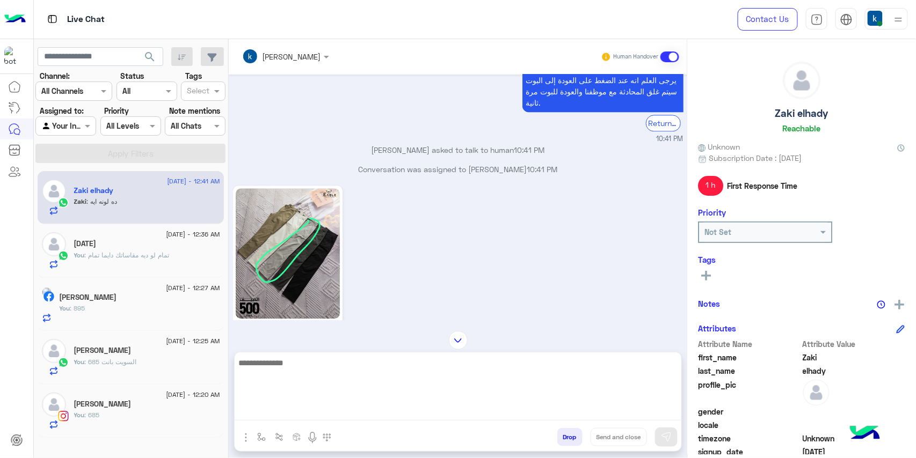
click at [327, 414] on textarea at bounding box center [458, 388] width 447 height 64
type textarea "****"
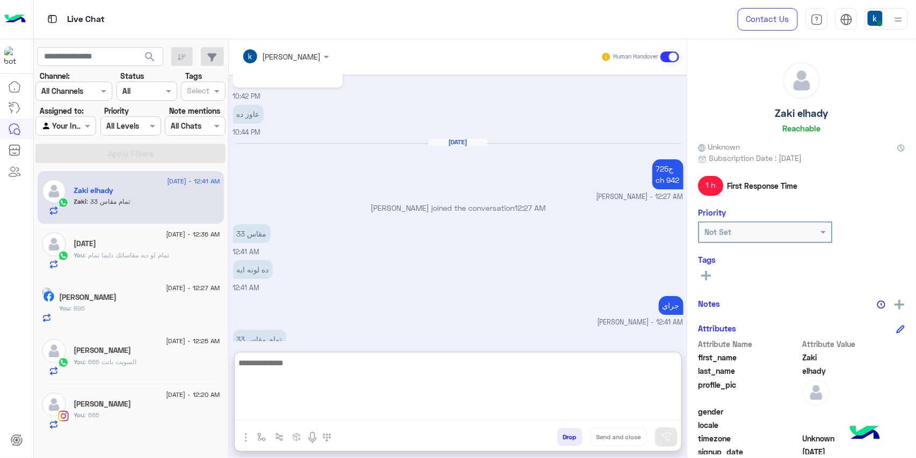
scroll to position [1178, 0]
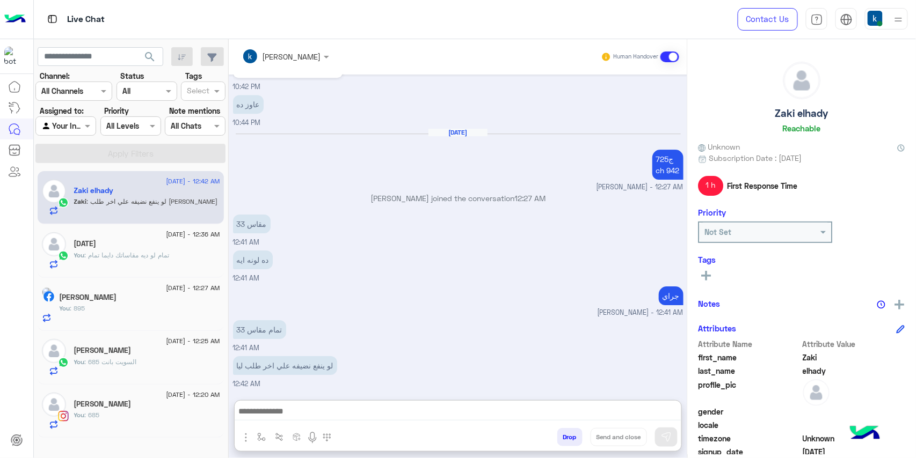
click at [299, 51] on input "text" at bounding box center [271, 56] width 59 height 11
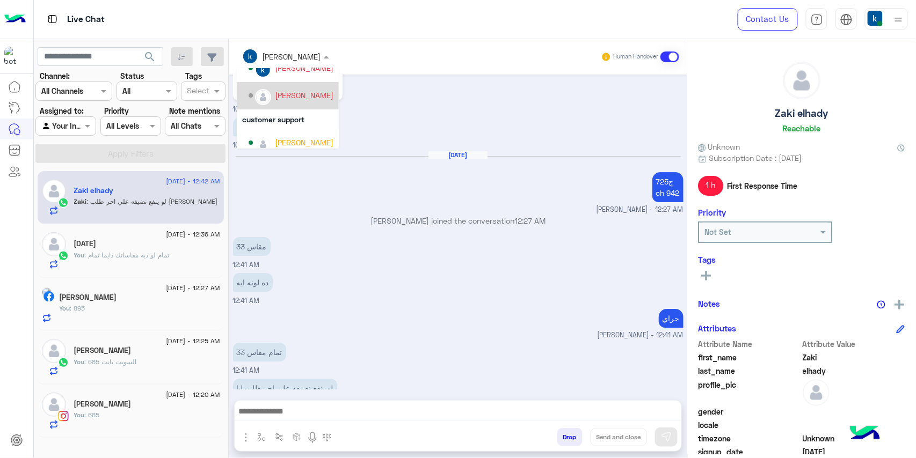
scroll to position [96, 0]
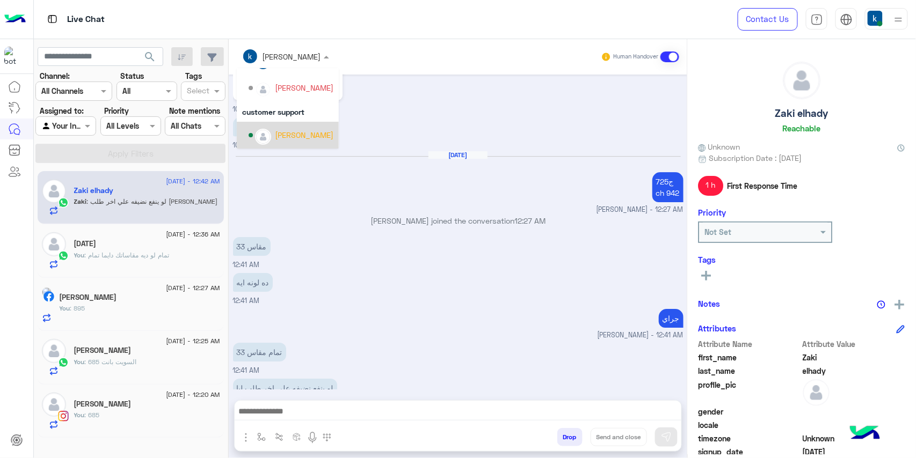
click at [305, 126] on div "Bassem Hisham" at bounding box center [291, 135] width 85 height 19
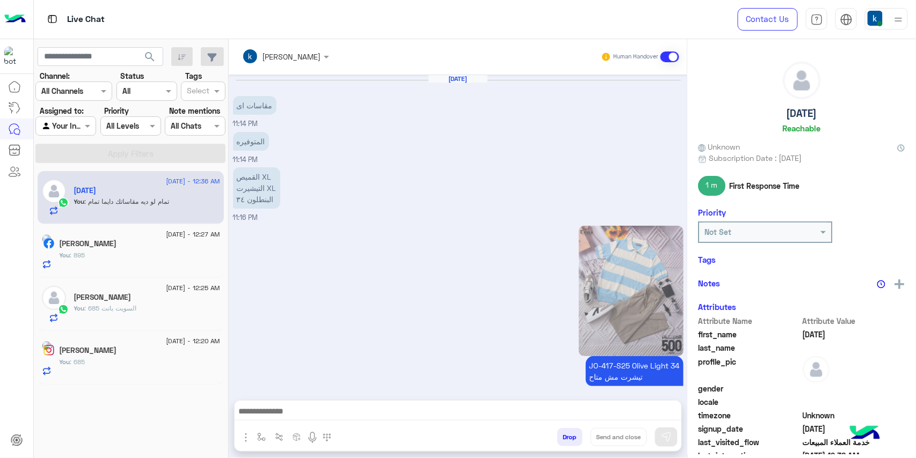
scroll to position [688, 0]
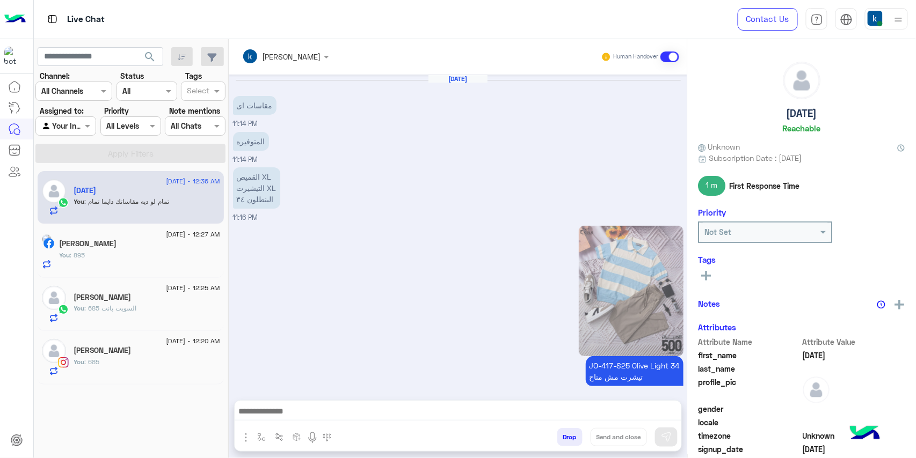
scroll to position [688, 0]
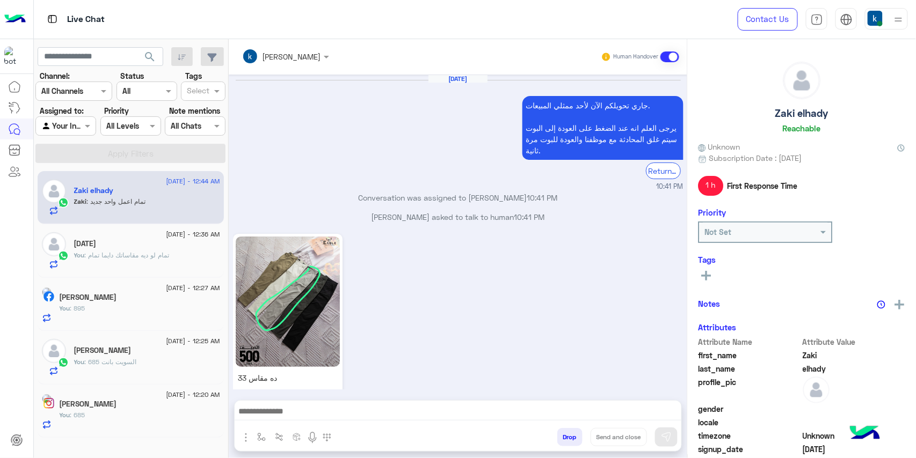
scroll to position [575, 0]
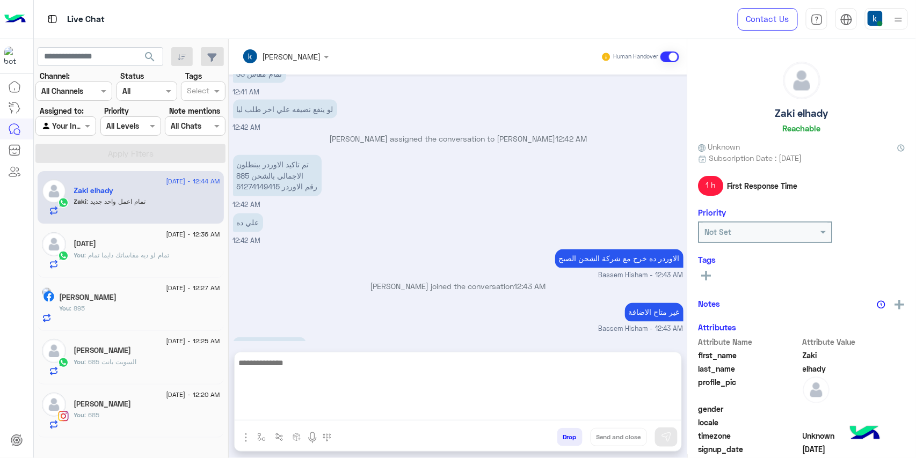
click at [303, 412] on textarea at bounding box center [458, 388] width 447 height 64
type textarea "*"
type textarea "**********"
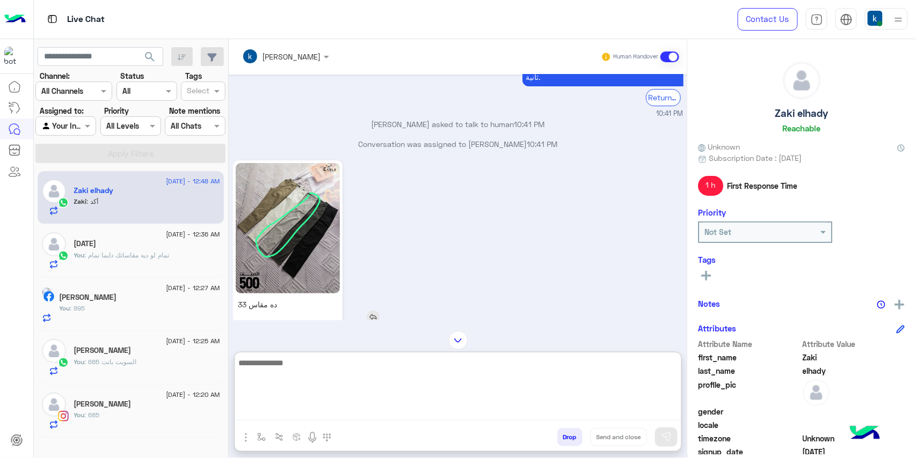
scroll to position [1594, 0]
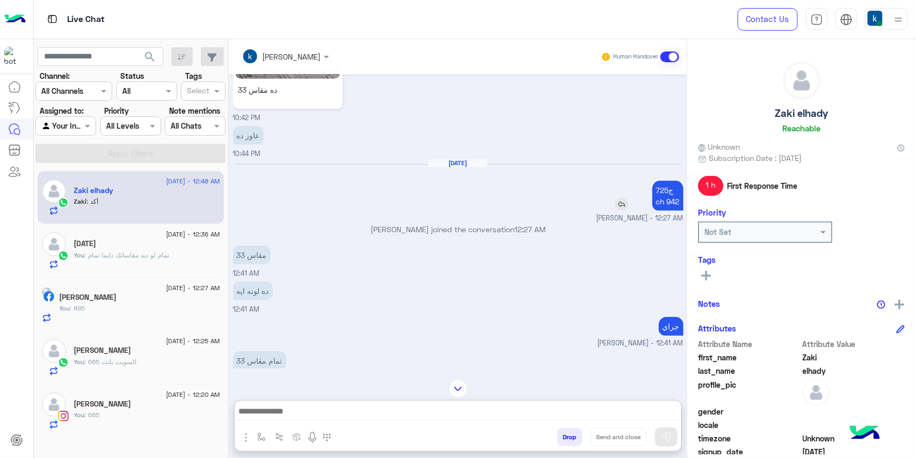
click at [658, 181] on p "725ج ch 942" at bounding box center [667, 196] width 31 height 30
copy app-msgs-text "725ج"
click at [656, 181] on p "725ج ch 942" at bounding box center [667, 196] width 31 height 30
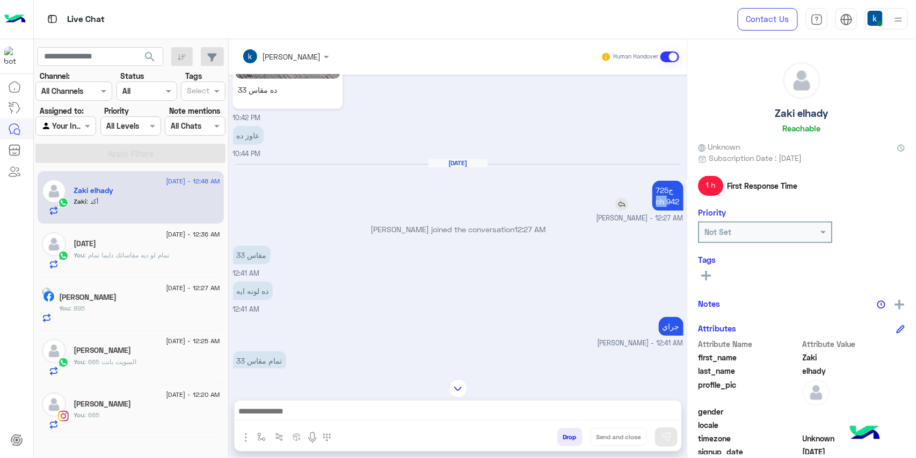
click at [656, 181] on p "725ج ch 942" at bounding box center [667, 196] width 31 height 30
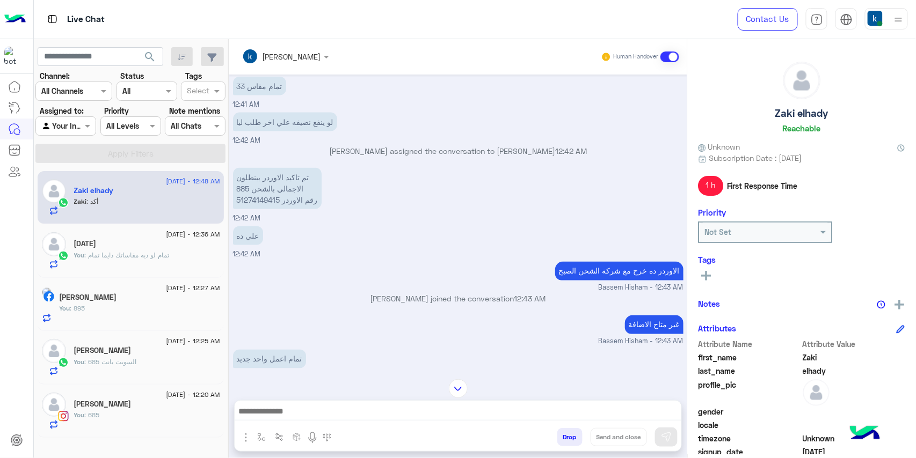
scroll to position [1906, 0]
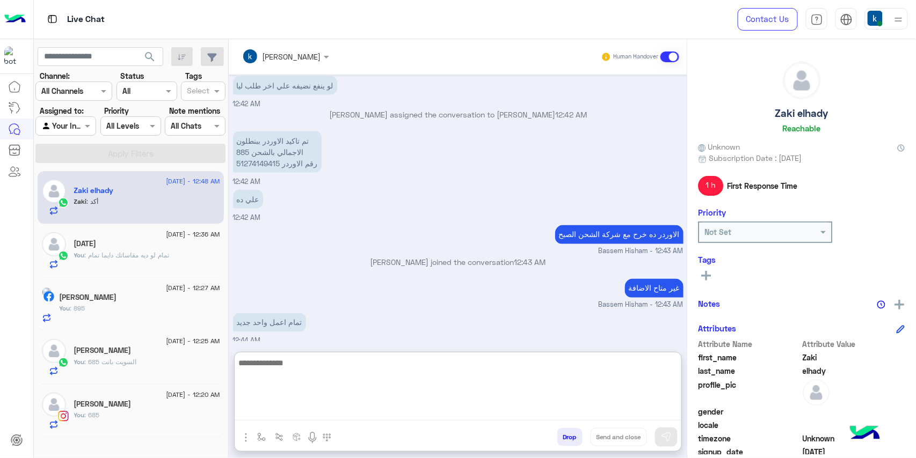
click at [357, 411] on textarea at bounding box center [458, 388] width 447 height 64
paste textarea "**********"
type textarea "**********"
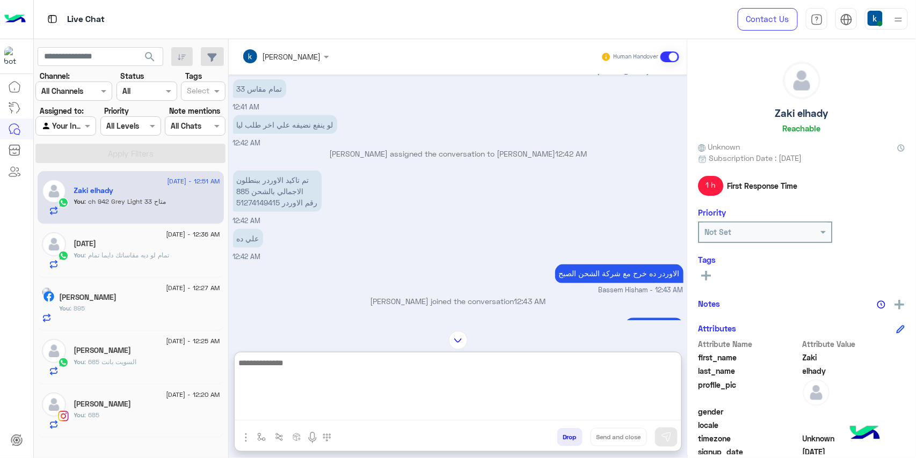
scroll to position [1737, 0]
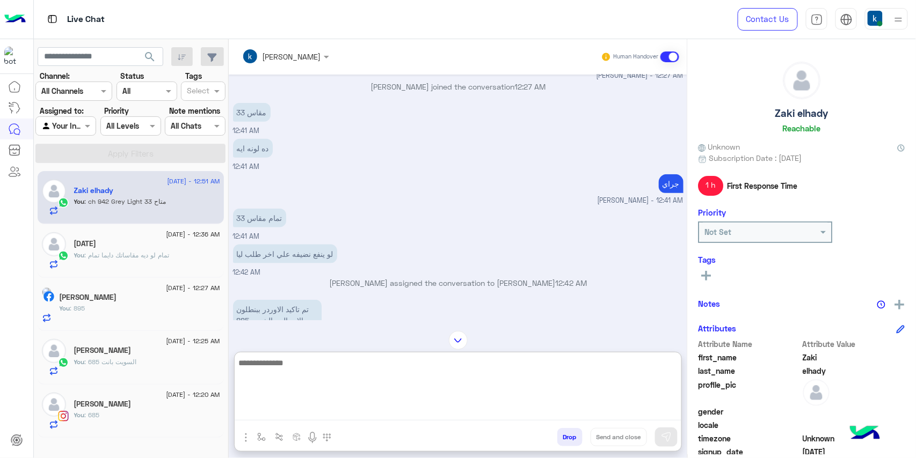
paste textarea "**********"
type textarea "**********"
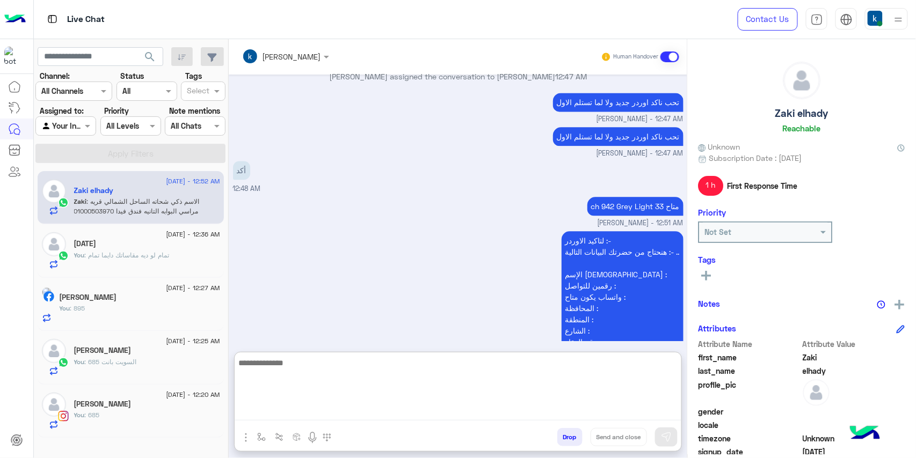
scroll to position [2229, 0]
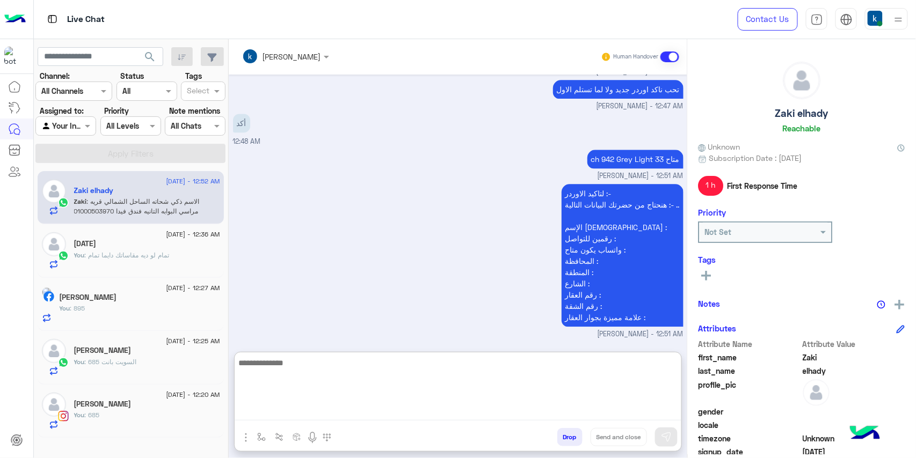
click at [356, 342] on p "الاسم ذكي شحاته الساحل الشمالي قريه مراسي البوابه التانيه فندق فيدا 01000503970" at bounding box center [313, 357] width 161 height 30
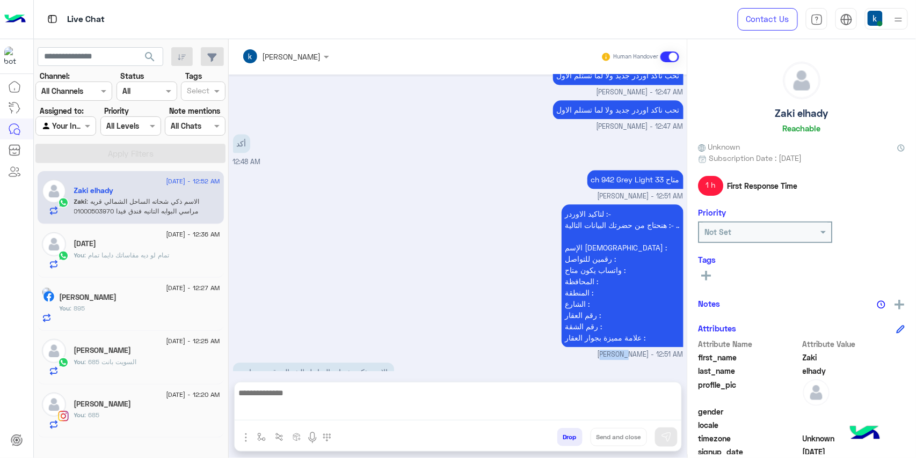
scroll to position [2180, 0]
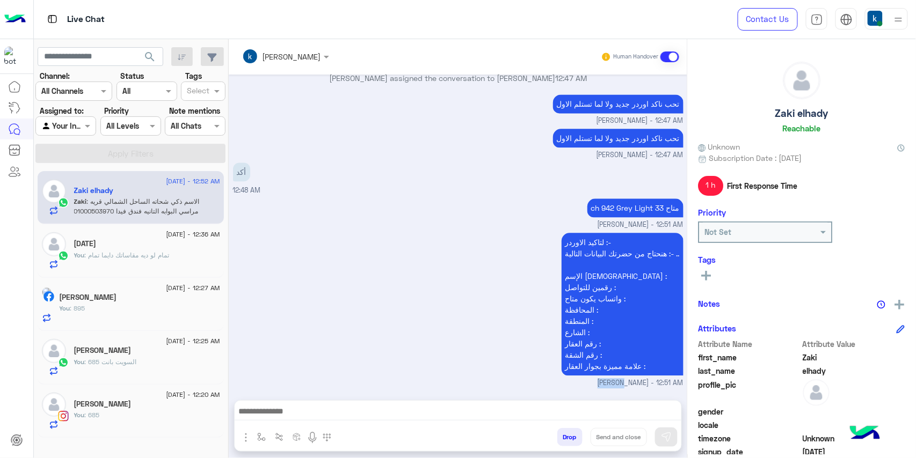
drag, startPoint x: 356, startPoint y: 307, endPoint x: 342, endPoint y: 338, distance: 34.3
click at [341, 318] on div "لتاكيد الاوردر :- هنحتاج من حضرتك البيانات التالية :- .. الإسم بالكامل : رقمين …" at bounding box center [458, 309] width 450 height 158
click at [342, 378] on small "khaled mohamed - 12:51 AM" at bounding box center [458, 383] width 450 height 10
drag, startPoint x: 365, startPoint y: 357, endPoint x: 327, endPoint y: 355, distance: 38.2
click at [327, 391] on p "الاسم ذكي شحاته الساحل الشمالي قريه مراسي البوابه التانيه فندق فيدا 01000503970" at bounding box center [313, 406] width 161 height 30
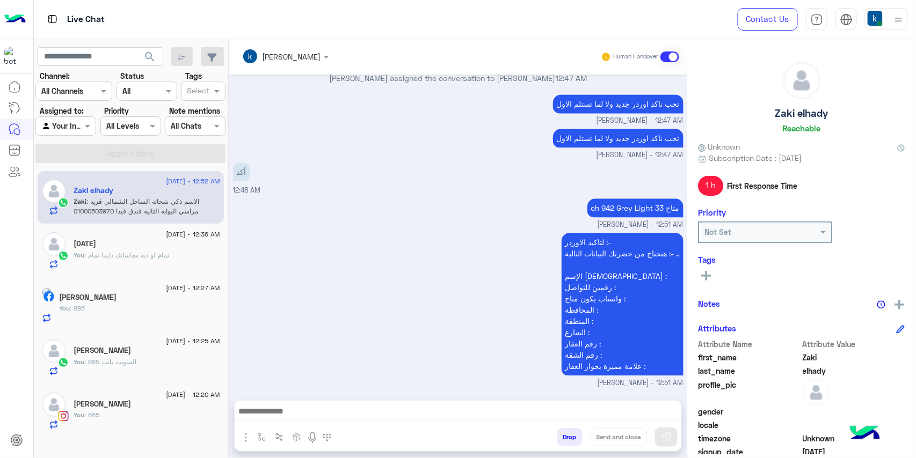
copy p "ذكي شحاته"
click at [344, 391] on p "الاسم ذكي شحاته الساحل الشمالي قريه مراسي البوابه التانيه فندق فيدا 01000503970" at bounding box center [313, 406] width 161 height 30
click at [320, 391] on p "الاسم ذكي شحاته الساحل الشمالي قريه مراسي البوابه التانيه فندق فيدا 01000503970" at bounding box center [313, 406] width 161 height 30
drag, startPoint x: 320, startPoint y: 353, endPoint x: 296, endPoint y: 364, distance: 26.2
click at [296, 391] on p "الاسم ذكي شحاته الساحل الشمالي قريه مراسي البوابه التانيه فندق فيدا 01000503970" at bounding box center [313, 406] width 161 height 30
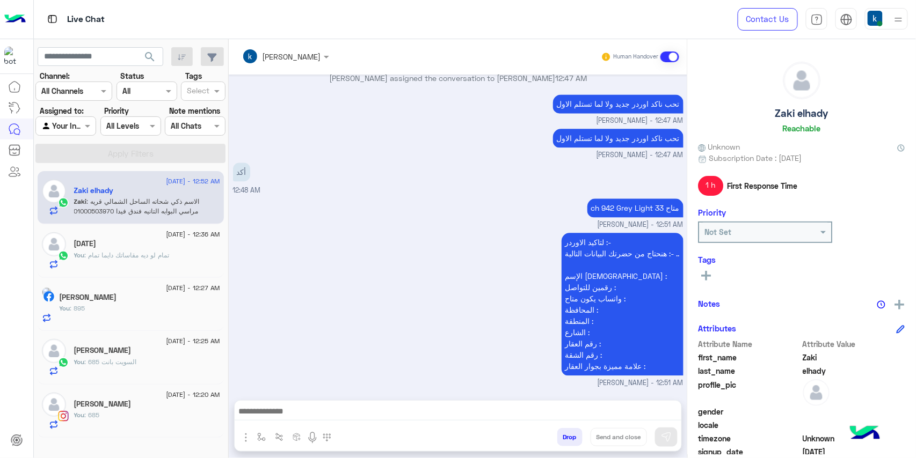
copy p "الساحل الشمالي قريه مراسي البوابه التانيه فندق فيدا"
click at [265, 391] on p "الاسم ذكي شحاته الساحل الشمالي قريه مراسي البوابه التانيه فندق فيدا 01000503970" at bounding box center [313, 406] width 161 height 30
copy p "01000503970"
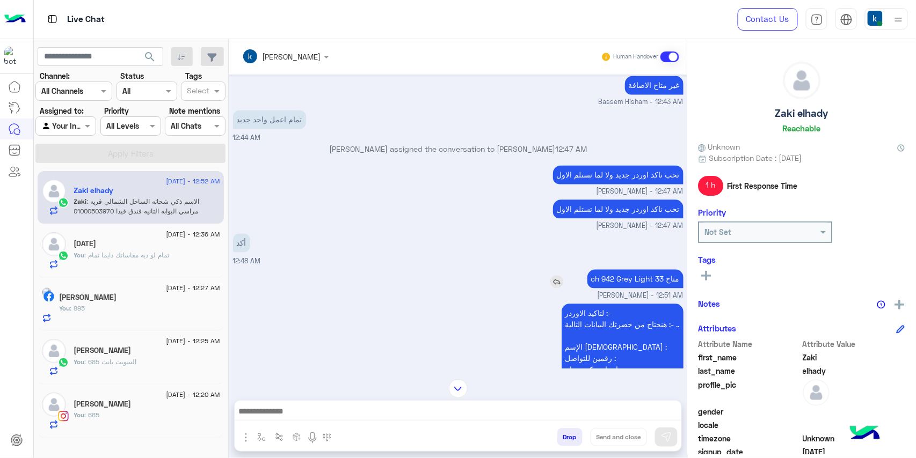
click at [591, 270] on p "ch 942 Grey Light متاح 33" at bounding box center [635, 279] width 96 height 19
drag, startPoint x: 591, startPoint y: 232, endPoint x: 650, endPoint y: 235, distance: 59.1
click at [650, 270] on p "ch 942 Grey Light متاح 33" at bounding box center [635, 279] width 96 height 19
copy p "ch 942 Grey Light"
click at [301, 405] on textarea at bounding box center [458, 413] width 447 height 16
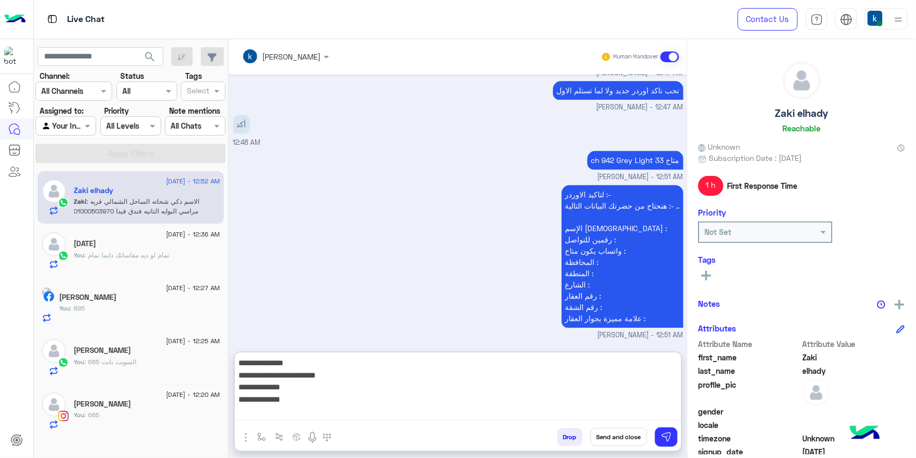
paste textarea "**********"
type textarea "**********"
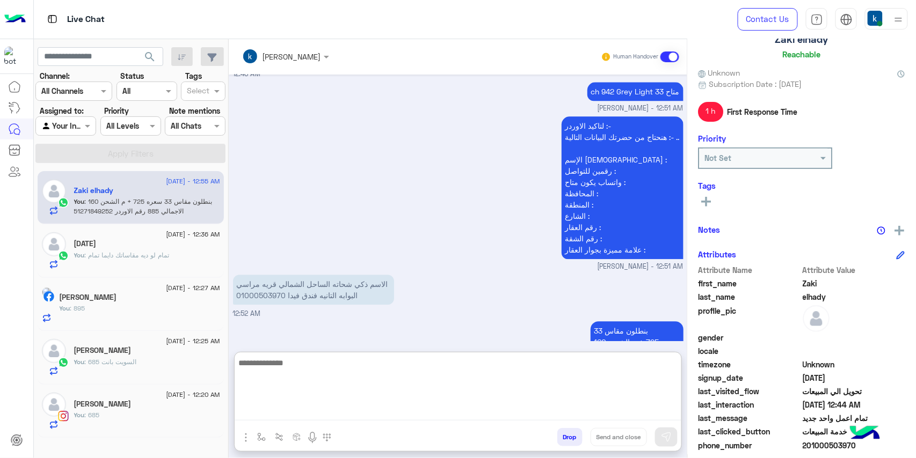
scroll to position [164, 0]
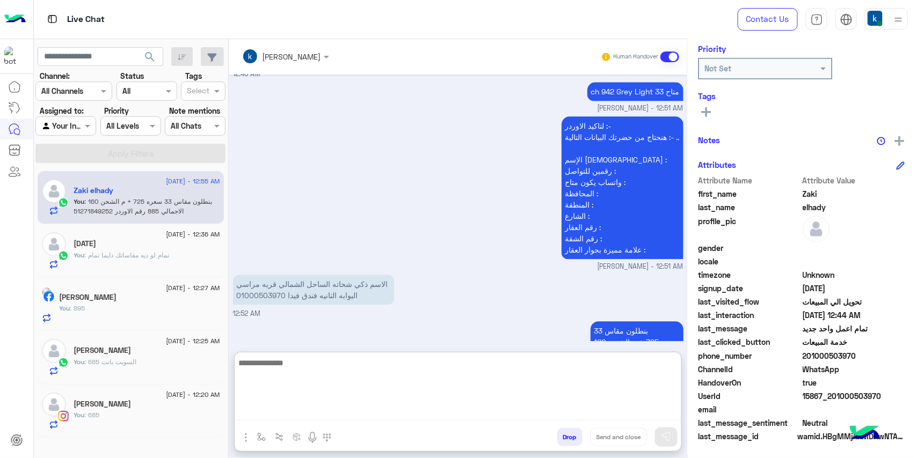
click at [818, 387] on span "true" at bounding box center [854, 382] width 103 height 11
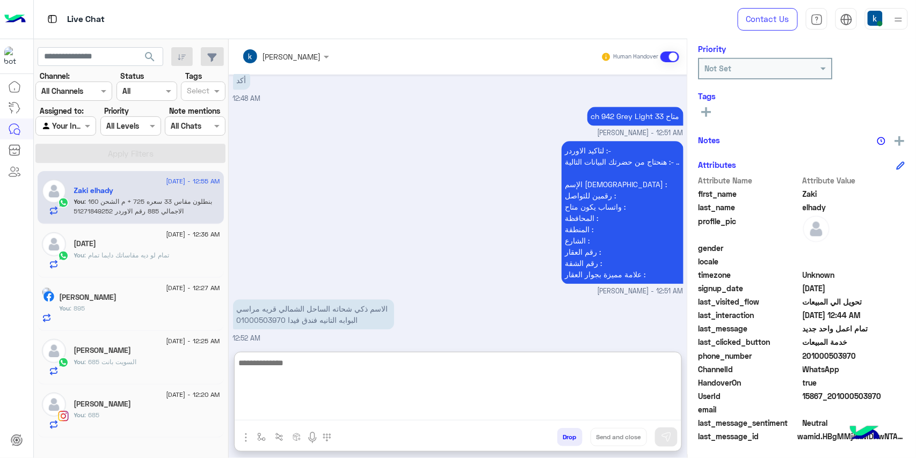
click at [818, 387] on span "true" at bounding box center [854, 382] width 103 height 11
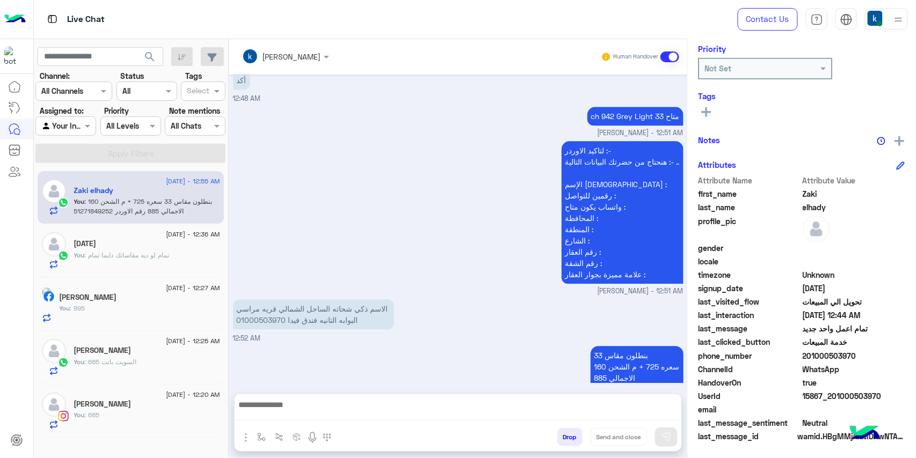
scroll to position [2248, 0]
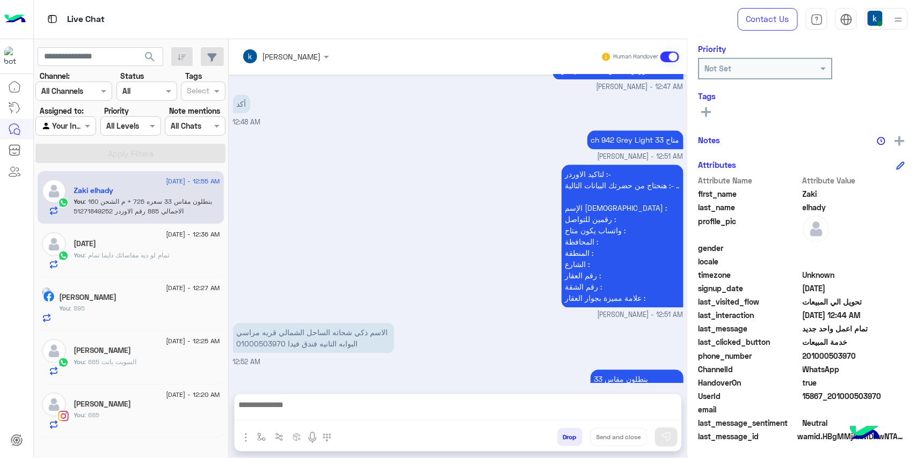
click at [821, 395] on span "15867_201000503970" at bounding box center [854, 396] width 103 height 11
drag, startPoint x: 821, startPoint y: 395, endPoint x: 464, endPoint y: 117, distance: 452.1
click at [820, 395] on span "15867_201000503970" at bounding box center [854, 396] width 103 height 11
copy span "15867_201000503970"
click at [160, 247] on div "[DATE]" at bounding box center [147, 244] width 146 height 11
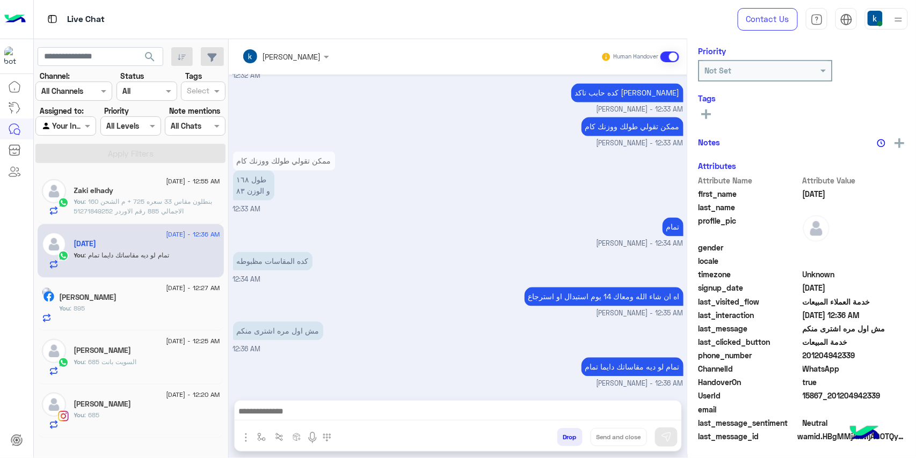
scroll to position [164, 0]
click at [126, 409] on h5 "Abdelwahab Sayed" at bounding box center [102, 404] width 57 height 9
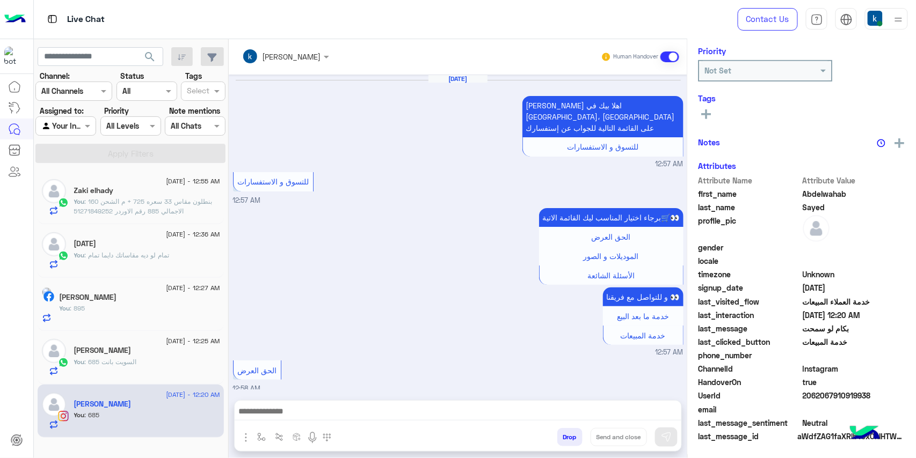
scroll to position [1025, 0]
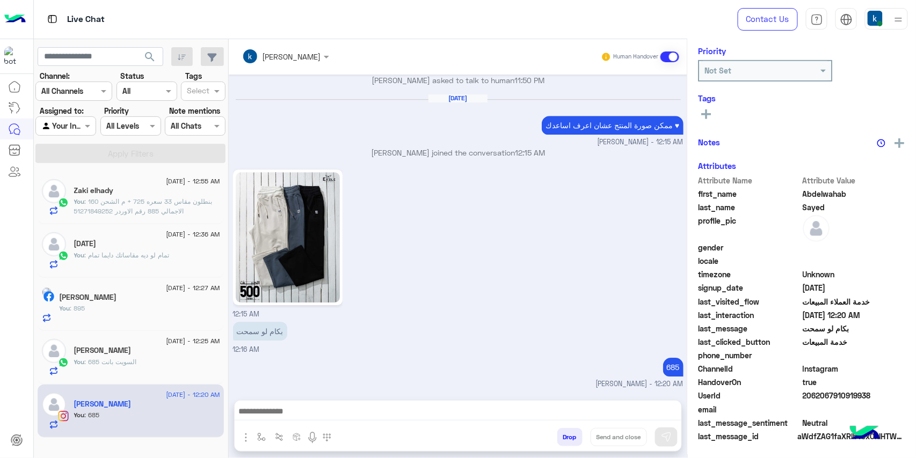
click at [562, 442] on button "Drop" at bounding box center [569, 437] width 25 height 18
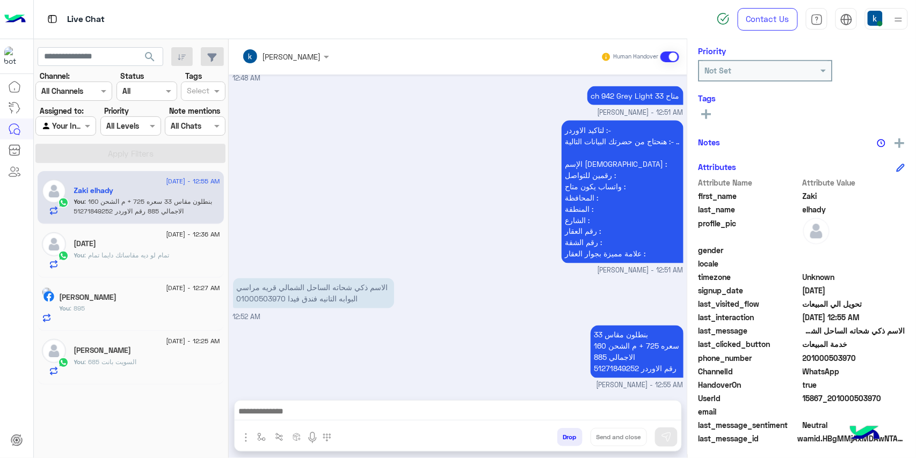
scroll to position [164, 0]
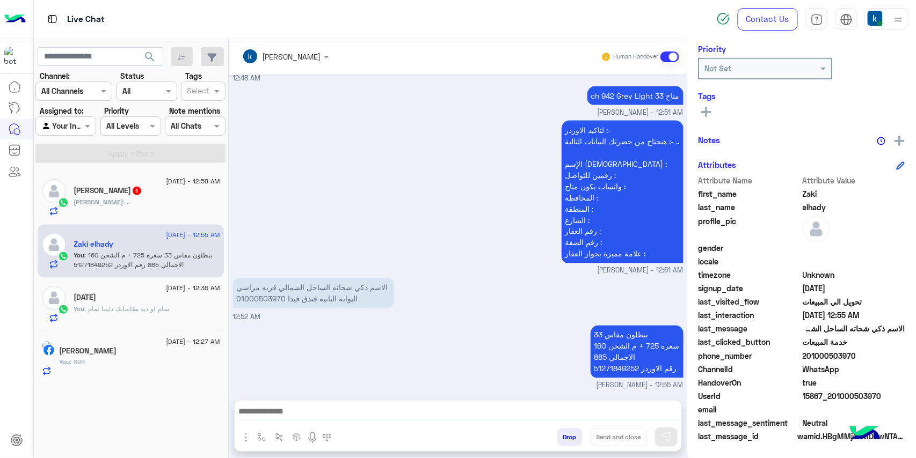
click at [154, 200] on div "Mahmoud : .." at bounding box center [147, 207] width 146 height 19
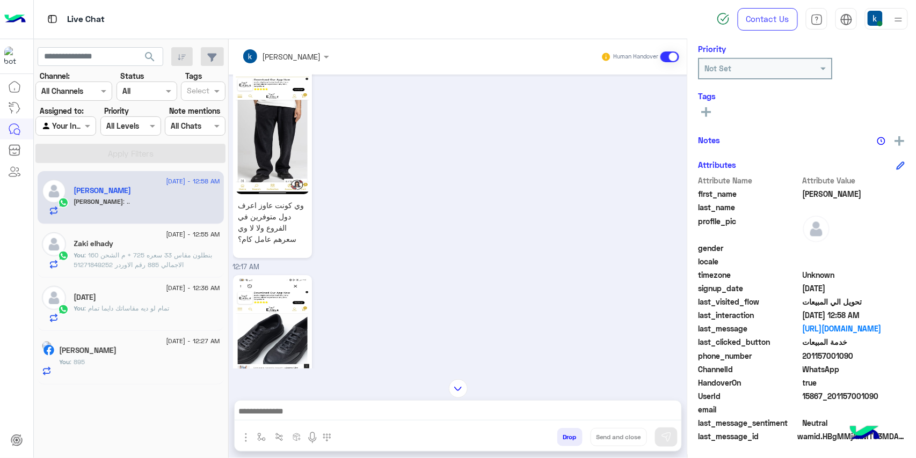
scroll to position [1267, 0]
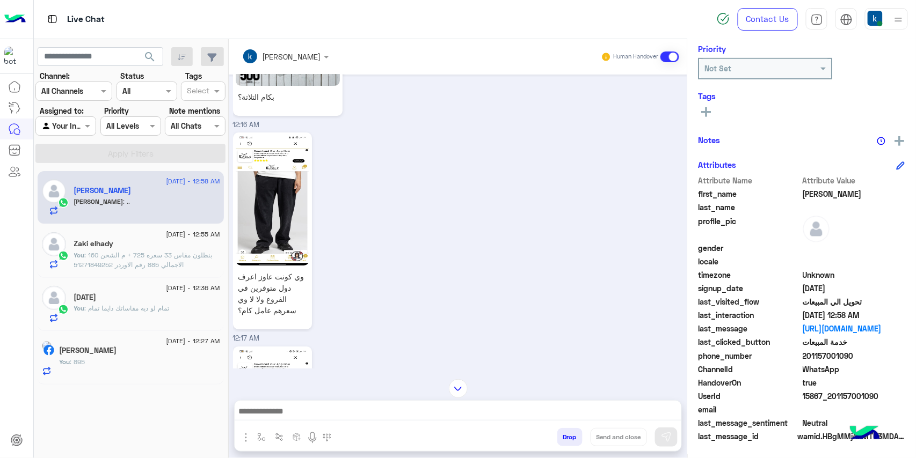
click at [338, 410] on textarea at bounding box center [458, 413] width 447 height 16
paste textarea "**********"
type textarea "**********"
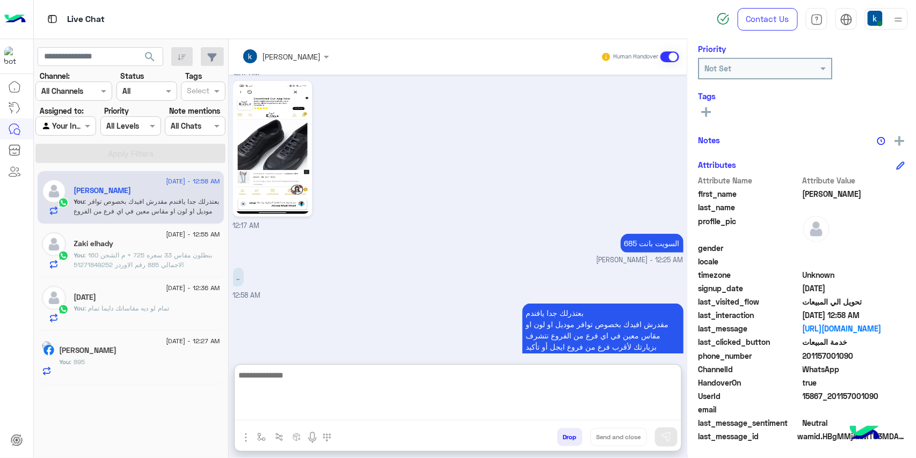
scroll to position [1536, 0]
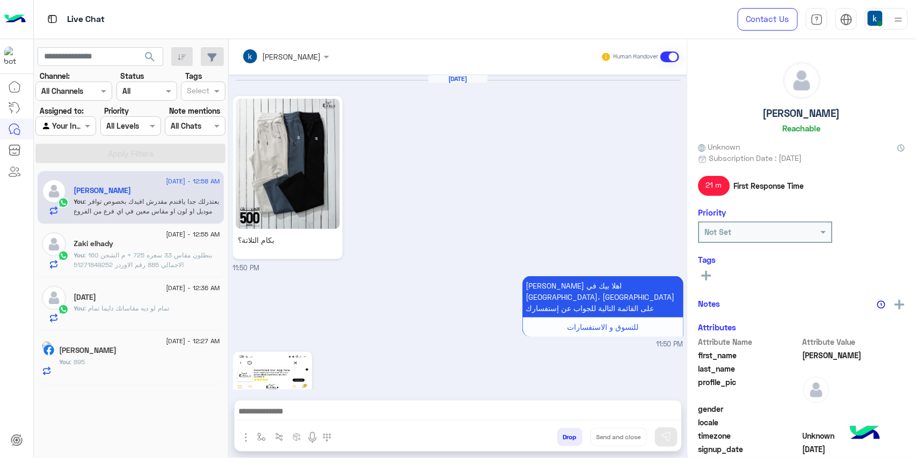
scroll to position [1490, 0]
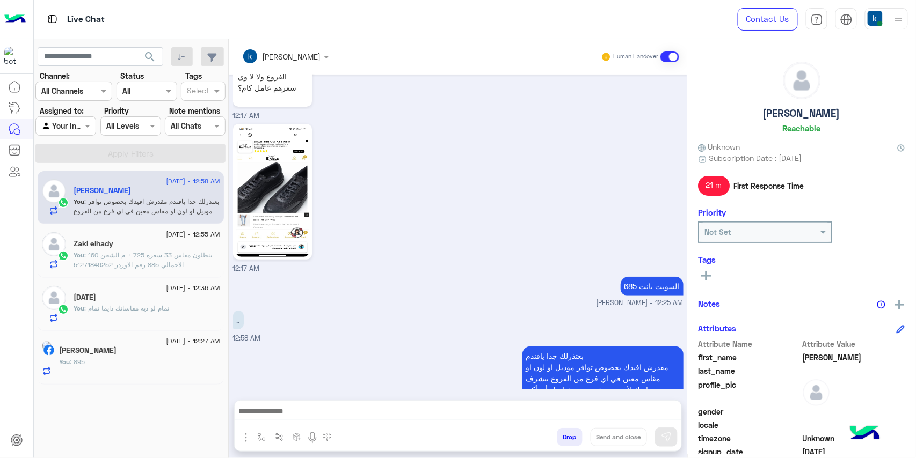
click at [599, 298] on span "[PERSON_NAME] - 12:25 AM" at bounding box center [639, 303] width 87 height 10
click at [570, 236] on div "12:17 AM" at bounding box center [458, 197] width 450 height 153
drag, startPoint x: 377, startPoint y: 54, endPoint x: 262, endPoint y: 56, distance: 114.9
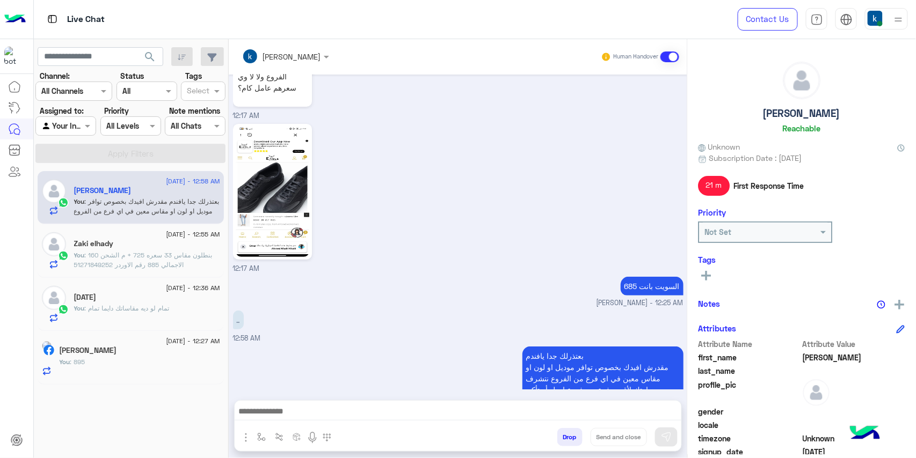
click at [262, 56] on div "[PERSON_NAME] Human Handover" at bounding box center [458, 56] width 442 height 19
click at [402, 74] on div "وي كونت عاوز اعرف دول متوفرين في الفروع ولا لا وي سعرهم عامل كام؟ 12:17 AM" at bounding box center [458, 14] width 450 height 214
click at [655, 277] on p "السويت بانت 685" at bounding box center [652, 286] width 63 height 19
click at [584, 220] on div "12:17 AM" at bounding box center [458, 197] width 450 height 153
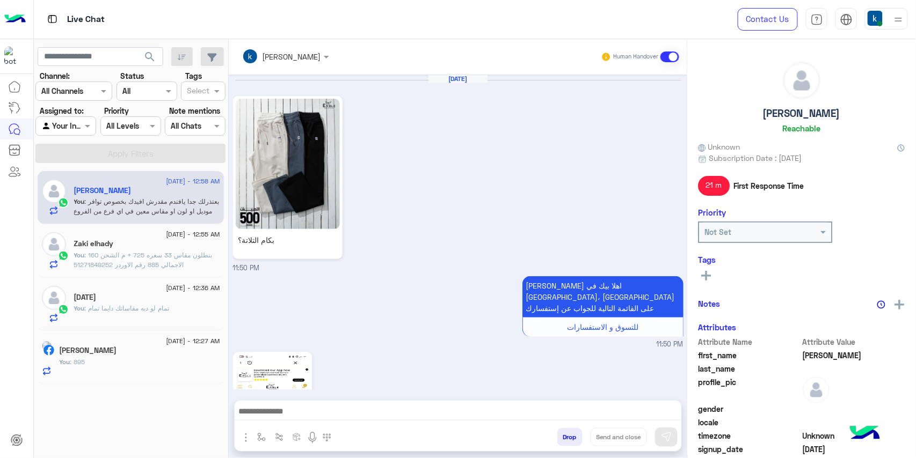
scroll to position [1490, 0]
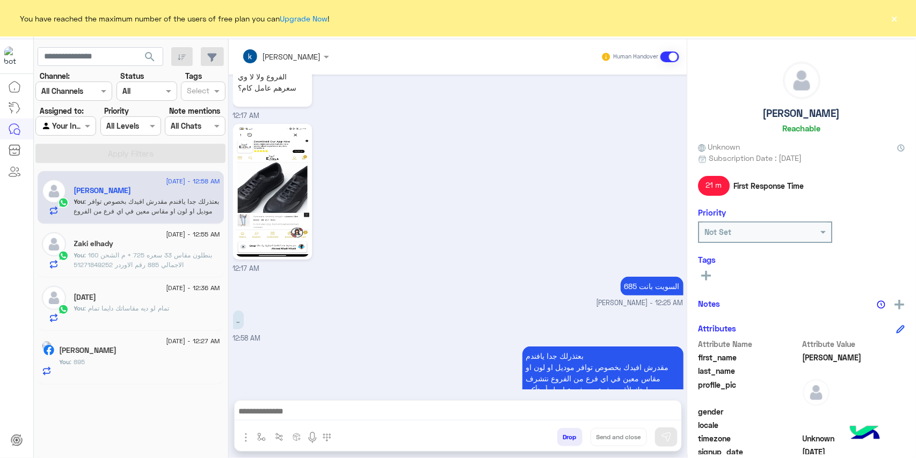
click at [890, 20] on button "×" at bounding box center [894, 18] width 11 height 11
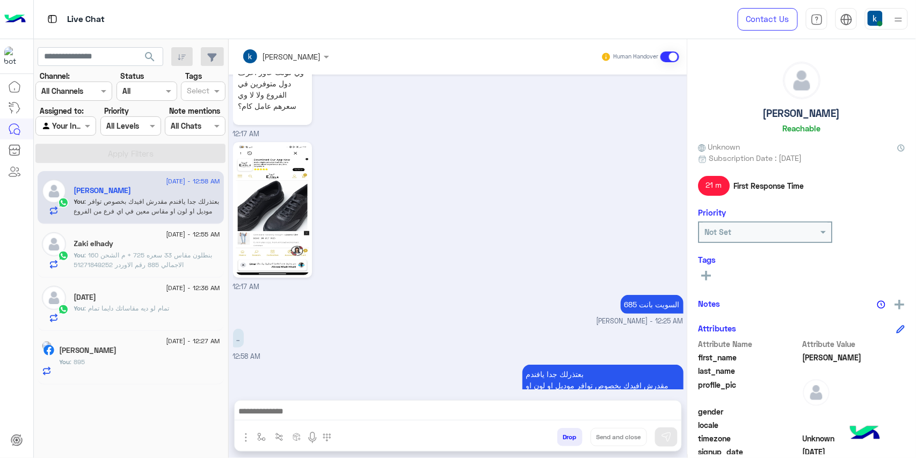
scroll to position [1490, 0]
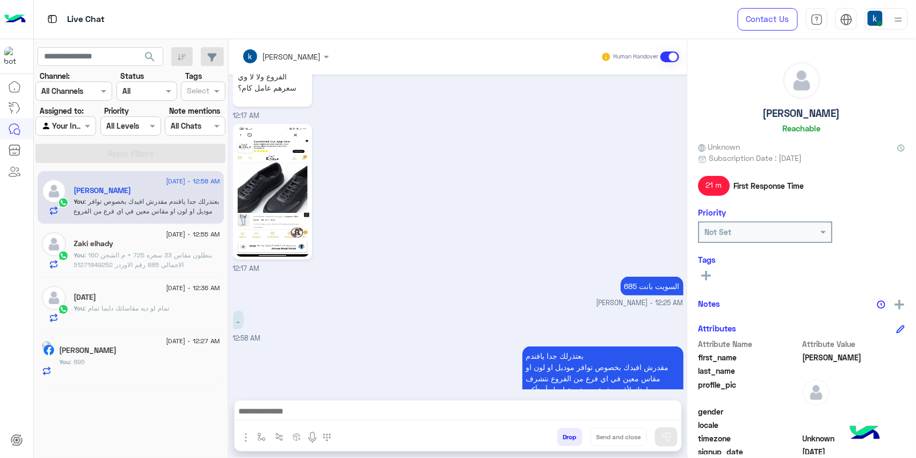
click at [573, 443] on button "Drop" at bounding box center [569, 437] width 25 height 18
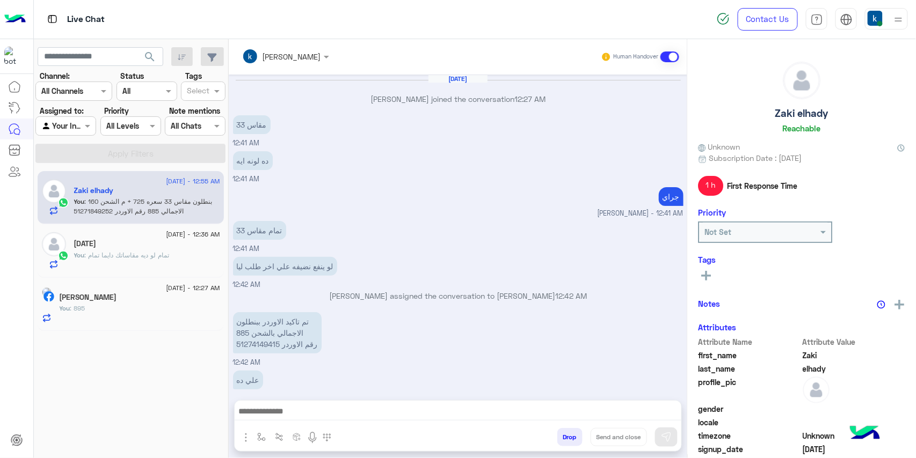
scroll to position [534, 0]
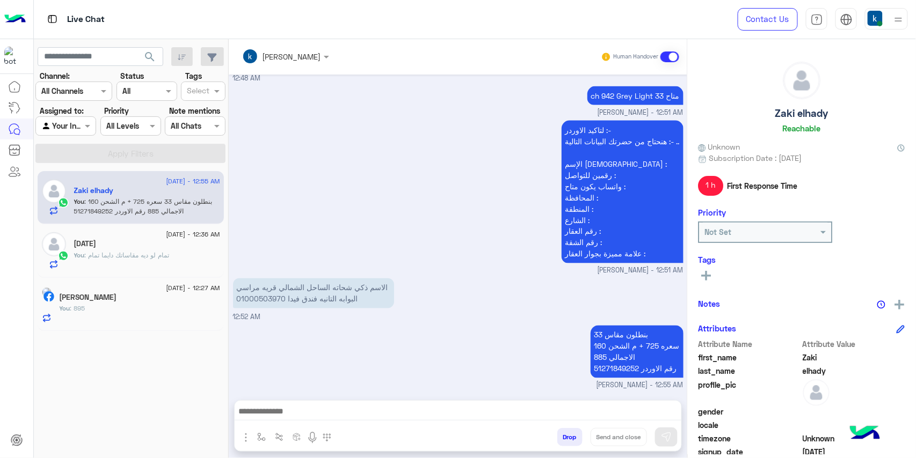
click at [565, 439] on button "Drop" at bounding box center [569, 437] width 25 height 18
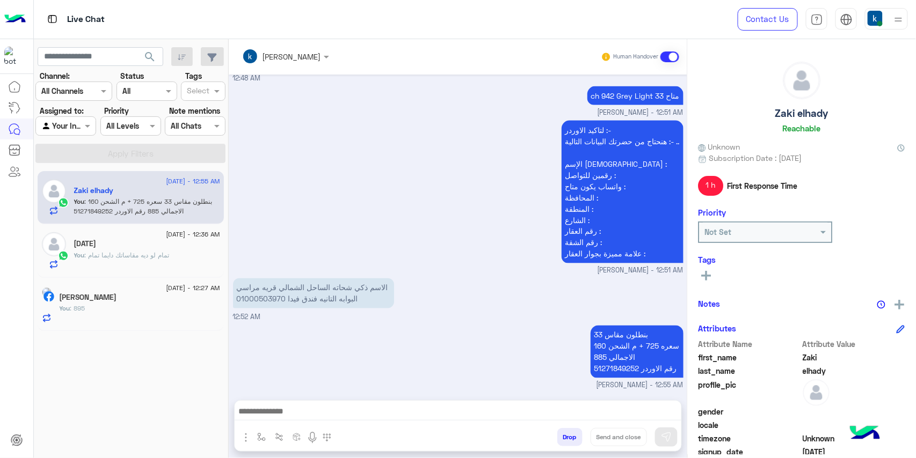
click at [565, 439] on button "Drop" at bounding box center [569, 437] width 25 height 18
click at [565, 439] on div "[PERSON_NAME] Human Handover [DATE] [PERSON_NAME] joined the conversation 12:27…" at bounding box center [458, 251] width 458 height 424
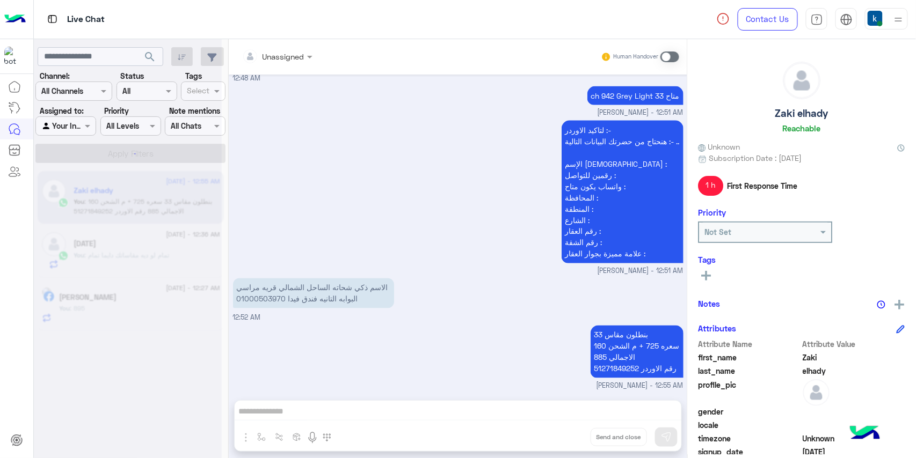
click at [565, 439] on div "Unassigned Human Handover [DATE] [PERSON_NAME] joined the conversation 12:27 AM…" at bounding box center [458, 251] width 458 height 424
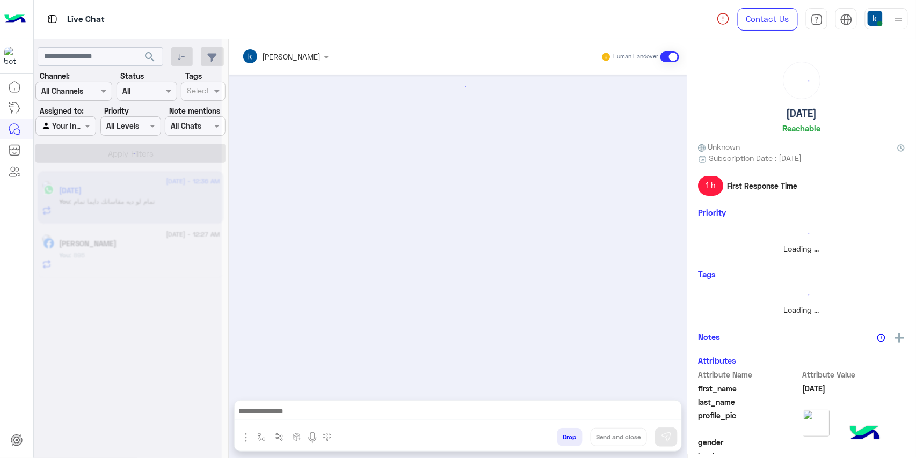
click at [565, 439] on button "Drop" at bounding box center [569, 437] width 25 height 18
click at [565, 439] on div "[PERSON_NAME] Human Handover Drop Send and close" at bounding box center [458, 251] width 458 height 424
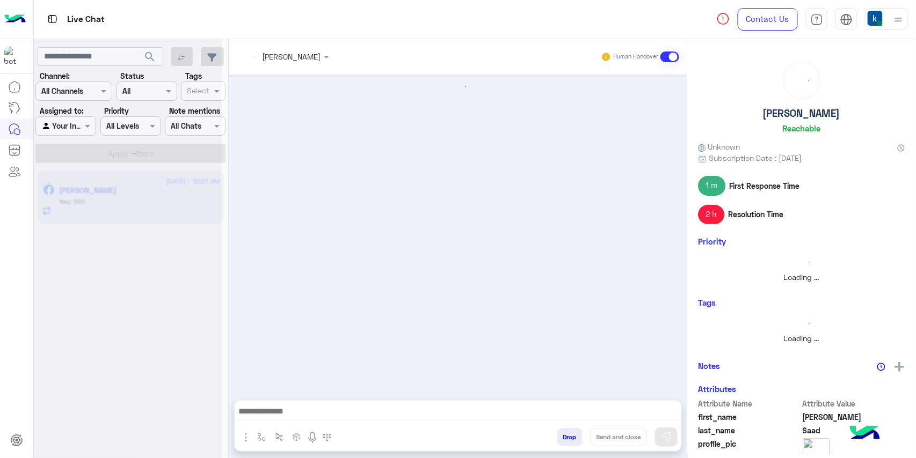
click at [565, 439] on button "Drop" at bounding box center [569, 437] width 25 height 18
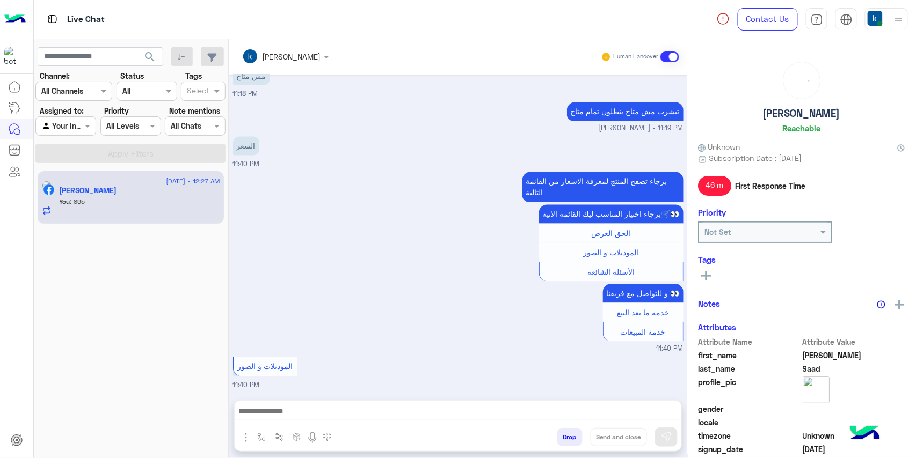
scroll to position [1869, 0]
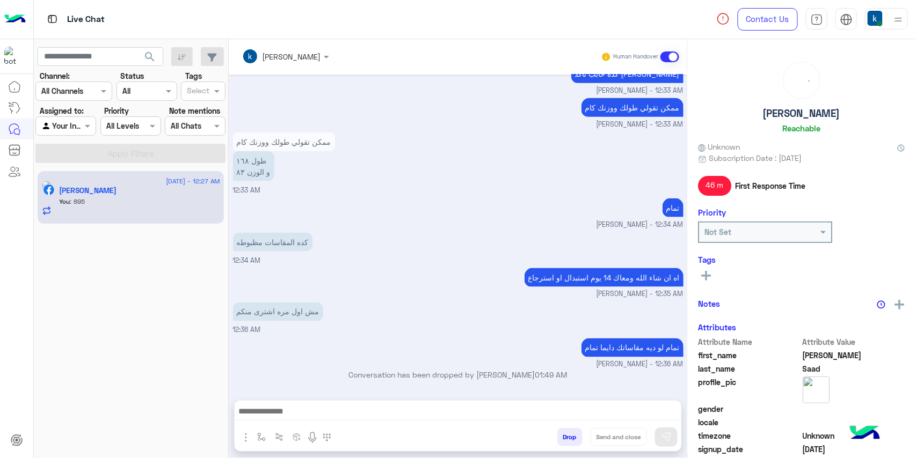
click at [565, 439] on div "[PERSON_NAME] Human Handover [DATE] Conversation was assigned to [PERSON_NAME] …" at bounding box center [458, 251] width 458 height 424
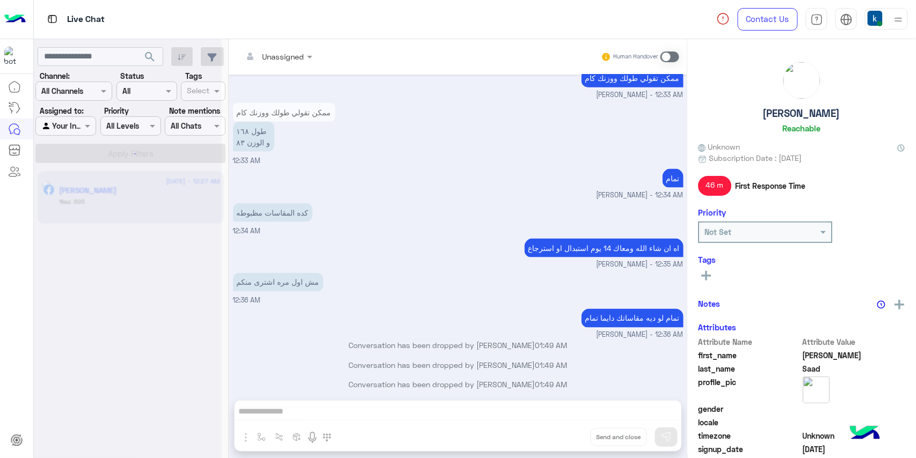
scroll to position [0, 0]
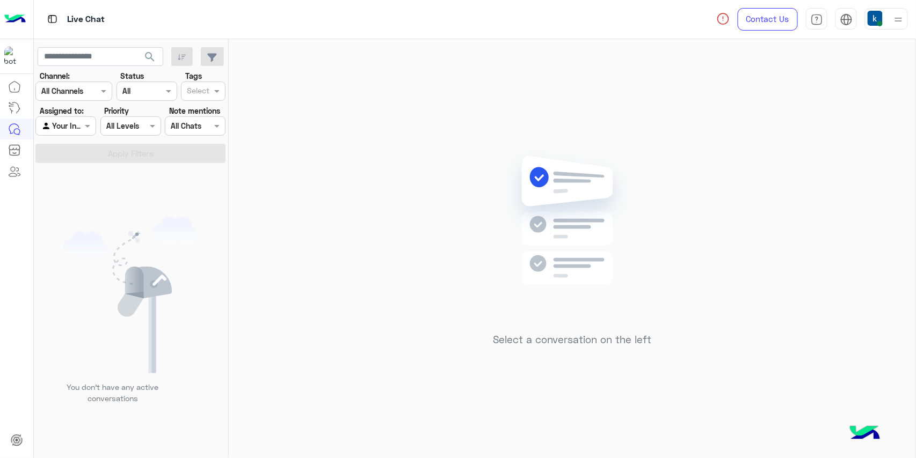
click at [880, 22] on span at bounding box center [879, 23] width 5 height 5
